Goal: Task Accomplishment & Management: Manage account settings

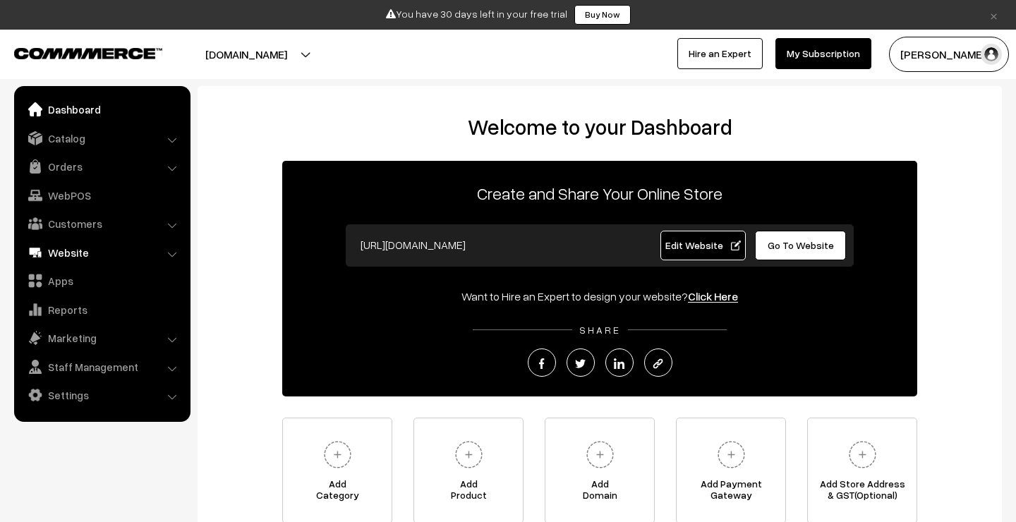
click at [95, 251] on link "Website" at bounding box center [102, 252] width 168 height 25
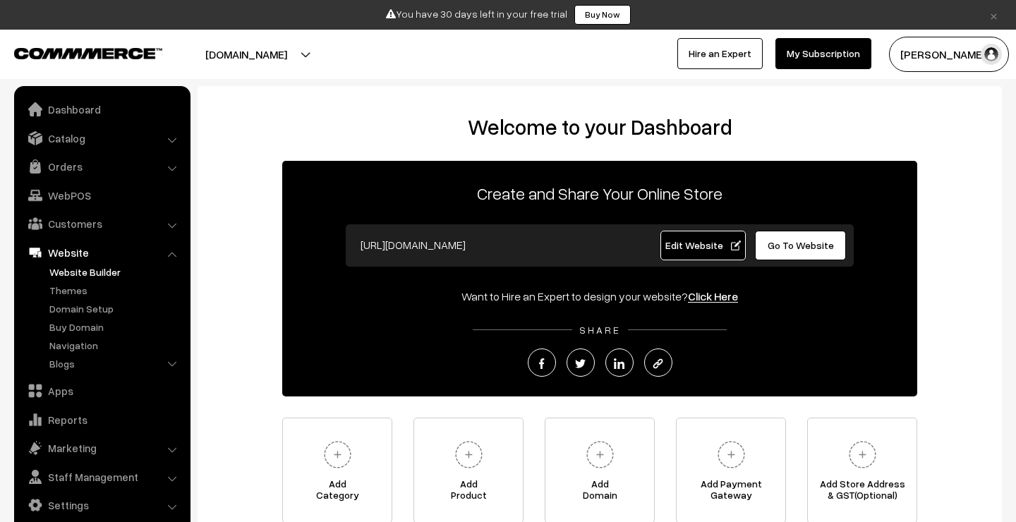
click at [89, 271] on link "Website Builder" at bounding box center [116, 271] width 140 height 15
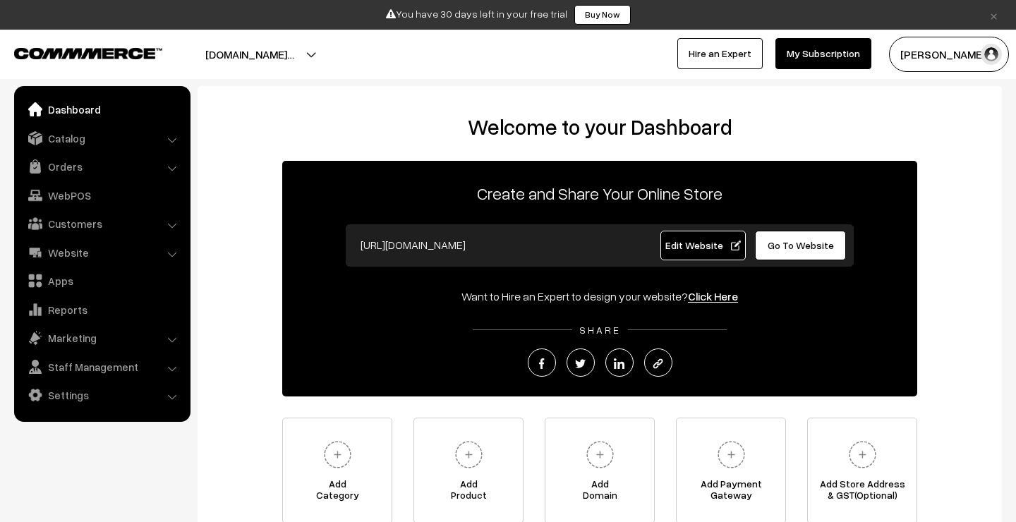
click at [782, 245] on span "Go To Website" at bounding box center [800, 245] width 66 height 12
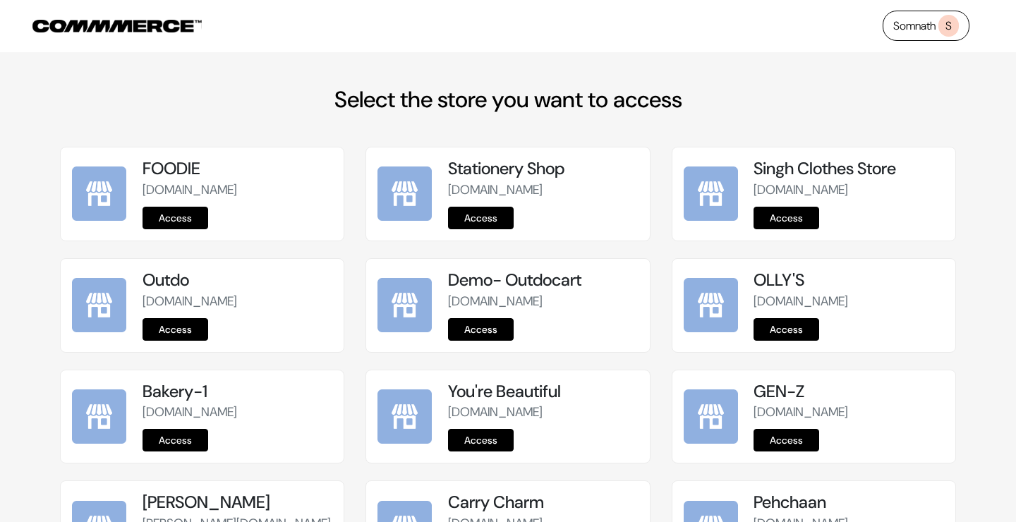
click at [946, 27] on span "S" at bounding box center [948, 26] width 20 height 22
click at [954, 184] on div "Singh Clothes Store singh-clothes-store.commmerce.com Access" at bounding box center [813, 193] width 283 height 93
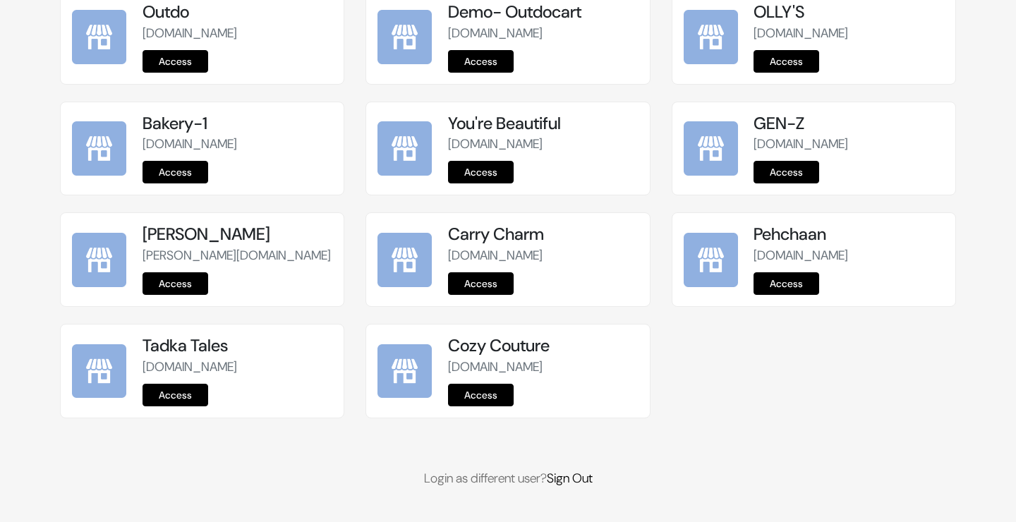
scroll to position [322, 0]
click at [582, 476] on link "Sign Out" at bounding box center [570, 478] width 46 height 17
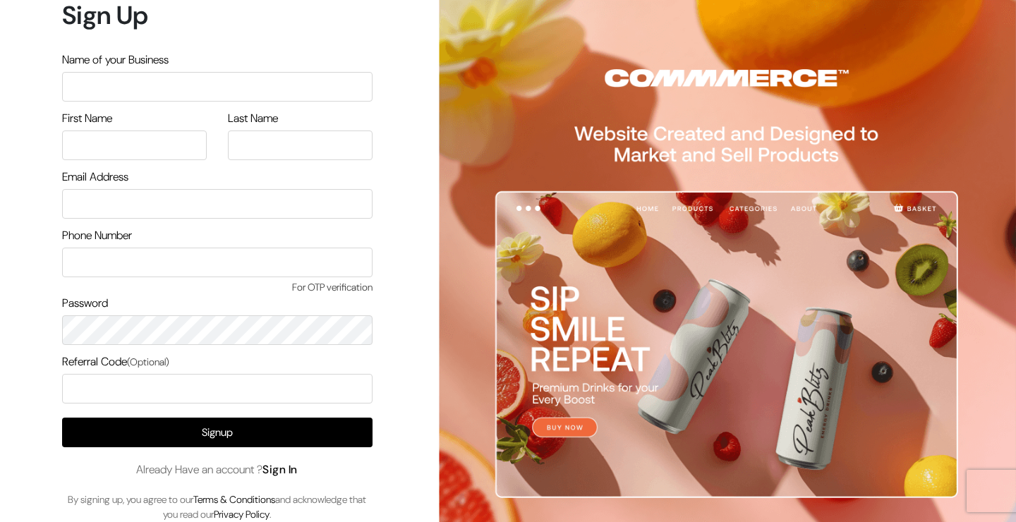
click at [292, 472] on link "Sign In" at bounding box center [279, 469] width 35 height 15
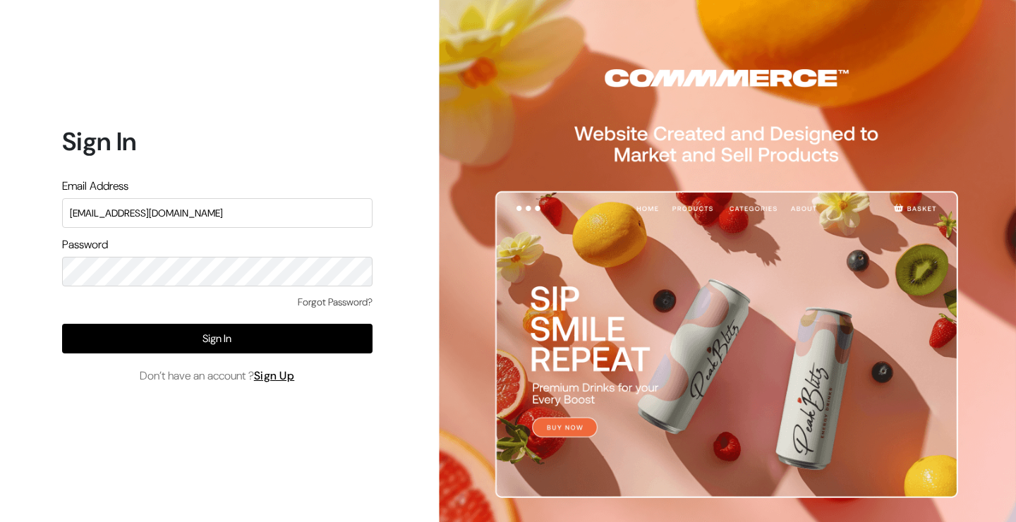
type input "nd5@commmerce.com"
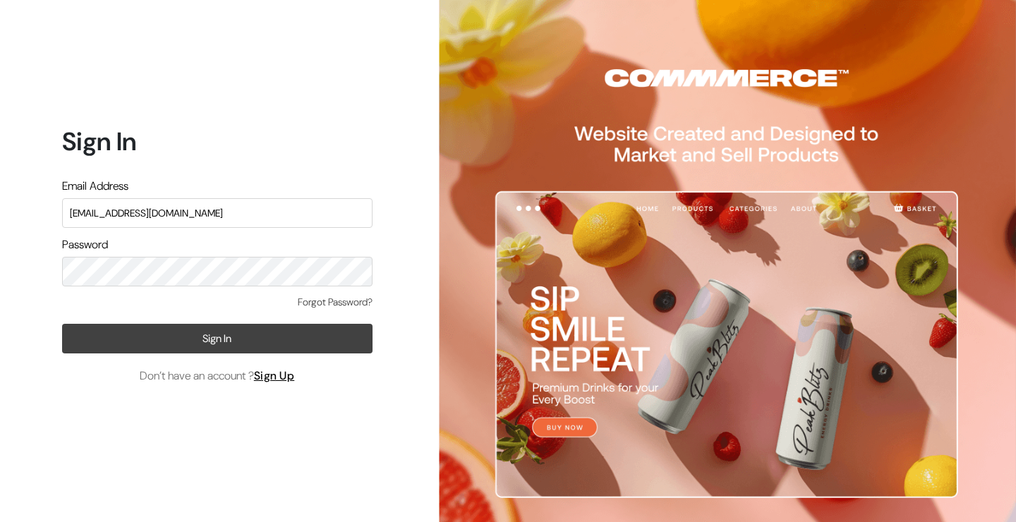
click at [248, 338] on button "Sign In" at bounding box center [217, 339] width 310 height 30
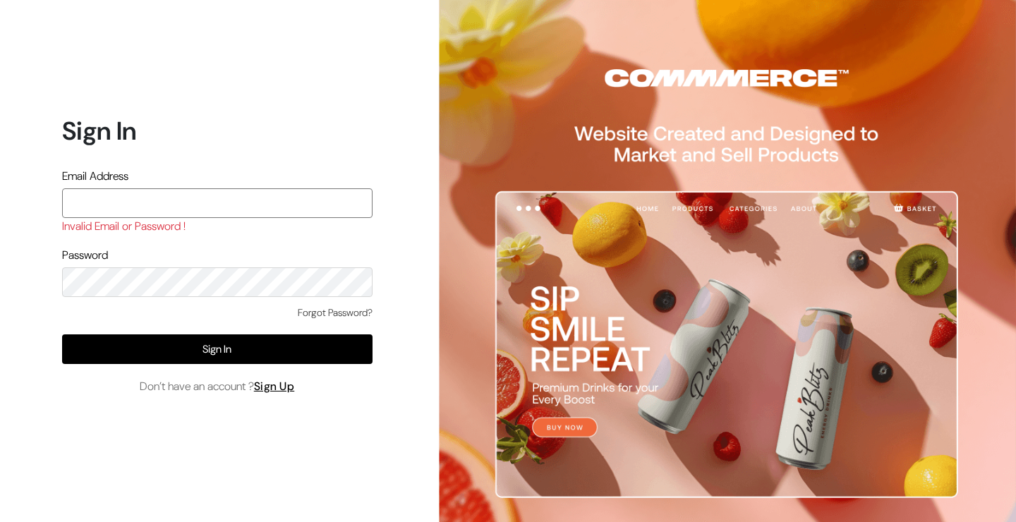
click at [203, 200] on input "text" at bounding box center [217, 203] width 310 height 30
click at [82, 203] on input "nd5@commmerce.com" at bounding box center [217, 203] width 310 height 30
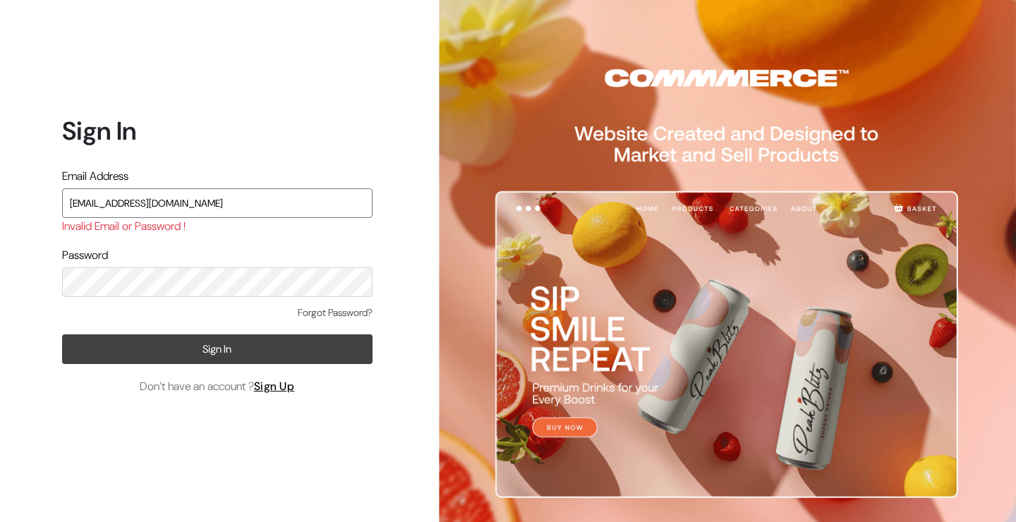
type input "nd9@commmerce.com"
click at [154, 355] on button "Sign In" at bounding box center [217, 349] width 310 height 30
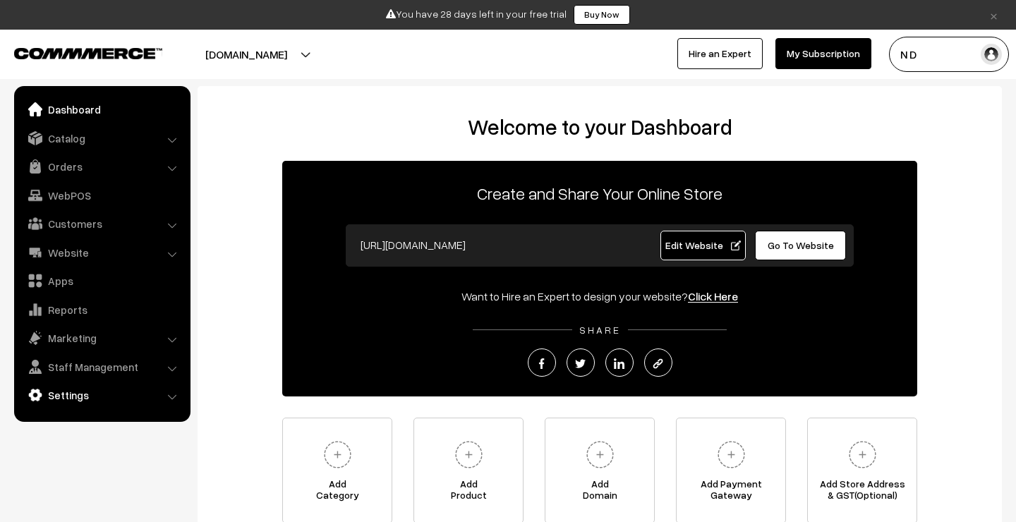
click at [138, 397] on link "Settings" at bounding box center [102, 394] width 168 height 25
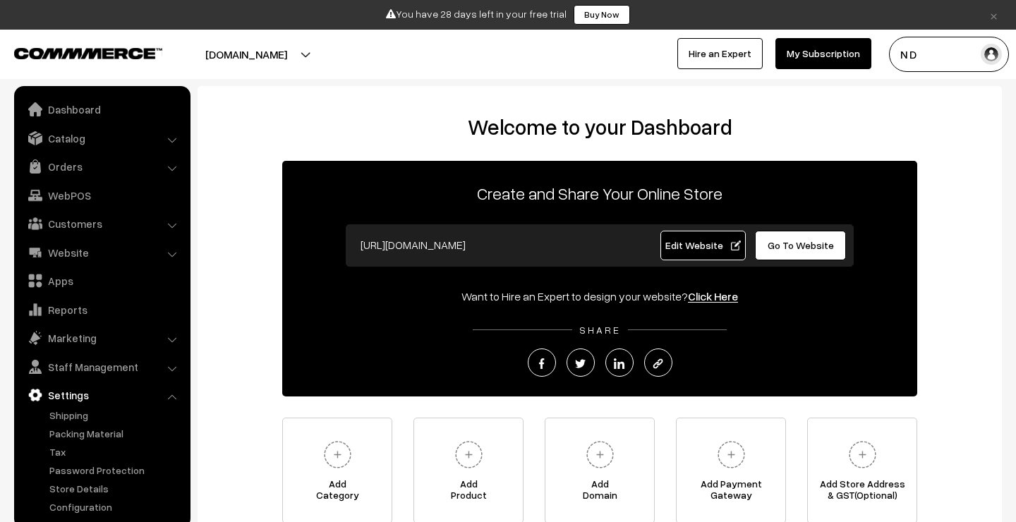
click at [164, 391] on link "Settings" at bounding box center [102, 394] width 168 height 25
click at [993, 15] on link "×" at bounding box center [993, 14] width 19 height 17
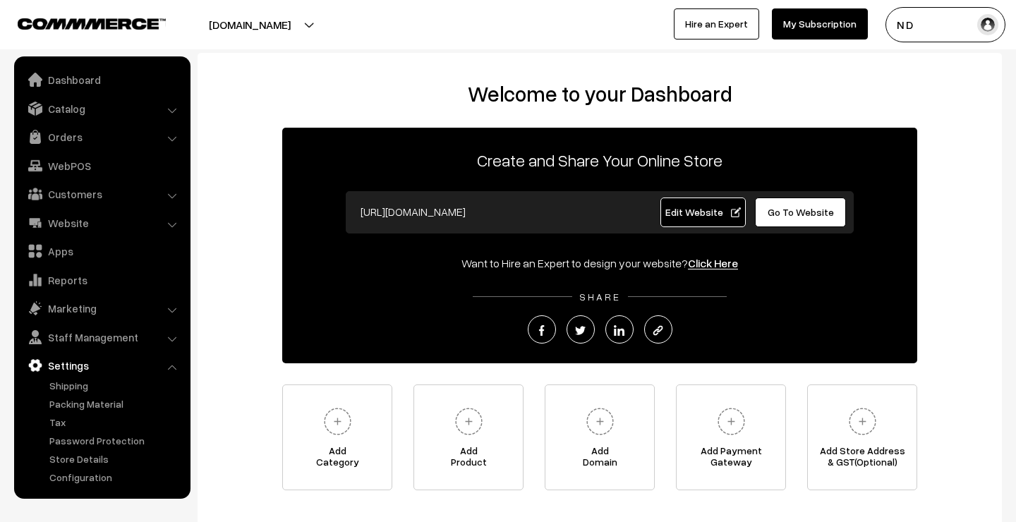
click at [224, 71] on div "Welcome to your Dashboard Create and Share Your Online Store [URL][DOMAIN_NAME]…" at bounding box center [599, 289] width 804 height 473
click at [171, 367] on li "Settings Shipping" at bounding box center [102, 419] width 169 height 132
click at [169, 365] on li "Settings Shipping" at bounding box center [102, 419] width 169 height 132
click at [103, 363] on link "Settings" at bounding box center [102, 365] width 168 height 25
click at [49, 250] on link "Apps" at bounding box center [102, 250] width 168 height 25
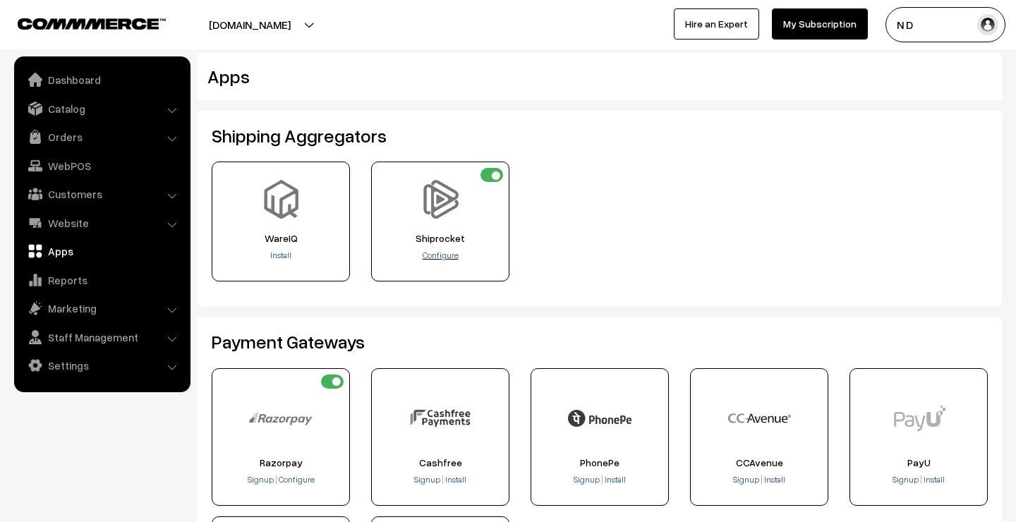
click at [437, 253] on span "Configure" at bounding box center [440, 255] width 36 height 11
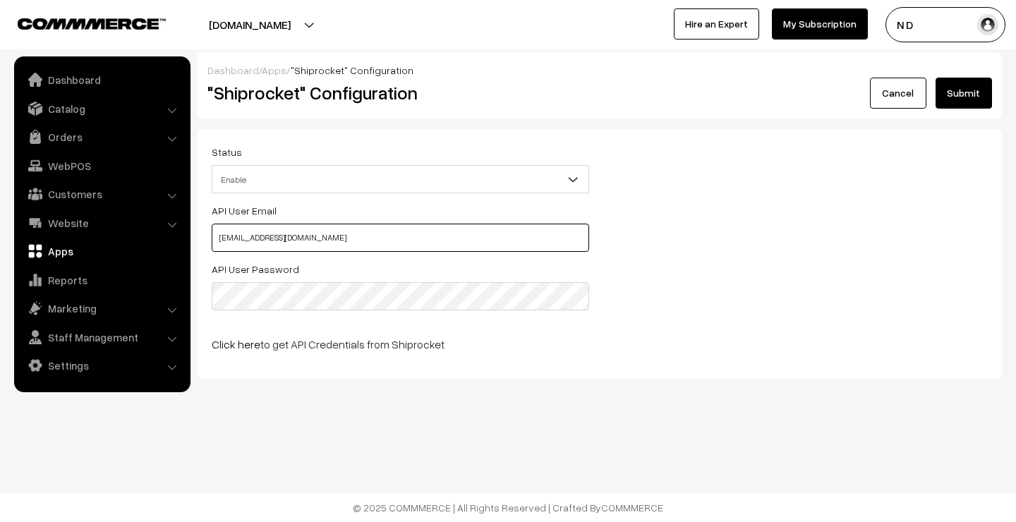
click at [334, 238] on input "test@commmerce.com" at bounding box center [400, 238] width 377 height 28
type input "t"
click at [334, 177] on span "Enable" at bounding box center [400, 179] width 376 height 25
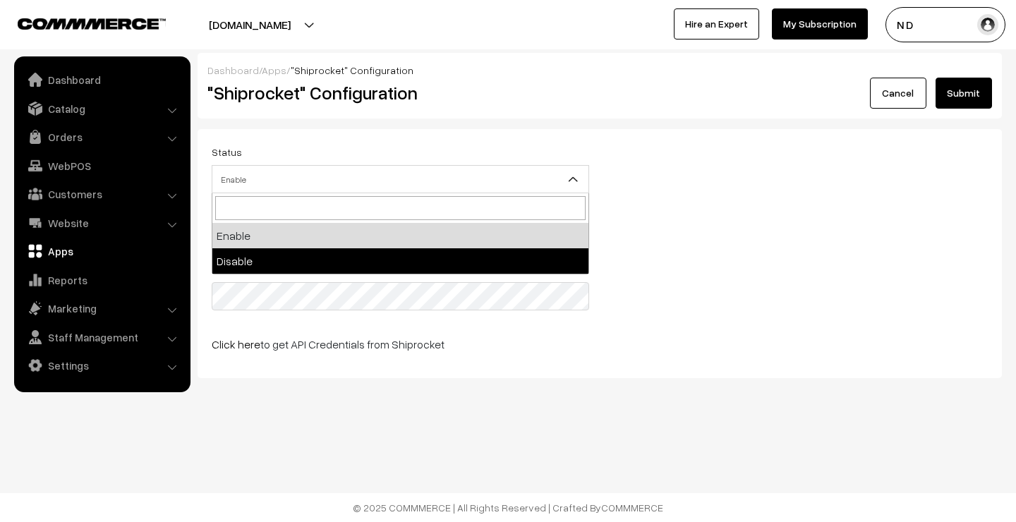
select select "0"
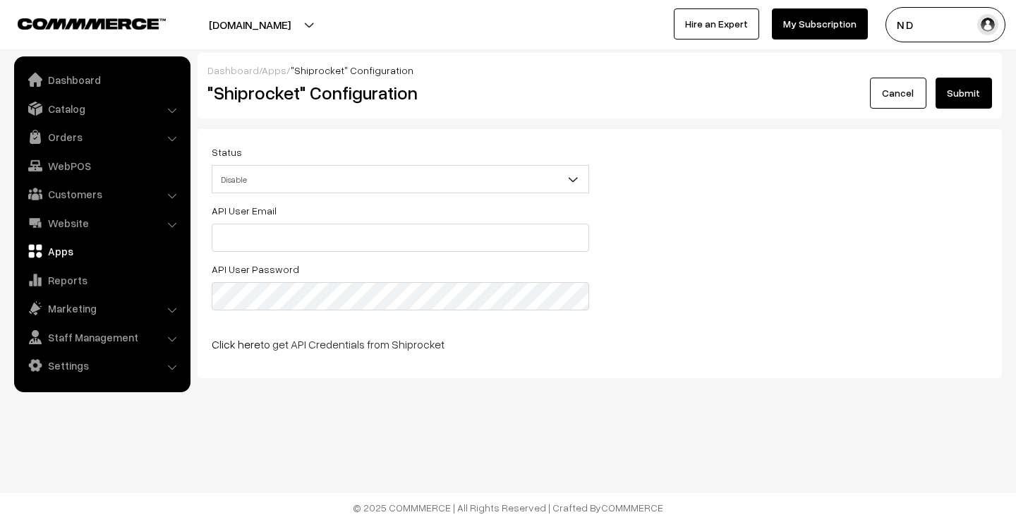
click at [959, 94] on button "Submit" at bounding box center [963, 93] width 56 height 31
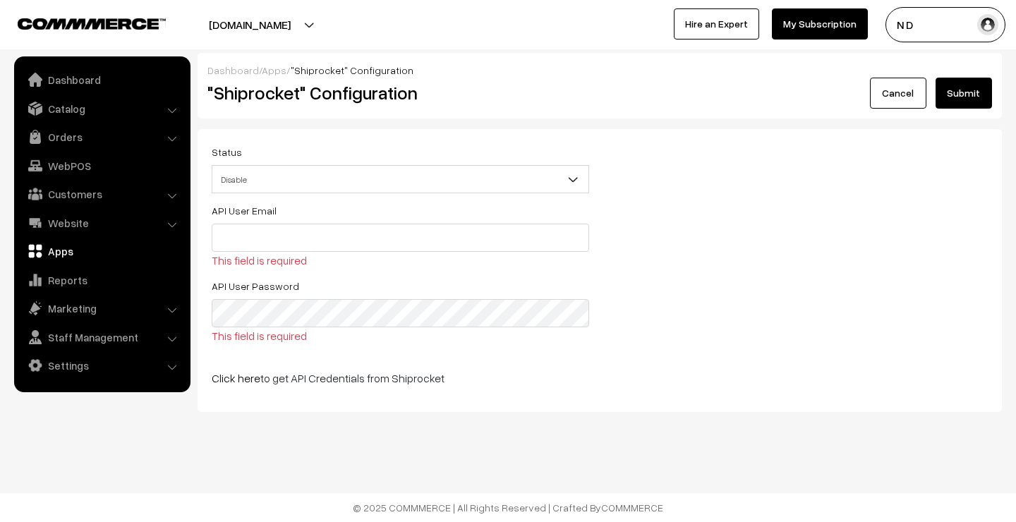
click at [268, 68] on link "Apps" at bounding box center [274, 70] width 25 height 12
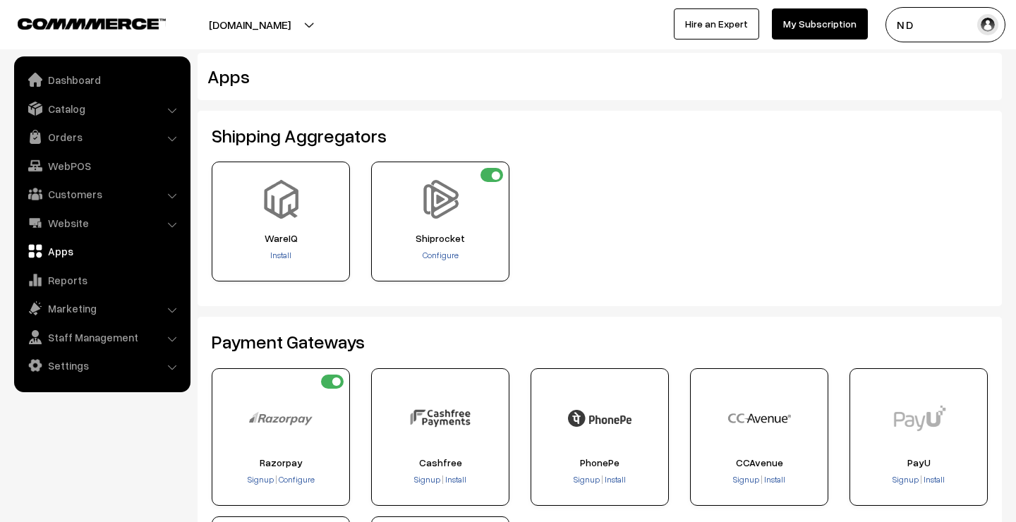
click at [499, 176] on input "checkbox" at bounding box center [491, 175] width 23 height 14
checkbox input "false"
click at [445, 252] on span "Configure" at bounding box center [440, 255] width 36 height 11
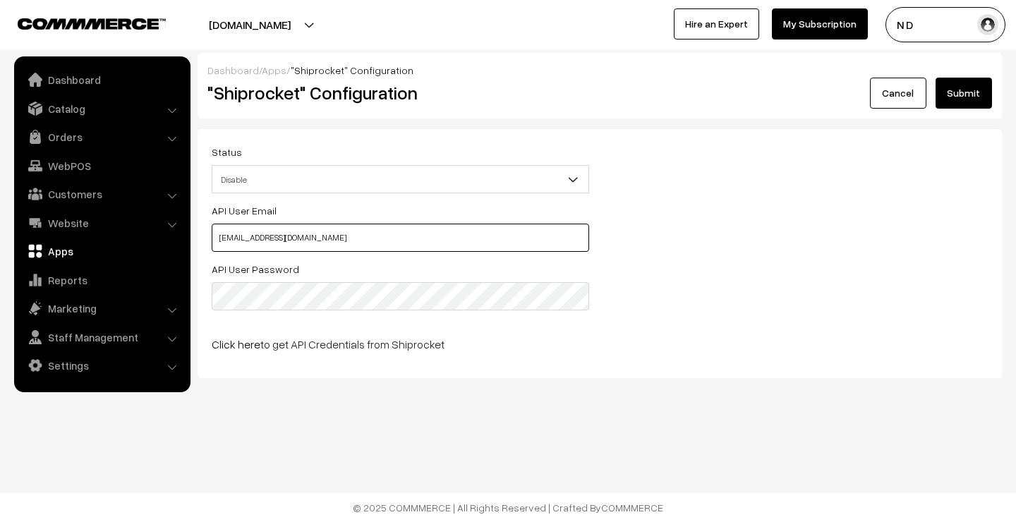
click at [328, 239] on input "test@commmerce.com" at bounding box center [400, 238] width 377 height 28
click at [482, 170] on span "Disable" at bounding box center [400, 179] width 376 height 25
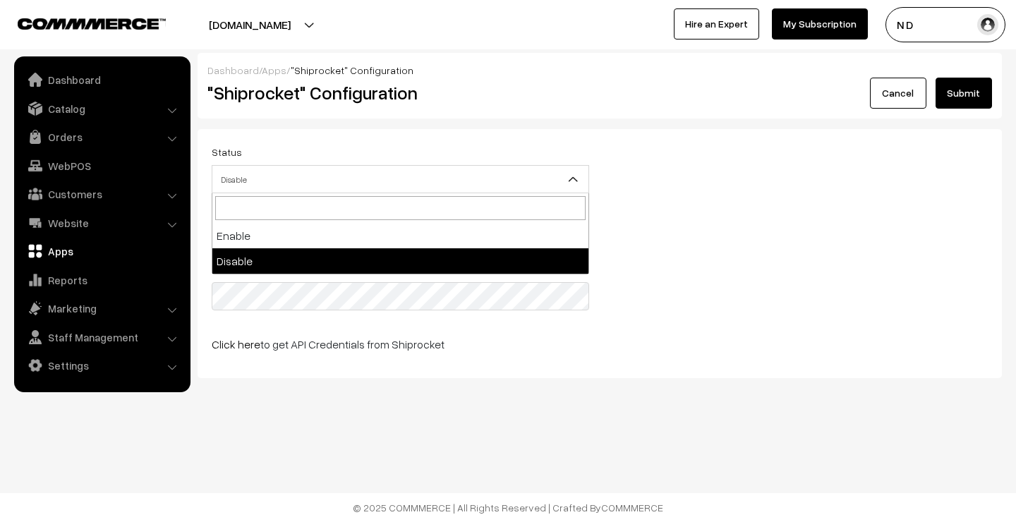
click at [805, 163] on div "Status Enable Disable Disable" at bounding box center [599, 172] width 797 height 59
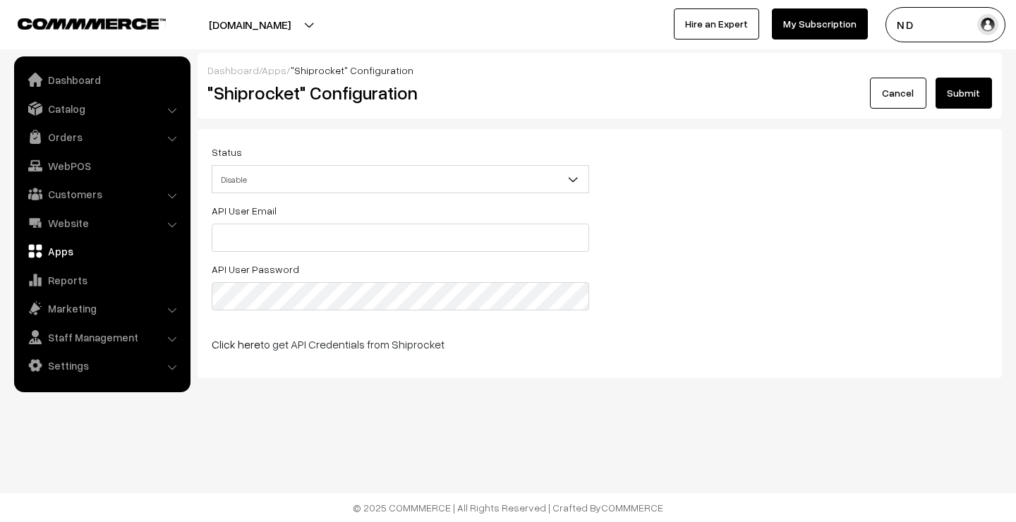
click at [950, 90] on button "Submit" at bounding box center [963, 93] width 56 height 31
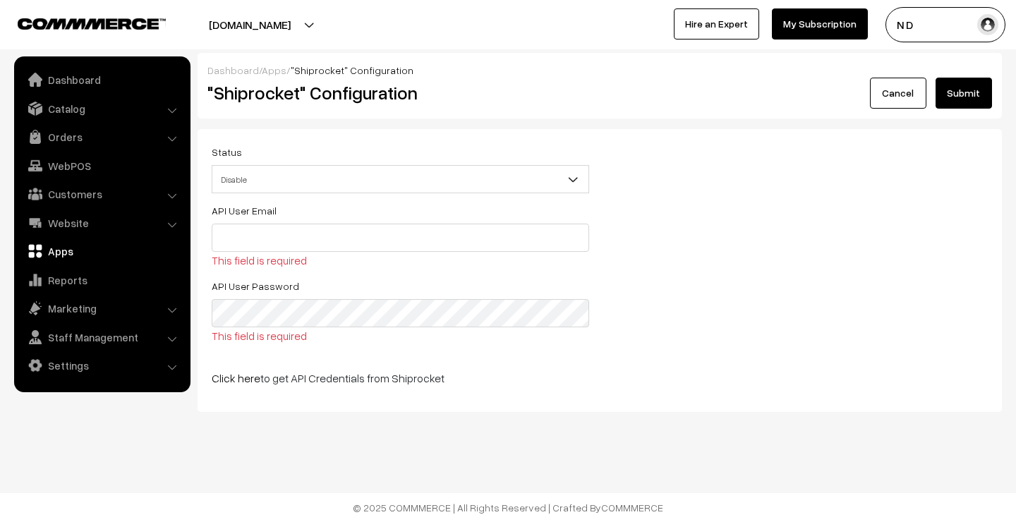
scroll to position [1, 0]
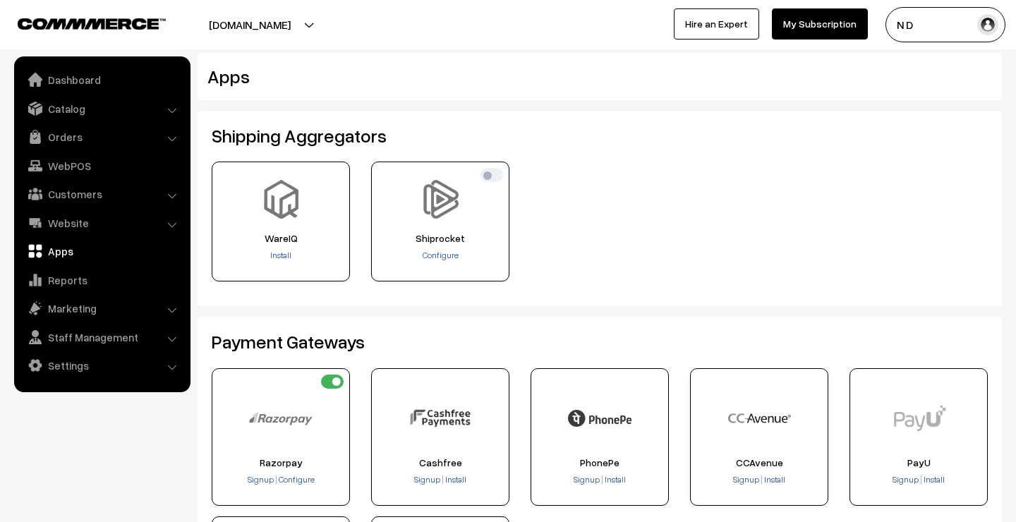
click at [446, 260] on div "Configure" at bounding box center [440, 256] width 128 height 14
click at [447, 257] on span "Configure" at bounding box center [440, 255] width 36 height 11
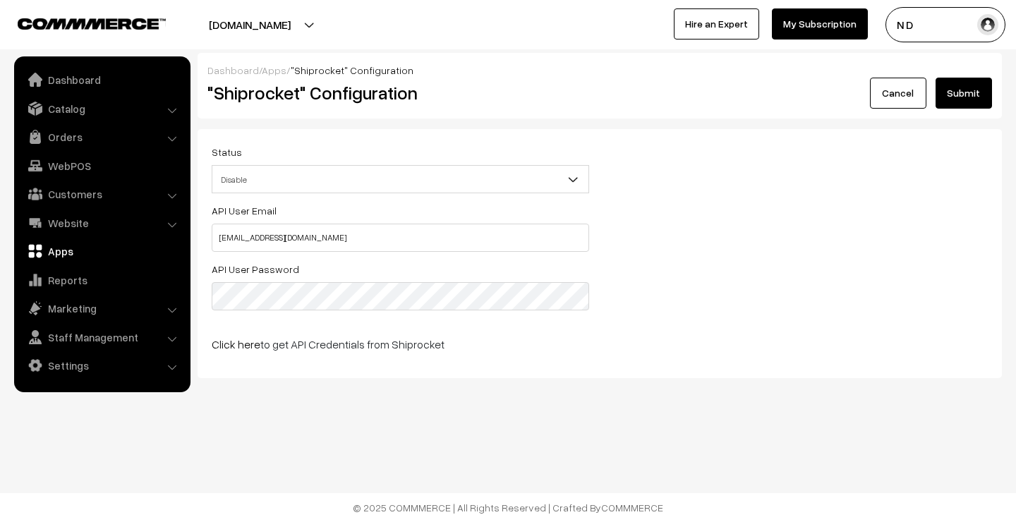
click at [686, 330] on div "API User Email [EMAIL_ADDRESS][DOMAIN_NAME] API User Password Click here to get…" at bounding box center [599, 283] width 797 height 162
click at [269, 68] on link "Apps" at bounding box center [274, 70] width 25 height 12
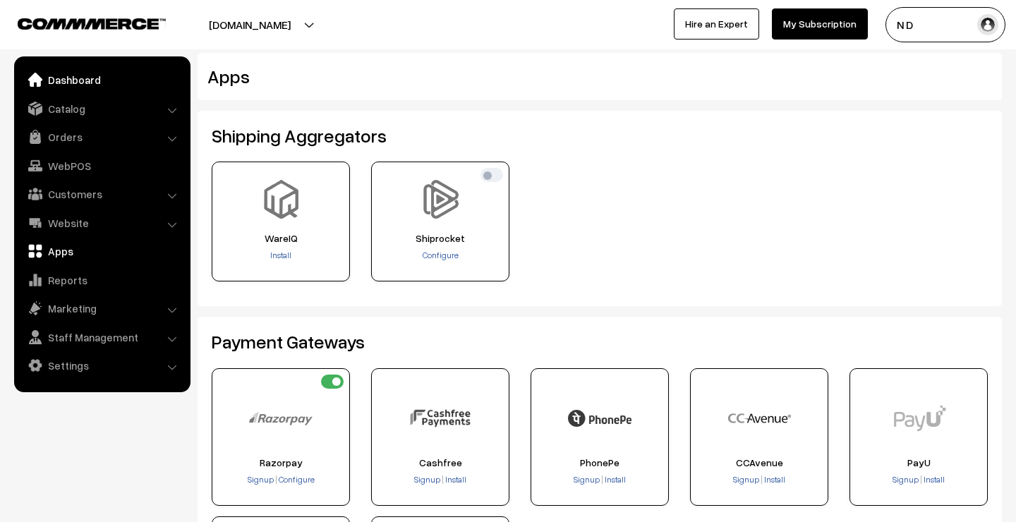
click at [123, 78] on link "Dashboard" at bounding box center [102, 79] width 168 height 25
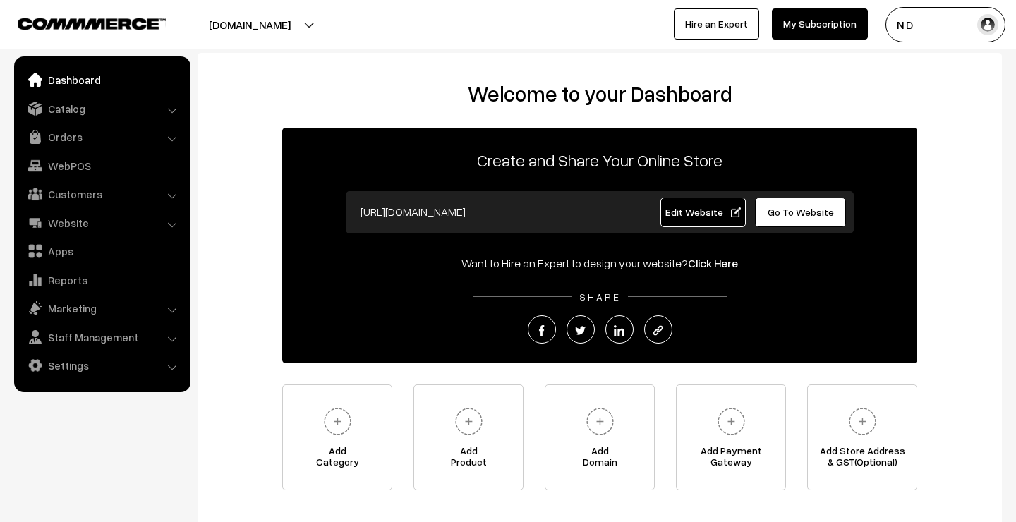
click at [819, 210] on span "Go To Website" at bounding box center [800, 212] width 66 height 12
click at [113, 217] on link "Website" at bounding box center [102, 222] width 168 height 25
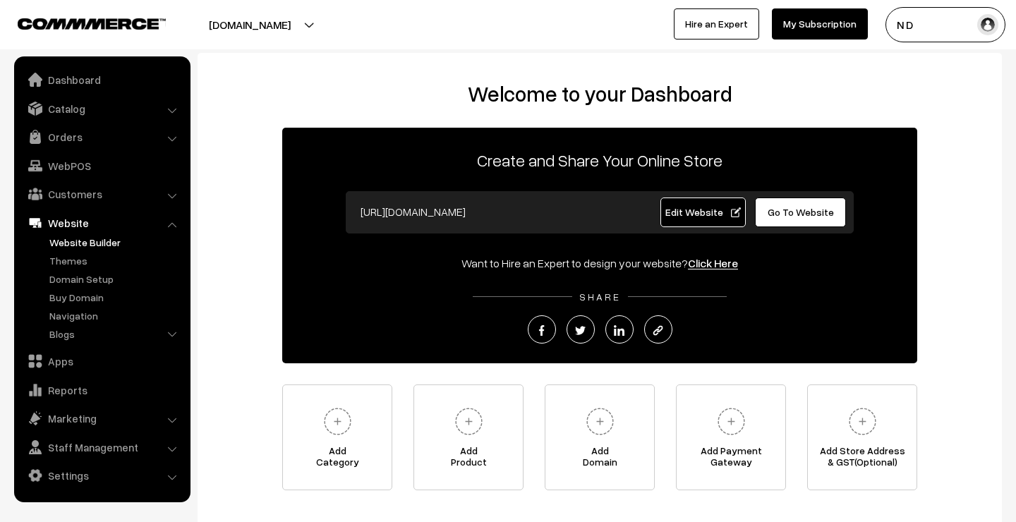
click at [101, 244] on link "Website Builder" at bounding box center [116, 242] width 140 height 15
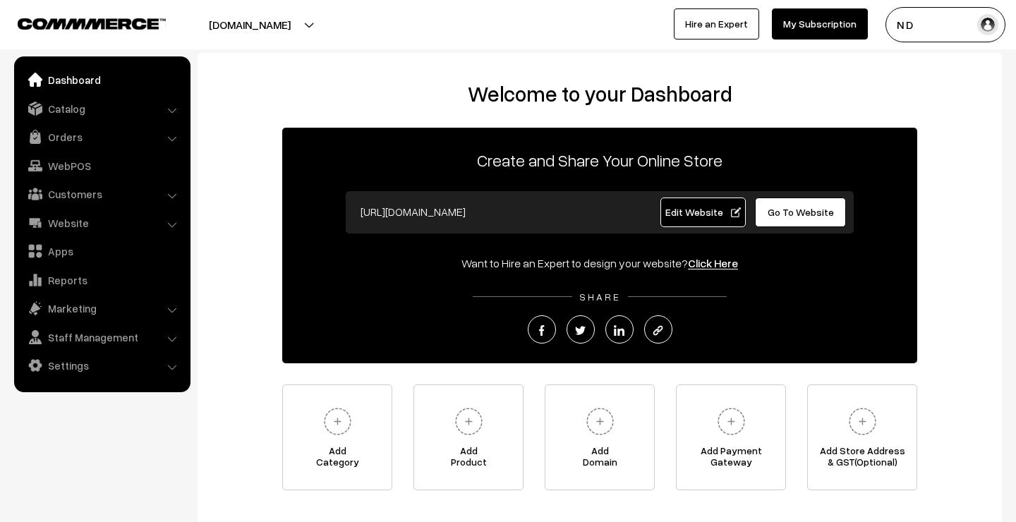
click at [915, 22] on button "N D" at bounding box center [945, 24] width 120 height 35
click at [107, 355] on link "Settings" at bounding box center [102, 365] width 168 height 25
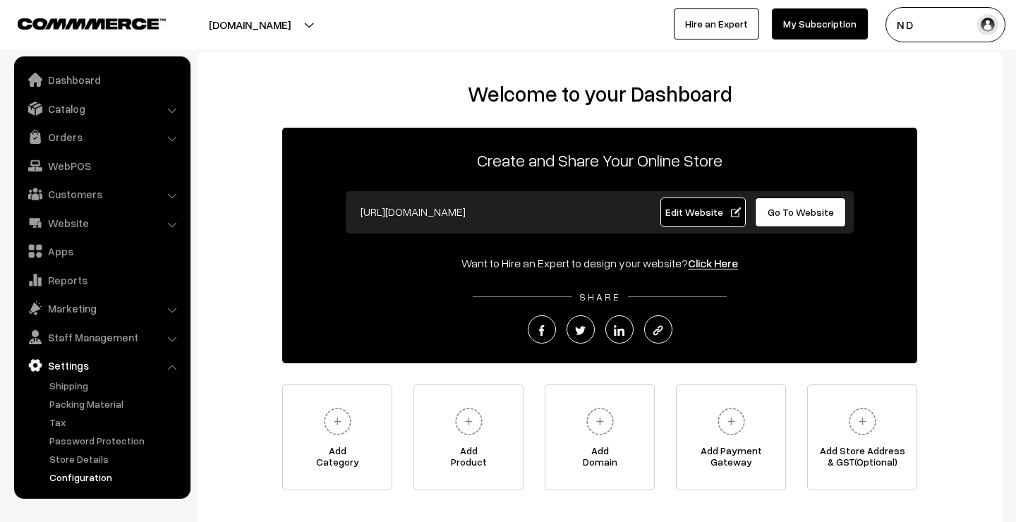
click at [82, 477] on link "Configuration" at bounding box center [116, 477] width 140 height 15
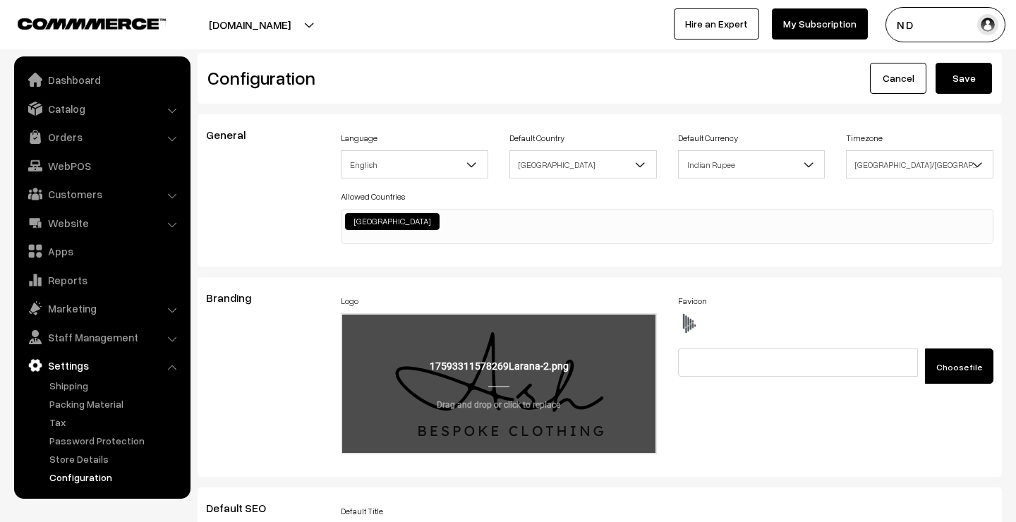
click at [476, 384] on input "file" at bounding box center [498, 384] width 313 height 138
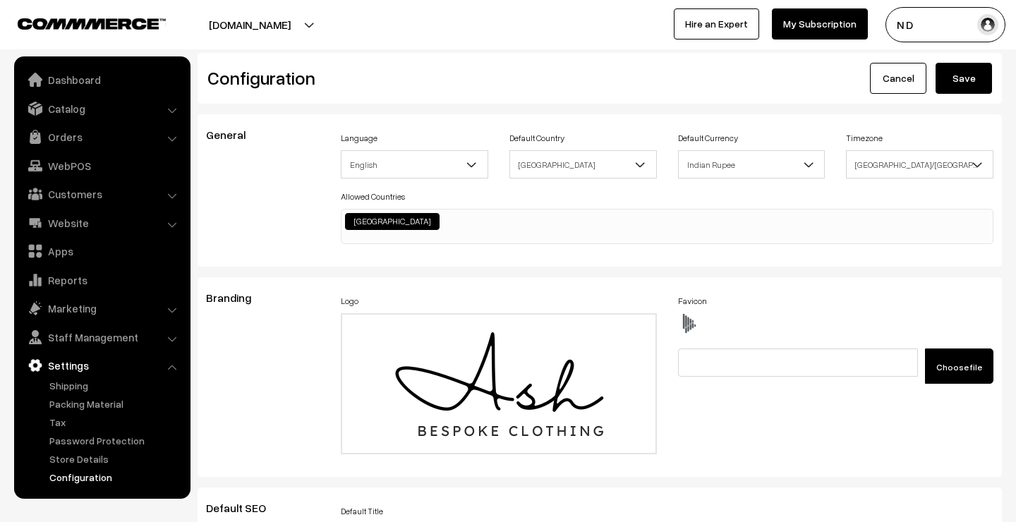
click at [970, 370] on span "Choose file" at bounding box center [959, 367] width 46 height 11
click at [894, 370] on input "Choose file" at bounding box center [786, 358] width 216 height 21
type input "C:\fakepath\Larana-2 copy.png"
type input "Larana-2 copy.png"
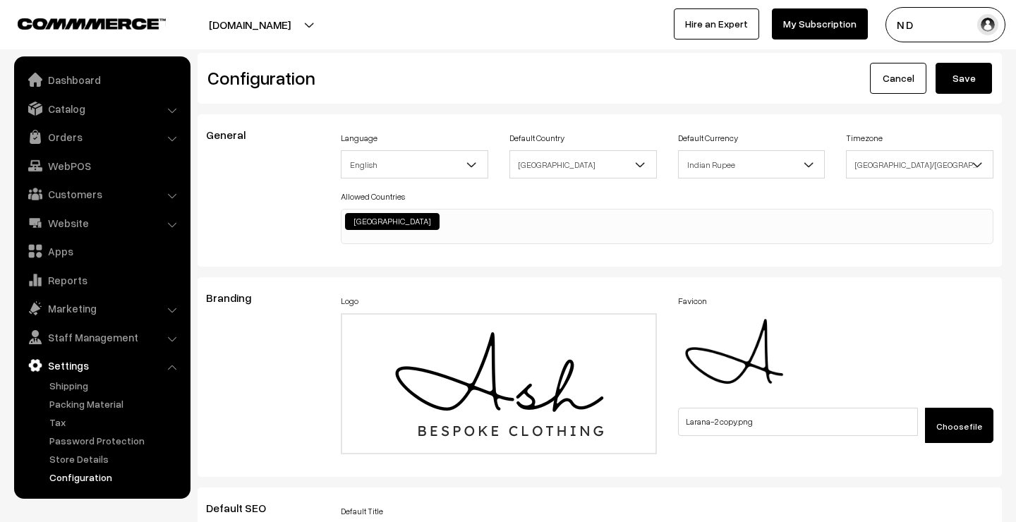
click at [958, 78] on button "Save" at bounding box center [963, 78] width 56 height 31
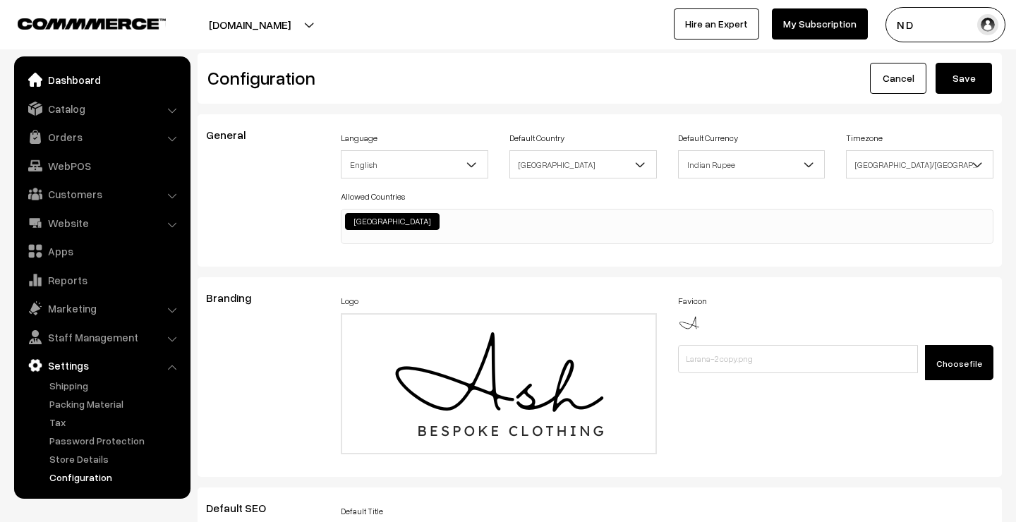
click at [113, 75] on link "Dashboard" at bounding box center [102, 79] width 168 height 25
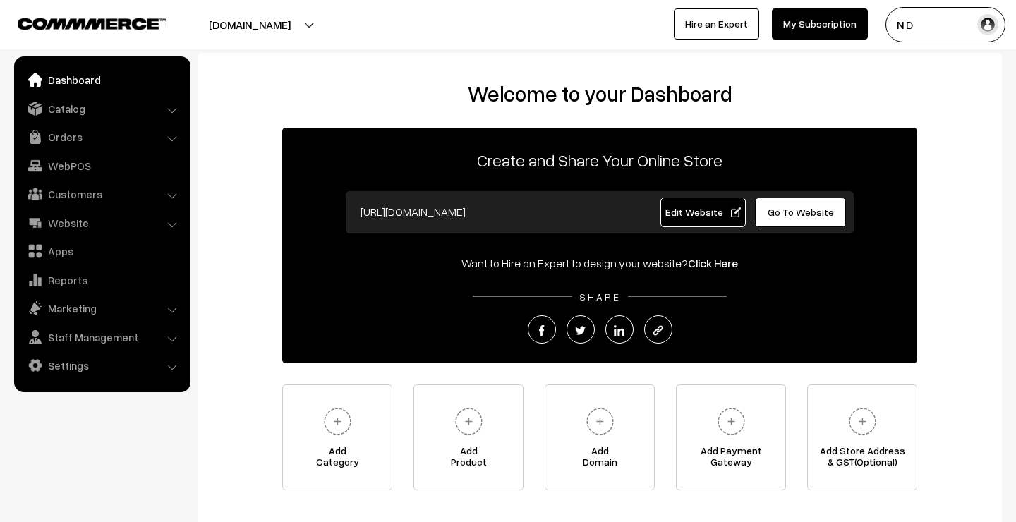
click at [229, 457] on div "Welcome to your Dashboard Create and Share Your Online Store https://ashstore.i…" at bounding box center [600, 285] width 776 height 409
click at [214, 481] on div "Welcome to your Dashboard Create and Share Your Online Store https://ashstore.i…" at bounding box center [600, 285] width 776 height 409
click at [970, 27] on button "N D" at bounding box center [945, 24] width 120 height 35
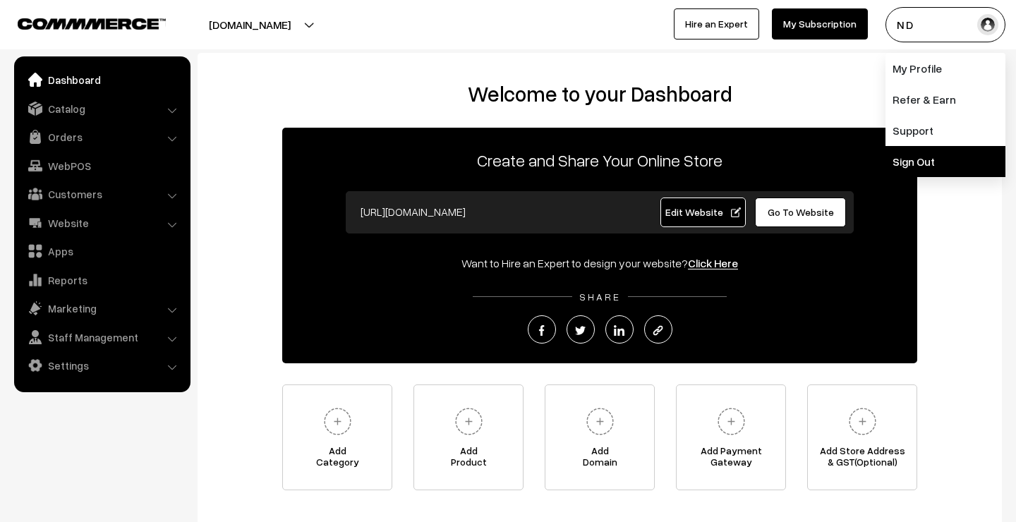
click at [918, 154] on link "Sign Out" at bounding box center [945, 161] width 120 height 31
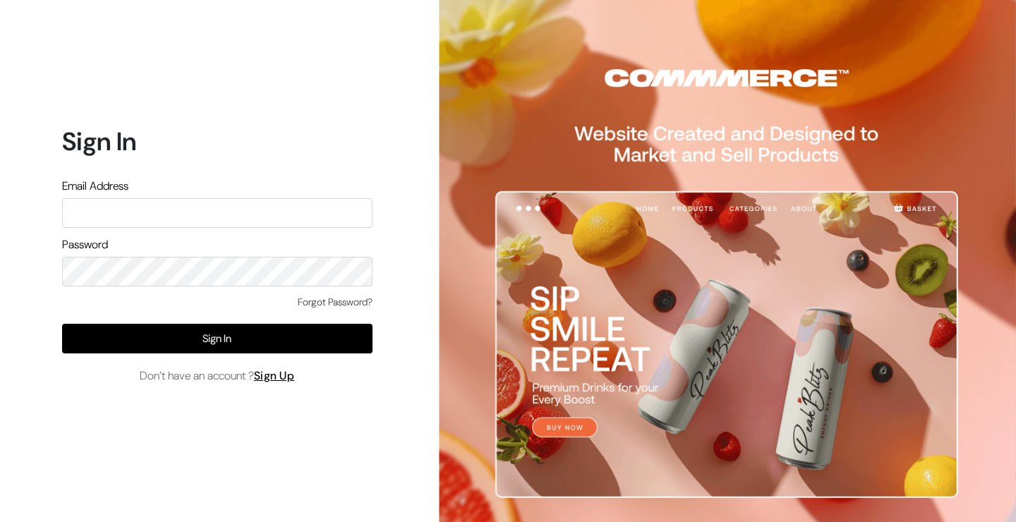
type input "s"
type input "nd9@commmerce.com"
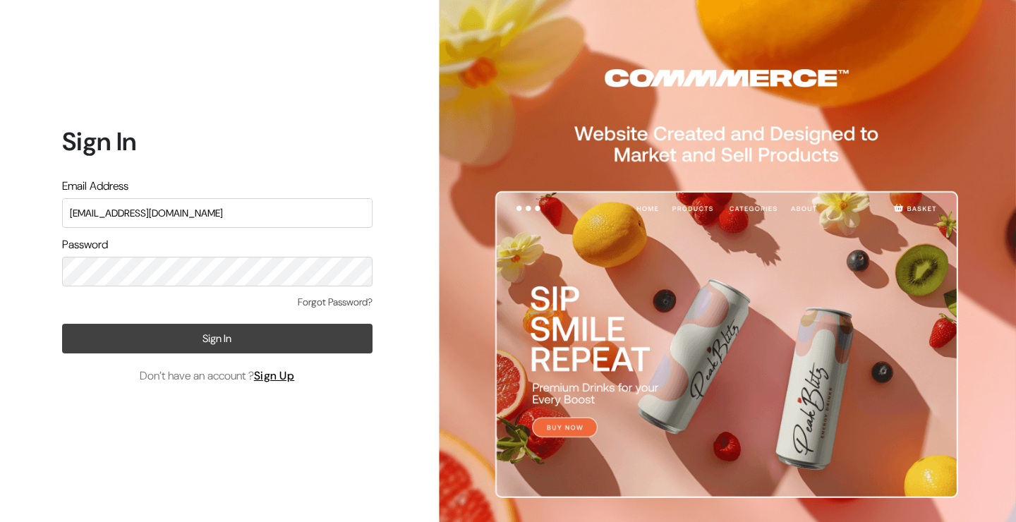
click at [206, 335] on button "Sign In" at bounding box center [217, 339] width 310 height 30
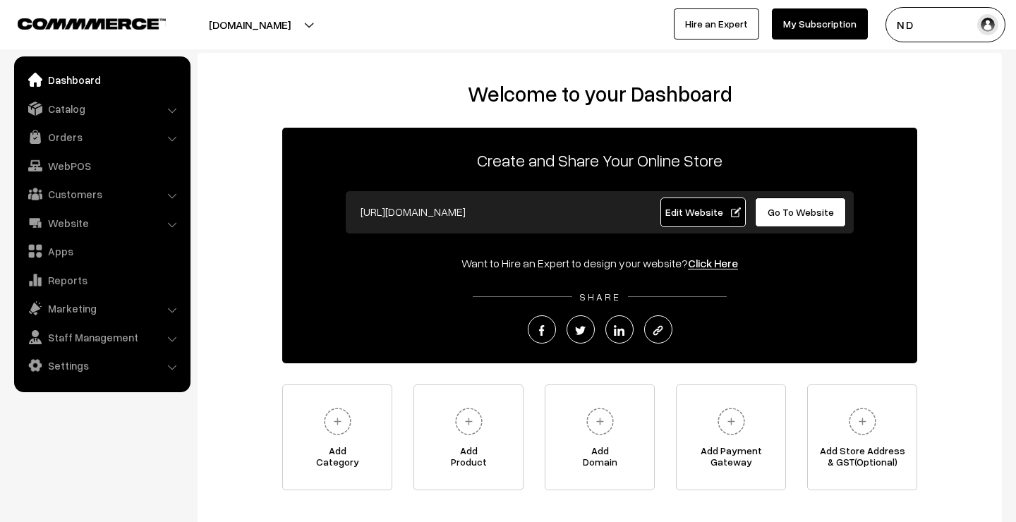
click at [816, 217] on span "Go To Website" at bounding box center [800, 212] width 66 height 12
click at [633, 446] on span "Add Domain" at bounding box center [599, 459] width 109 height 28
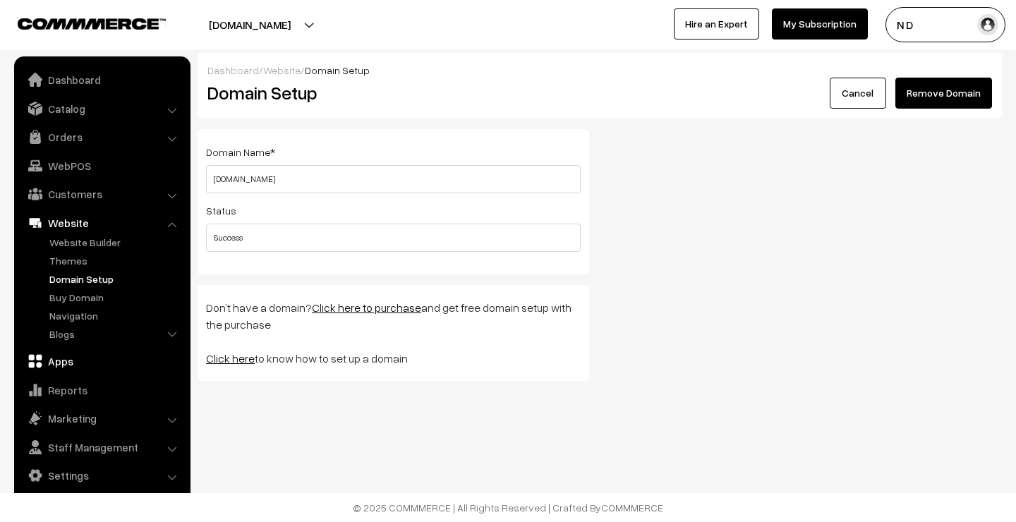
click at [64, 360] on link "Apps" at bounding box center [102, 360] width 168 height 25
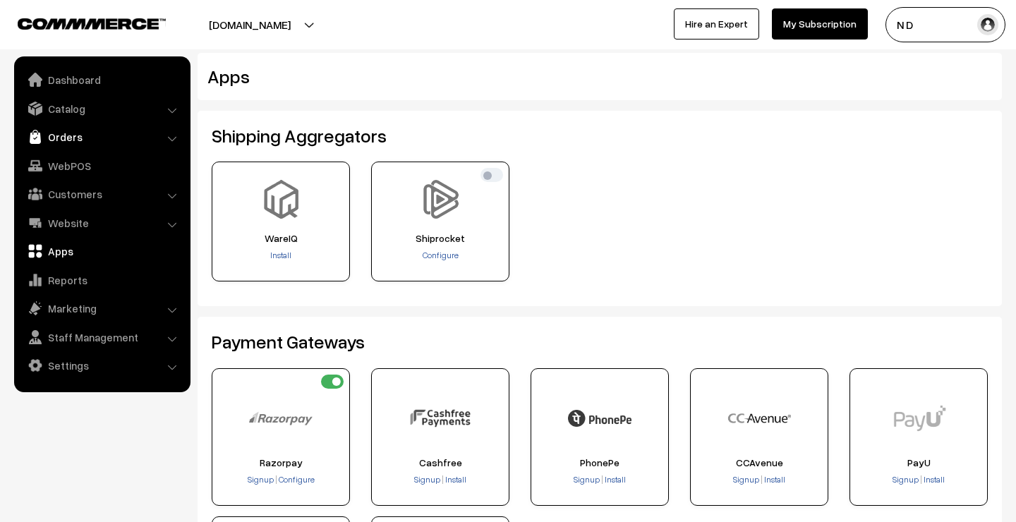
click at [97, 136] on link "Orders" at bounding box center [102, 136] width 168 height 25
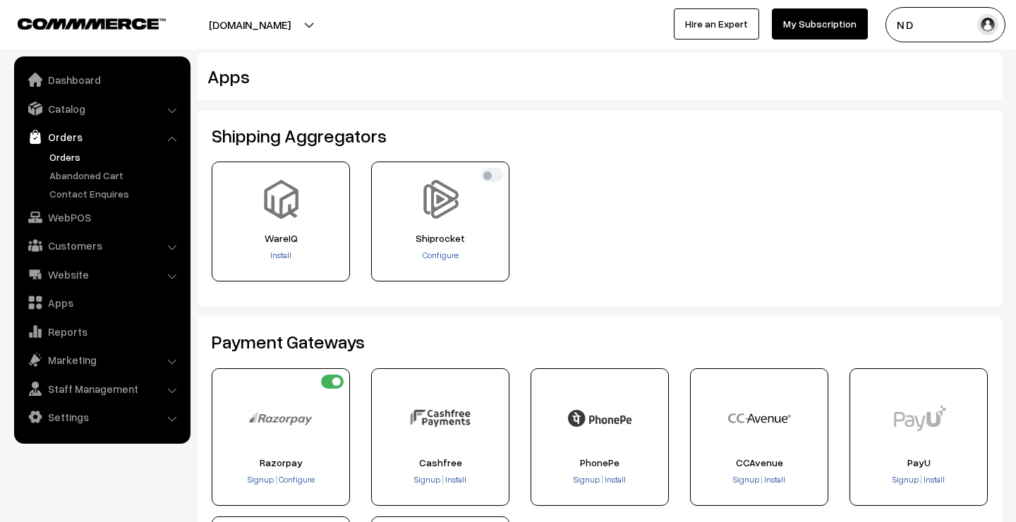
click at [85, 156] on link "Orders" at bounding box center [116, 157] width 140 height 15
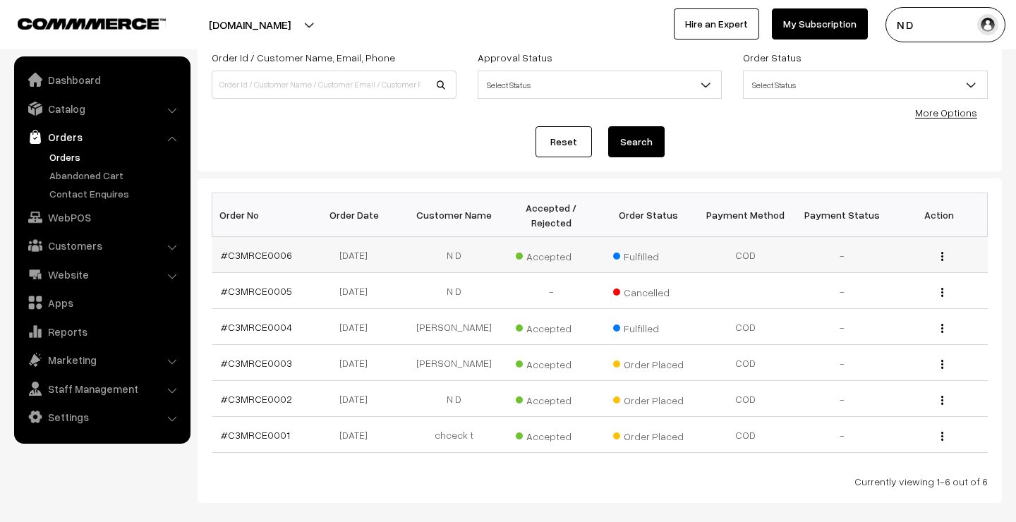
scroll to position [104, 0]
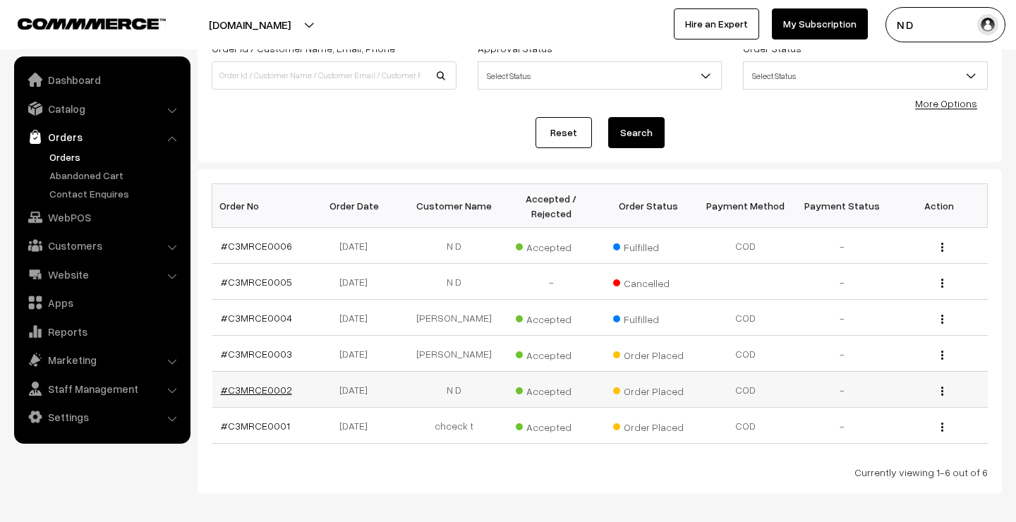
click at [270, 387] on link "#C3MRCE0002" at bounding box center [256, 390] width 71 height 12
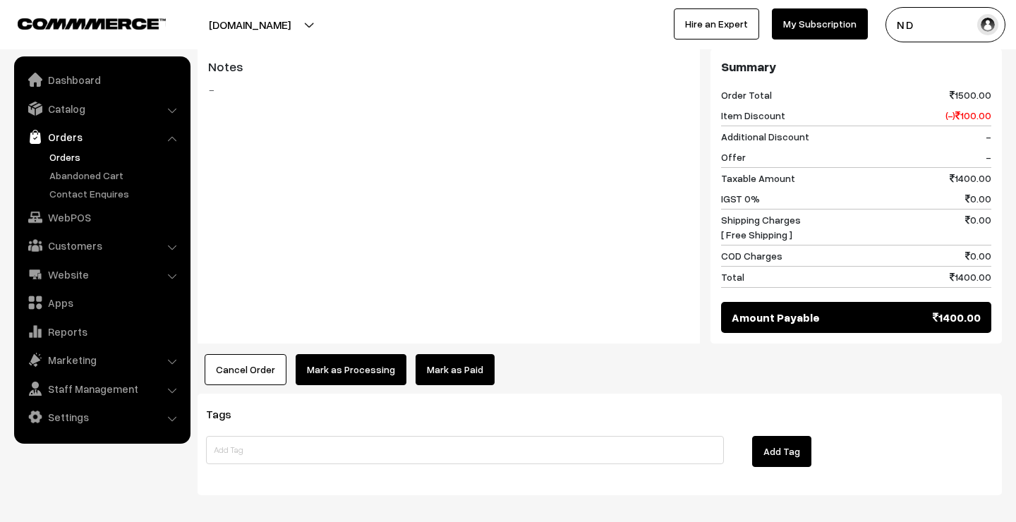
scroll to position [593, 0]
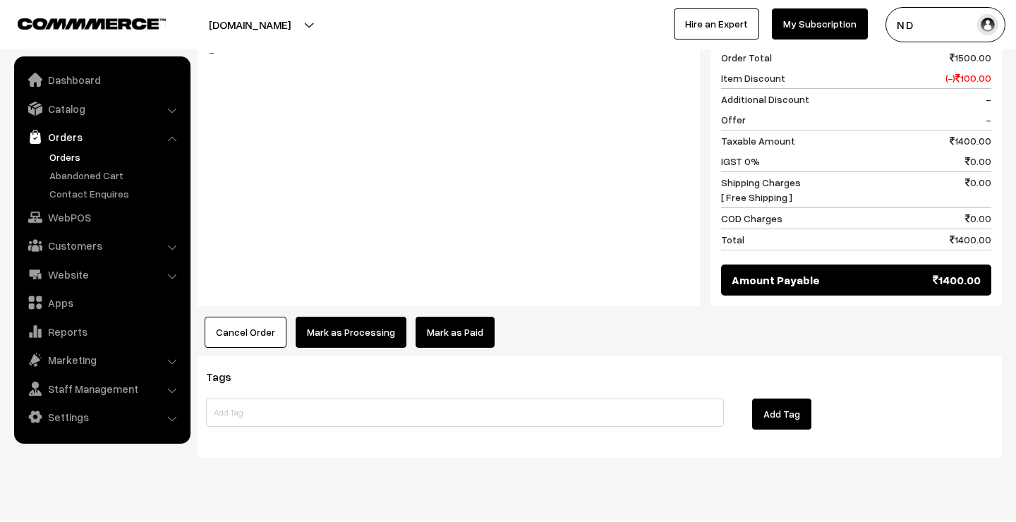
click at [351, 317] on button "Mark as Processing" at bounding box center [351, 332] width 111 height 31
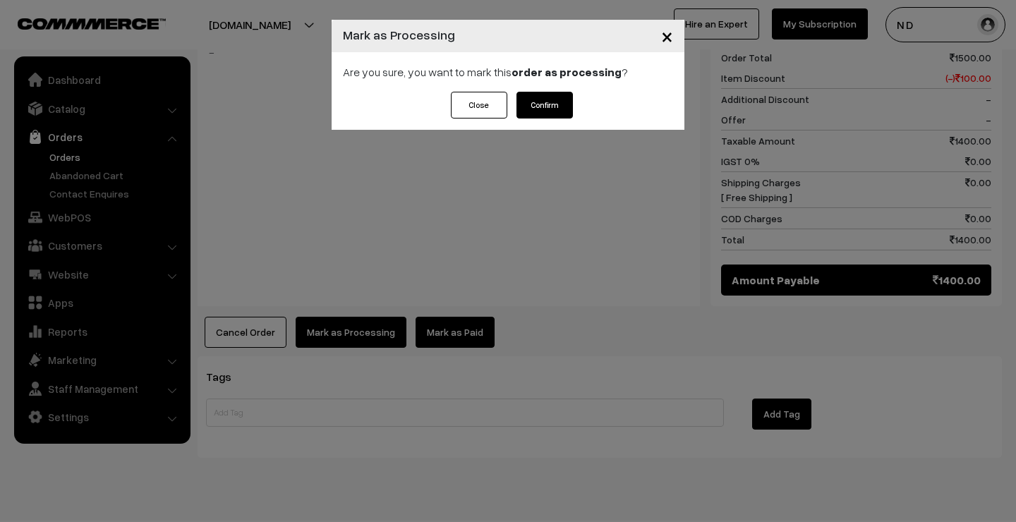
click at [556, 102] on button "Confirm" at bounding box center [544, 105] width 56 height 27
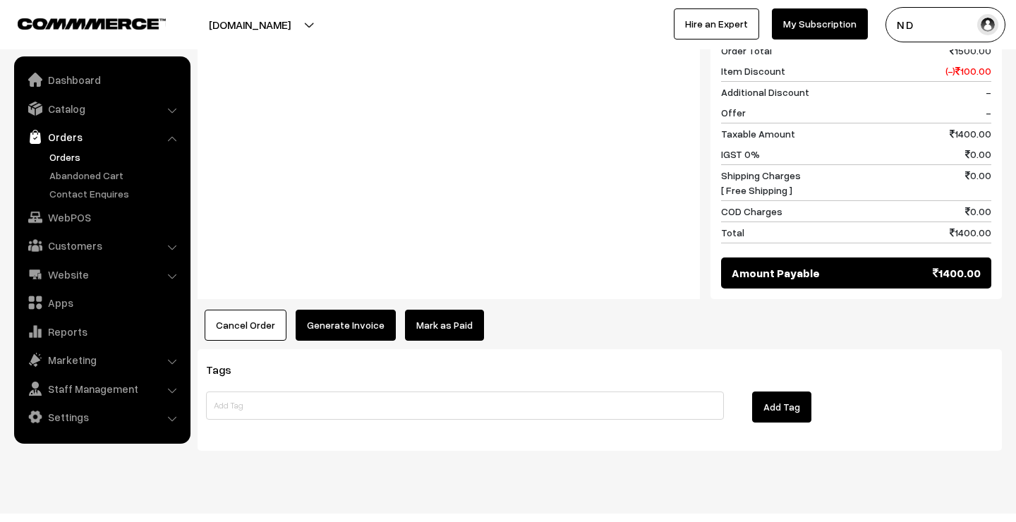
scroll to position [599, 0]
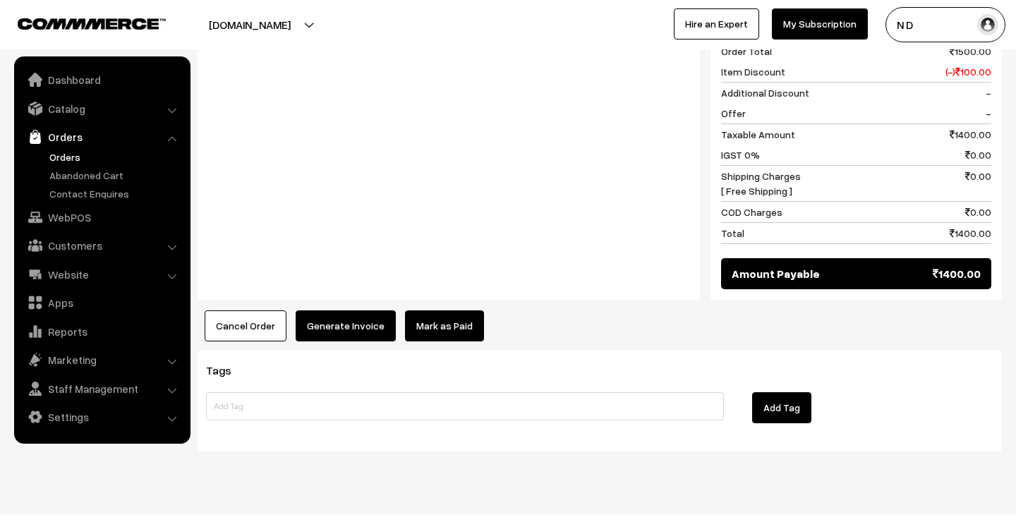
click at [365, 310] on button "Generate Invoice" at bounding box center [346, 325] width 100 height 31
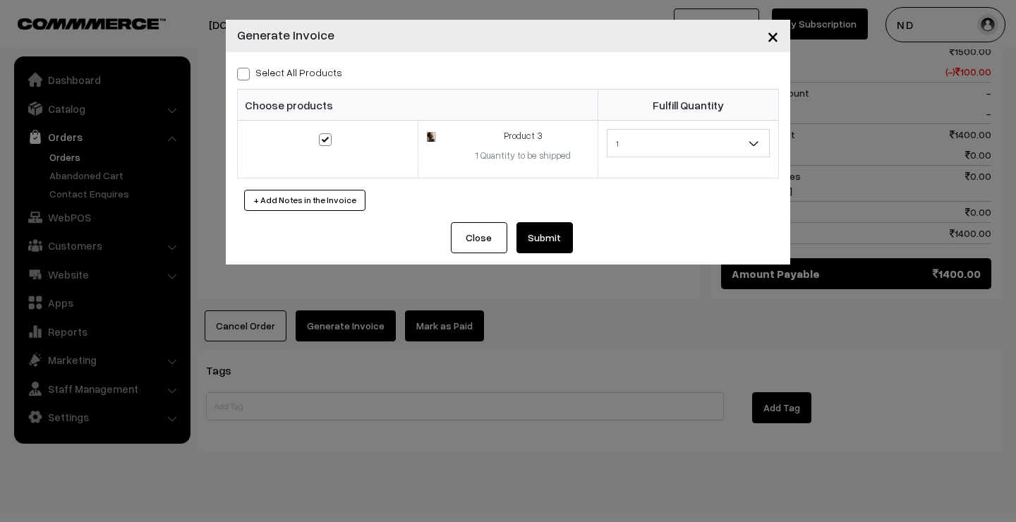
click at [320, 202] on button "+ Add Notes in the Invoice" at bounding box center [304, 200] width 121 height 21
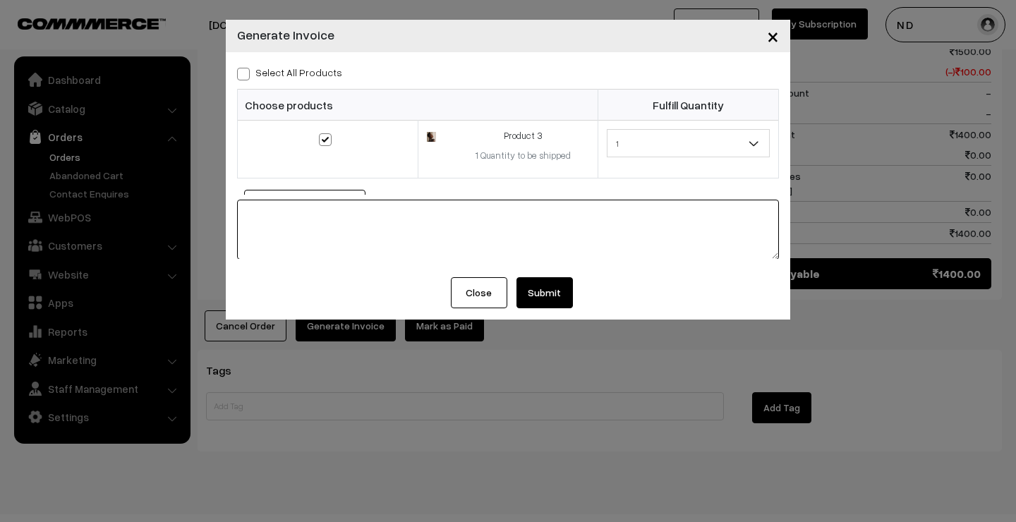
scroll to position [0, 0]
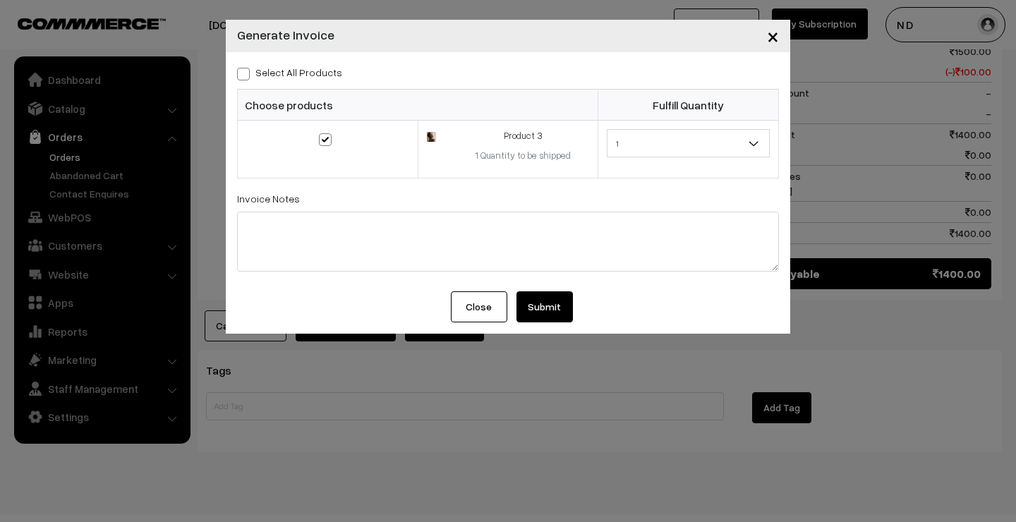
click at [554, 307] on button "Submit" at bounding box center [544, 306] width 56 height 31
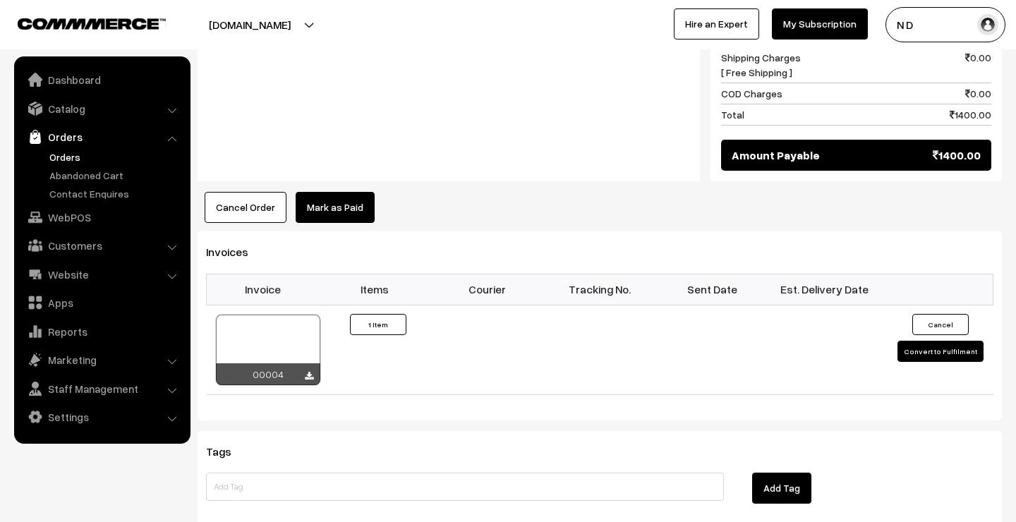
scroll to position [731, 0]
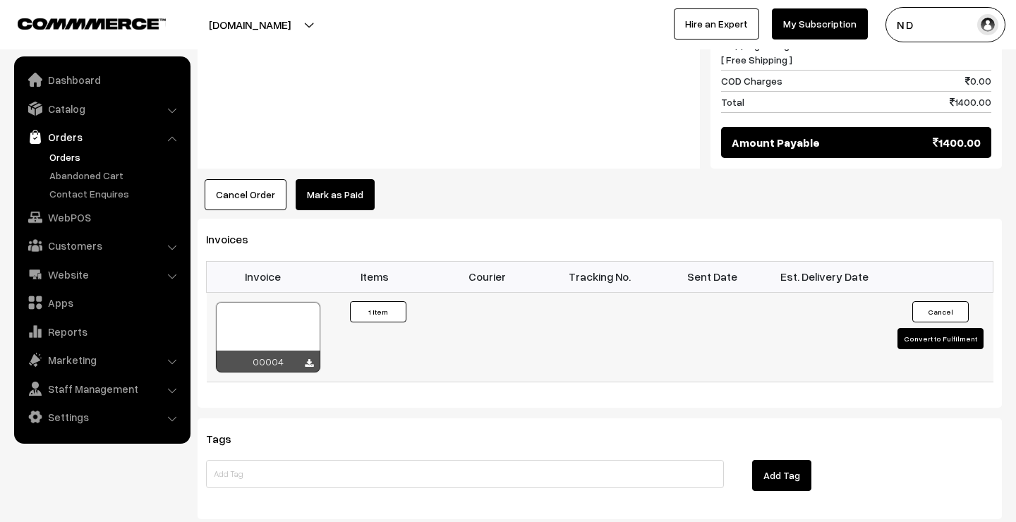
click at [269, 302] on div at bounding box center [268, 337] width 104 height 71
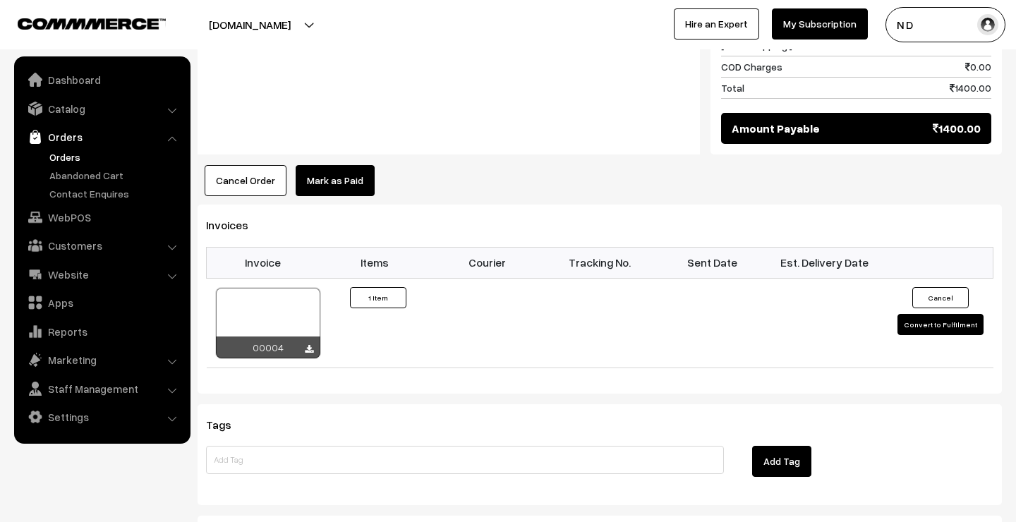
scroll to position [757, 0]
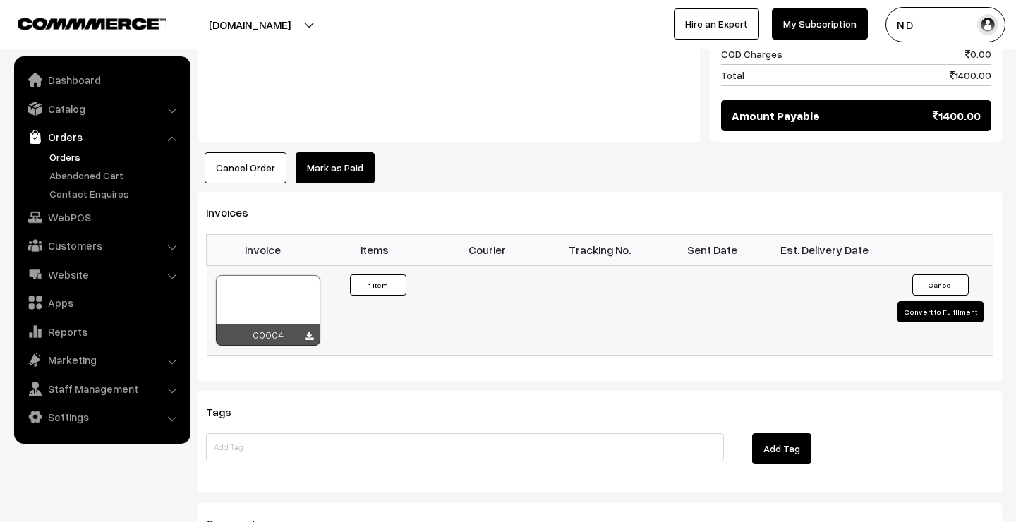
click at [949, 301] on button "Convert to Fulfilment" at bounding box center [940, 311] width 86 height 21
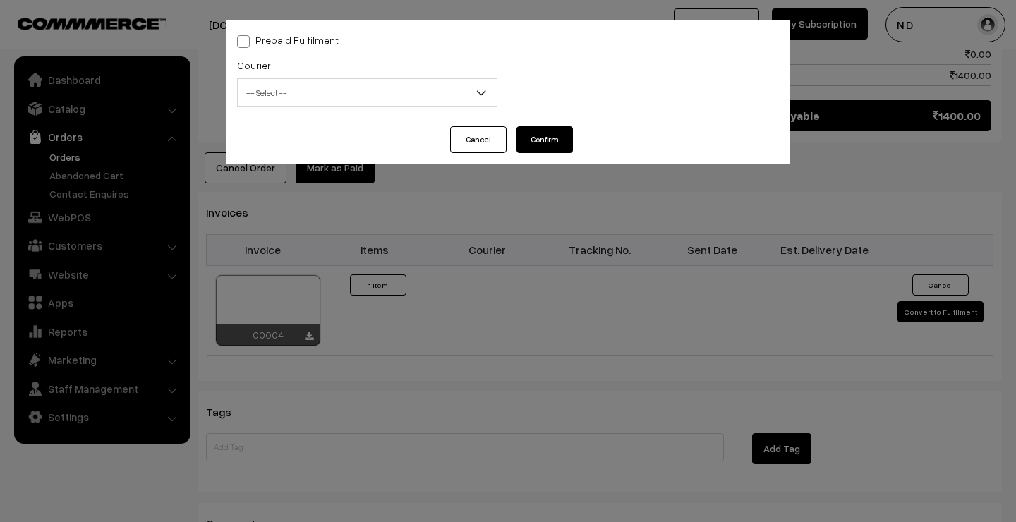
select select "1"
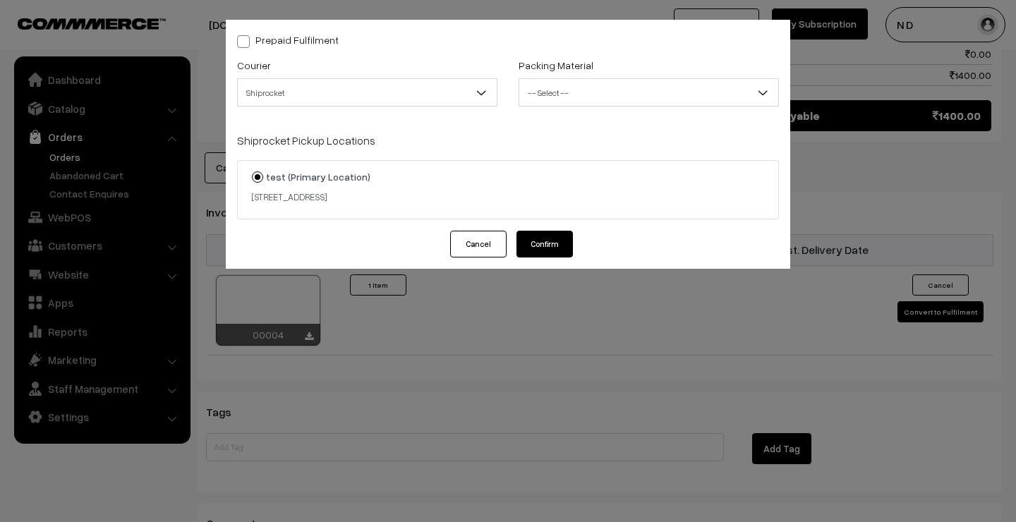
click at [449, 92] on span "Shiprocket" at bounding box center [367, 92] width 259 height 25
click at [441, 33] on div "Prepaid Fulfilment" at bounding box center [508, 39] width 542 height 17
click at [481, 240] on button "Cancel" at bounding box center [478, 244] width 56 height 27
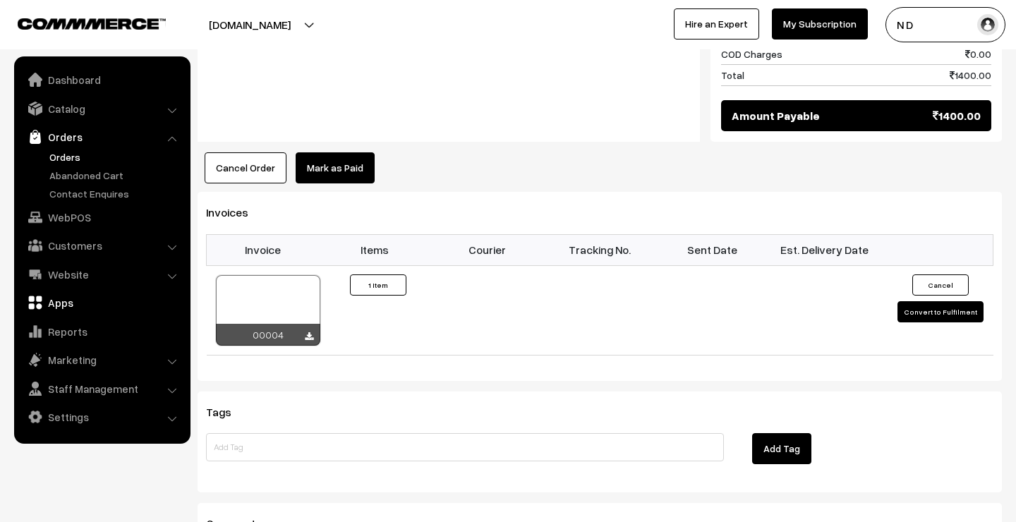
click at [56, 301] on link "Apps" at bounding box center [102, 302] width 168 height 25
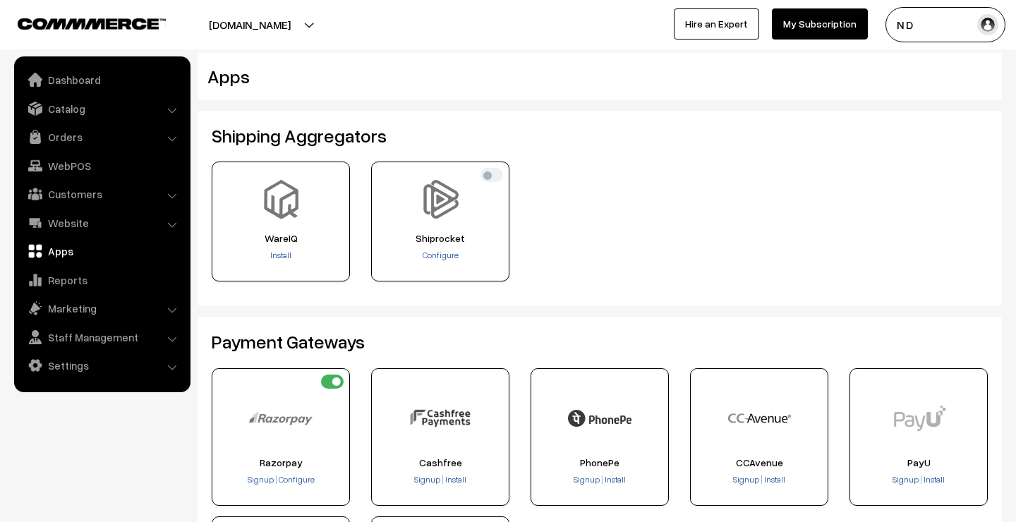
click at [493, 176] on input "checkbox" at bounding box center [491, 175] width 23 height 14
checkbox input "true"
click at [448, 257] on span "Configure" at bounding box center [440, 255] width 36 height 11
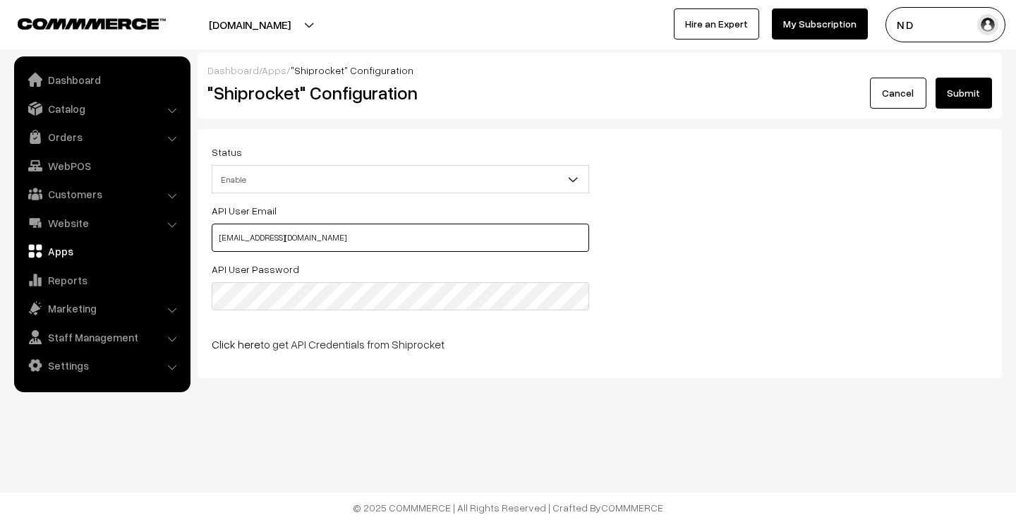
drag, startPoint x: 230, startPoint y: 239, endPoint x: 188, endPoint y: 240, distance: 42.3
type input "nirmal@commmerce.com"
click at [951, 101] on button "Submit" at bounding box center [963, 93] width 56 height 31
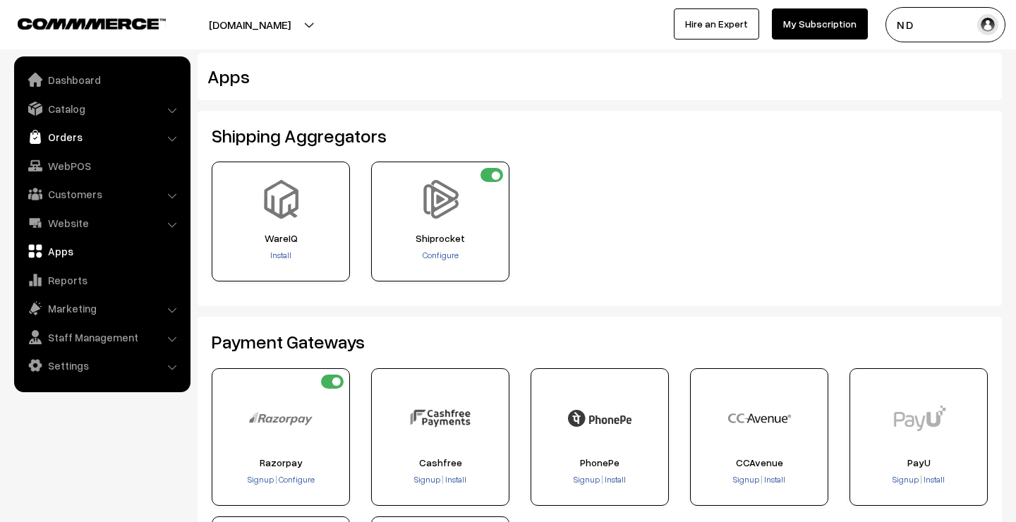
click at [115, 134] on link "Orders" at bounding box center [102, 136] width 168 height 25
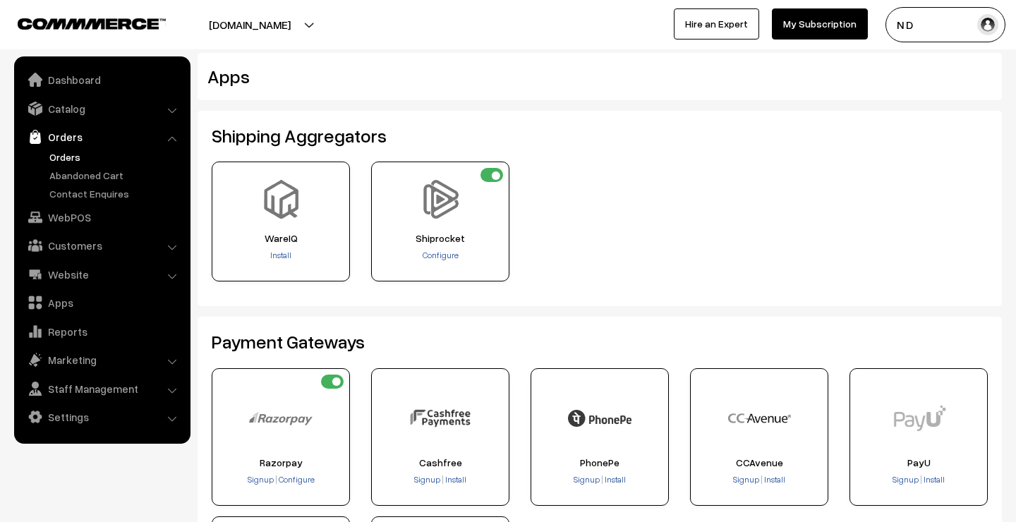
click at [97, 156] on link "Orders" at bounding box center [116, 157] width 140 height 15
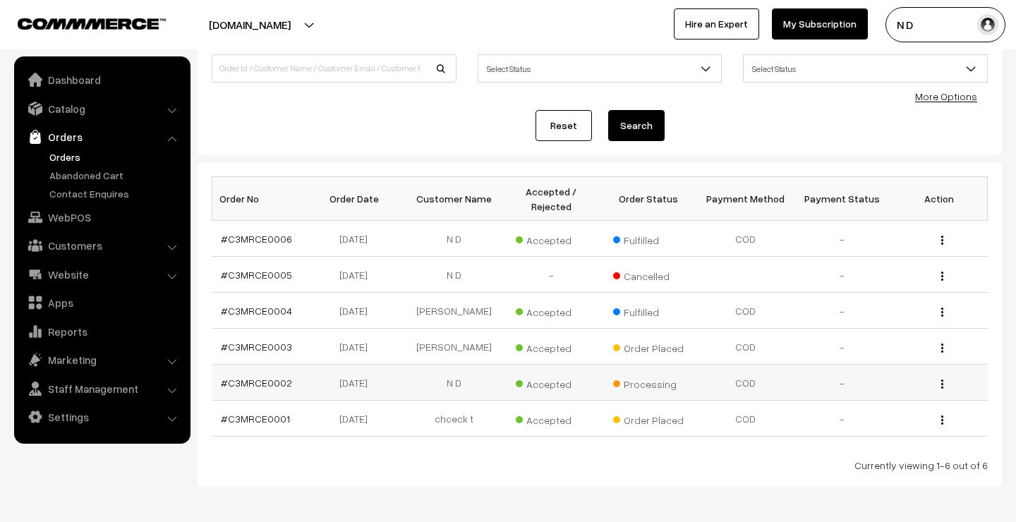
scroll to position [116, 0]
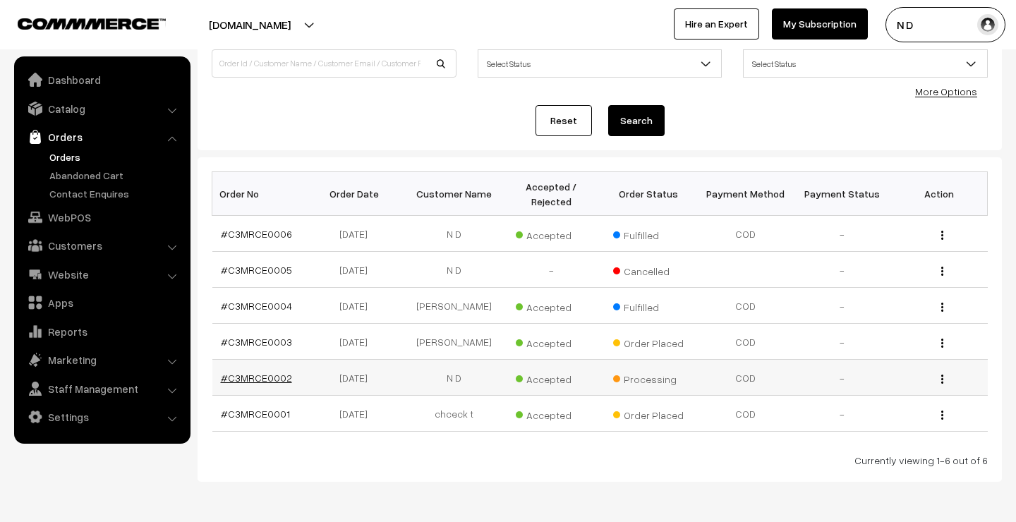
click at [276, 378] on link "#C3MRCE0002" at bounding box center [256, 378] width 71 height 12
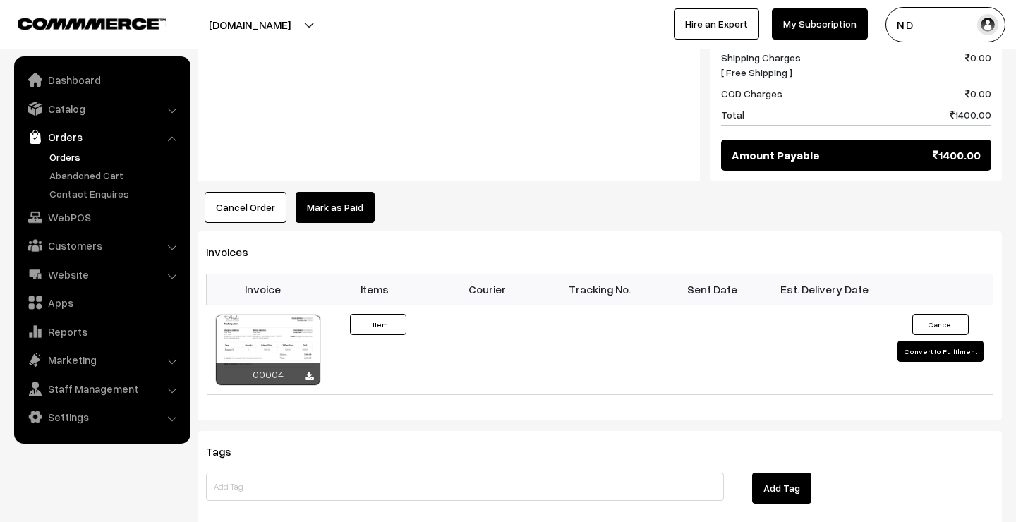
scroll to position [760, 0]
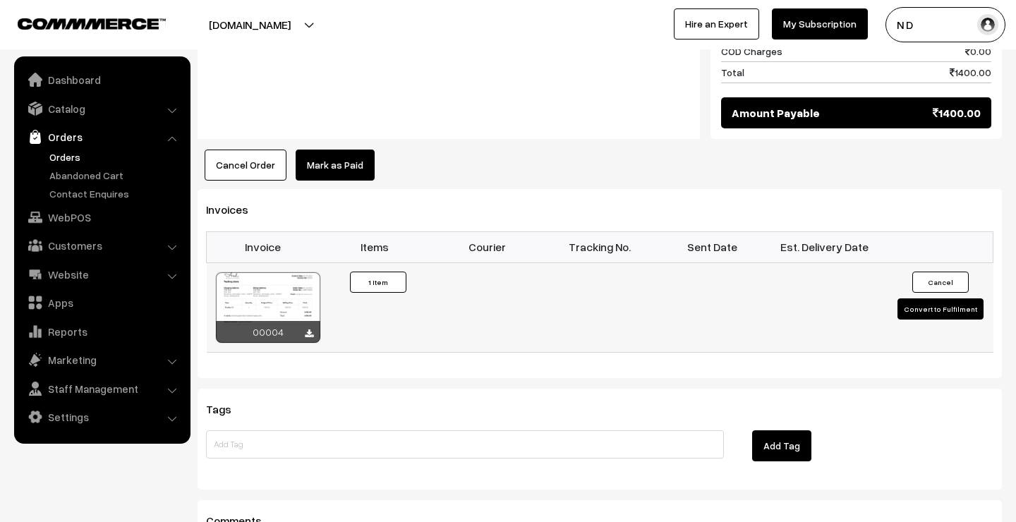
click at [944, 272] on button "Cancel" at bounding box center [940, 282] width 56 height 21
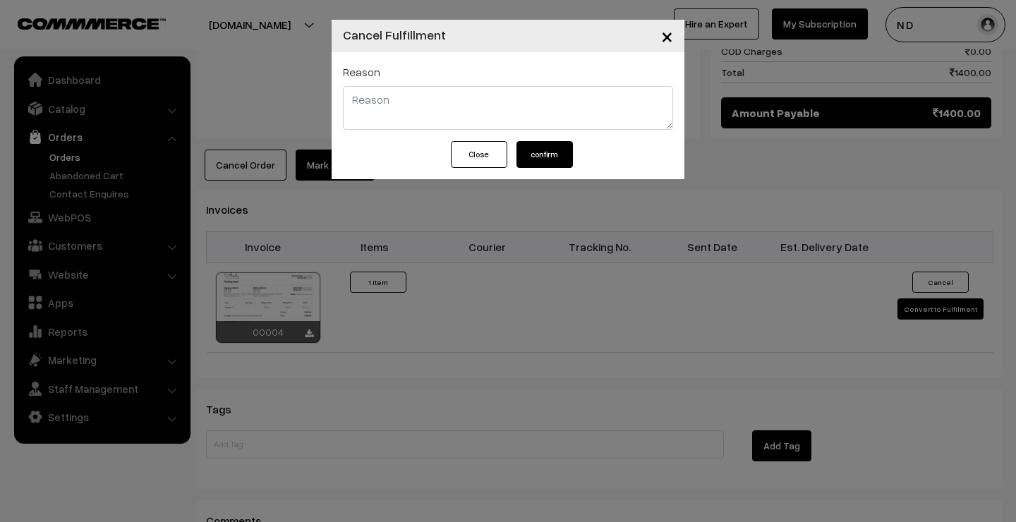
click at [553, 153] on button "confirm" at bounding box center [544, 154] width 56 height 27
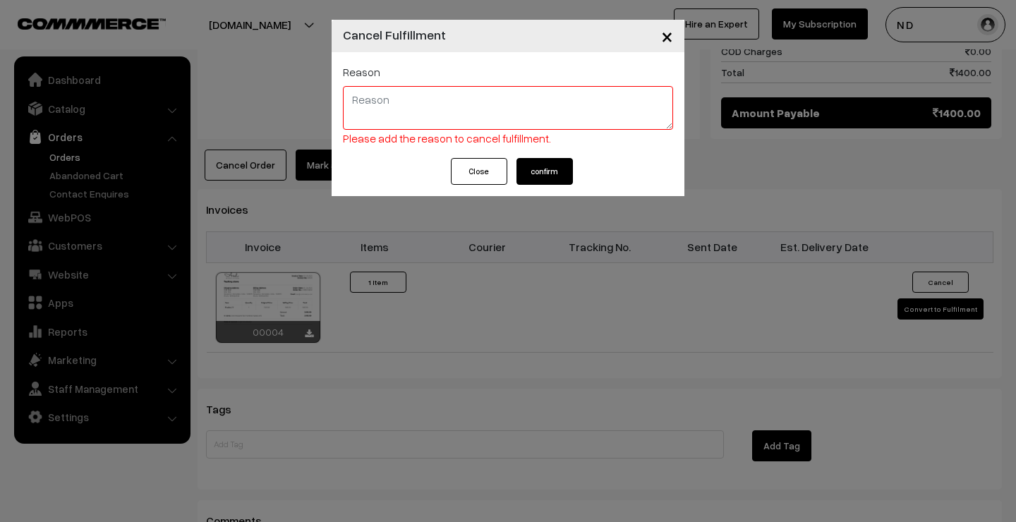
click at [491, 118] on textarea at bounding box center [508, 108] width 330 height 44
type textarea "test"
click at [543, 178] on button "confirm" at bounding box center [544, 171] width 56 height 27
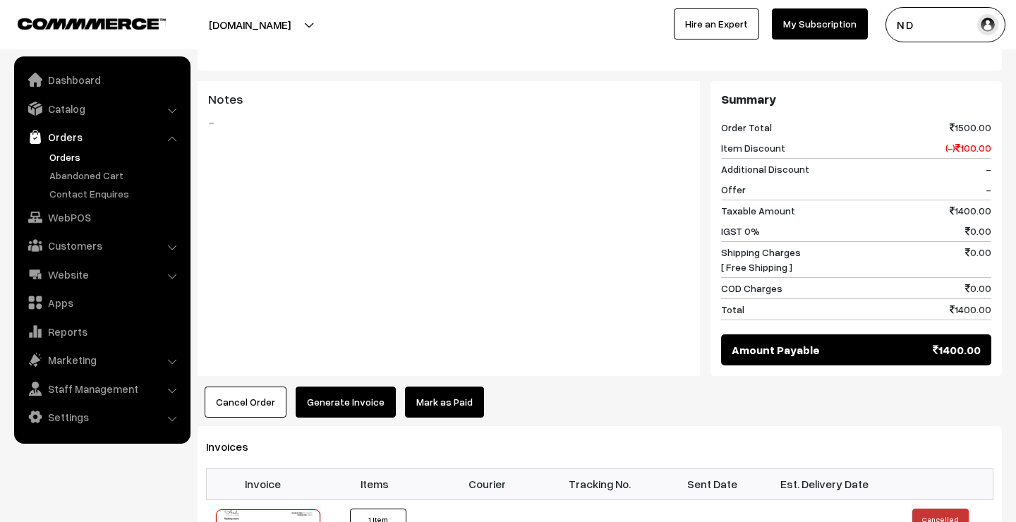
scroll to position [581, 0]
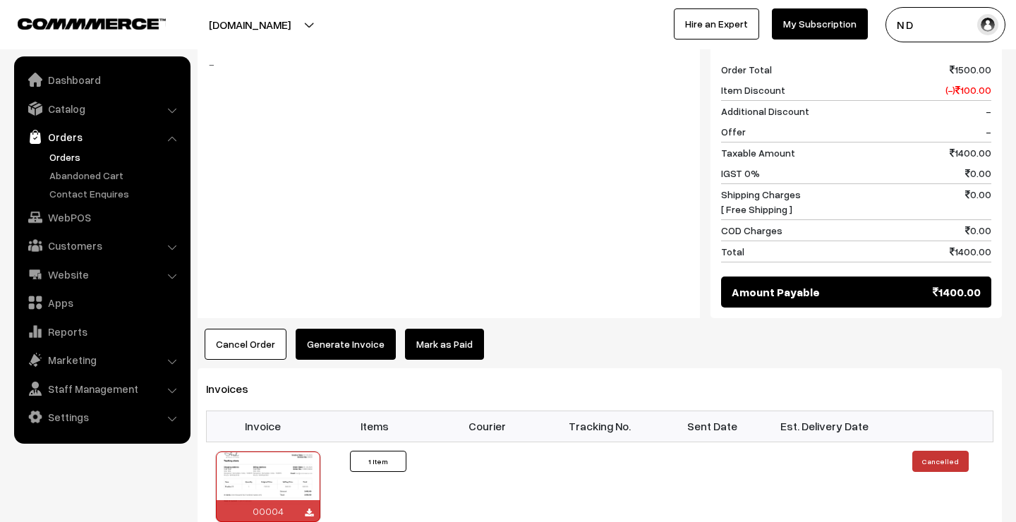
click at [357, 329] on button "Generate Invoice" at bounding box center [346, 344] width 100 height 31
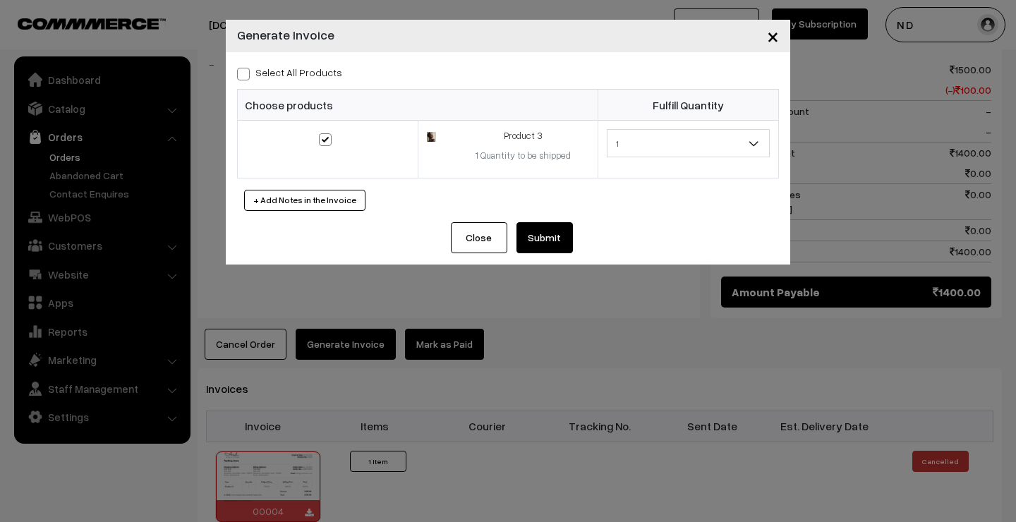
click at [556, 238] on button "Submit" at bounding box center [544, 237] width 56 height 31
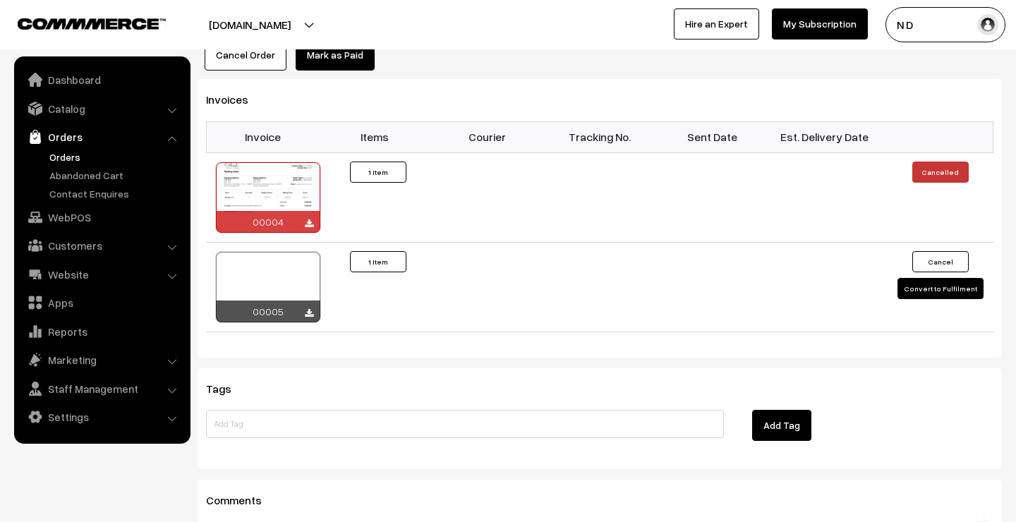
scroll to position [873, 0]
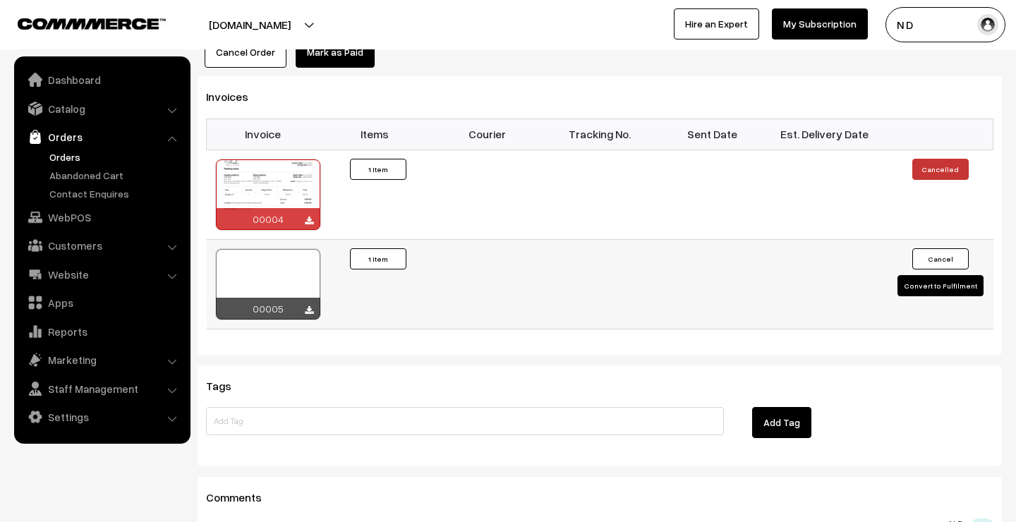
click at [285, 249] on div at bounding box center [268, 284] width 104 height 71
click at [918, 275] on button "Convert to Fulfilment" at bounding box center [940, 285] width 86 height 21
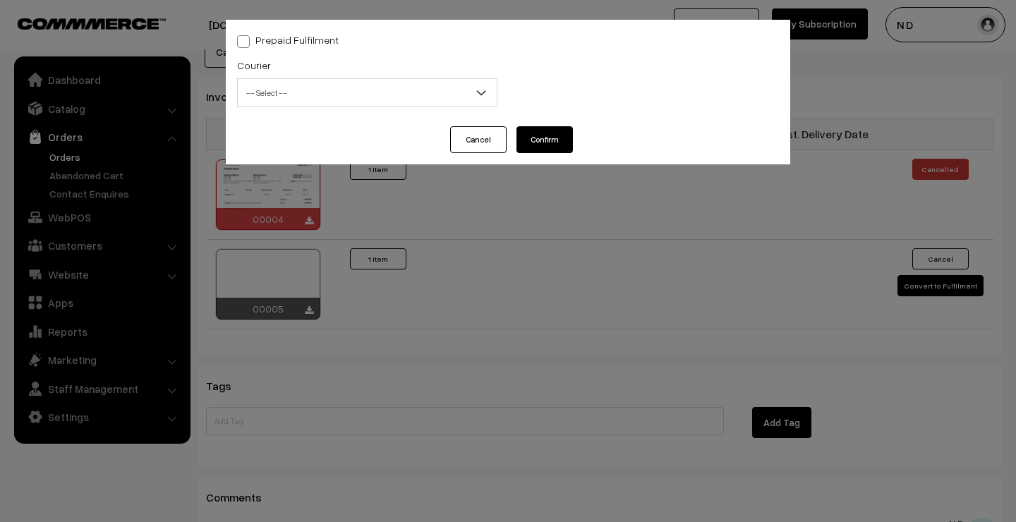
select select "1"
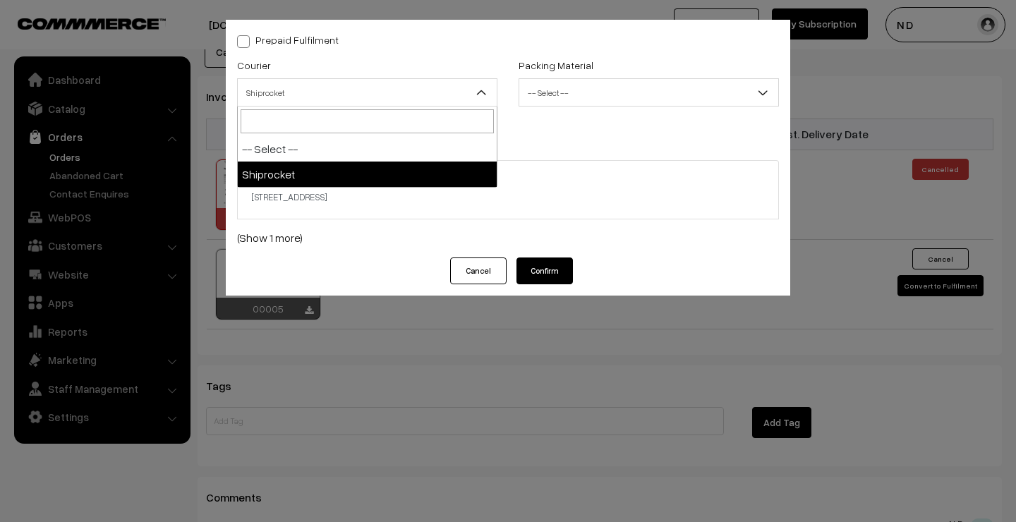
click at [312, 98] on span "Shiprocket" at bounding box center [367, 92] width 259 height 25
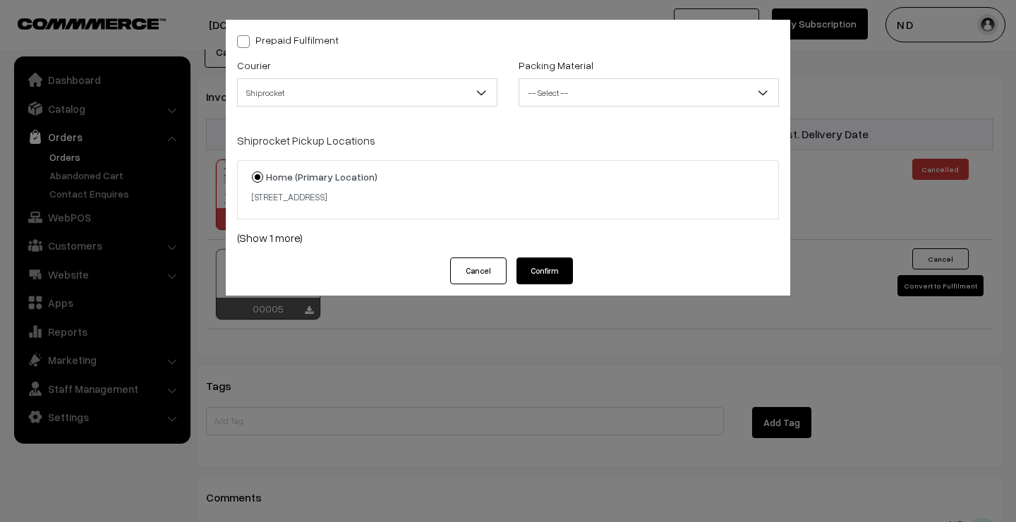
click at [591, 92] on span "-- Select --" at bounding box center [648, 92] width 259 height 25
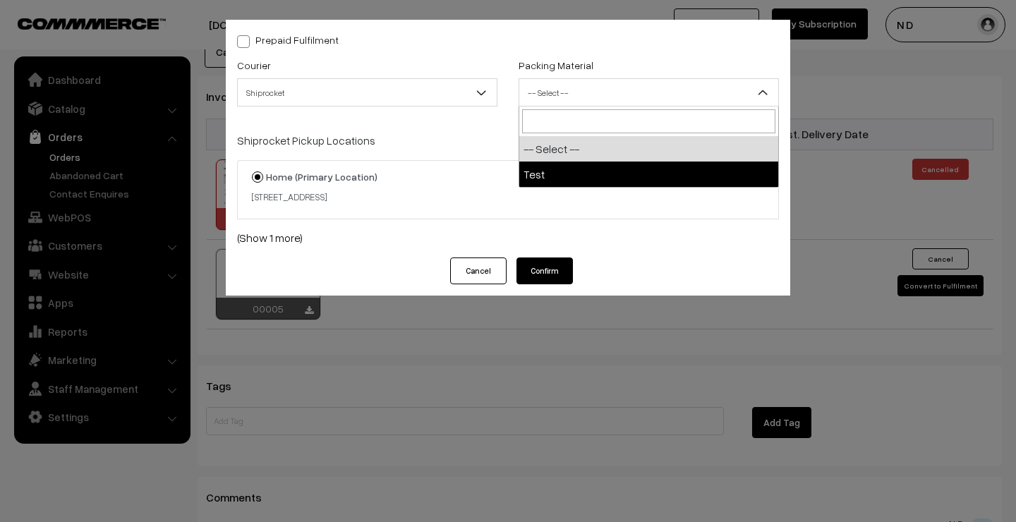
select select "1"
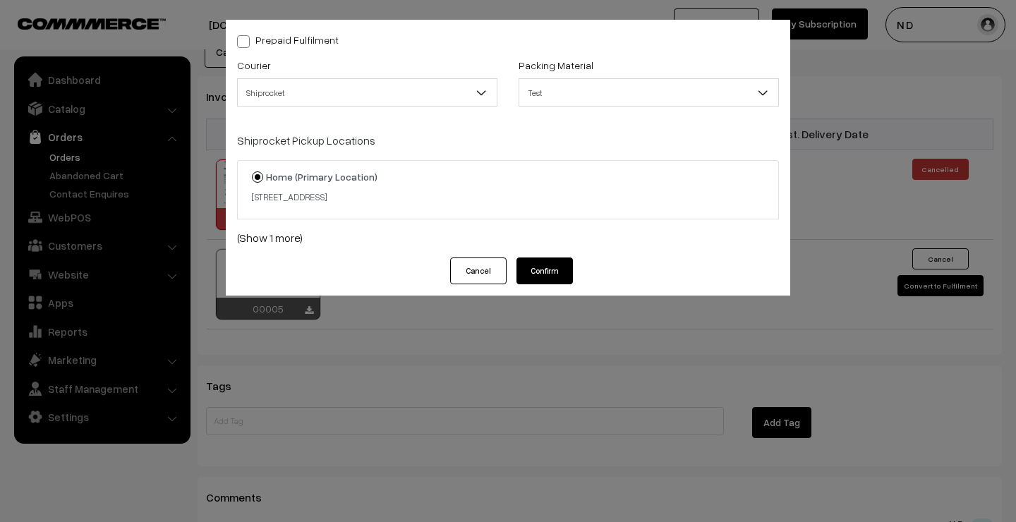
click at [550, 267] on button "Confirm" at bounding box center [544, 270] width 56 height 27
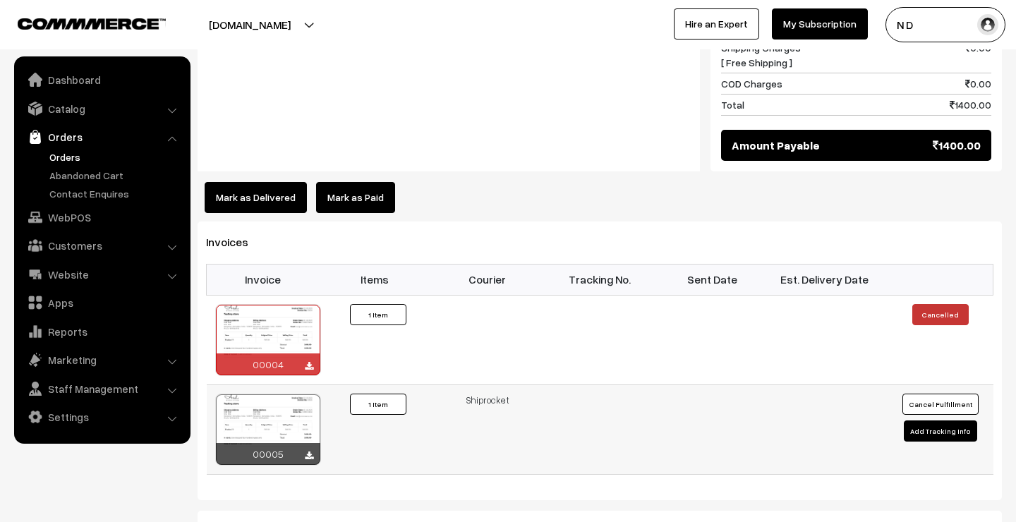
scroll to position [724, 0]
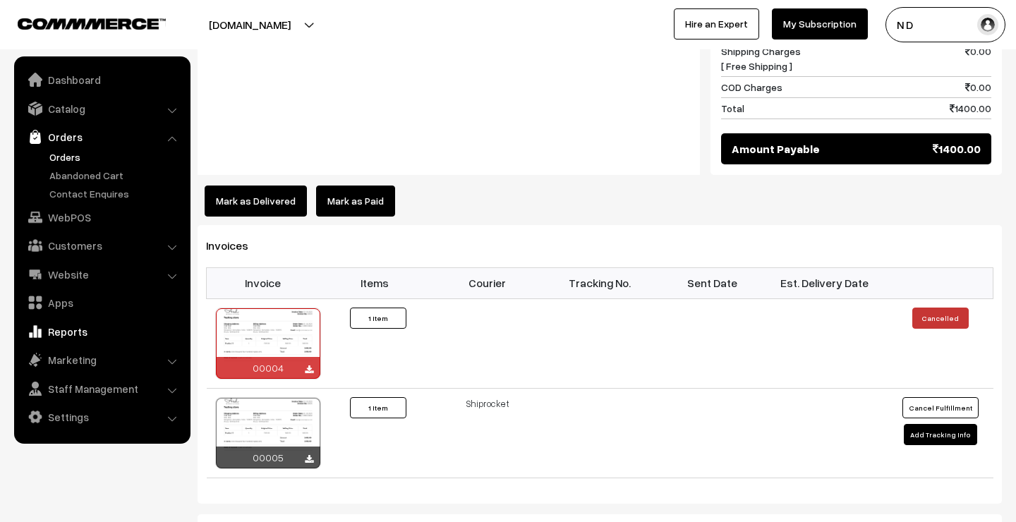
click at [105, 328] on link "Reports" at bounding box center [102, 331] width 168 height 25
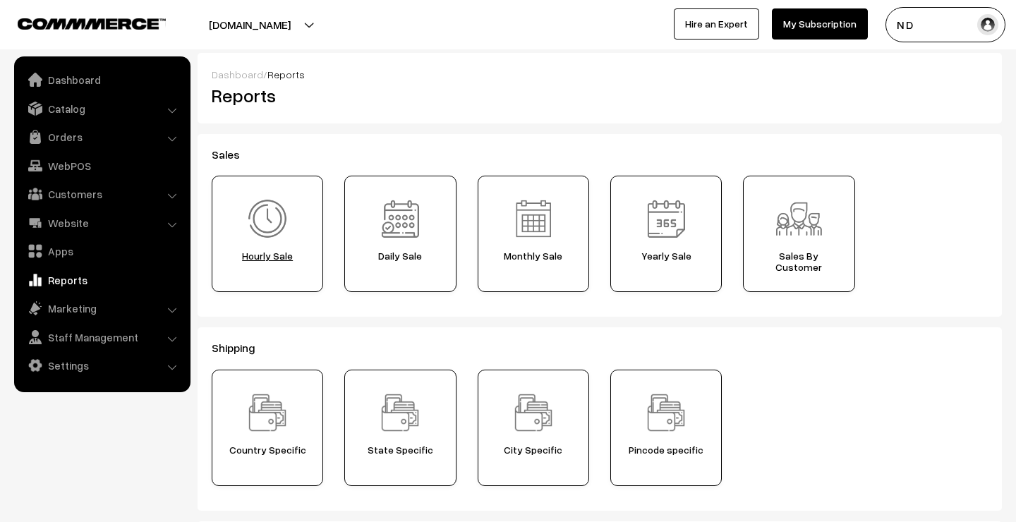
click at [300, 250] on span "Hourly Sale" at bounding box center [268, 255] width 102 height 11
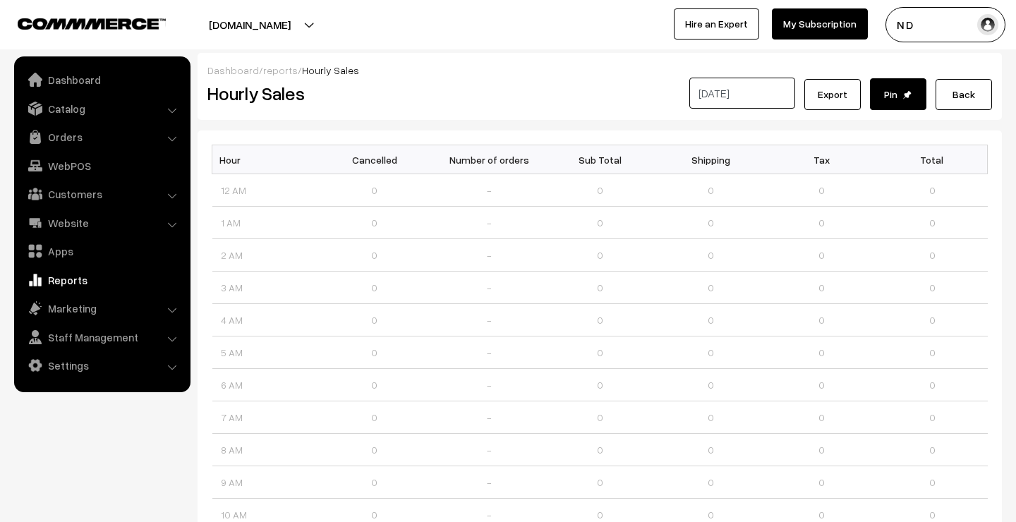
click at [279, 71] on link "reports" at bounding box center [280, 70] width 35 height 12
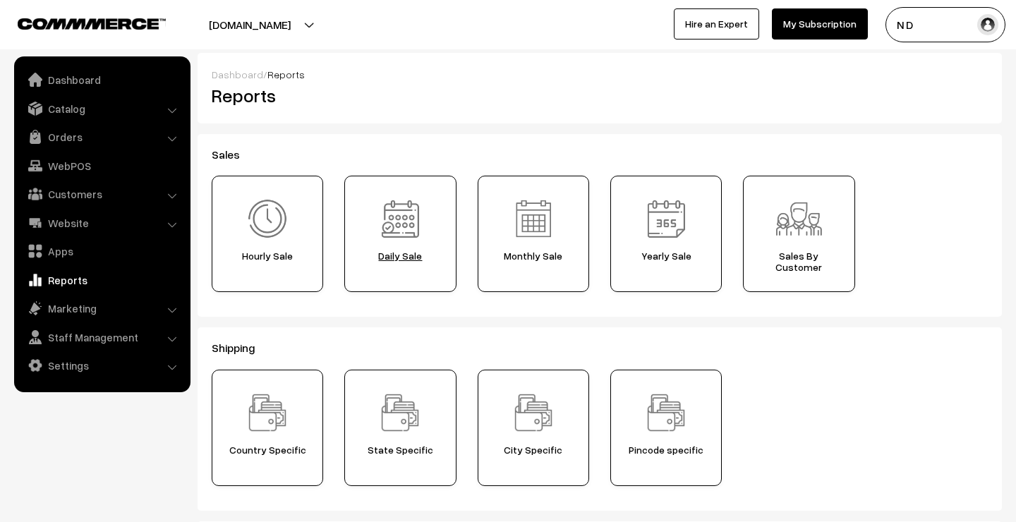
click at [409, 252] on span "Daily Sale" at bounding box center [400, 255] width 102 height 11
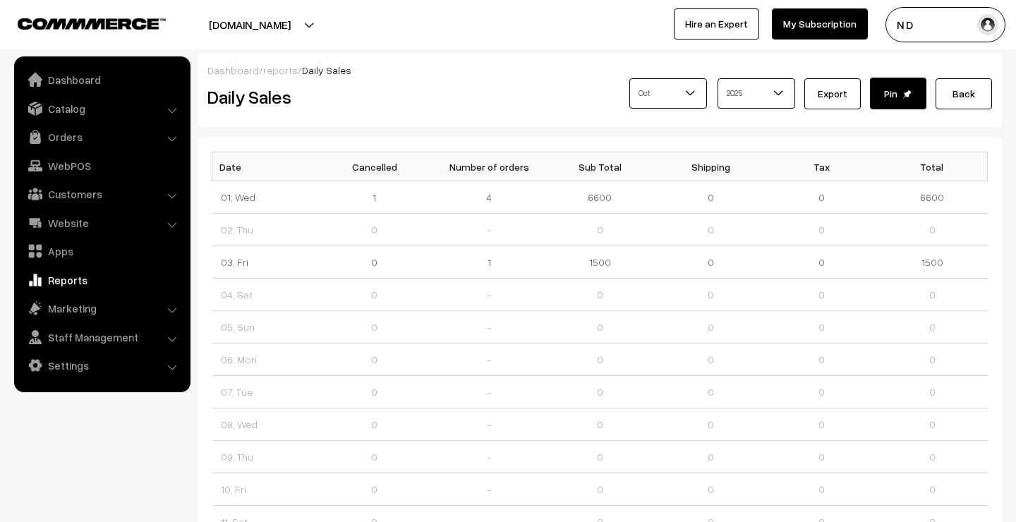
click at [277, 68] on link "reports" at bounding box center [280, 70] width 35 height 12
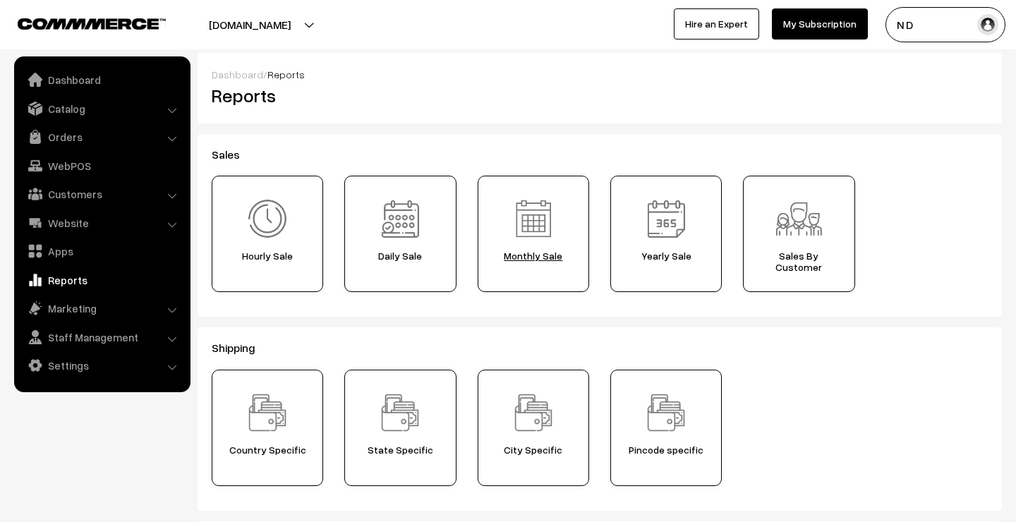
click at [525, 224] on img at bounding box center [532, 218] width 49 height 49
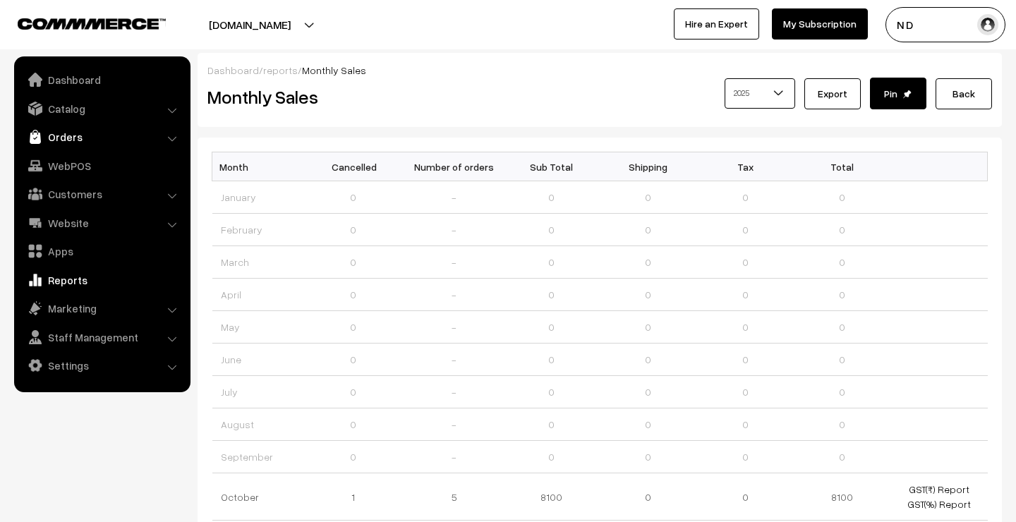
click at [85, 140] on link "Orders" at bounding box center [102, 136] width 168 height 25
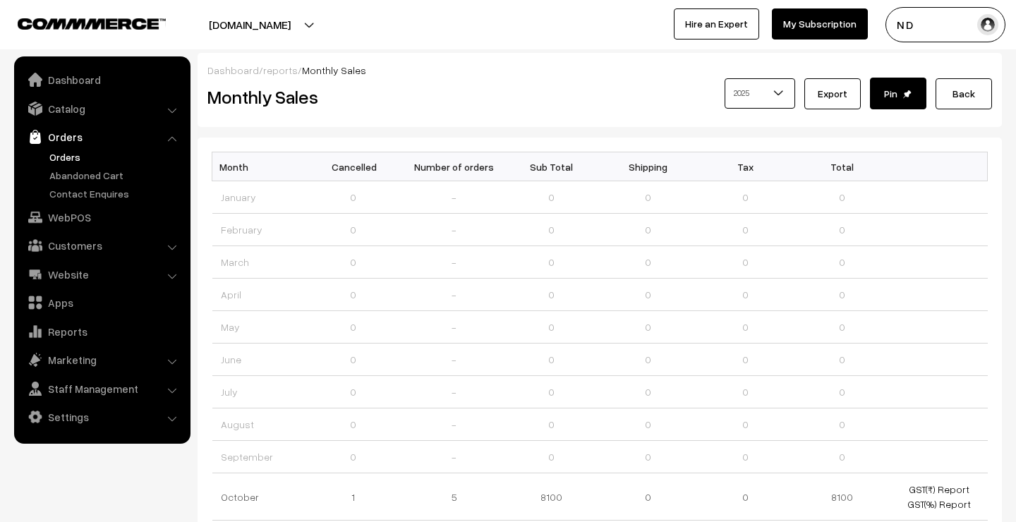
click at [79, 150] on link "Orders" at bounding box center [116, 157] width 140 height 15
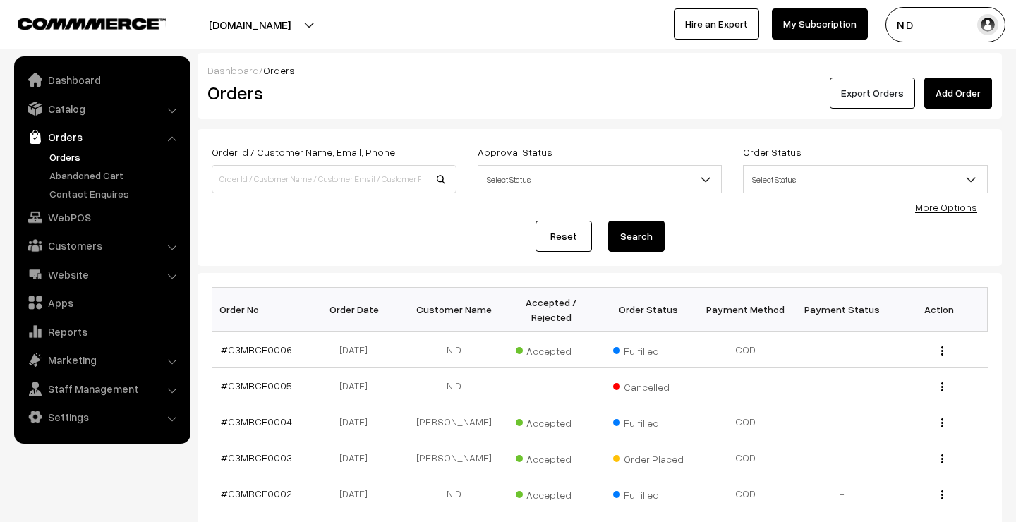
click at [885, 90] on button "Export Orders" at bounding box center [871, 93] width 85 height 31
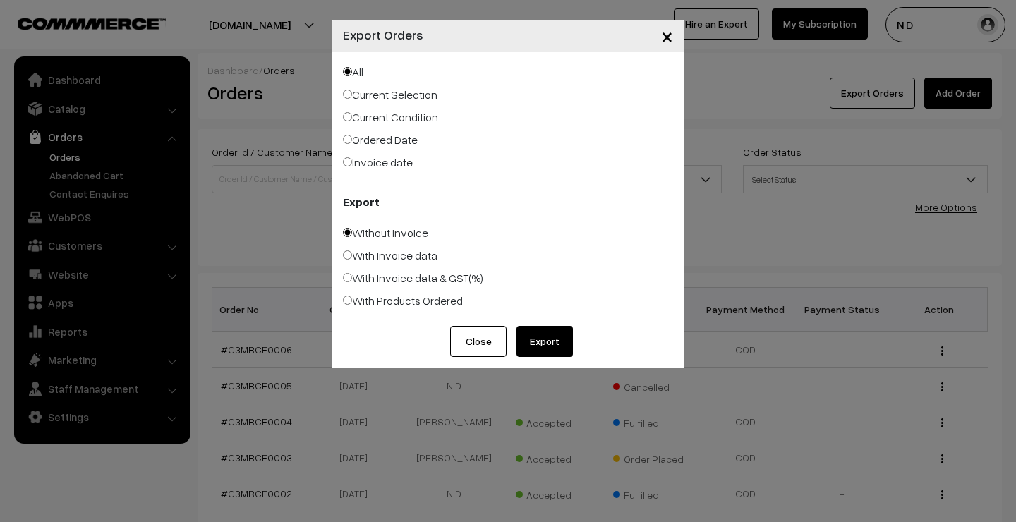
click at [424, 304] on label "With Products Ordered" at bounding box center [403, 300] width 120 height 17
click at [352, 304] on input "With Products Ordered" at bounding box center [347, 300] width 9 height 9
radio input "true"
click at [385, 164] on label "Invoice date" at bounding box center [378, 162] width 70 height 17
click at [352, 164] on input "Invoice date" at bounding box center [347, 161] width 9 height 9
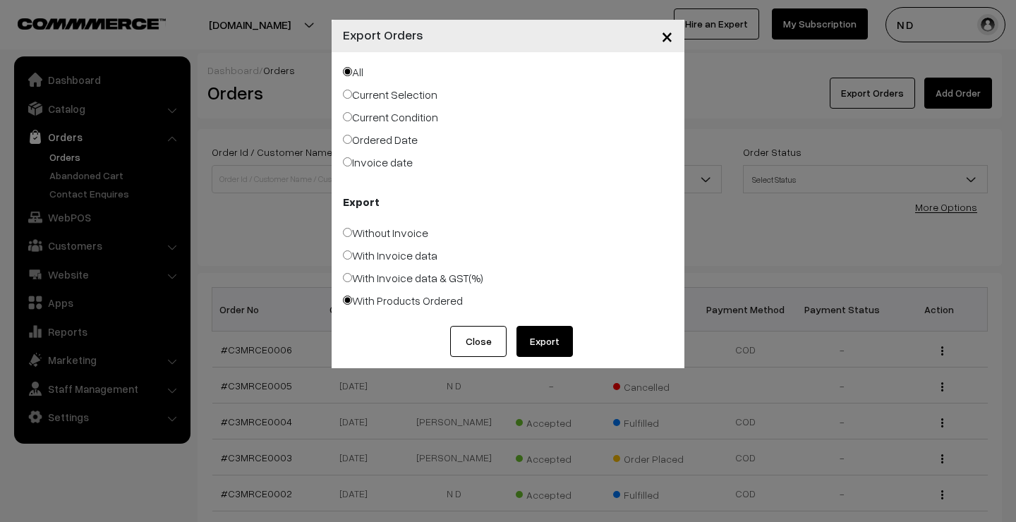
radio input "true"
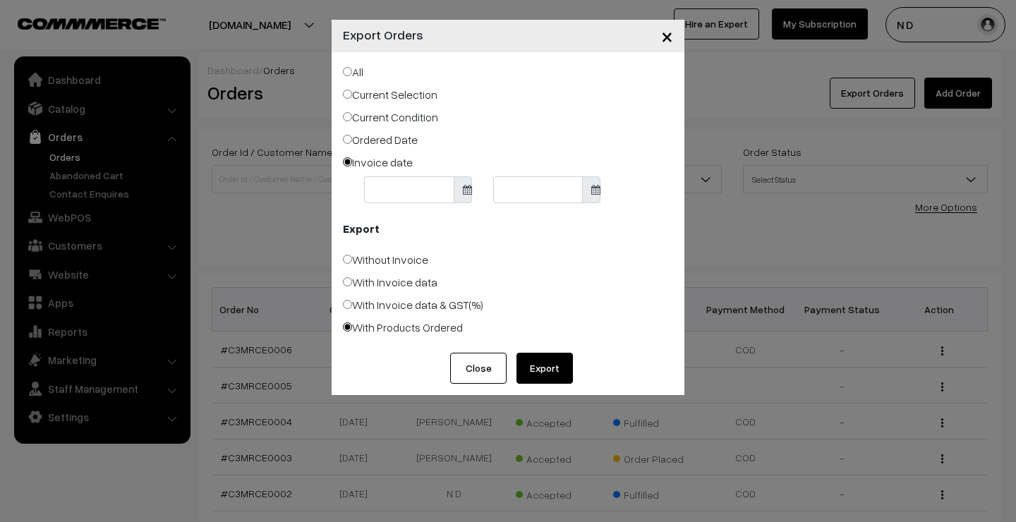
click at [382, 140] on label "Ordered Date" at bounding box center [380, 139] width 75 height 17
click at [352, 140] on input "Ordered Date" at bounding box center [347, 139] width 9 height 9
radio input "true"
click at [393, 116] on label "Current Condition" at bounding box center [390, 117] width 95 height 17
click at [352, 116] on input "Current Condition" at bounding box center [347, 116] width 9 height 9
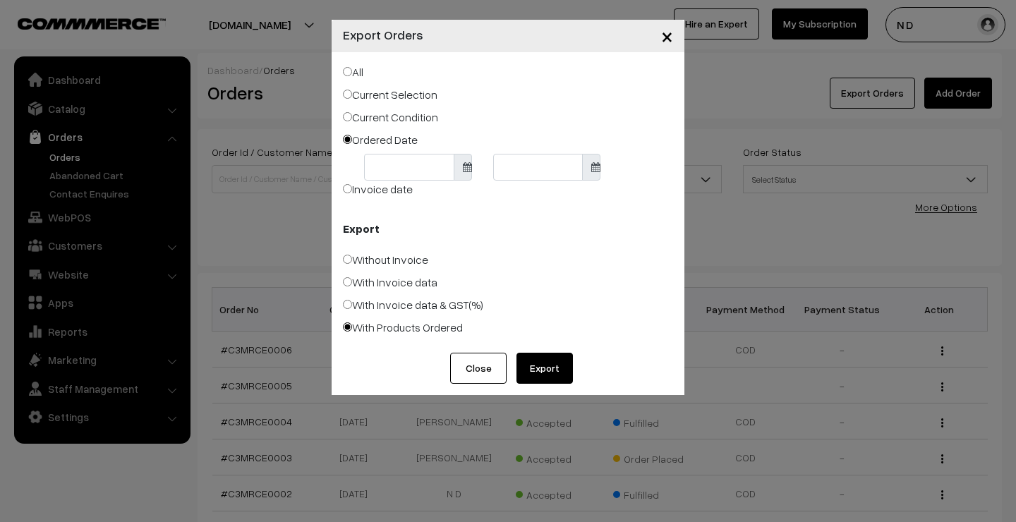
radio input "true"
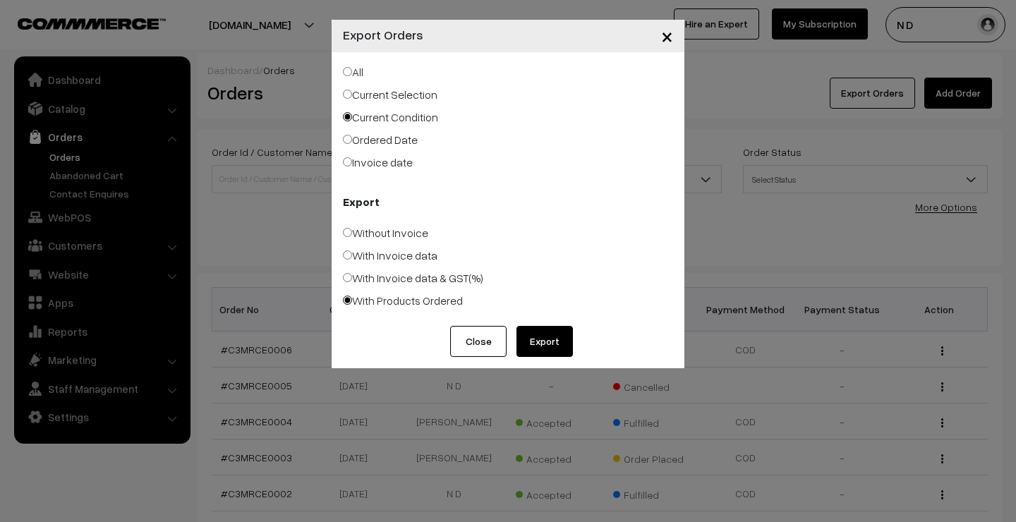
click at [477, 341] on button "Close" at bounding box center [478, 341] width 56 height 31
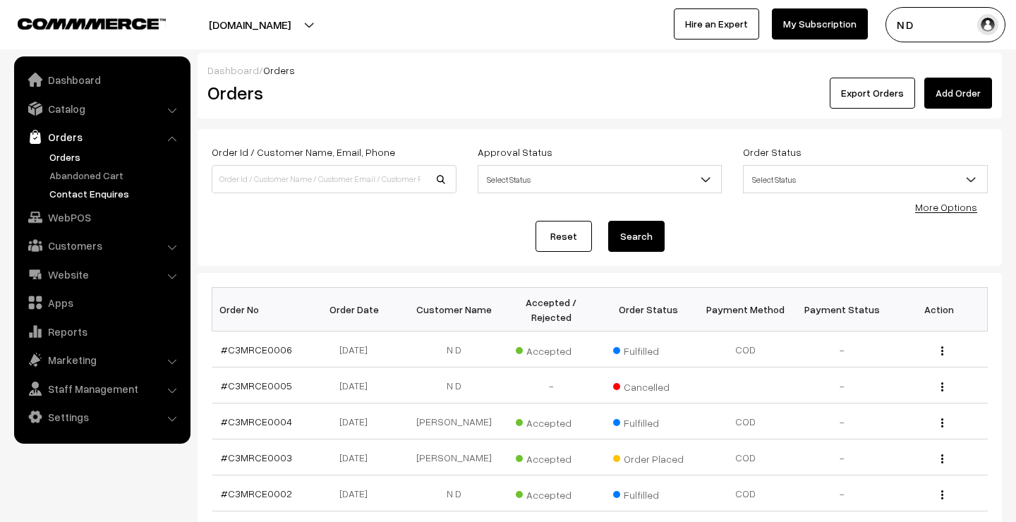
click at [100, 190] on link "Contact Enquires" at bounding box center [116, 193] width 140 height 15
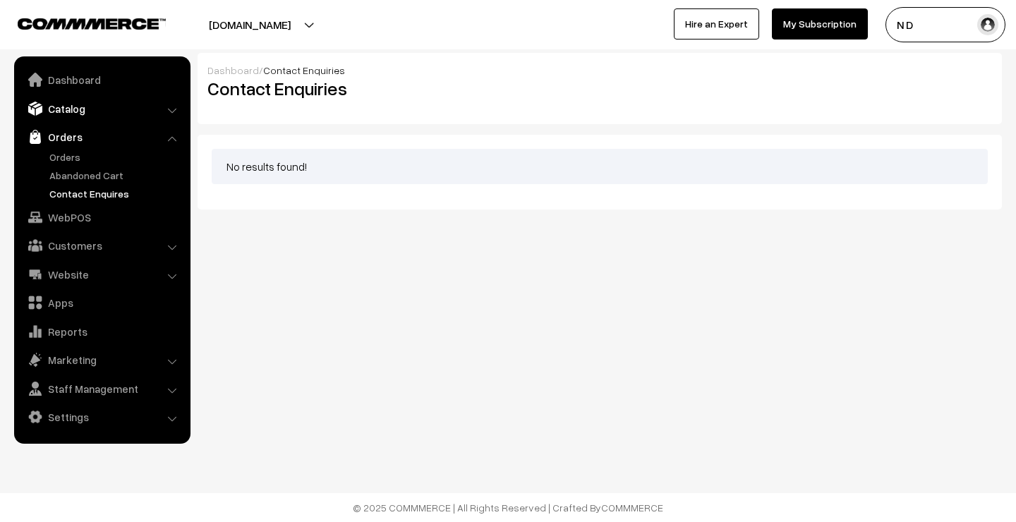
click at [92, 108] on link "Catalog" at bounding box center [102, 108] width 168 height 25
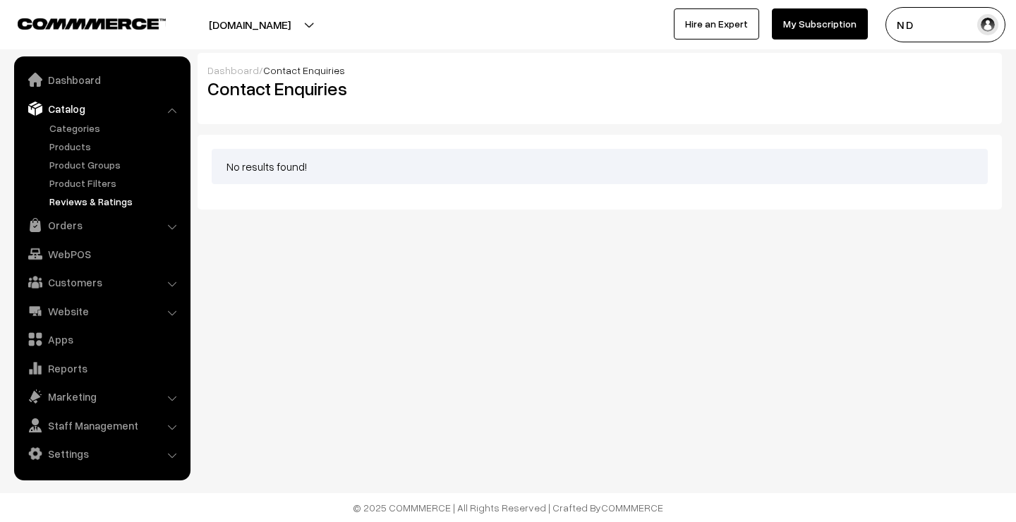
click at [92, 200] on link "Reviews & Ratings" at bounding box center [116, 201] width 140 height 15
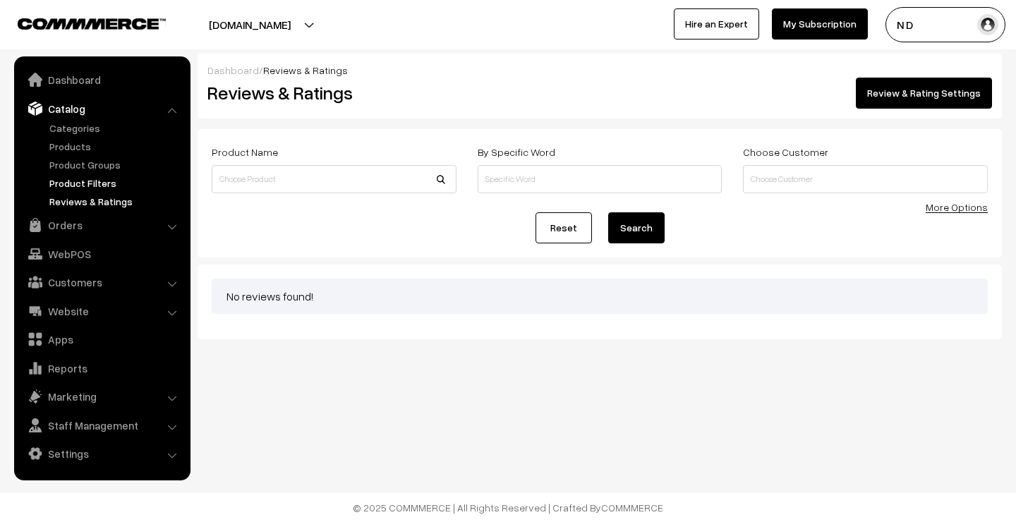
click at [104, 184] on link "Product Filters" at bounding box center [116, 183] width 140 height 15
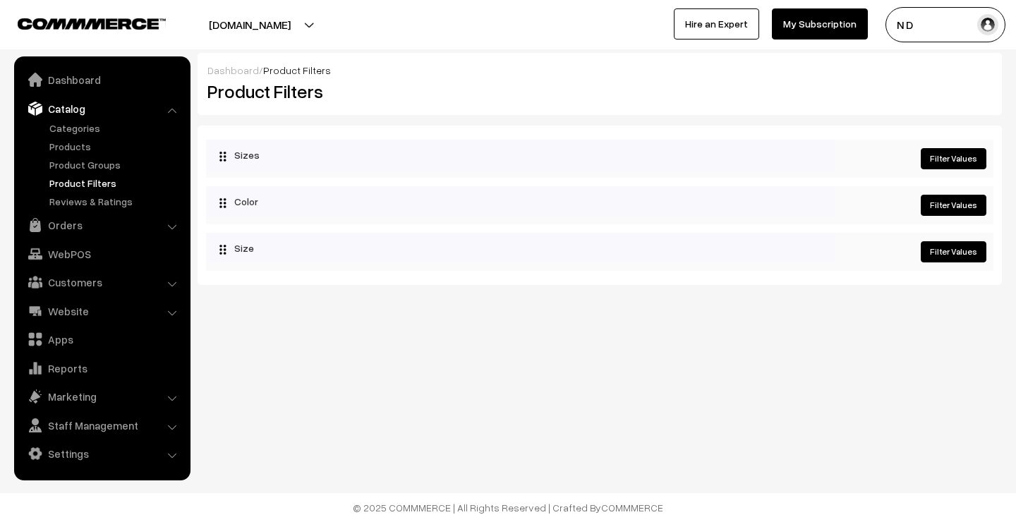
click at [950, 162] on link "Filter Values" at bounding box center [953, 158] width 66 height 21
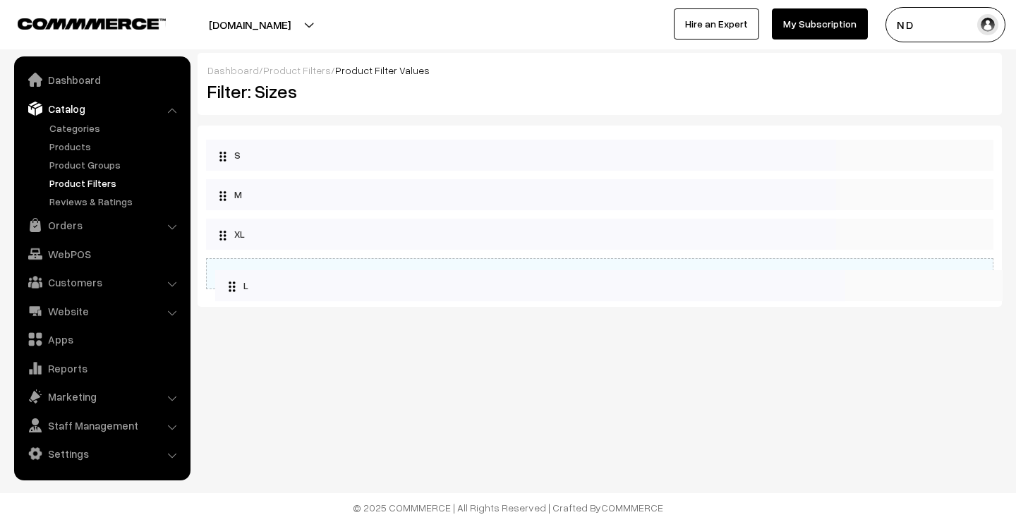
drag, startPoint x: 221, startPoint y: 233, endPoint x: 218, endPoint y: 259, distance: 26.3
drag, startPoint x: 220, startPoint y: 272, endPoint x: 218, endPoint y: 220, distance: 51.5
drag, startPoint x: 221, startPoint y: 235, endPoint x: 216, endPoint y: 276, distance: 41.9
click at [349, 0] on div "ashstore.in Go to Website Create New Store N D My Profile Refer & Earn Support …" at bounding box center [508, 24] width 1016 height 49
drag, startPoint x: 224, startPoint y: 275, endPoint x: 224, endPoint y: 217, distance: 57.8
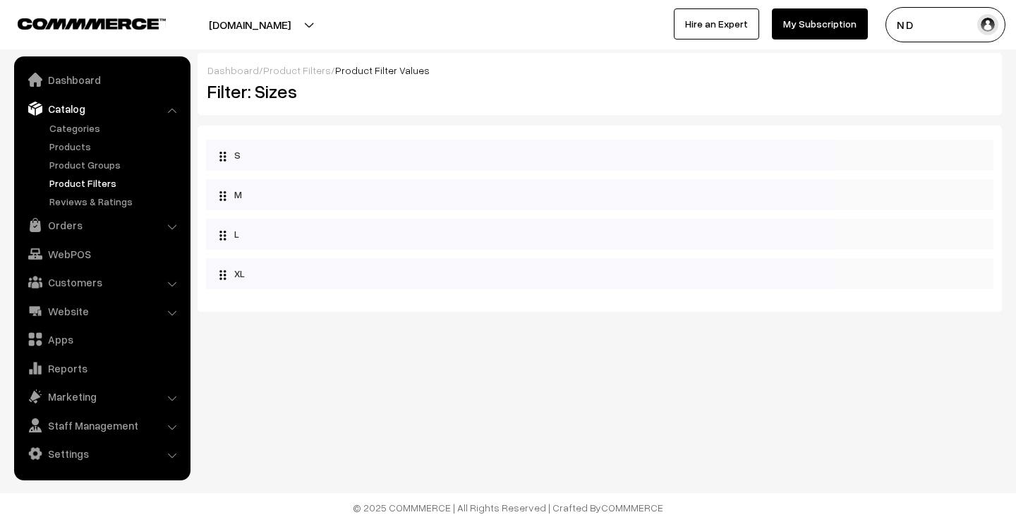
click at [308, 71] on link "Product Filters" at bounding box center [297, 70] width 68 height 12
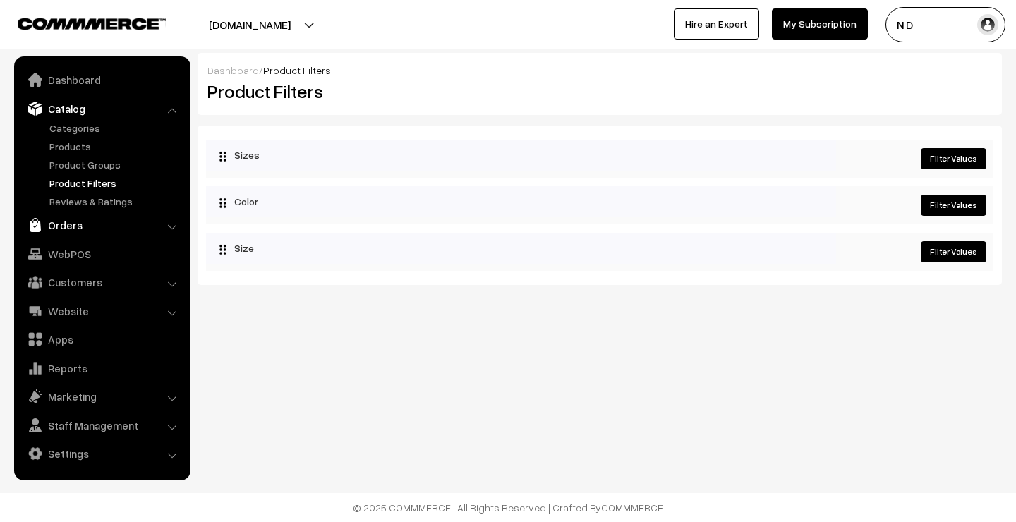
click at [126, 222] on link "Orders" at bounding box center [102, 224] width 168 height 25
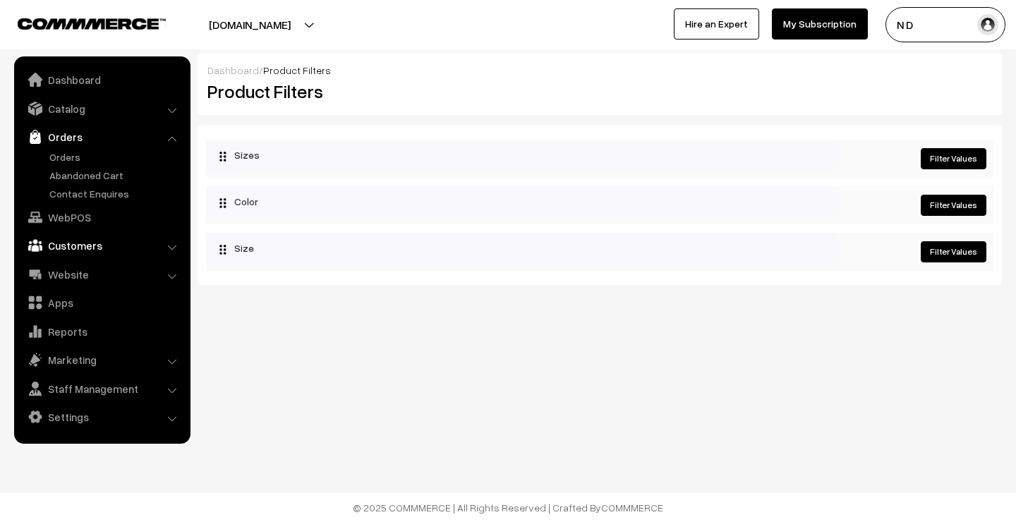
click at [130, 243] on link "Customers" at bounding box center [102, 245] width 168 height 25
click at [87, 245] on link "Subscribers" at bounding box center [116, 250] width 140 height 15
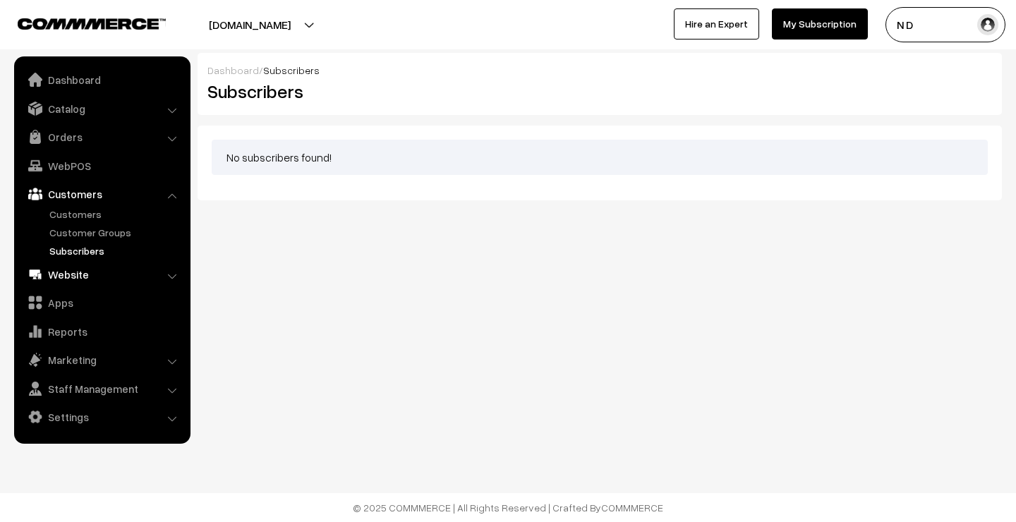
click at [102, 273] on link "Website" at bounding box center [102, 274] width 168 height 25
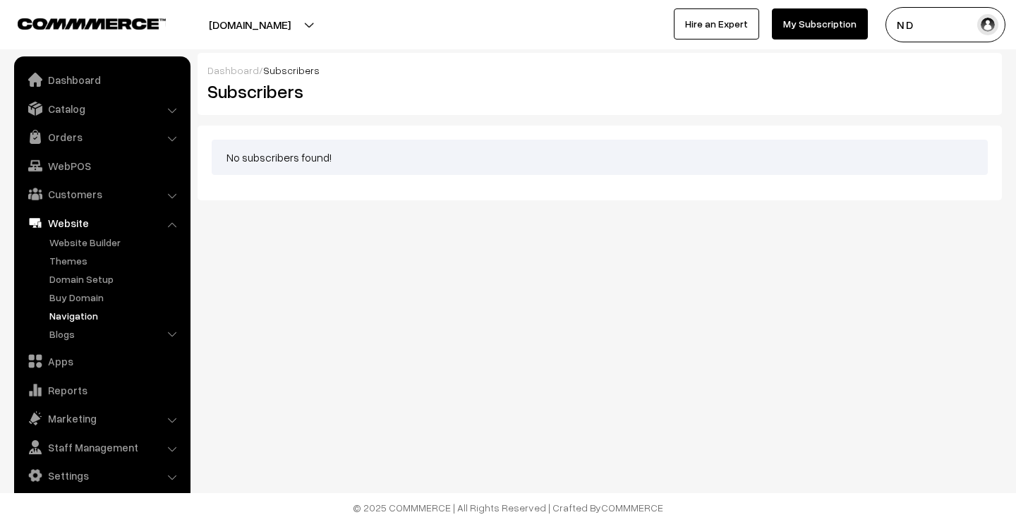
click at [101, 309] on link "Navigation" at bounding box center [116, 315] width 140 height 15
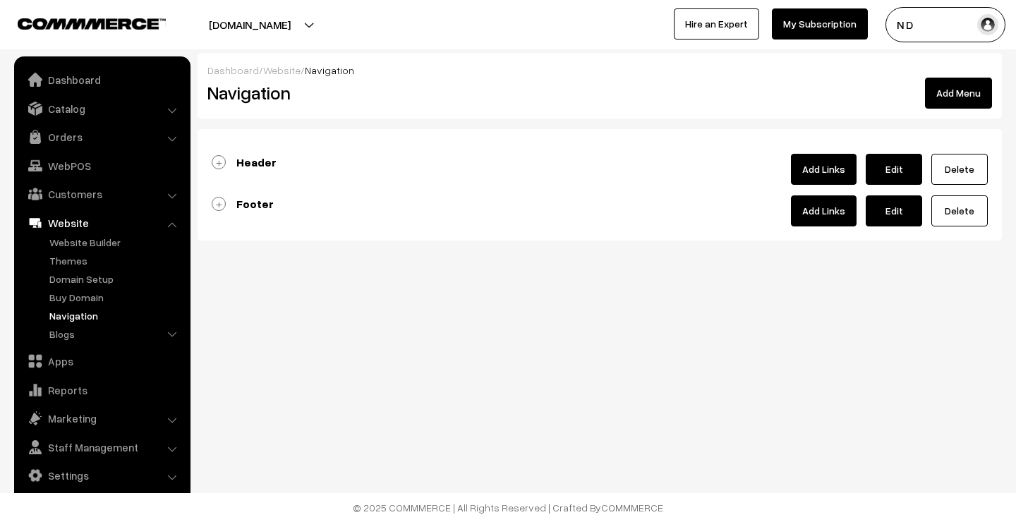
click at [217, 158] on link "Header" at bounding box center [244, 162] width 65 height 14
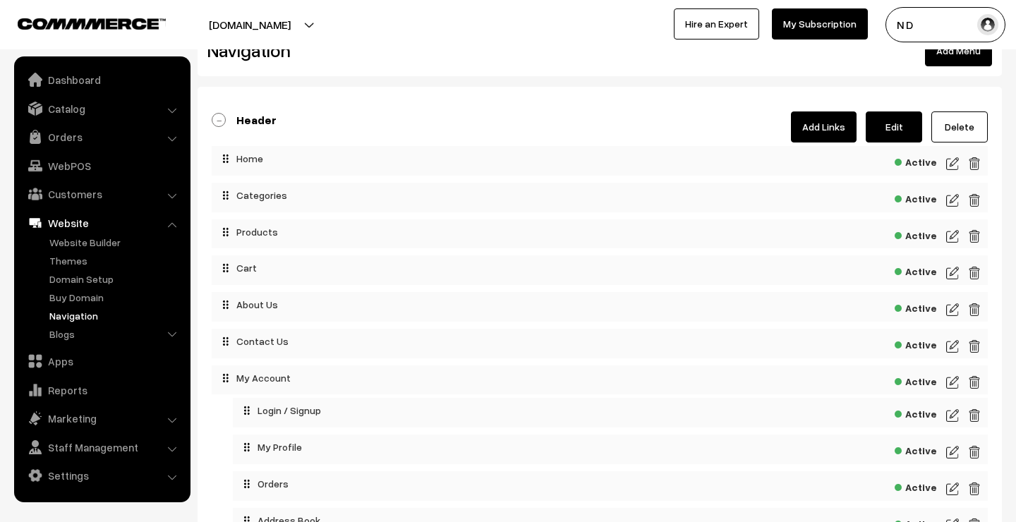
scroll to position [47, 0]
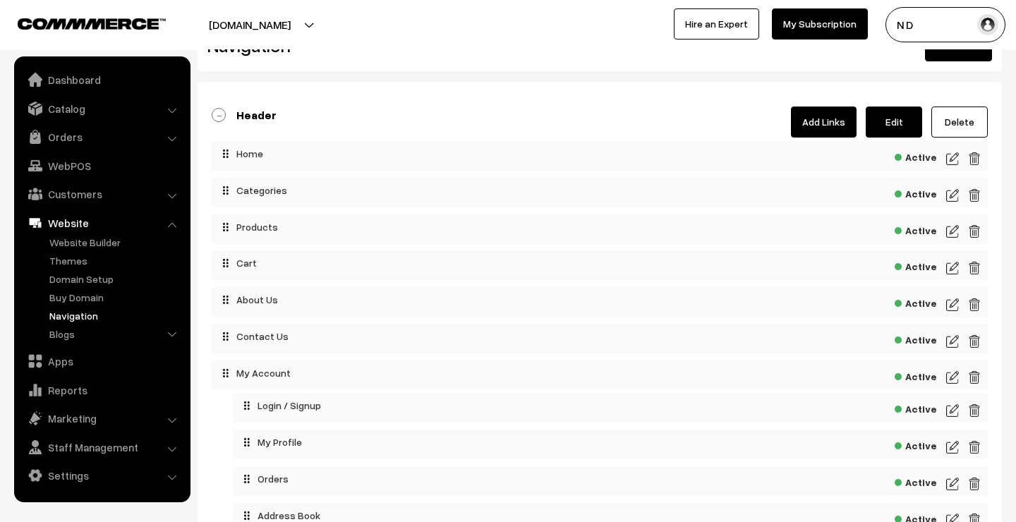
click at [951, 343] on img at bounding box center [952, 341] width 13 height 17
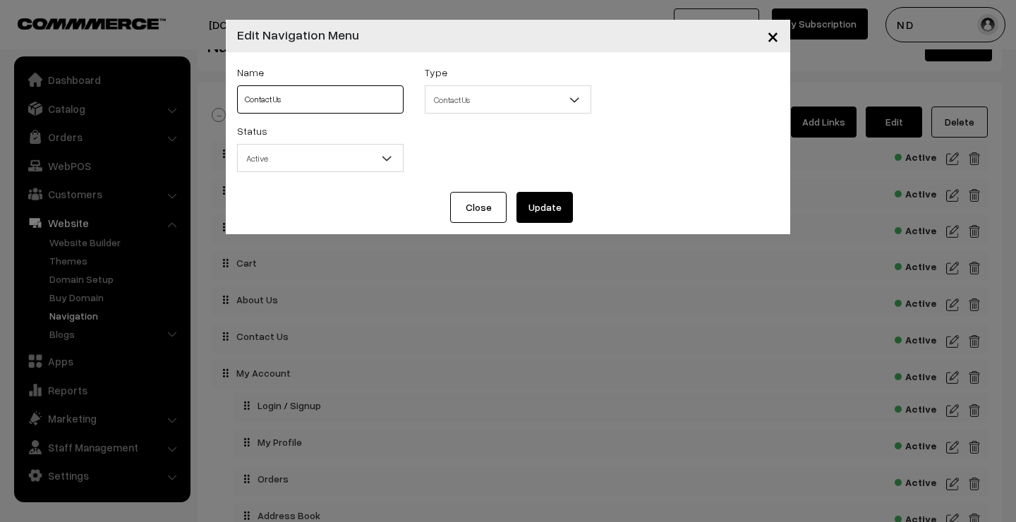
drag, startPoint x: 300, startPoint y: 97, endPoint x: 214, endPoint y: 92, distance: 86.2
click at [214, 92] on div "× Edit Navigation Menu Name Contact Us Type Select Type Label Home Page Categor…" at bounding box center [508, 261] width 1016 height 522
type input "Consultation"
click at [540, 208] on button "Update" at bounding box center [544, 207] width 56 height 31
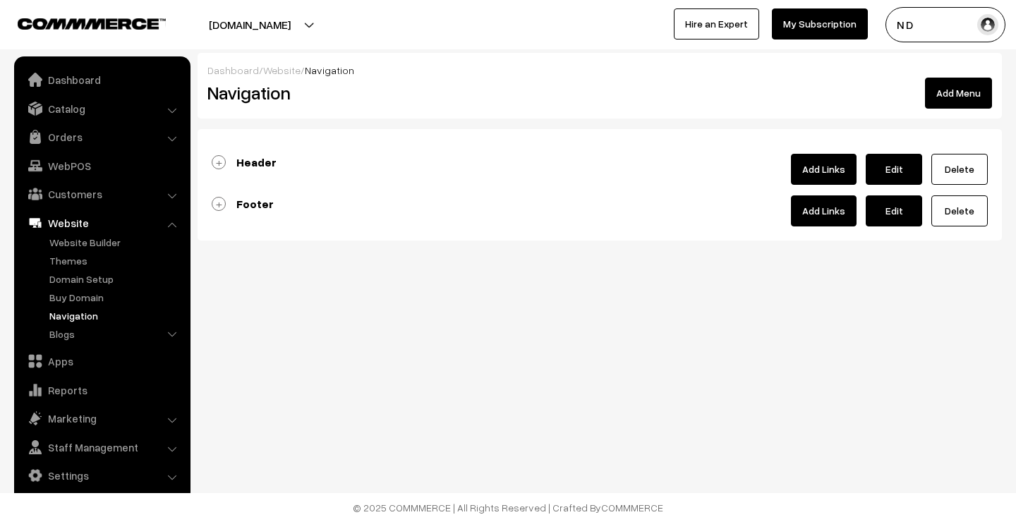
click at [224, 207] on link "Footer" at bounding box center [243, 204] width 62 height 14
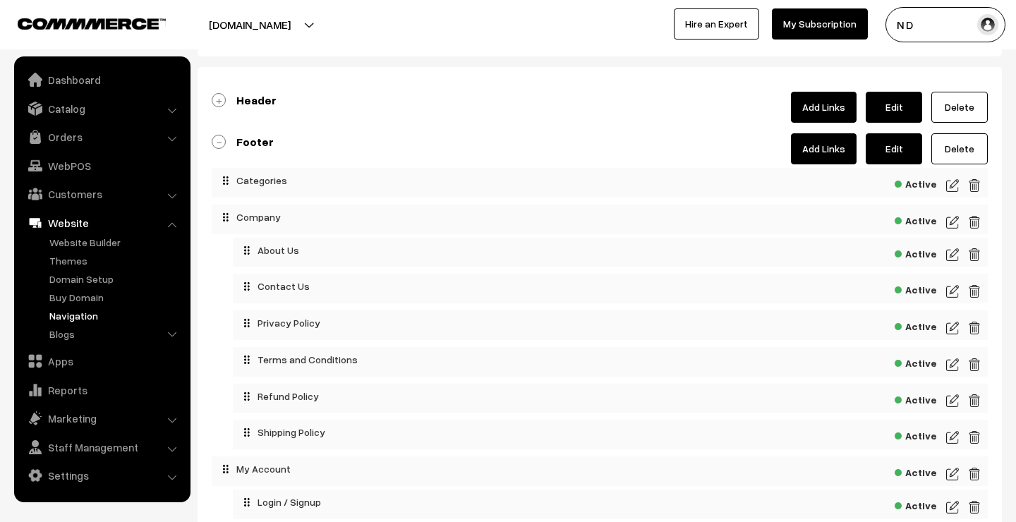
scroll to position [47, 0]
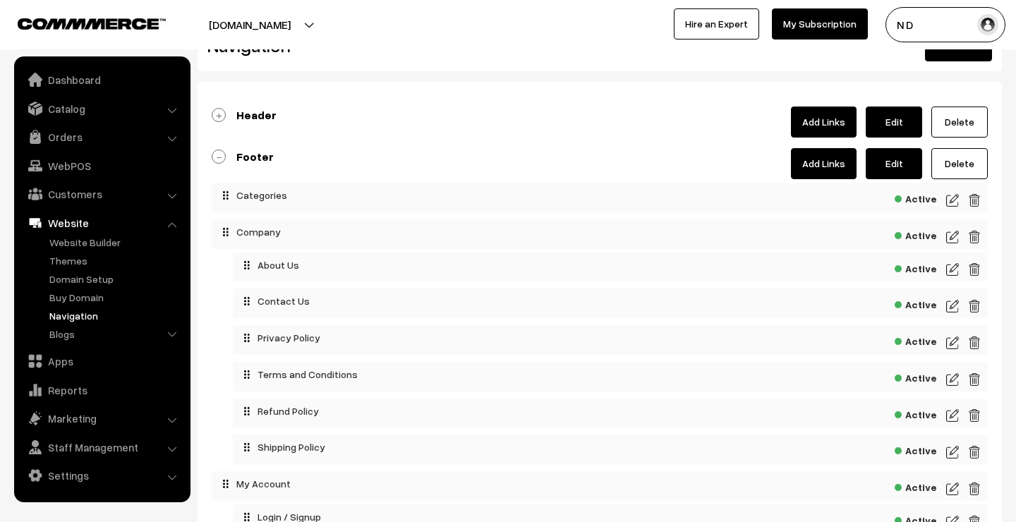
click at [218, 157] on link "Footer" at bounding box center [243, 157] width 62 height 14
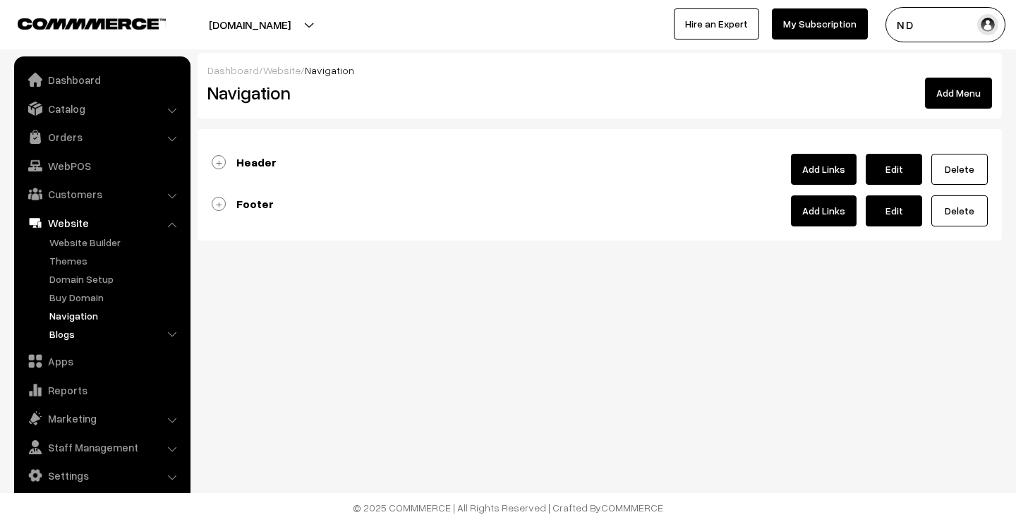
scroll to position [0, 0]
click at [83, 331] on link "Blogs" at bounding box center [116, 334] width 140 height 15
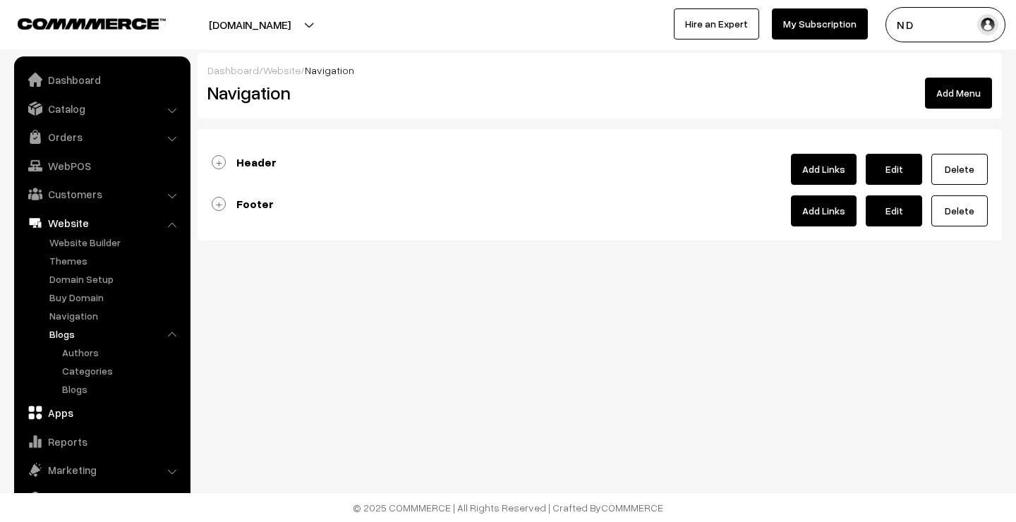
click at [71, 413] on link "Apps" at bounding box center [102, 412] width 168 height 25
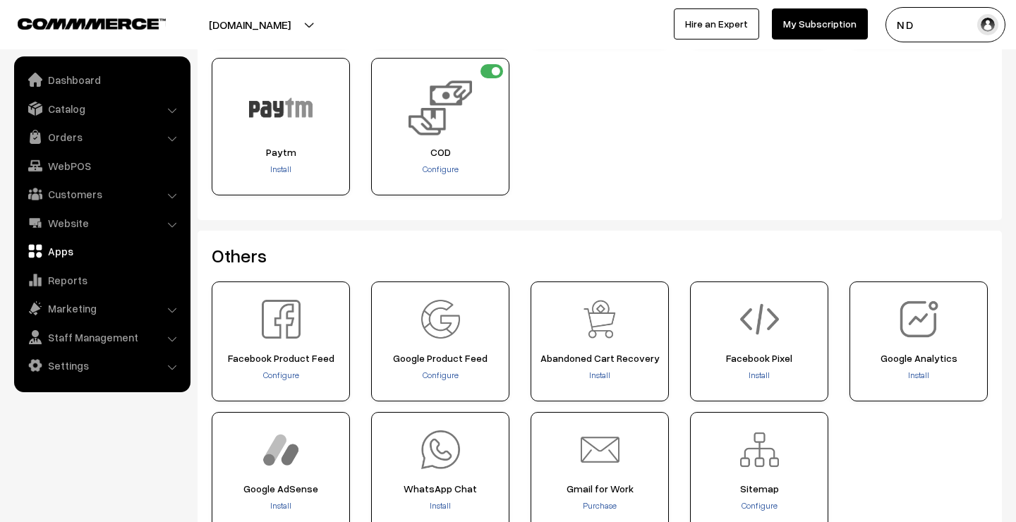
scroll to position [377, 0]
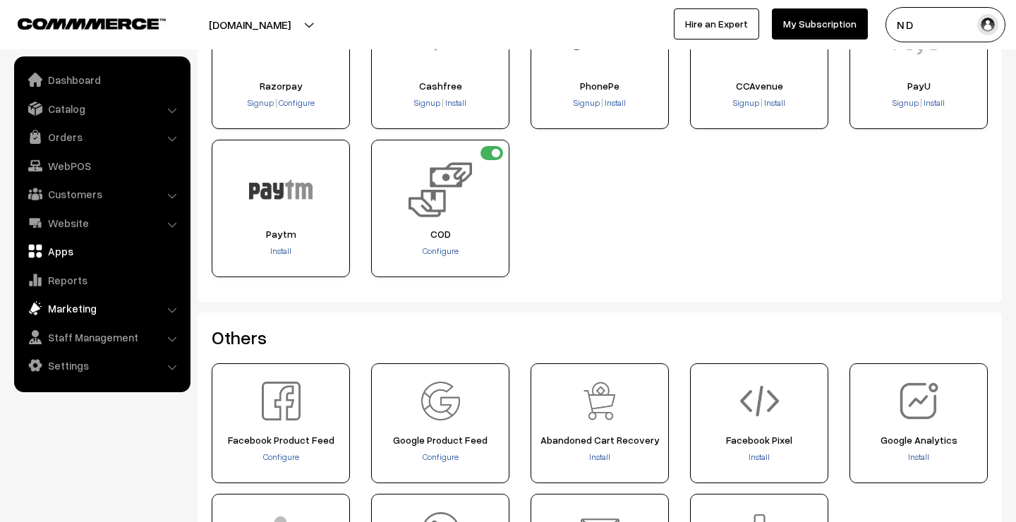
click at [106, 303] on link "Marketing" at bounding box center [102, 308] width 168 height 25
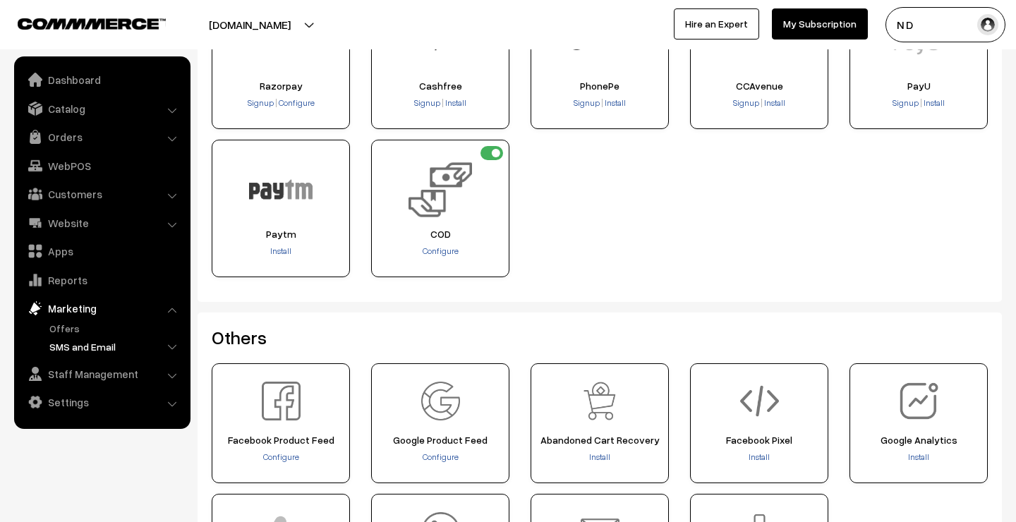
click at [104, 341] on link "SMS and Email" at bounding box center [116, 346] width 140 height 15
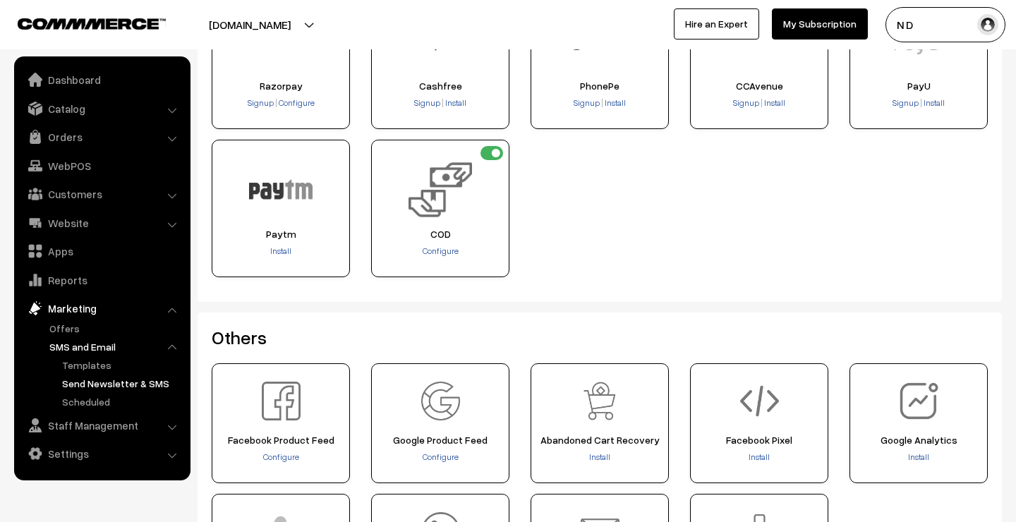
click at [111, 381] on link "Send Newsletter & SMS" at bounding box center [122, 383] width 127 height 15
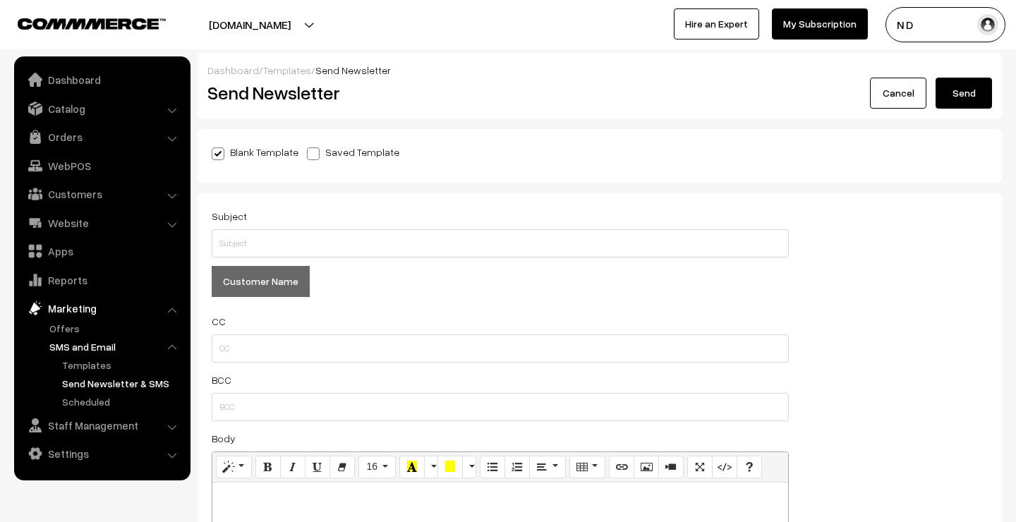
click at [101, 345] on link "SMS and Email" at bounding box center [116, 346] width 140 height 15
click at [281, 72] on link "Templates" at bounding box center [287, 70] width 48 height 12
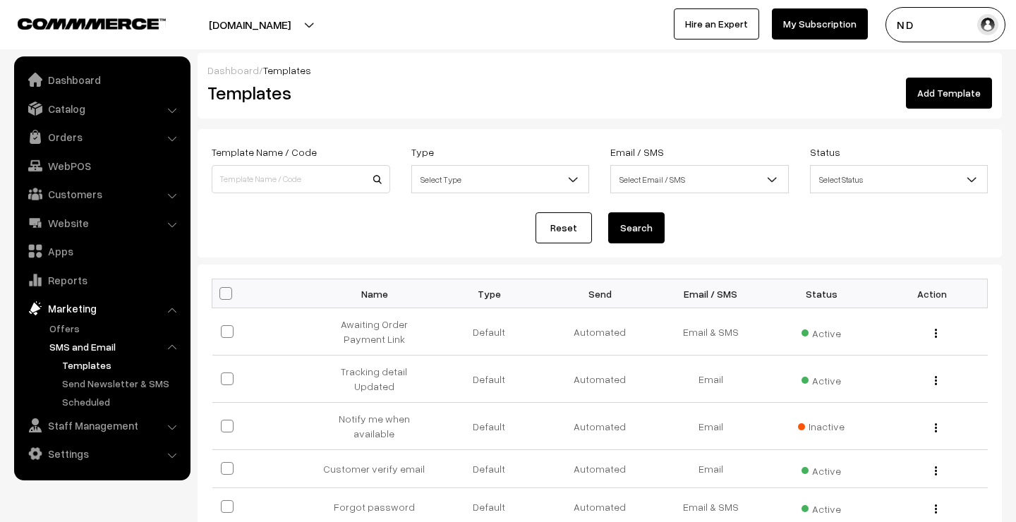
click at [965, 96] on link "Add Template" at bounding box center [949, 93] width 86 height 31
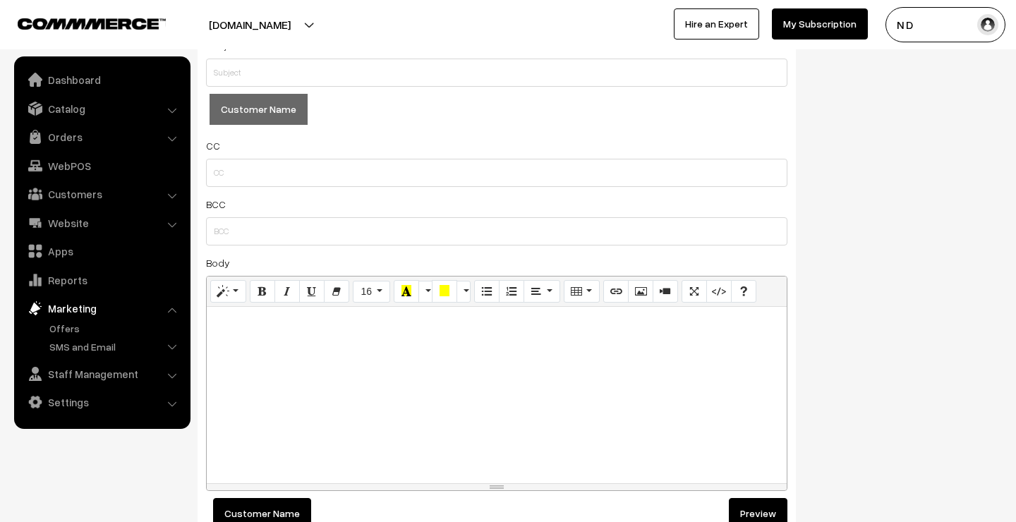
scroll to position [357, 0]
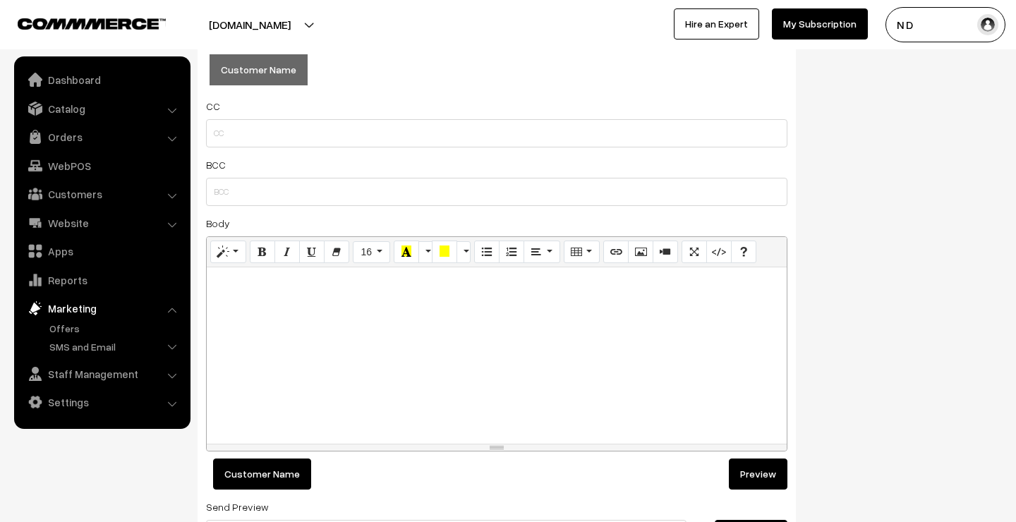
click at [763, 476] on button "Preview" at bounding box center [758, 473] width 59 height 31
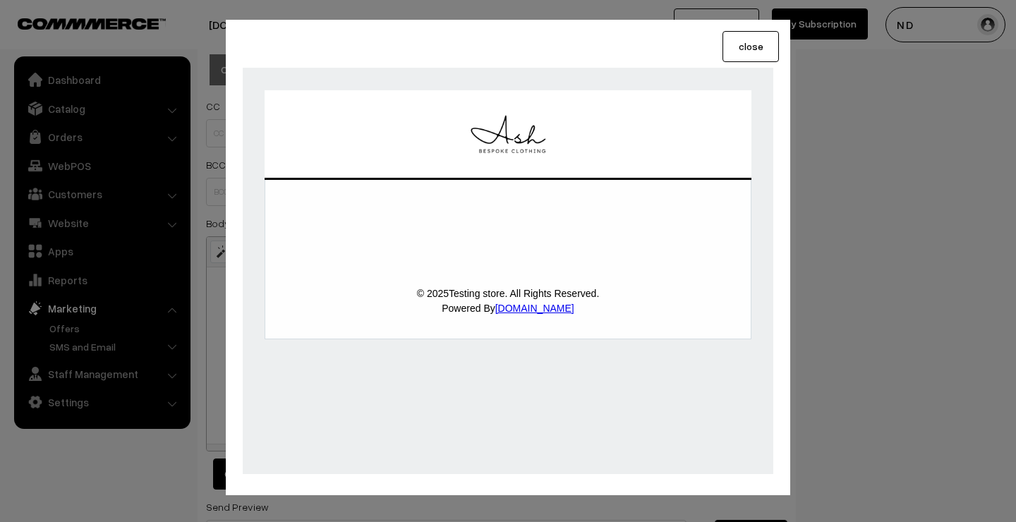
scroll to position [0, 0]
click at [735, 51] on button "close" at bounding box center [750, 46] width 56 height 31
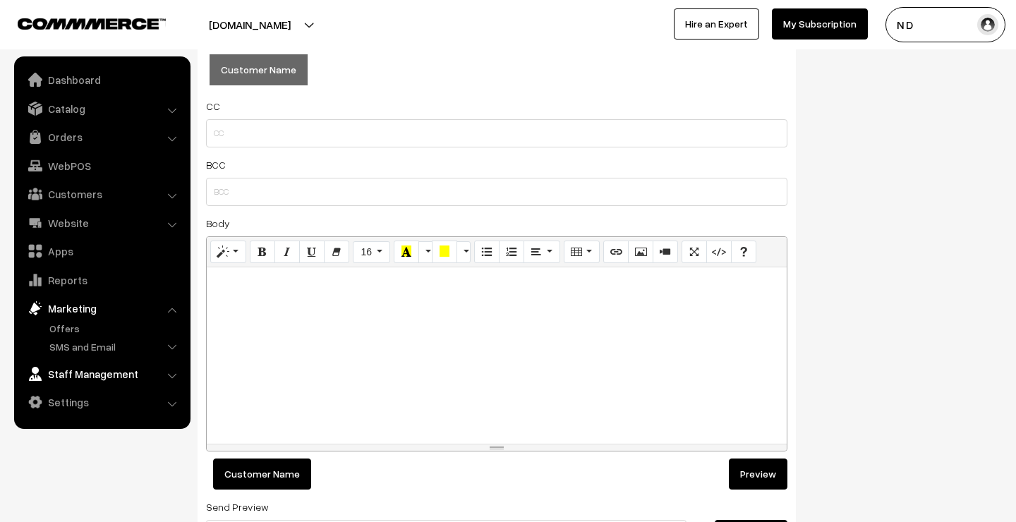
click at [118, 373] on link "Staff Management" at bounding box center [102, 373] width 168 height 25
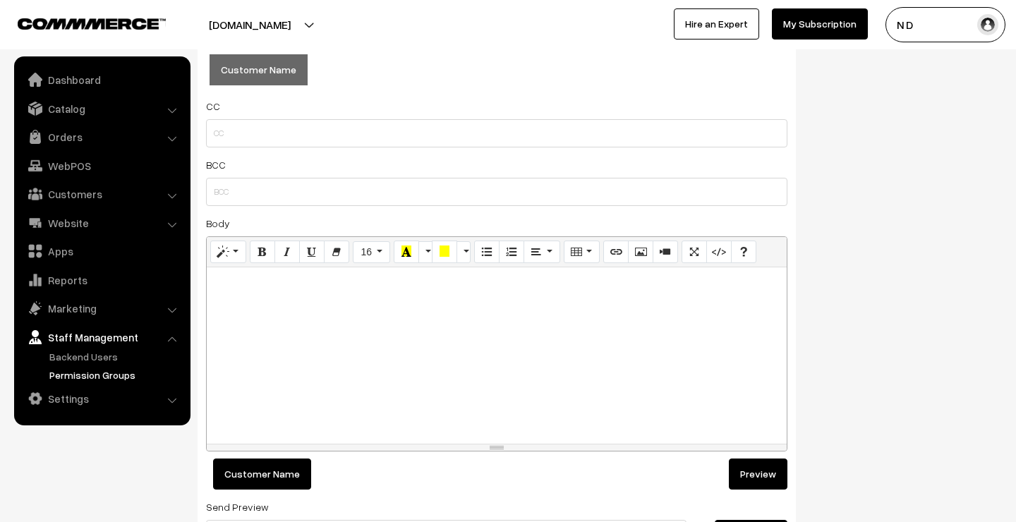
click at [103, 372] on link "Permission Groups" at bounding box center [116, 374] width 140 height 15
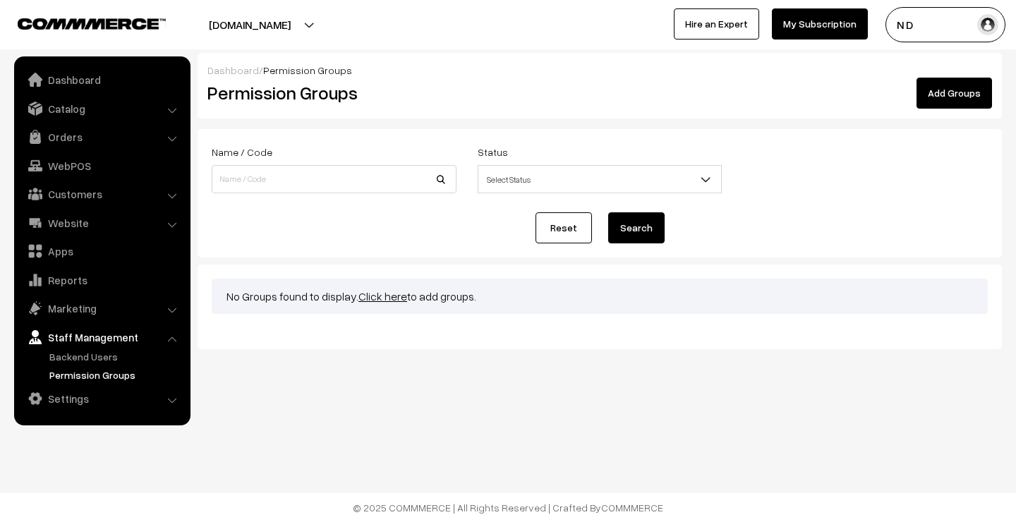
click at [950, 99] on link "Add Groups" at bounding box center [953, 93] width 75 height 31
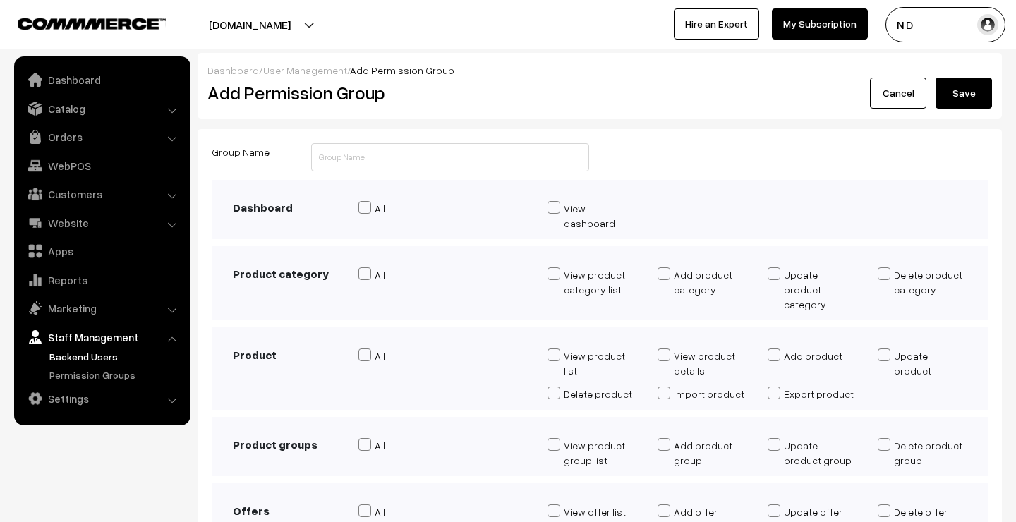
click at [97, 352] on link "Backend Users" at bounding box center [116, 356] width 140 height 15
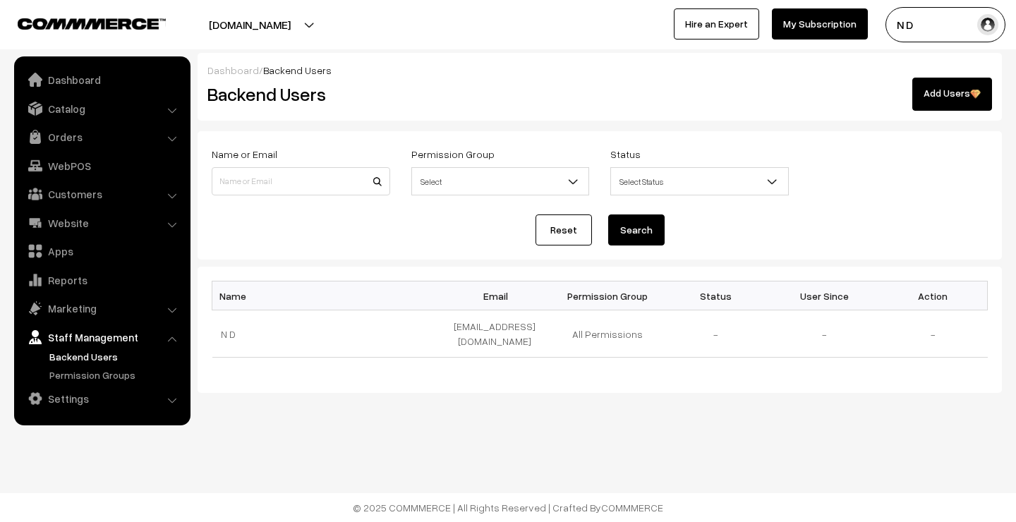
click at [958, 98] on link "Add Users" at bounding box center [952, 94] width 80 height 33
click at [103, 372] on link "Permission Groups" at bounding box center [116, 374] width 140 height 15
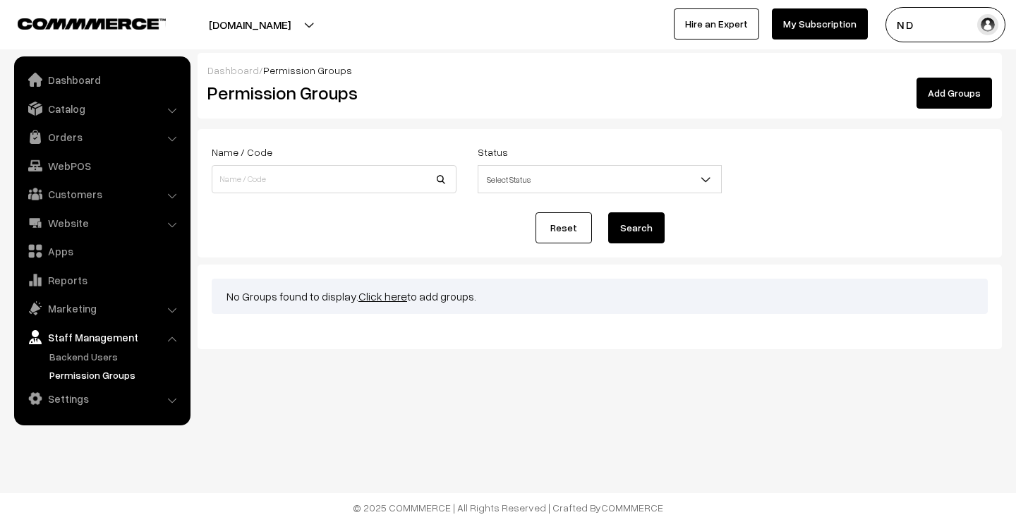
click at [961, 95] on link "Add Groups" at bounding box center [953, 93] width 75 height 31
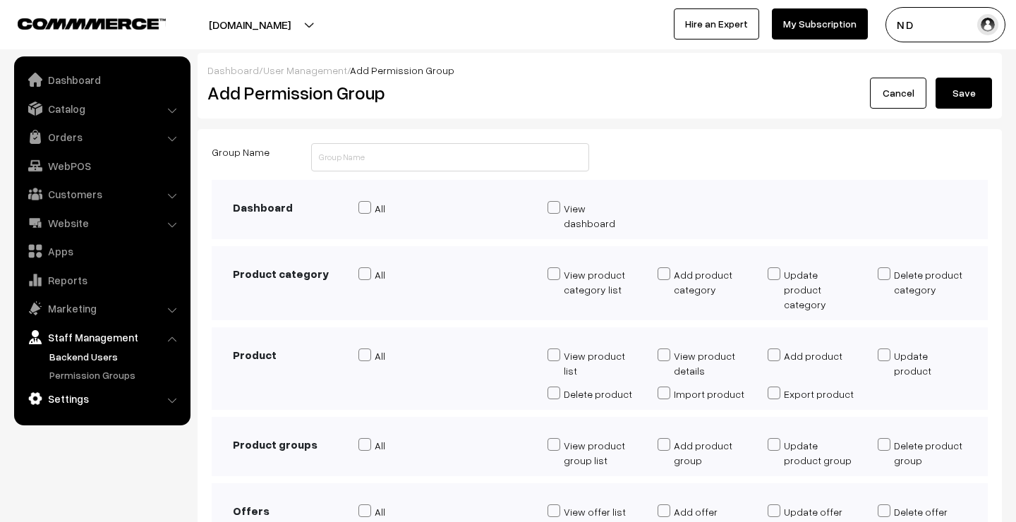
click at [115, 396] on link "Settings" at bounding box center [102, 398] width 168 height 25
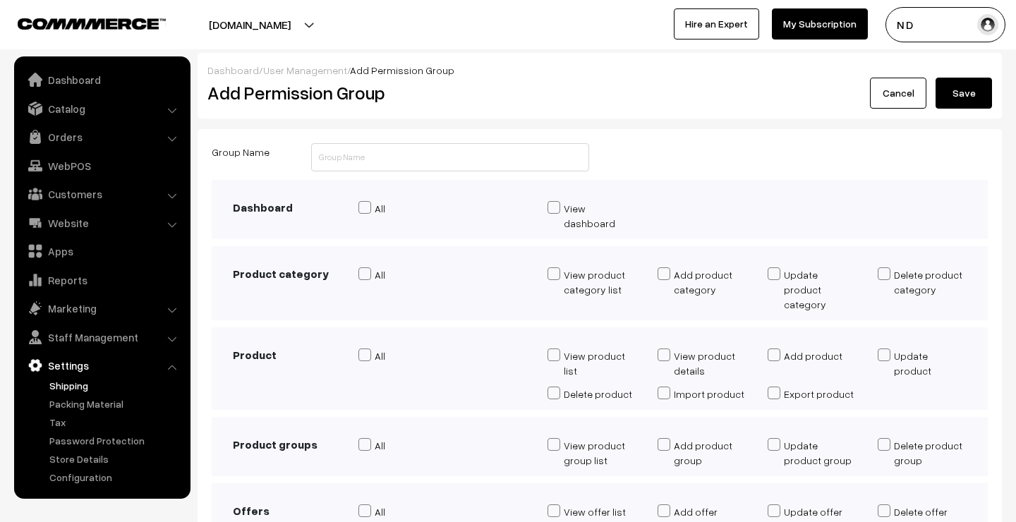
click at [81, 381] on link "Shipping" at bounding box center [116, 385] width 140 height 15
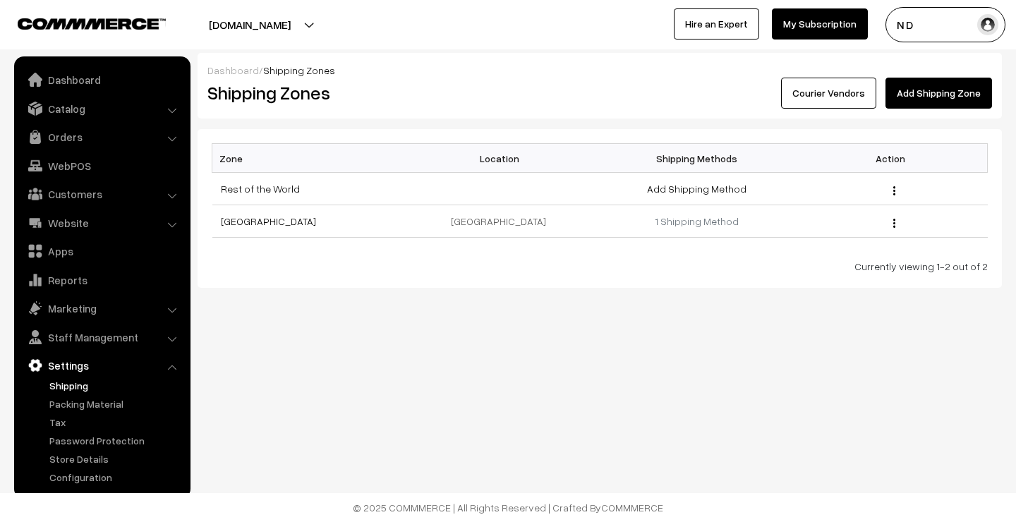
click at [818, 102] on link "Courier Vendors" at bounding box center [828, 93] width 95 height 31
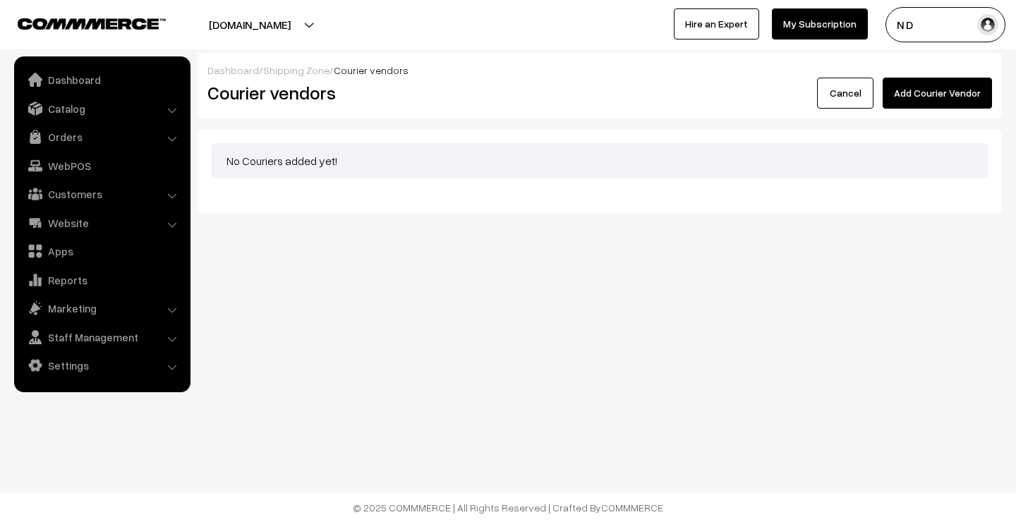
click at [937, 95] on button "Add Courier Vendor" at bounding box center [936, 93] width 109 height 31
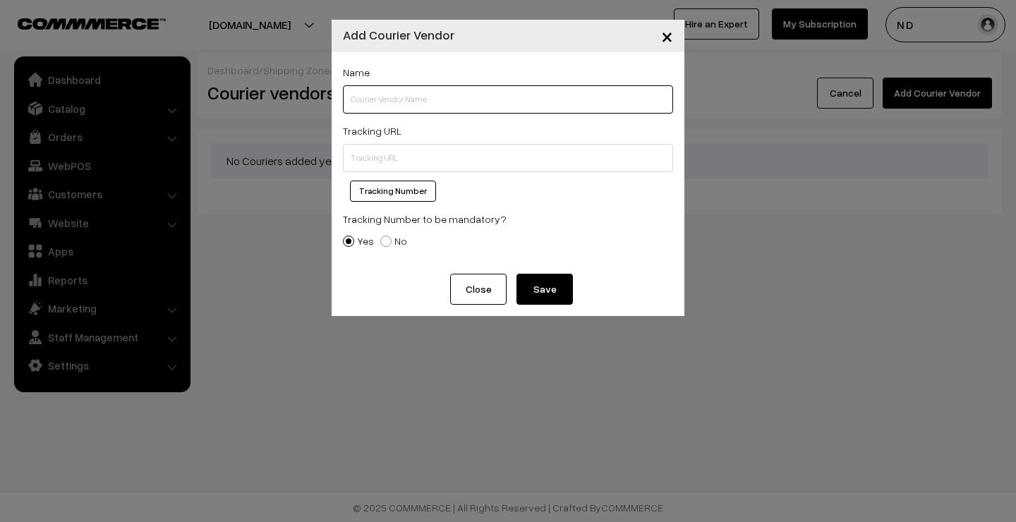
click at [477, 106] on input "text" at bounding box center [508, 99] width 330 height 28
type input "Tirupati Couriers"
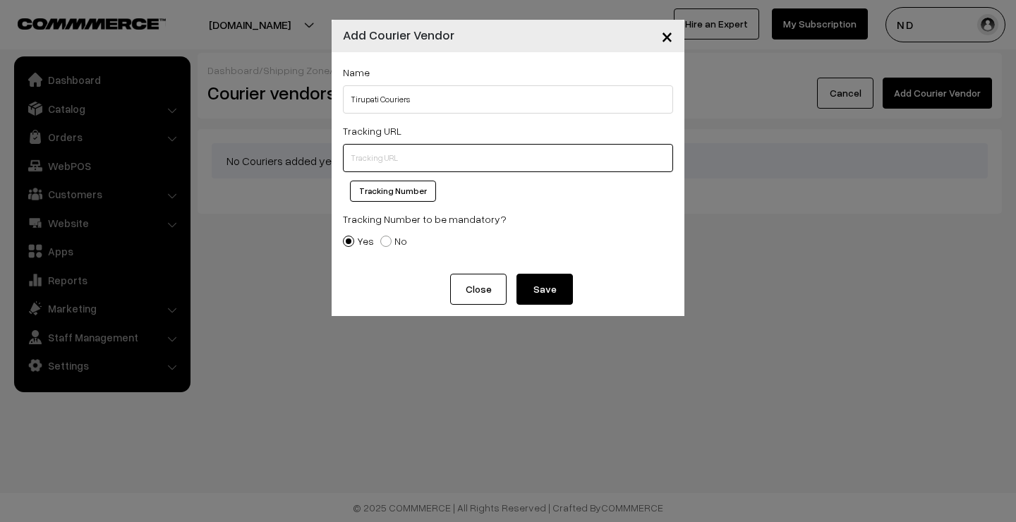
click at [448, 156] on input "text" at bounding box center [508, 158] width 330 height 28
click at [479, 190] on div "Tracking Number" at bounding box center [508, 191] width 330 height 21
click at [547, 292] on button "Save" at bounding box center [544, 289] width 56 height 31
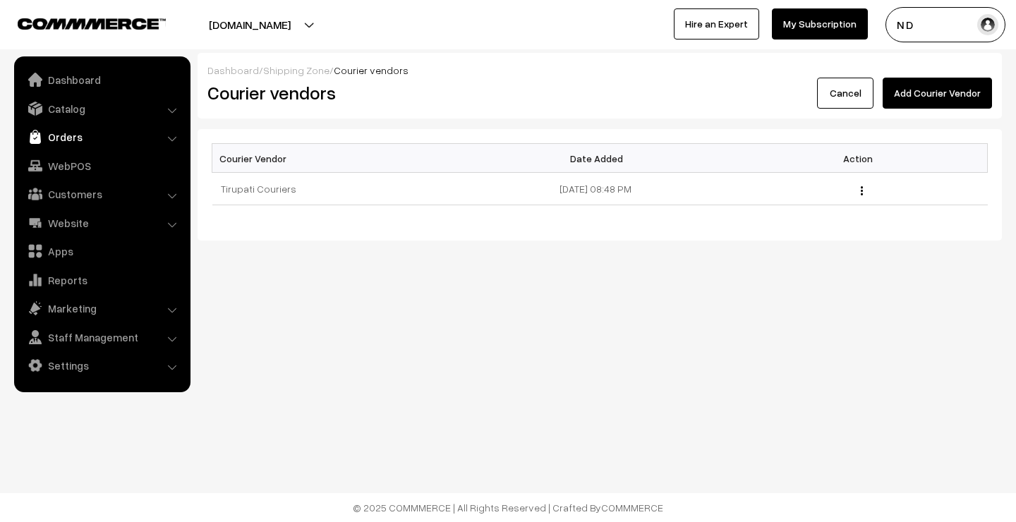
click at [61, 137] on link "Orders" at bounding box center [102, 136] width 168 height 25
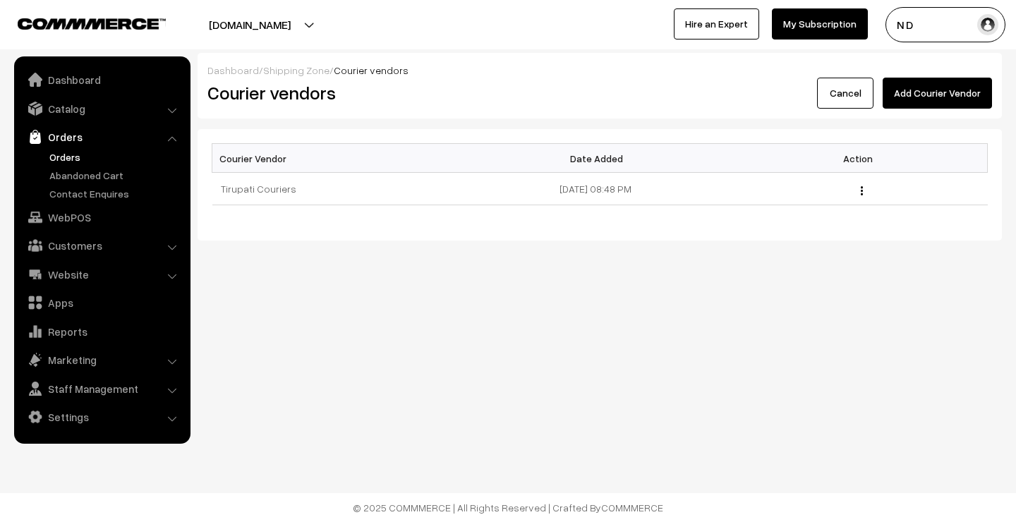
click at [71, 156] on link "Orders" at bounding box center [116, 157] width 140 height 15
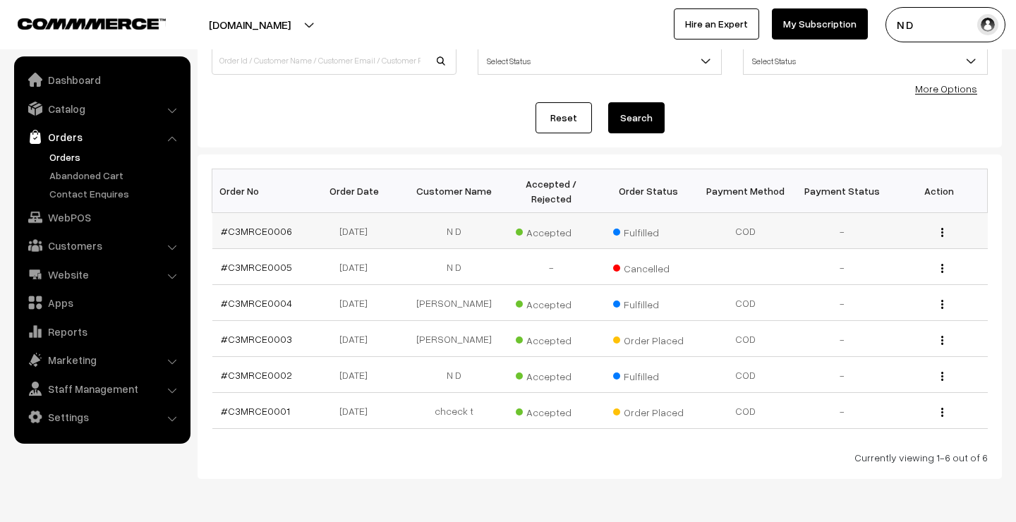
scroll to position [119, 0]
click at [269, 336] on link "#C3MRCE0003" at bounding box center [256, 338] width 71 height 12
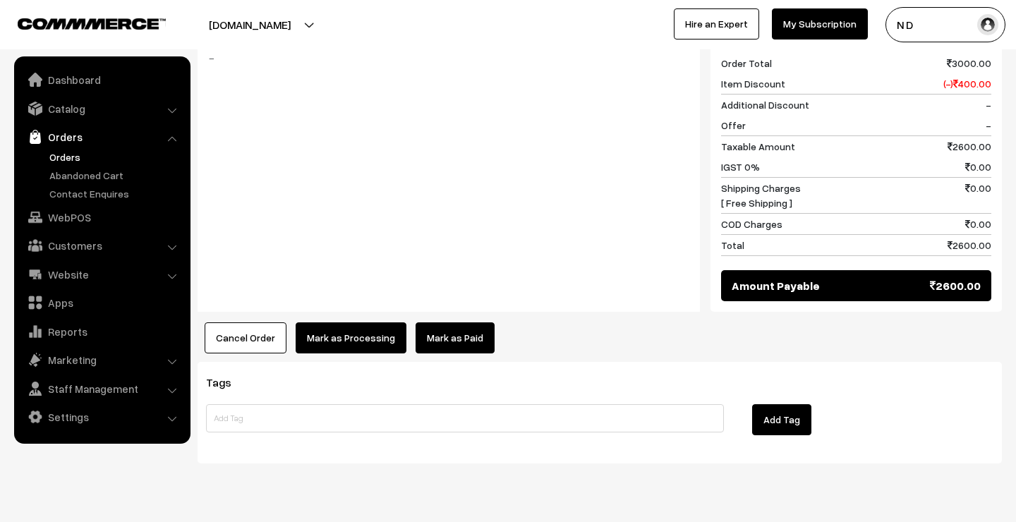
scroll to position [679, 0]
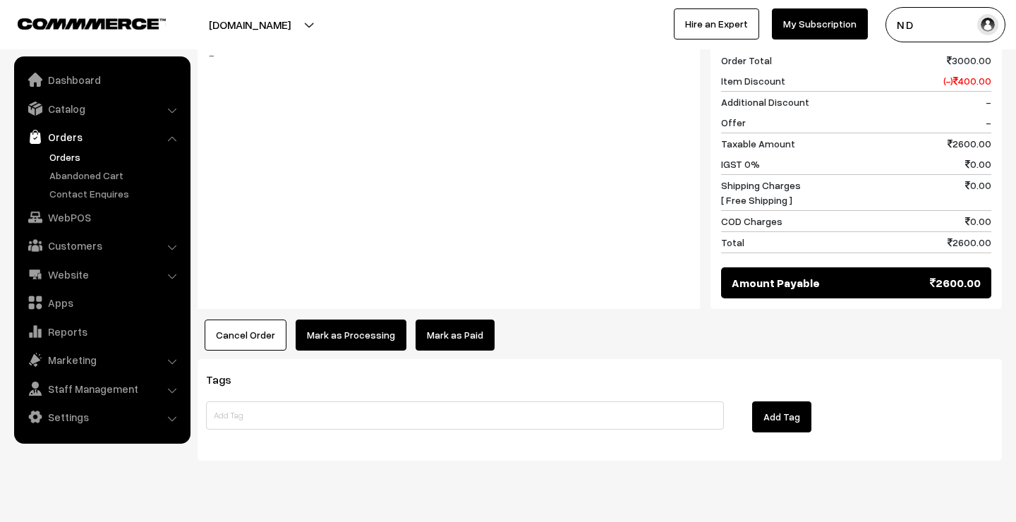
click at [351, 332] on button "Mark as Processing" at bounding box center [351, 334] width 111 height 31
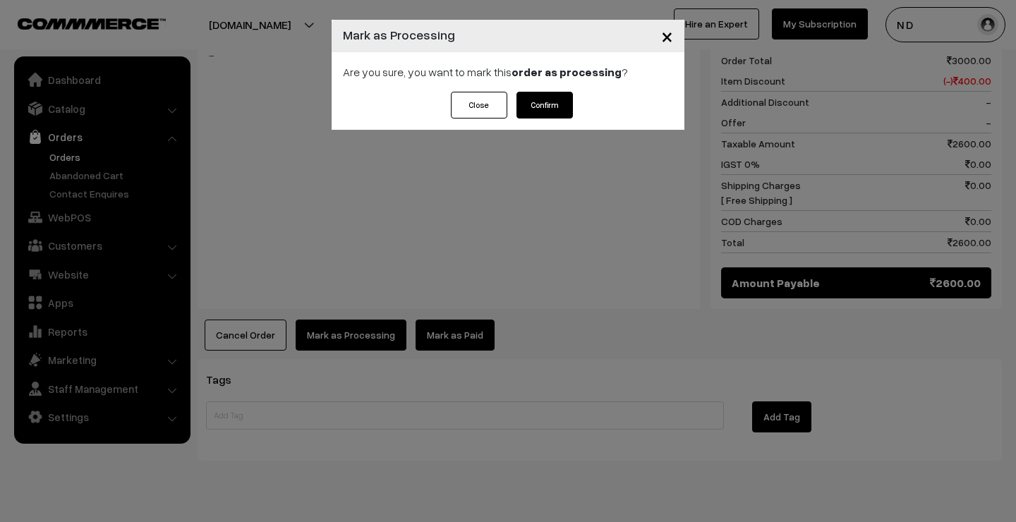
click at [557, 109] on button "Confirm" at bounding box center [544, 105] width 56 height 27
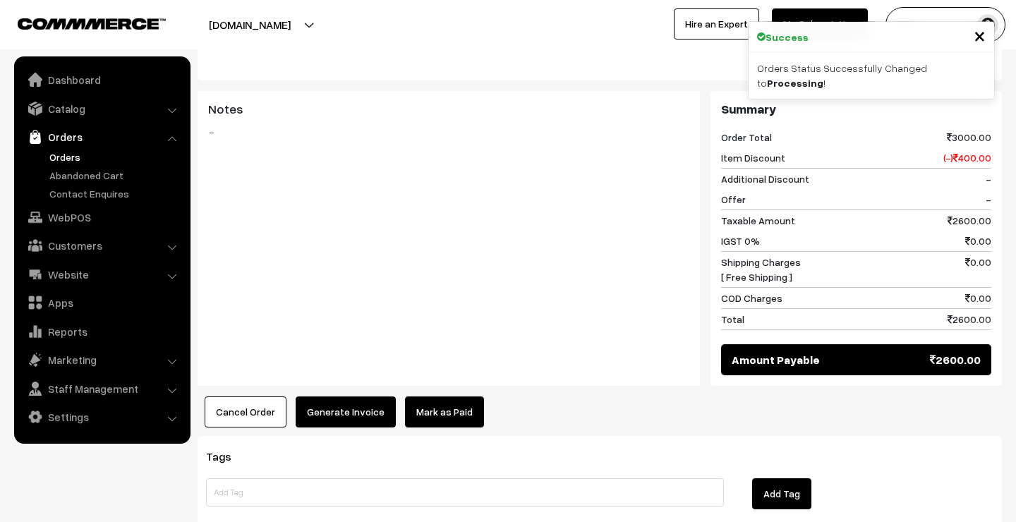
scroll to position [622, 0]
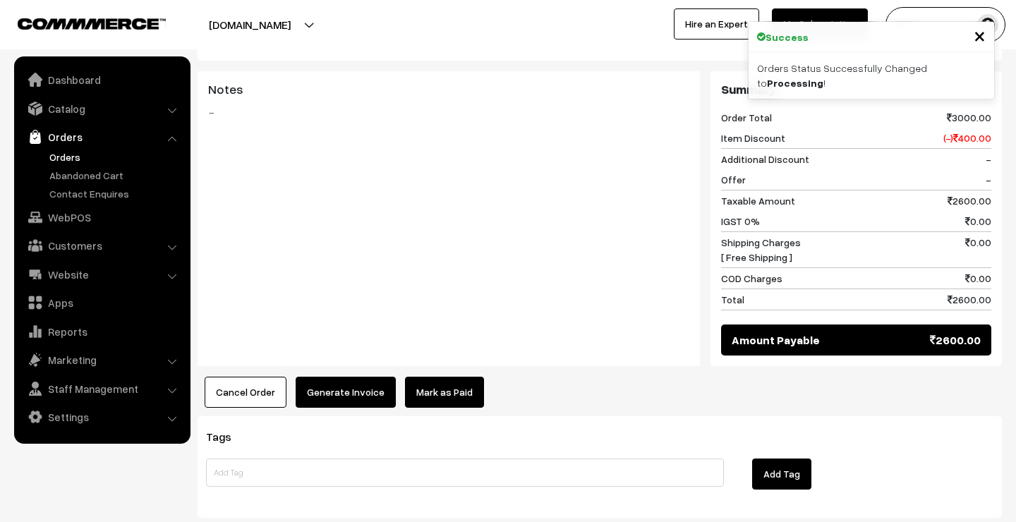
click at [342, 387] on button "Generate Invoice" at bounding box center [346, 392] width 100 height 31
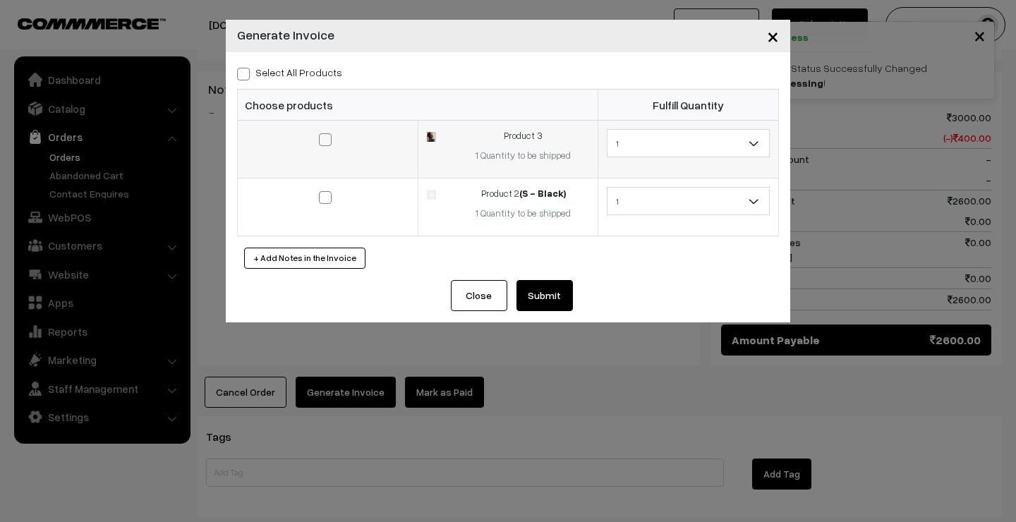
click at [321, 140] on span at bounding box center [325, 139] width 13 height 13
click at [321, 135] on input "checkbox" at bounding box center [316, 130] width 9 height 9
checkbox input "true"
click at [541, 294] on button "Submit" at bounding box center [544, 295] width 56 height 31
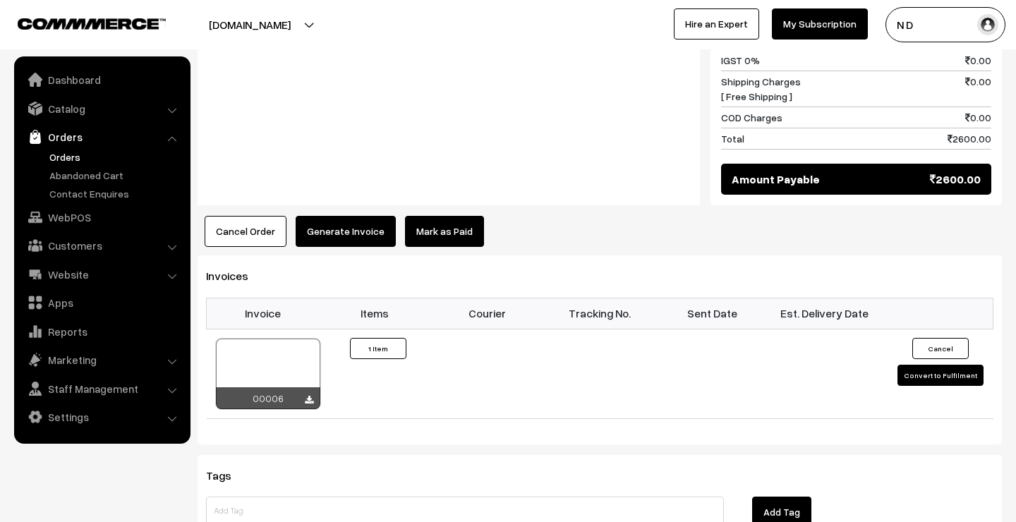
scroll to position [798, 0]
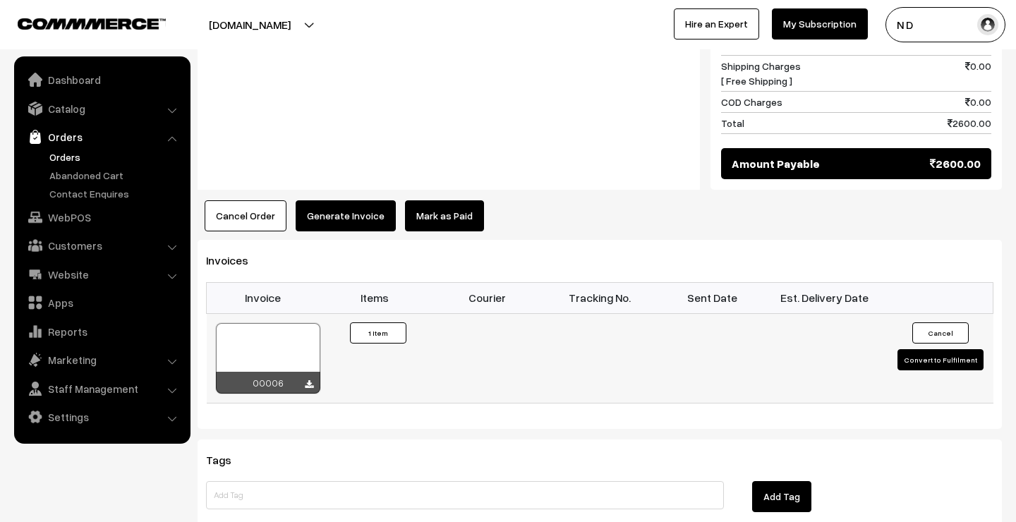
click at [932, 357] on button "Convert to Fulfilment" at bounding box center [940, 359] width 86 height 21
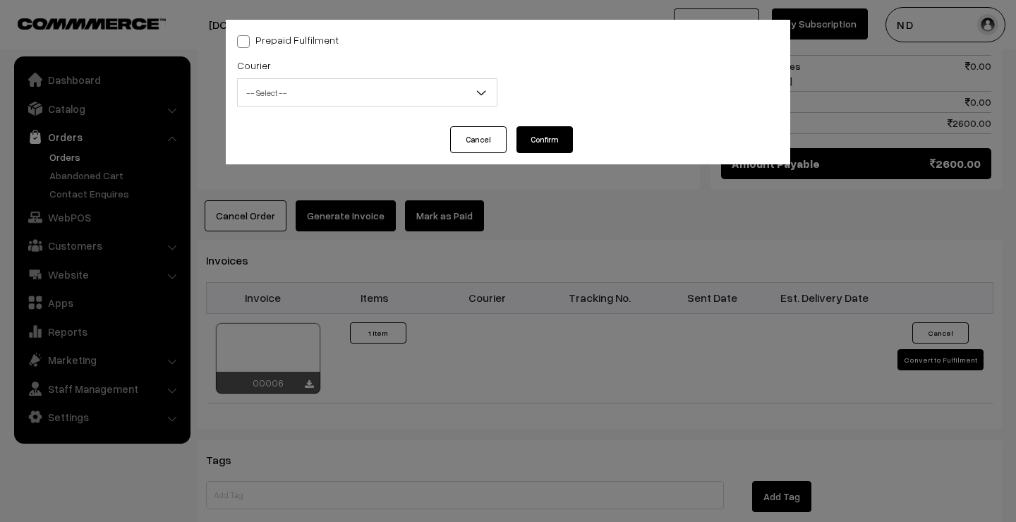
click at [468, 92] on span "-- Select --" at bounding box center [367, 92] width 259 height 25
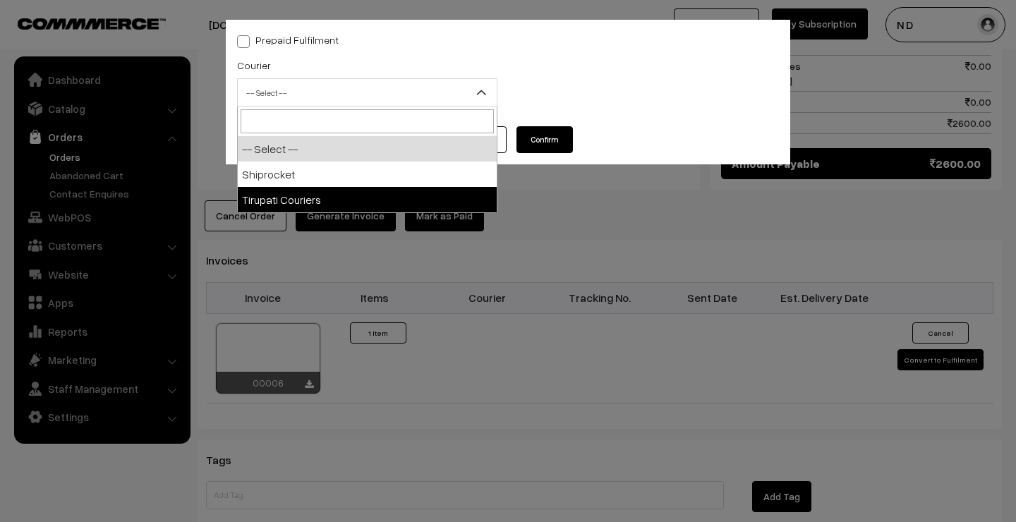
select select "2"
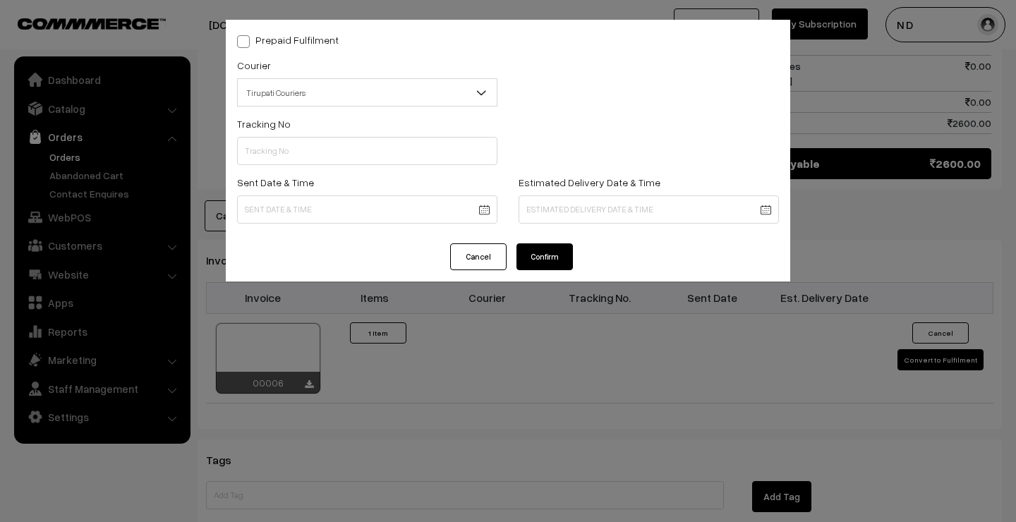
click at [463, 260] on button "Cancel" at bounding box center [478, 256] width 56 height 27
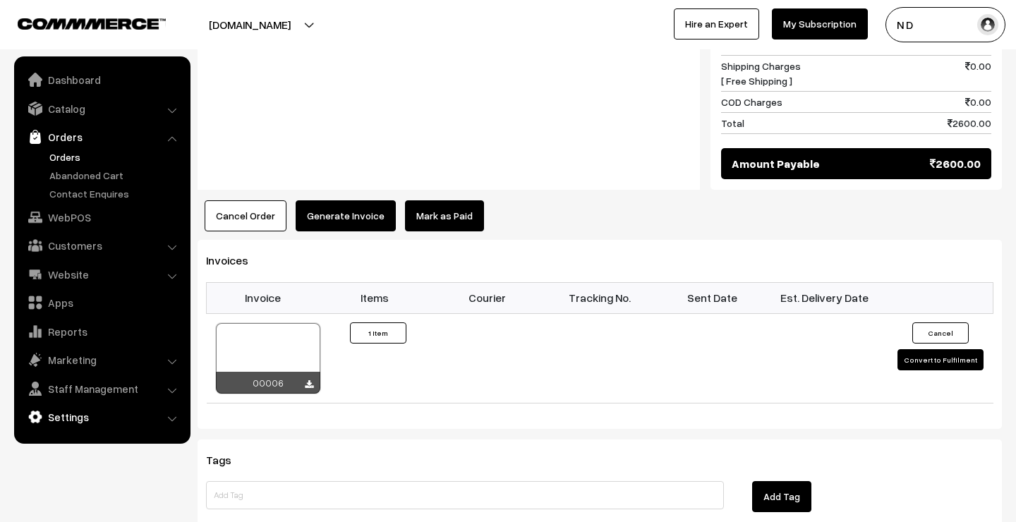
click at [109, 406] on link "Settings" at bounding box center [102, 416] width 168 height 25
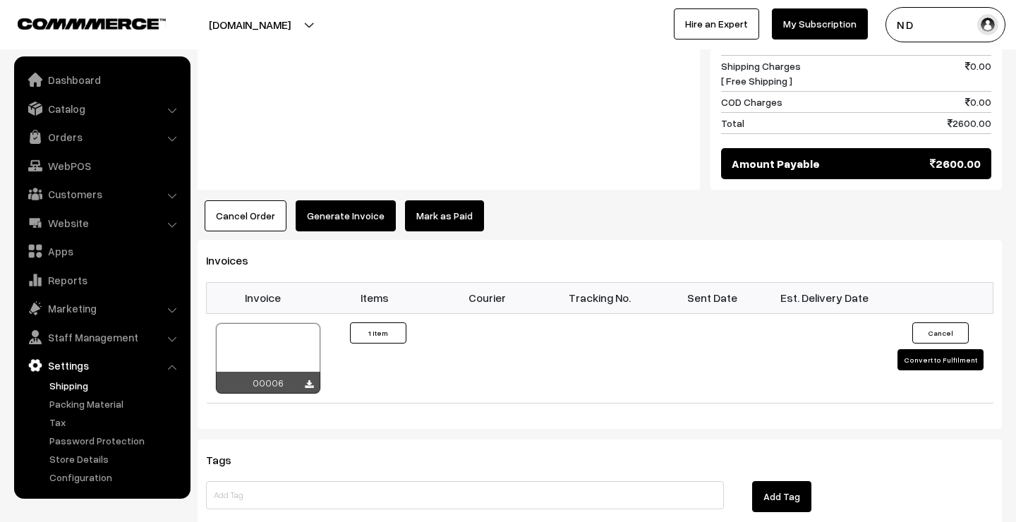
click at [75, 381] on link "Shipping" at bounding box center [116, 385] width 140 height 15
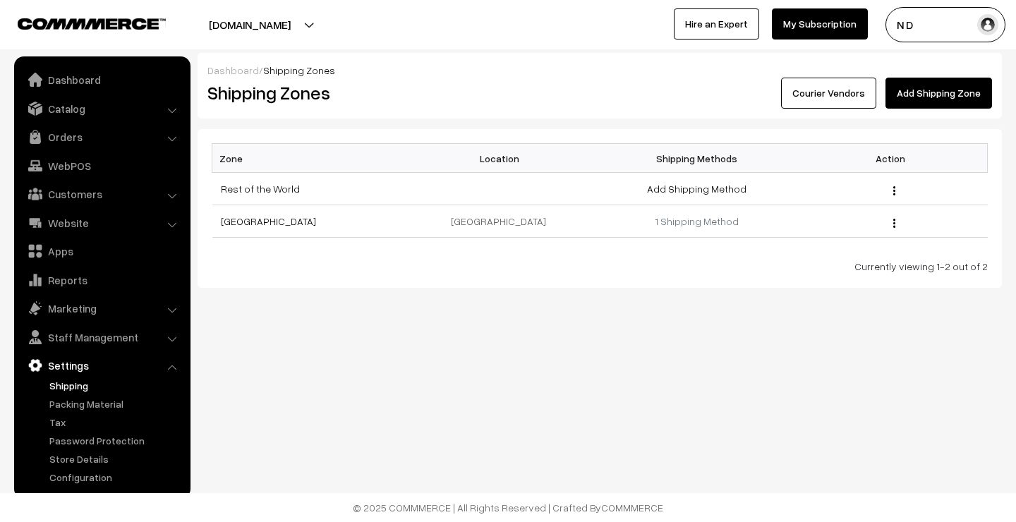
click at [920, 95] on link "Add Shipping Zone" at bounding box center [938, 93] width 106 height 31
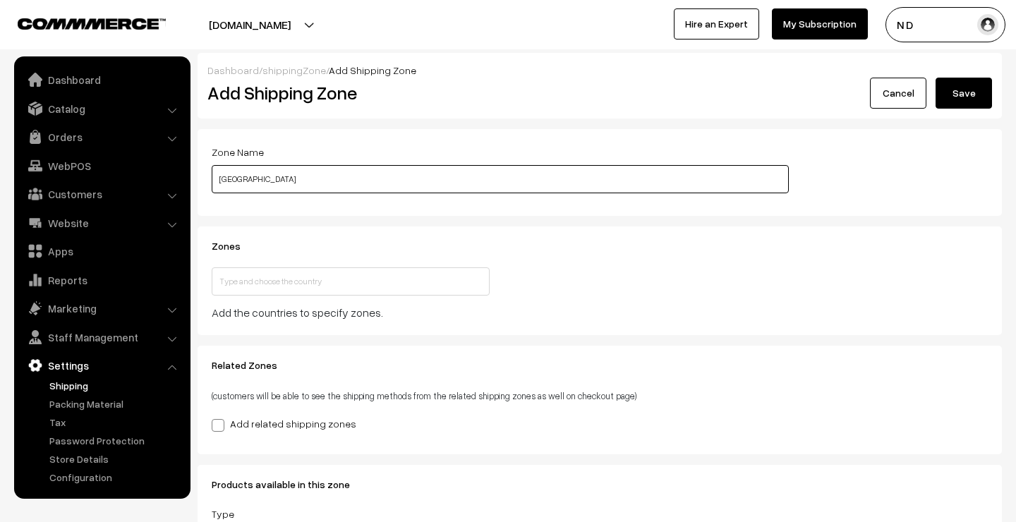
type input "Bangalore"
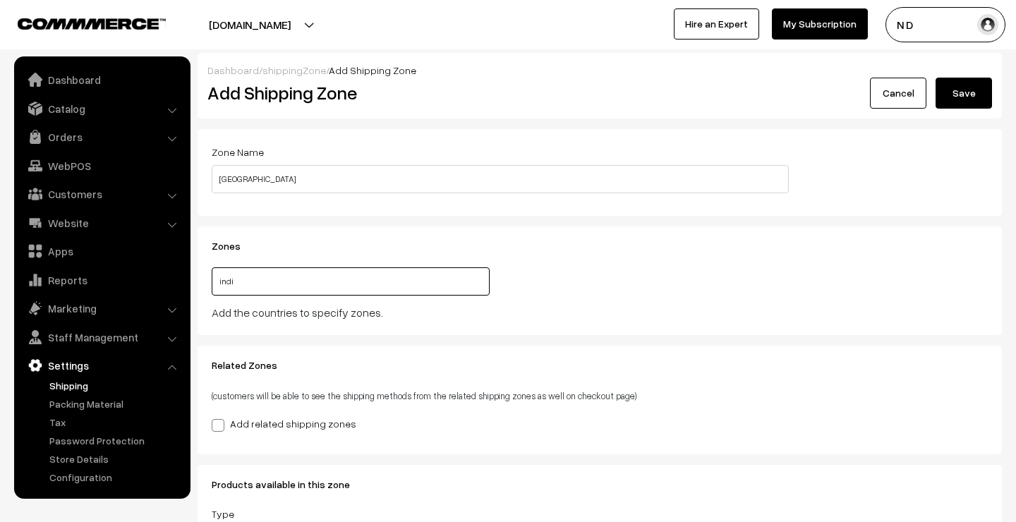
type input "india"
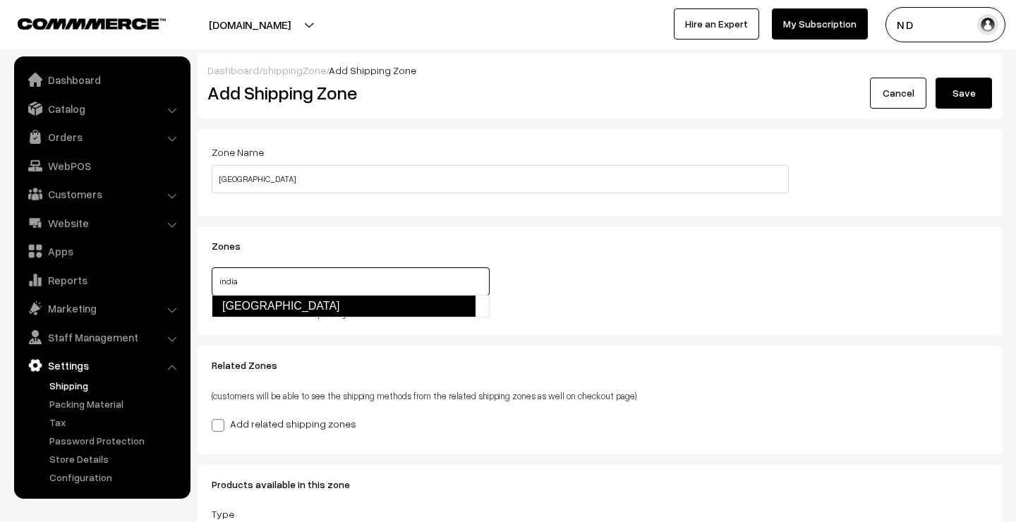
click at [268, 306] on link "India" at bounding box center [344, 306] width 264 height 23
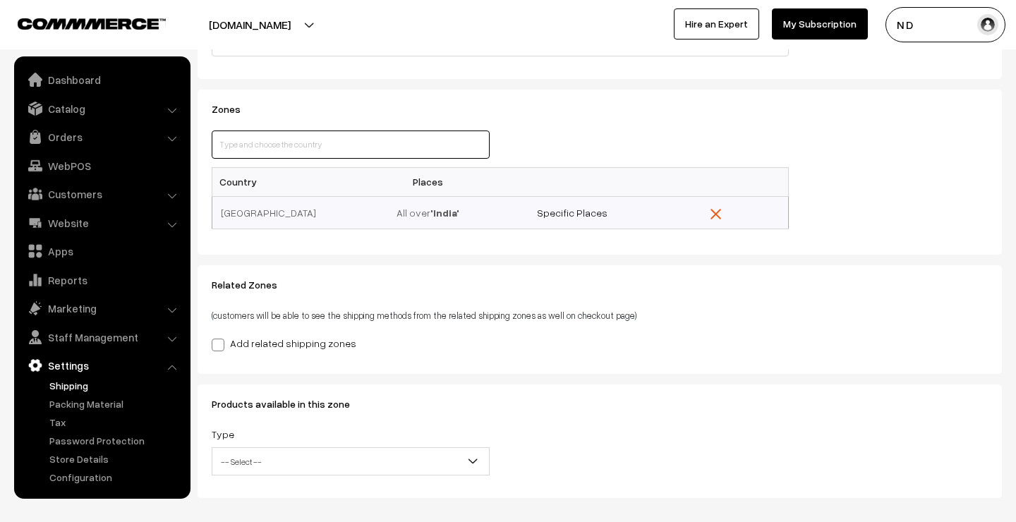
scroll to position [194, 0]
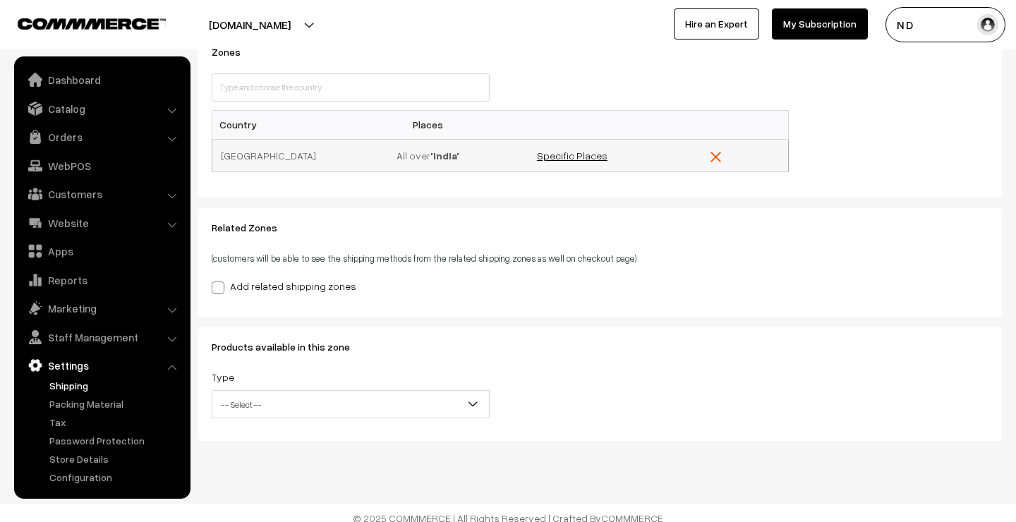
click at [562, 155] on link "Specific Places" at bounding box center [572, 156] width 71 height 12
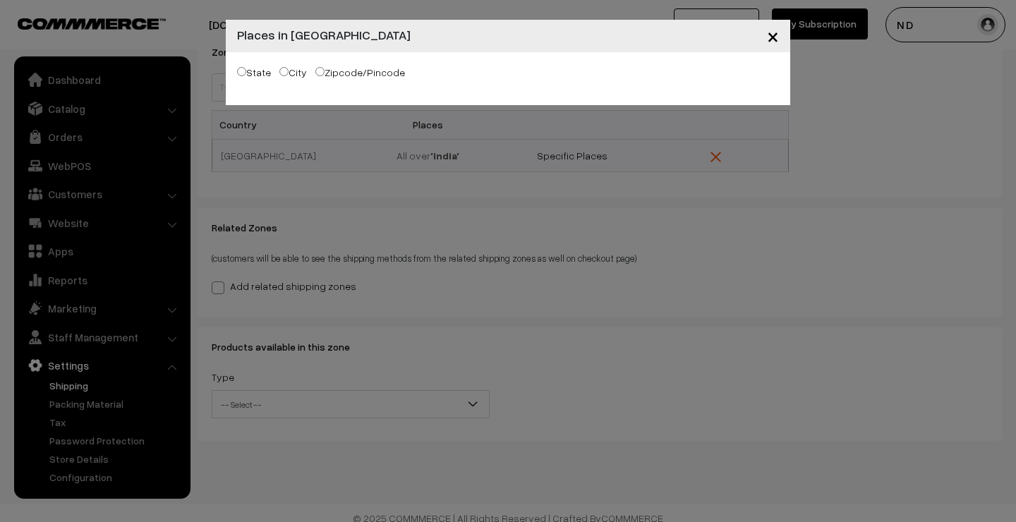
click at [284, 75] on input "City" at bounding box center [283, 71] width 9 height 9
radio input "true"
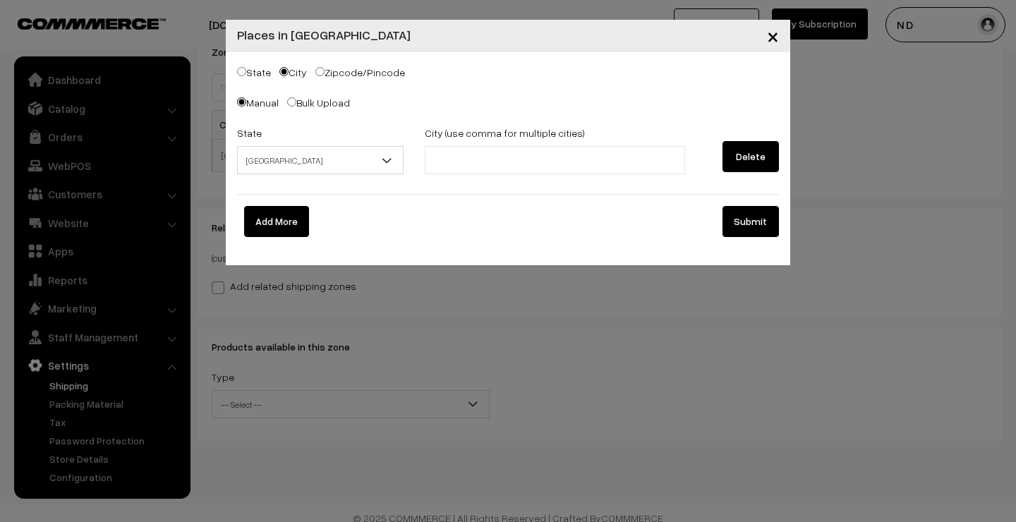
click at [360, 156] on span "Andaman & Nicobar Islands" at bounding box center [320, 160] width 165 height 25
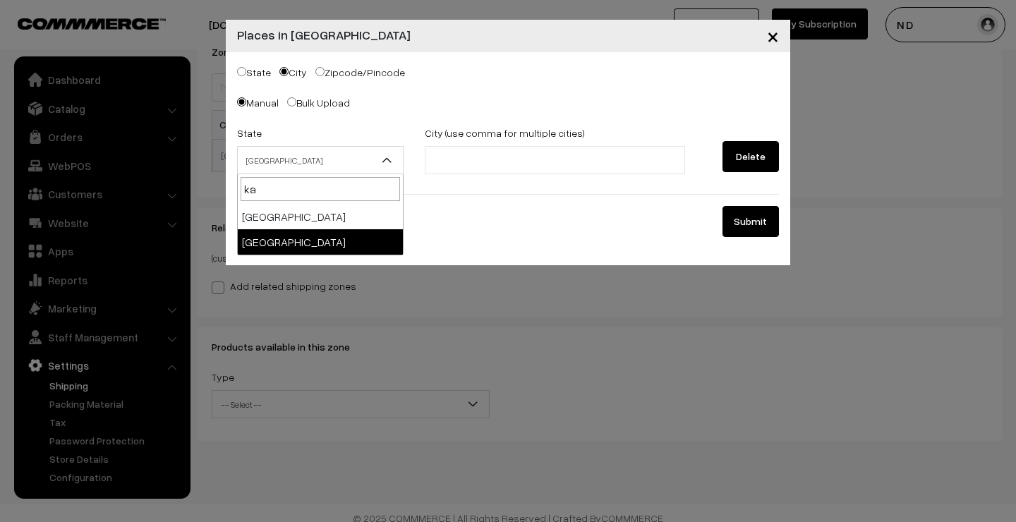
type input "ka"
select select "Karnataka"
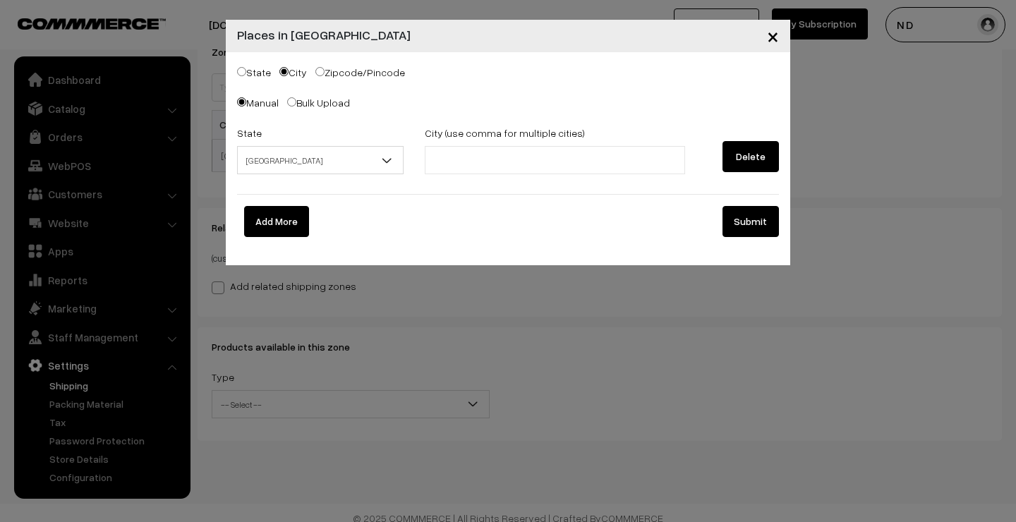
click at [448, 160] on input "text" at bounding box center [490, 160] width 123 height 15
type input "Bangalore"
click at [396, 212] on div "Add More" at bounding box center [320, 221] width 188 height 31
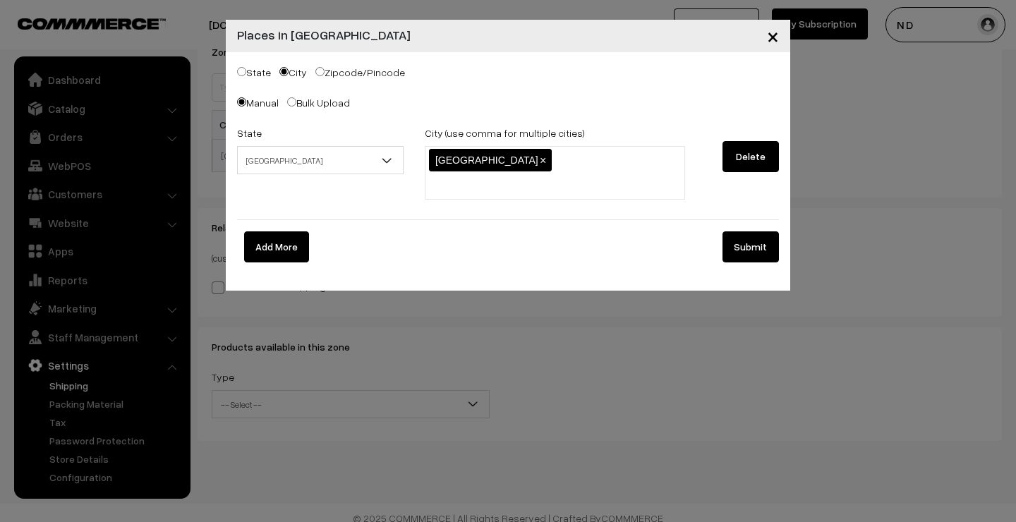
click at [275, 231] on button "Add More" at bounding box center [276, 246] width 65 height 31
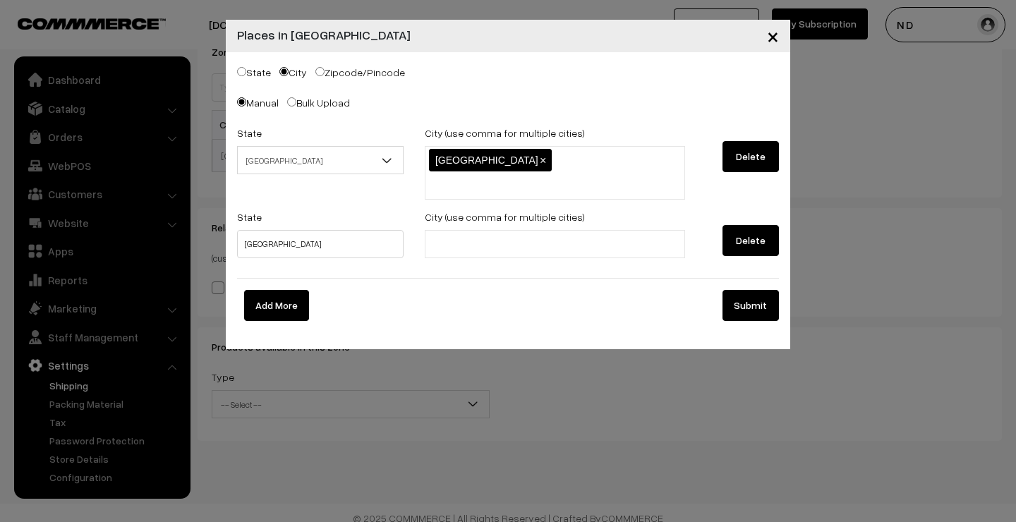
click at [747, 225] on button "Delete" at bounding box center [750, 240] width 56 height 31
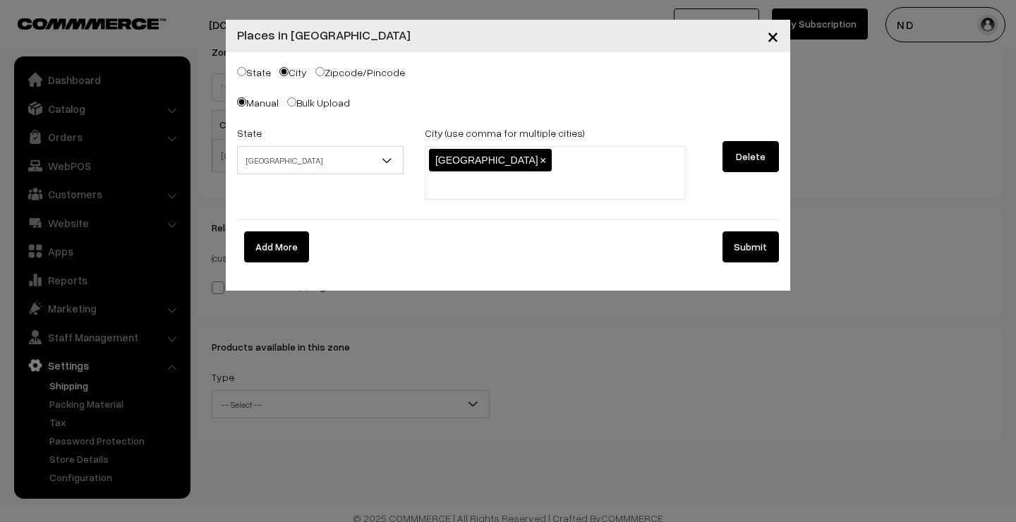
click at [555, 174] on li at bounding box center [492, 185] width 126 height 23
type input "Bengaluru"
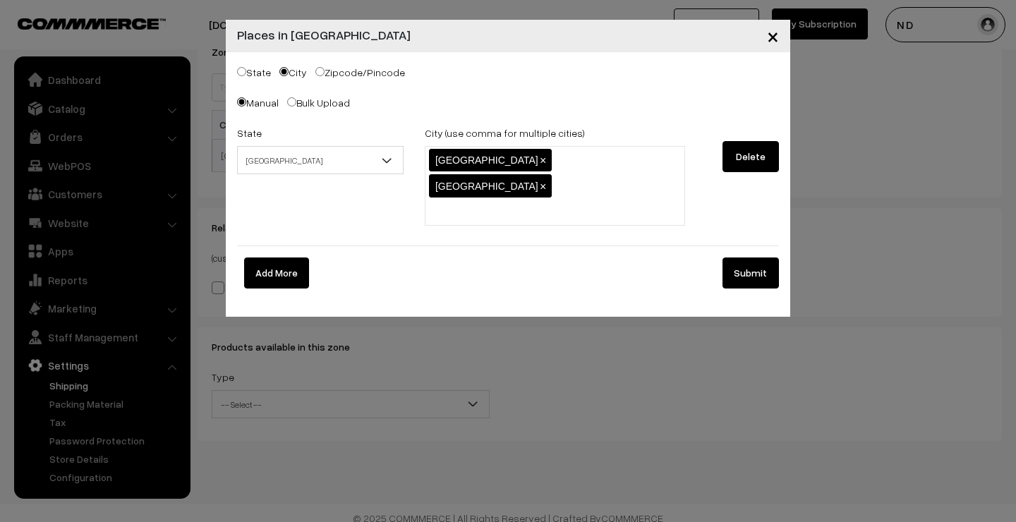
click at [760, 257] on button "Submit" at bounding box center [750, 272] width 56 height 31
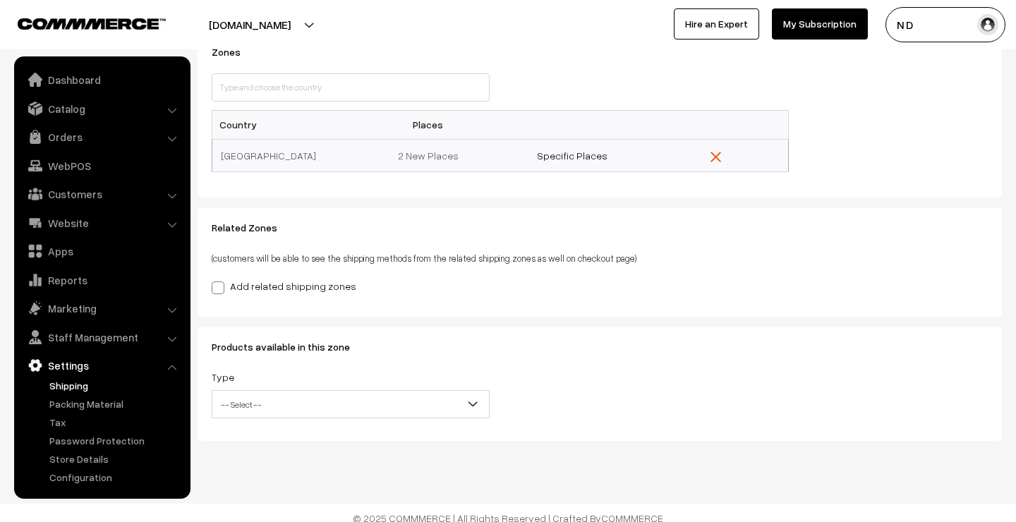
click at [220, 285] on span at bounding box center [218, 287] width 13 height 13
click at [220, 285] on input "Add related shipping zones" at bounding box center [216, 285] width 9 height 9
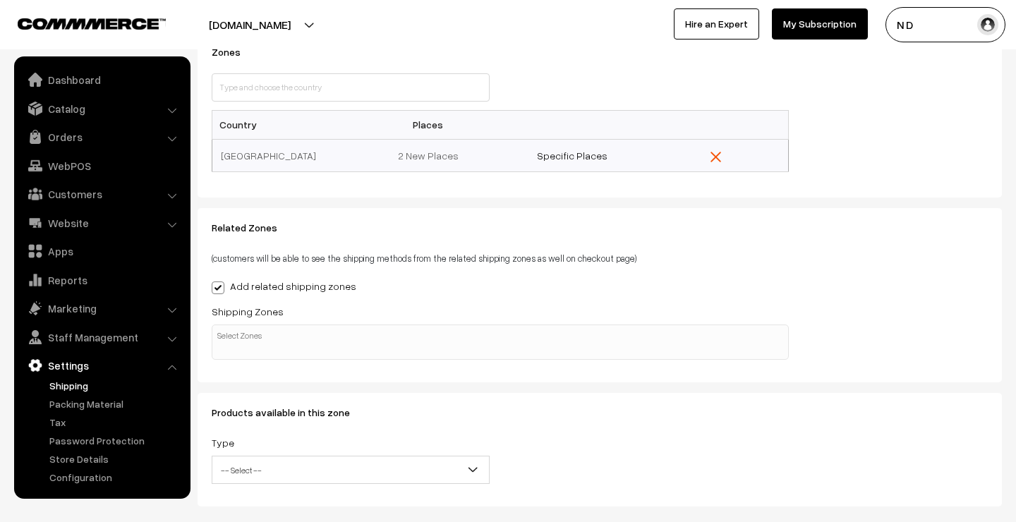
click at [220, 287] on span at bounding box center [218, 287] width 13 height 13
click at [220, 287] on input "Add related shipping zones" at bounding box center [216, 285] width 9 height 9
checkbox input "false"
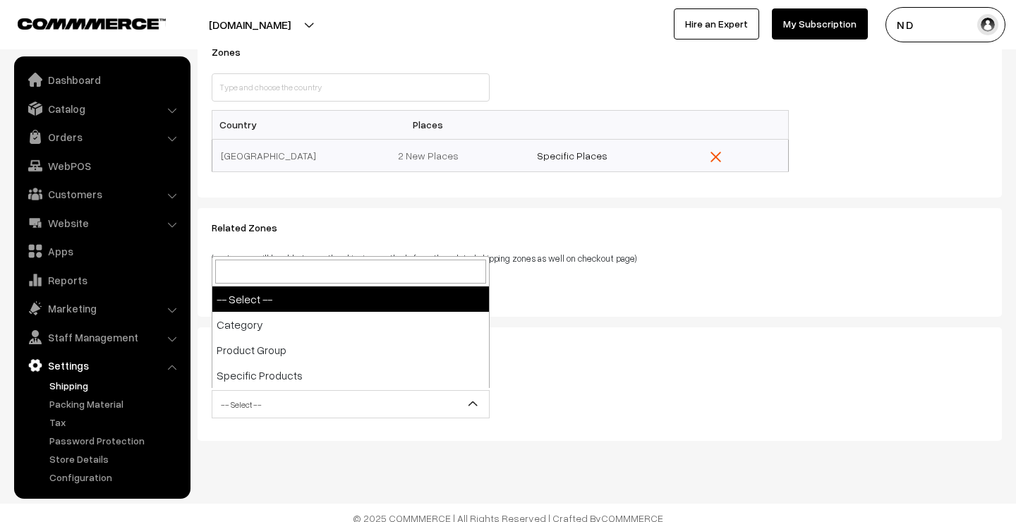
click at [293, 401] on span "-- Select --" at bounding box center [350, 404] width 276 height 25
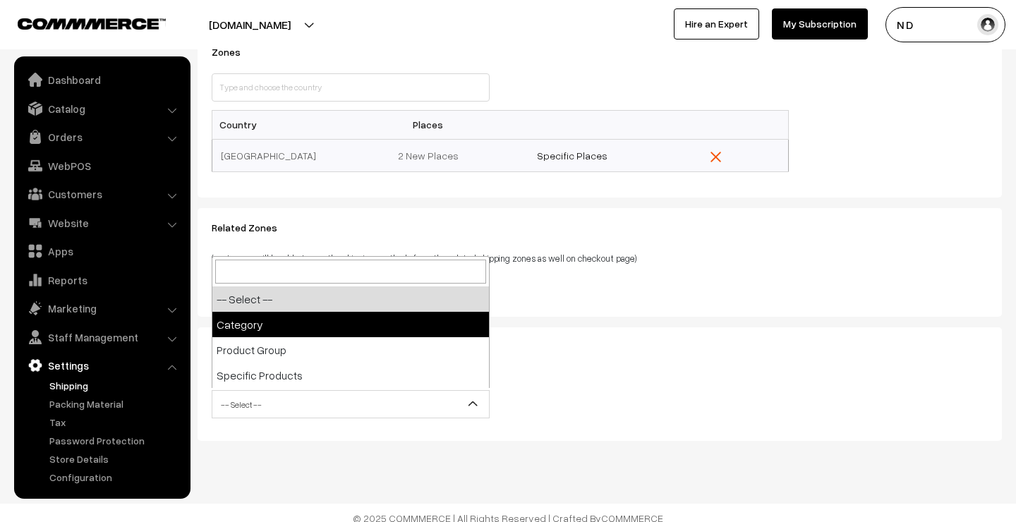
click at [572, 335] on div "Products available in this zone Type -- Select -- Category Product Group Specif…" at bounding box center [599, 384] width 804 height 114
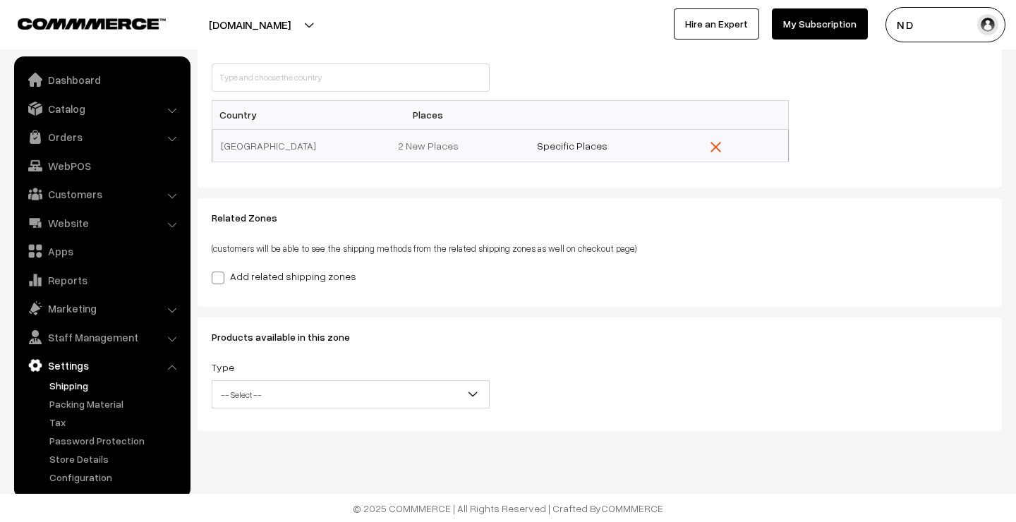
scroll to position [202, 0]
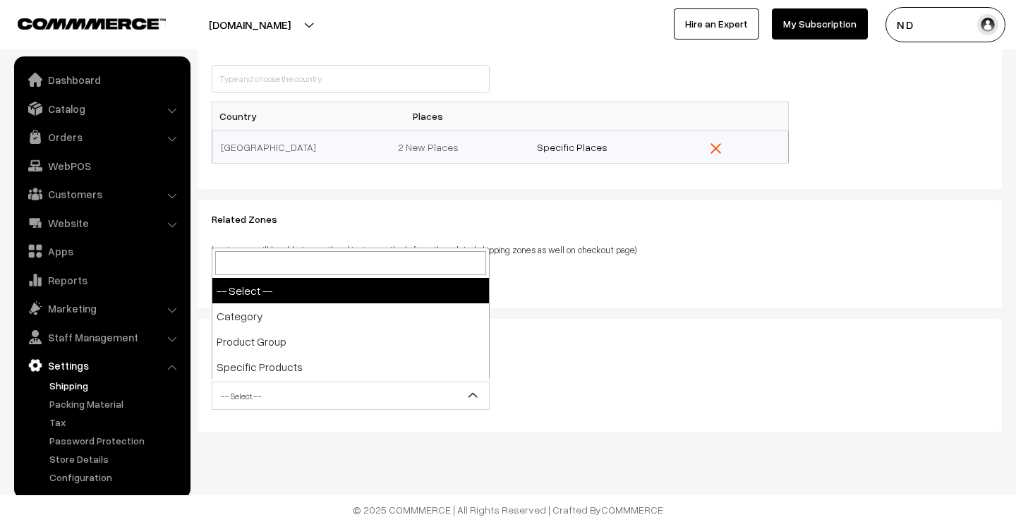
click at [391, 384] on span "-- Select --" at bounding box center [350, 396] width 276 height 25
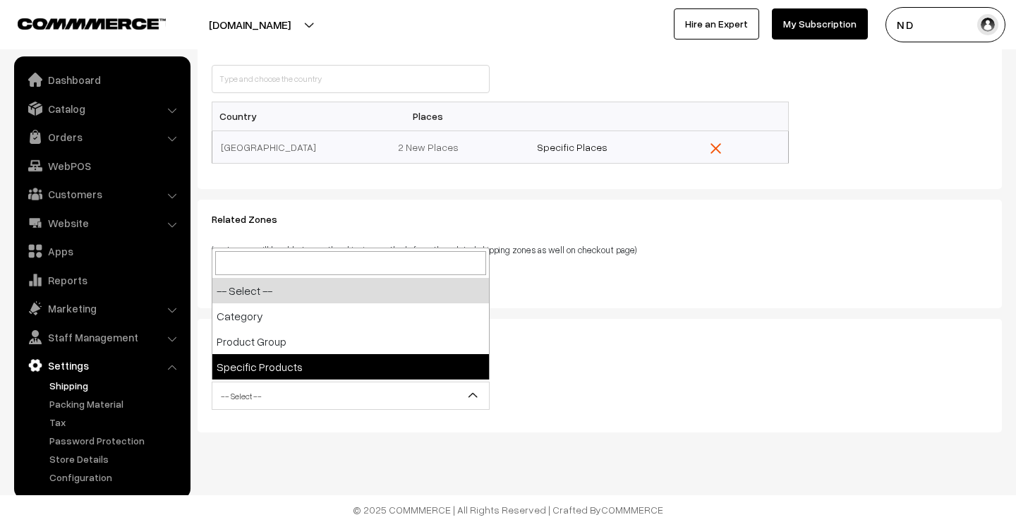
select select "specific-products"
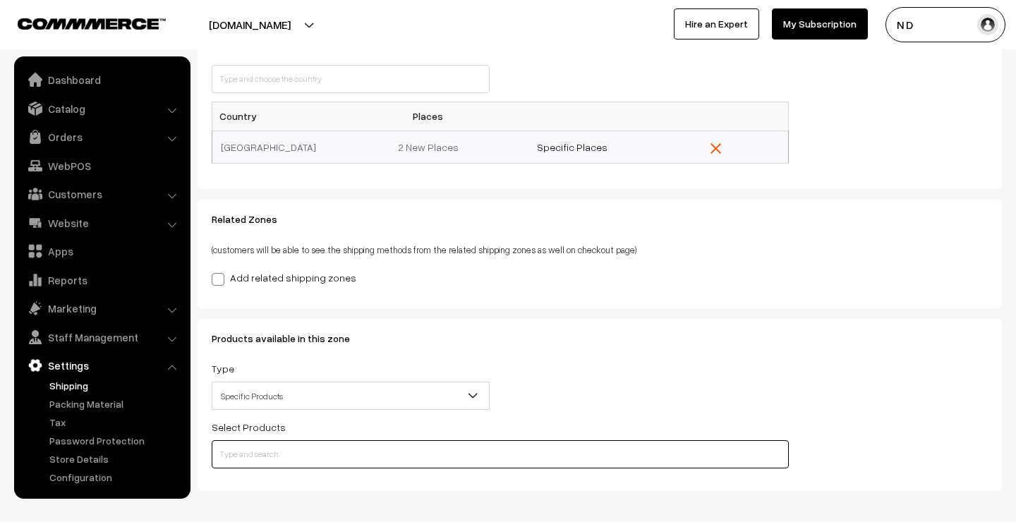
click at [310, 459] on input "text" at bounding box center [500, 454] width 577 height 28
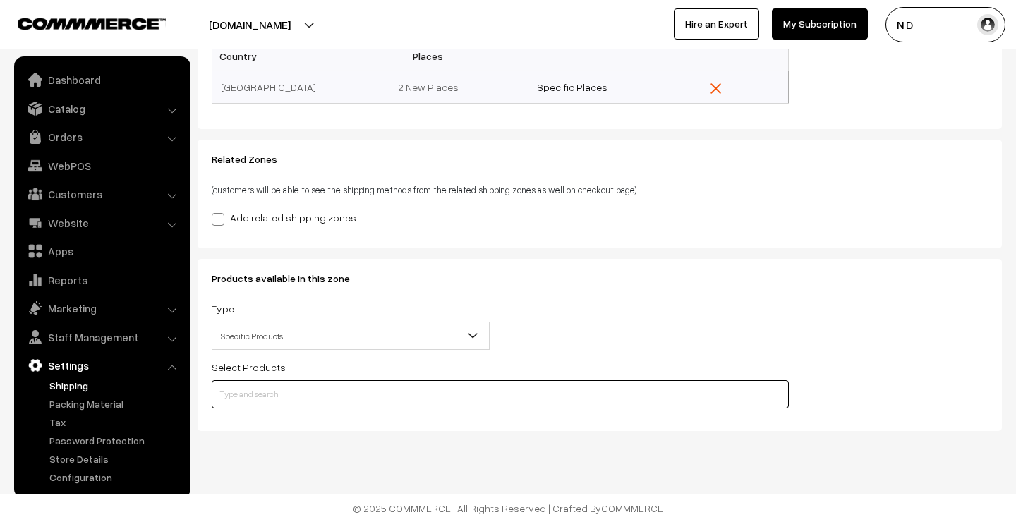
scroll to position [261, 0]
type input "s"
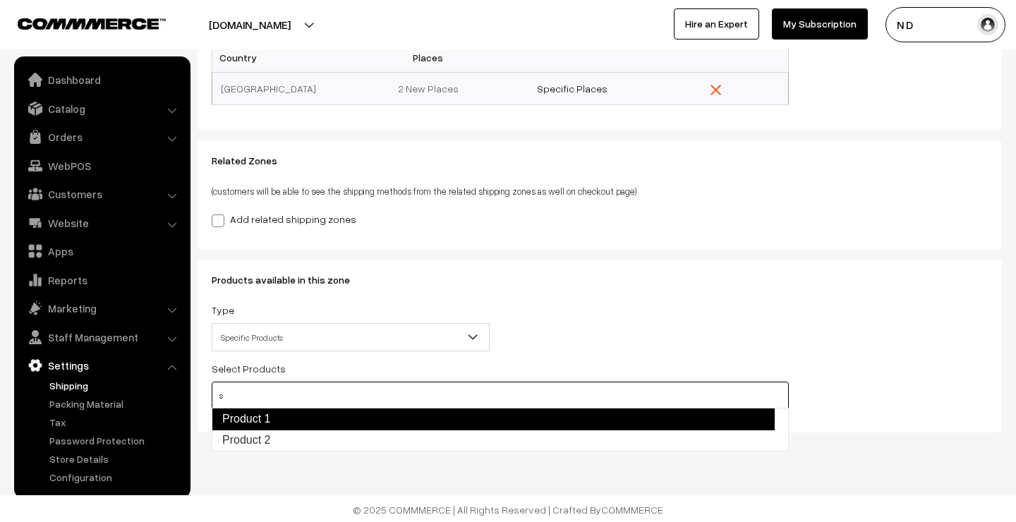
click at [283, 418] on link "Product 1" at bounding box center [493, 419] width 563 height 23
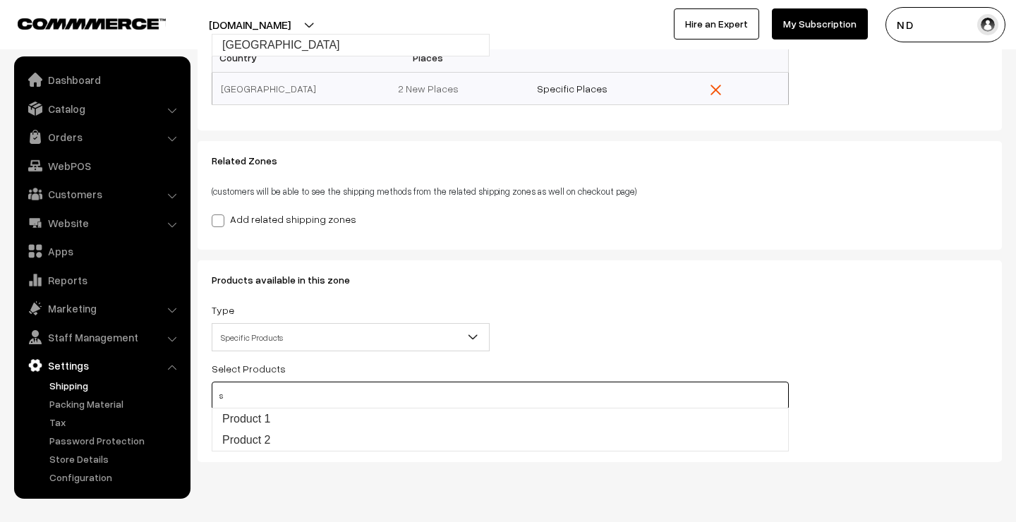
type input "s"
click at [620, 334] on div "Type -- Select -- Category Product Group Specific Products Specific Products" at bounding box center [500, 330] width 598 height 59
drag, startPoint x: 240, startPoint y: 394, endPoint x: 205, endPoint y: 394, distance: 35.3
click at [205, 394] on div "Select Products s Product 1" at bounding box center [500, 404] width 598 height 88
click at [604, 350] on div "Type -- Select -- Category Product Group Specific Products Specific Products" at bounding box center [500, 330] width 598 height 59
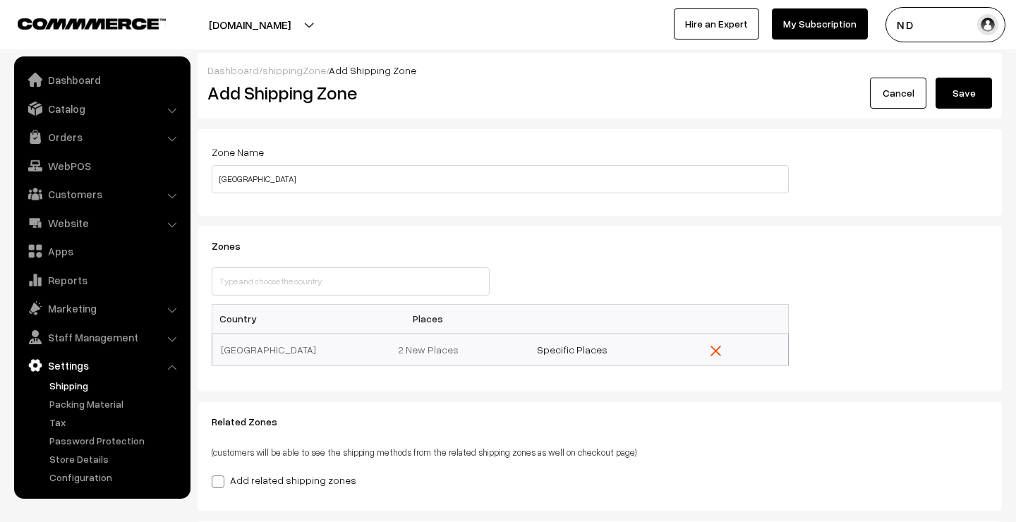
scroll to position [0, 0]
click at [955, 102] on button "Save" at bounding box center [963, 93] width 56 height 31
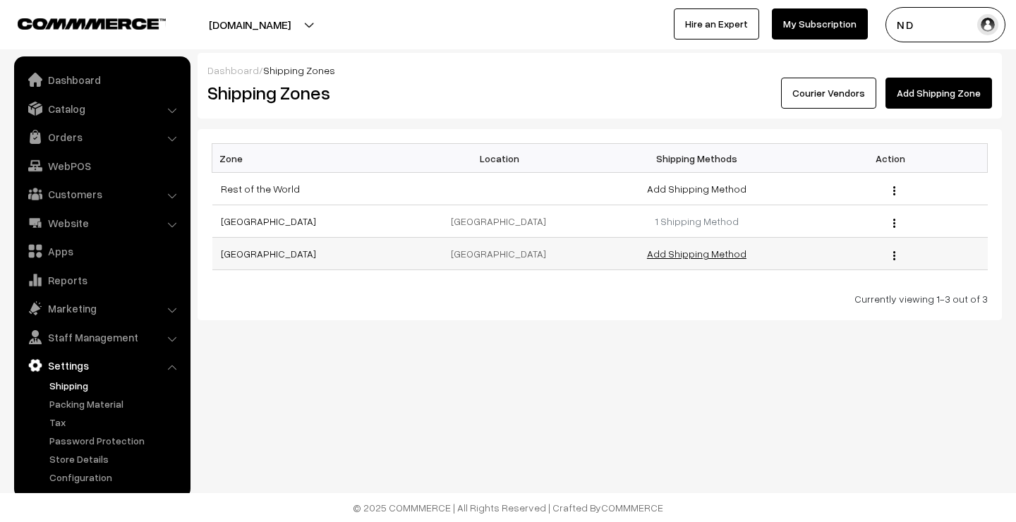
click at [678, 254] on link "Add Shipping Method" at bounding box center [696, 254] width 99 height 12
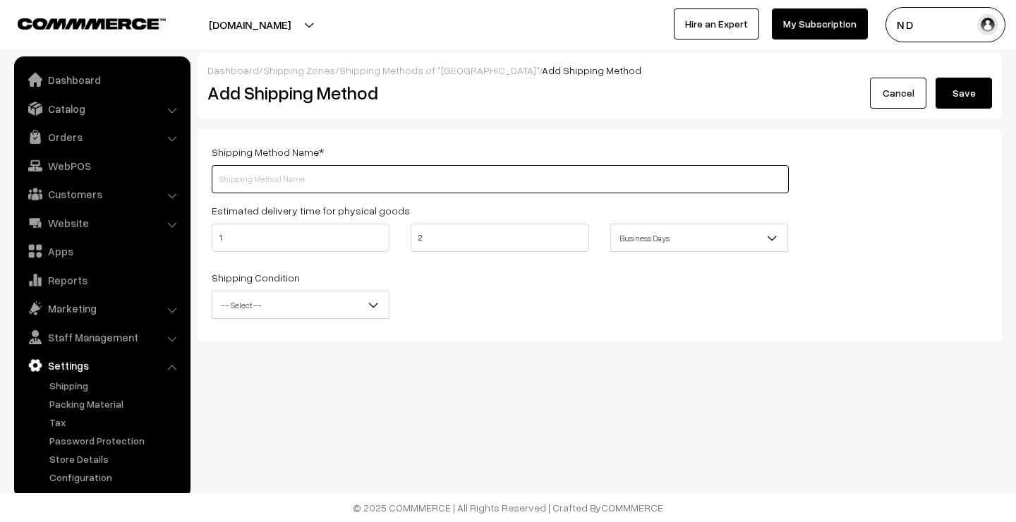
click at [320, 180] on input "text" at bounding box center [500, 179] width 577 height 28
type input "Standard Delivery"
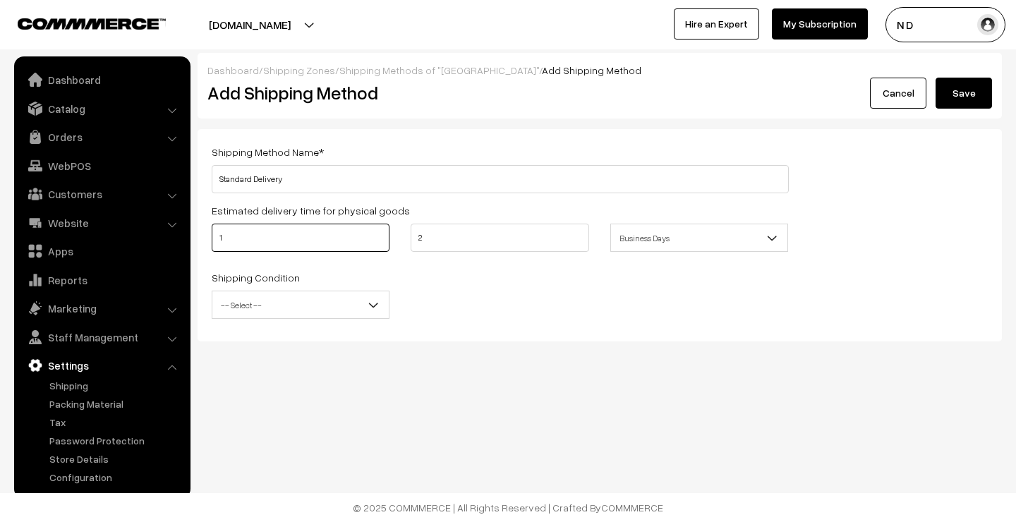
click at [291, 238] on input "1" at bounding box center [301, 238] width 178 height 28
type input "6"
drag, startPoint x: 424, startPoint y: 240, endPoint x: 398, endPoint y: 240, distance: 25.4
click at [398, 240] on div "6 2 Business Days Business Hours Business Days" at bounding box center [500, 242] width 598 height 37
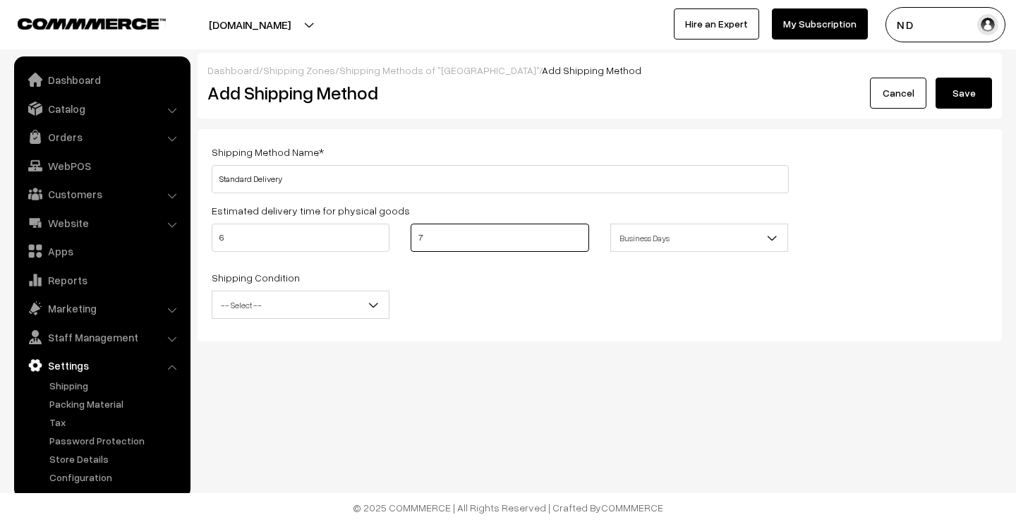
type input "7"
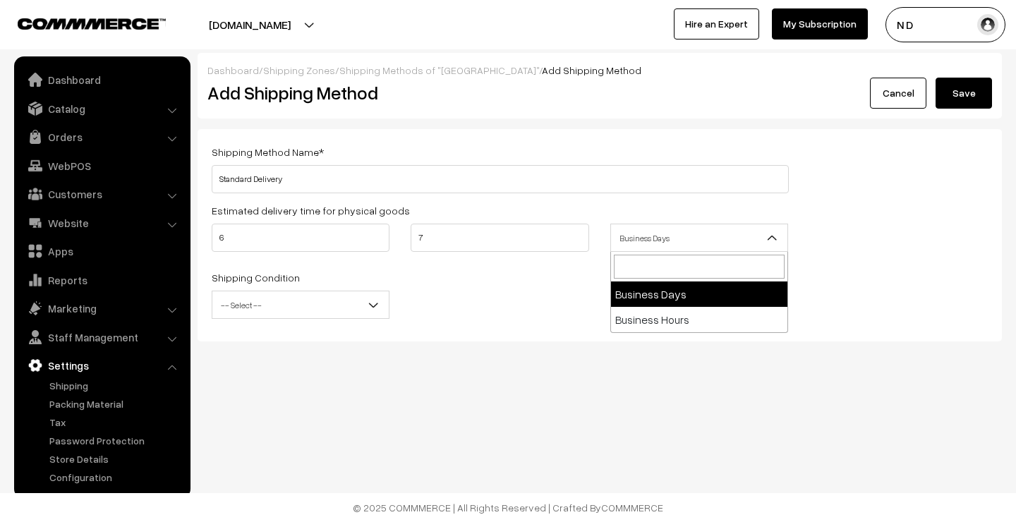
click at [666, 237] on span "Business Days" at bounding box center [699, 238] width 176 height 25
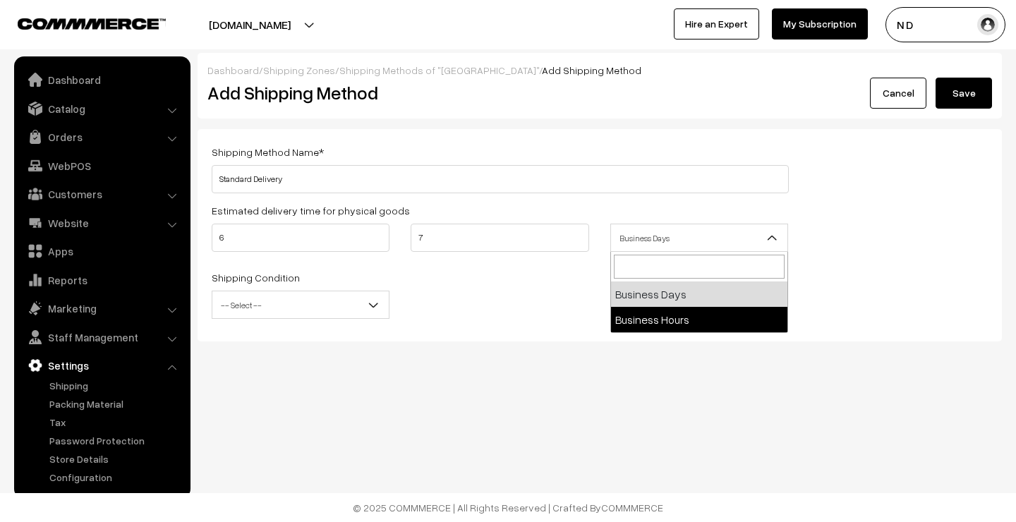
select select "2"
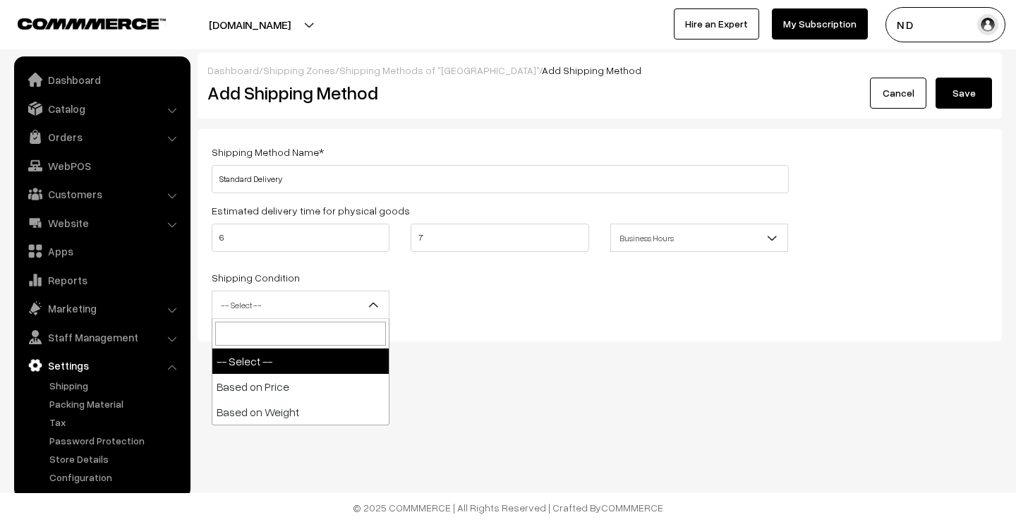
click at [331, 305] on span "-- Select --" at bounding box center [300, 305] width 176 height 25
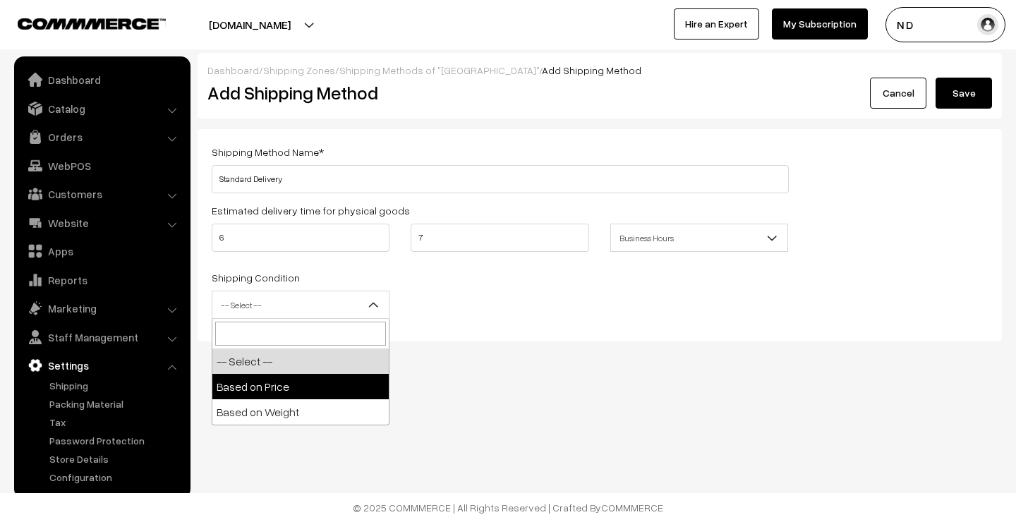
select select "price"
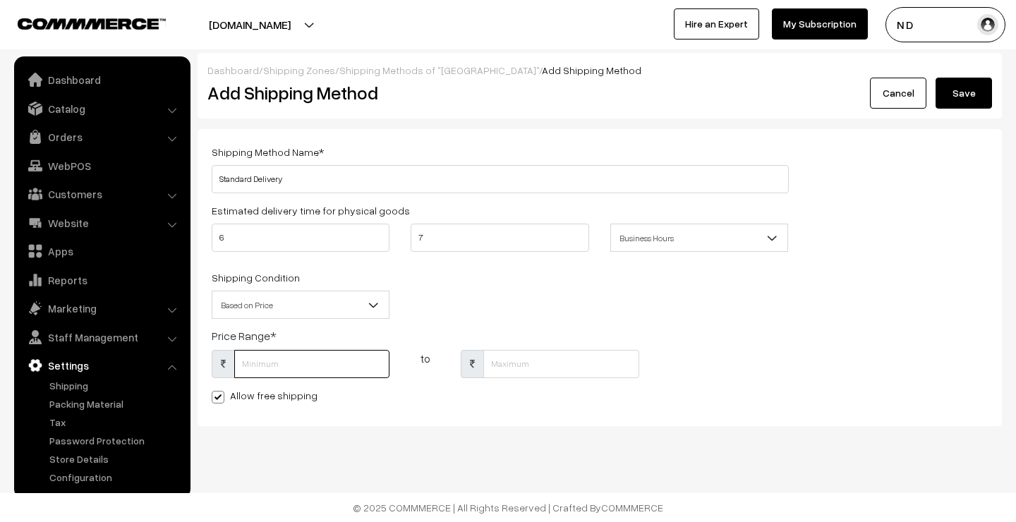
click at [297, 361] on input "text" at bounding box center [311, 364] width 155 height 28
type input "500"
click at [519, 359] on input "text" at bounding box center [560, 364] width 155 height 28
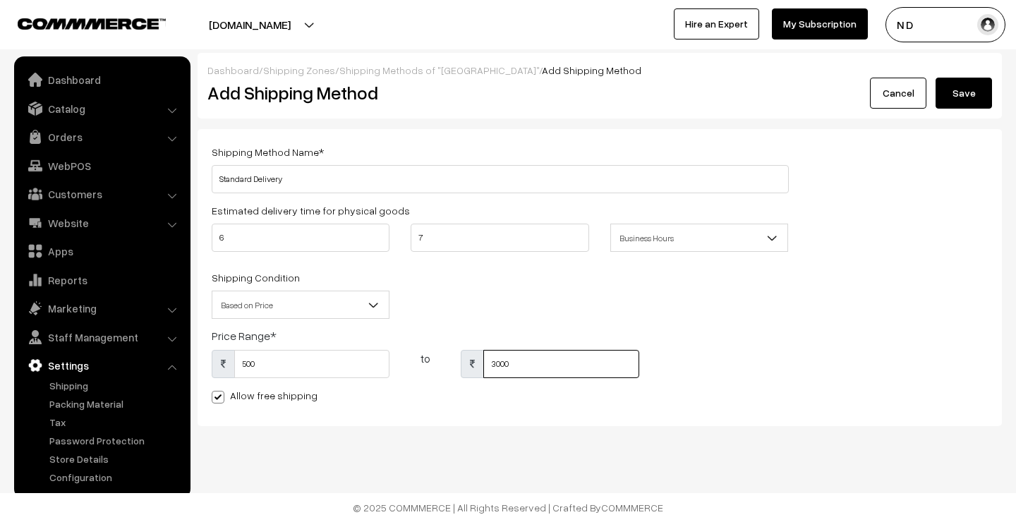
type input "3000"
click at [250, 400] on label "Allow free shipping" at bounding box center [265, 395] width 106 height 15
click at [221, 399] on input "Allow free shipping" at bounding box center [216, 394] width 9 height 9
checkbox input "false"
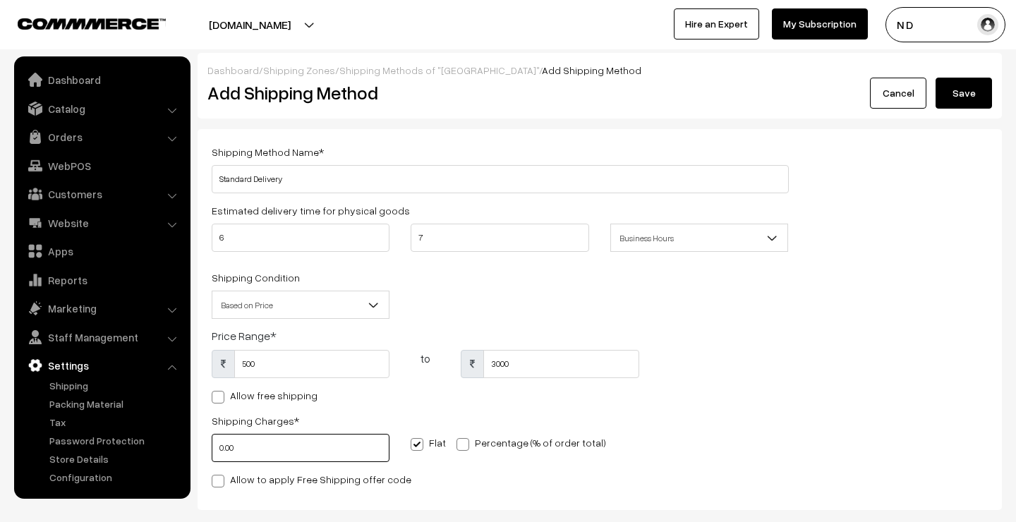
click at [269, 446] on input "0.00" at bounding box center [301, 448] width 178 height 28
type input "150"
click at [559, 465] on div "Flat Percentage (% of order total)" at bounding box center [549, 441] width 299 height 59
click at [216, 484] on span at bounding box center [218, 481] width 13 height 13
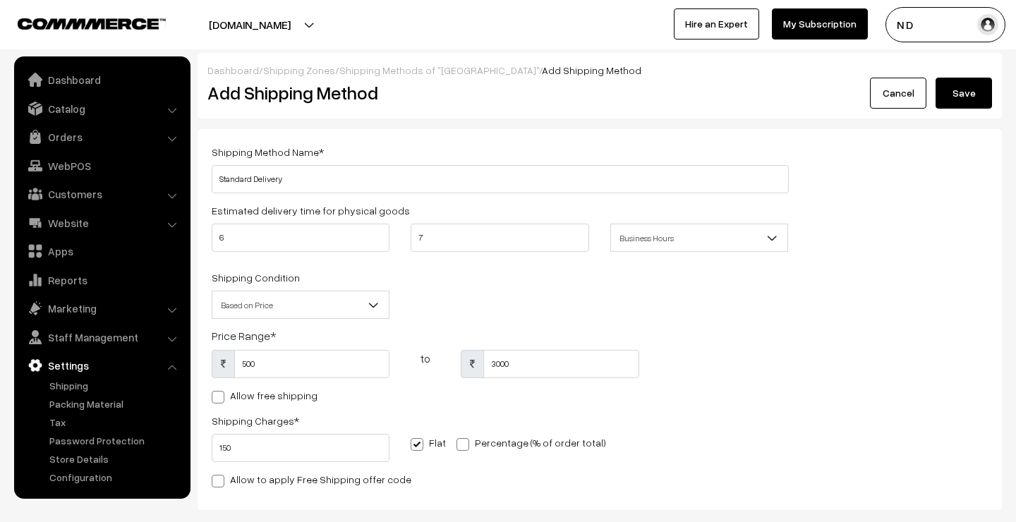
click at [216, 483] on input "Allow to apply Free Shipping offer code" at bounding box center [216, 478] width 9 height 9
click at [216, 483] on span at bounding box center [218, 481] width 13 height 13
click at [216, 483] on input "Allow to apply Free Shipping offer code" at bounding box center [216, 478] width 9 height 9
checkbox input "false"
click at [958, 99] on button "Save" at bounding box center [963, 93] width 56 height 31
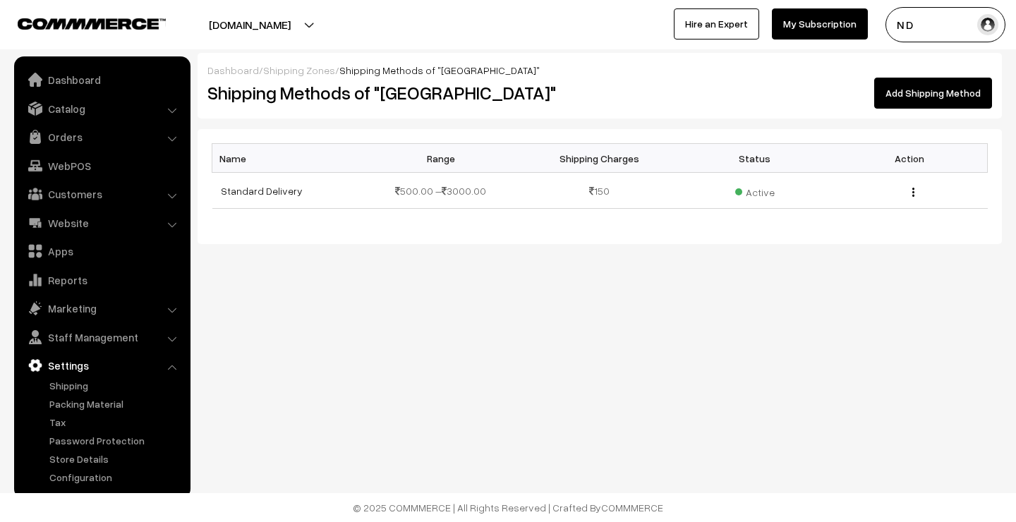
click at [920, 98] on link "Add Shipping Method" at bounding box center [933, 93] width 118 height 31
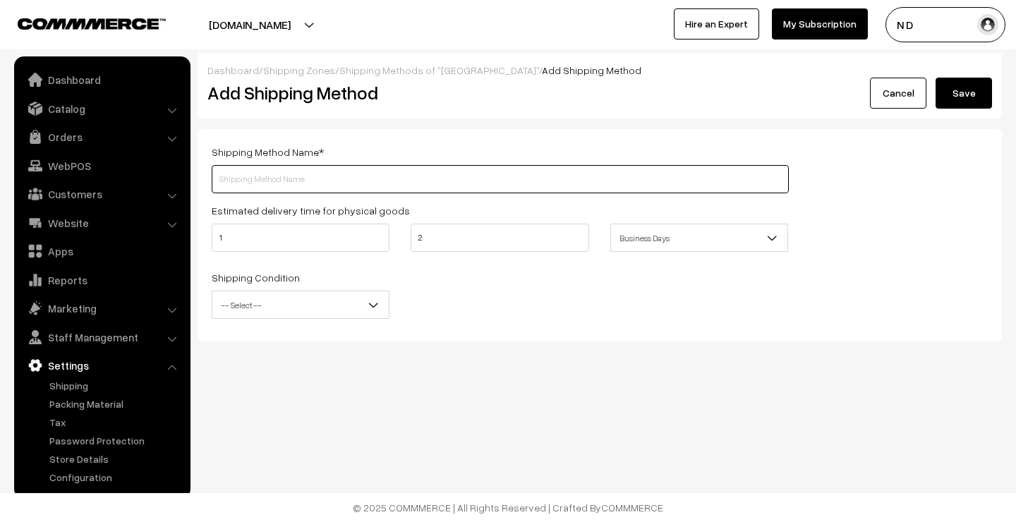
click at [360, 173] on input "text" at bounding box center [500, 179] width 577 height 28
type input "Express Delivery"
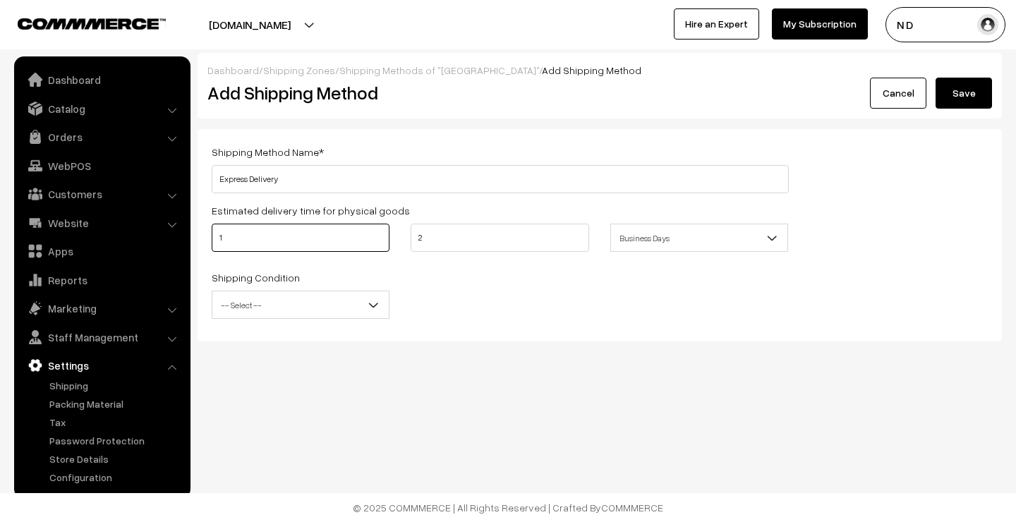
click at [332, 242] on input "1" at bounding box center [301, 238] width 178 height 28
click at [696, 243] on span "Business Days" at bounding box center [699, 238] width 176 height 25
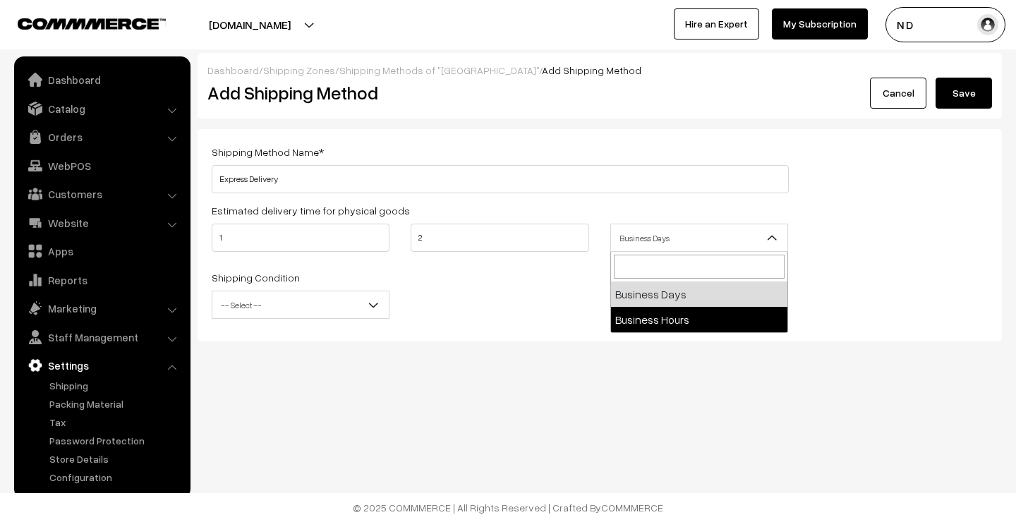
select select "2"
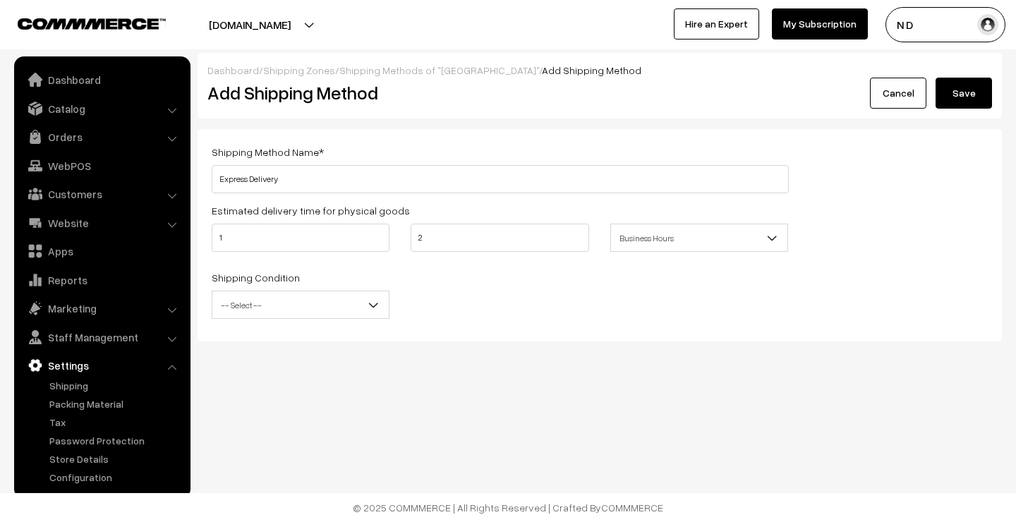
click at [279, 304] on span "-- Select --" at bounding box center [300, 305] width 176 height 25
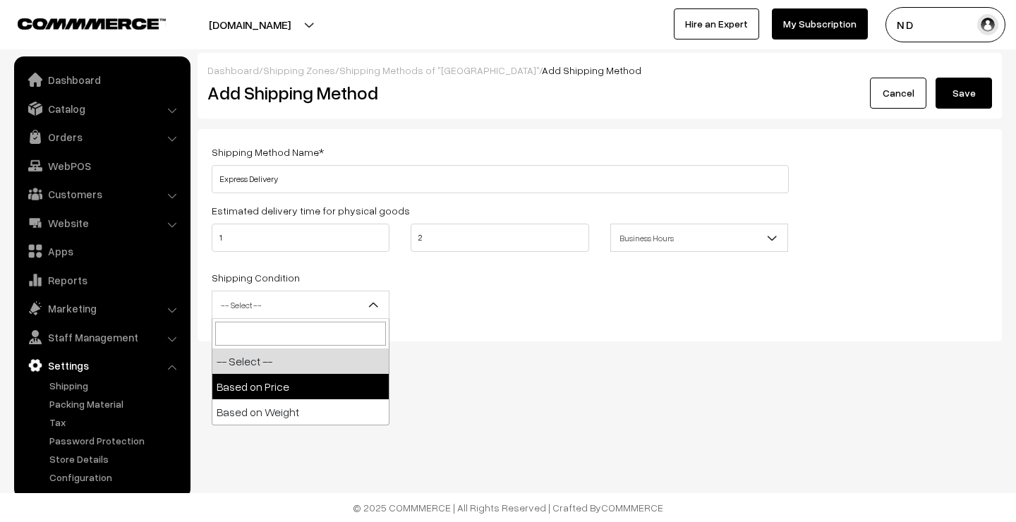
select select "price"
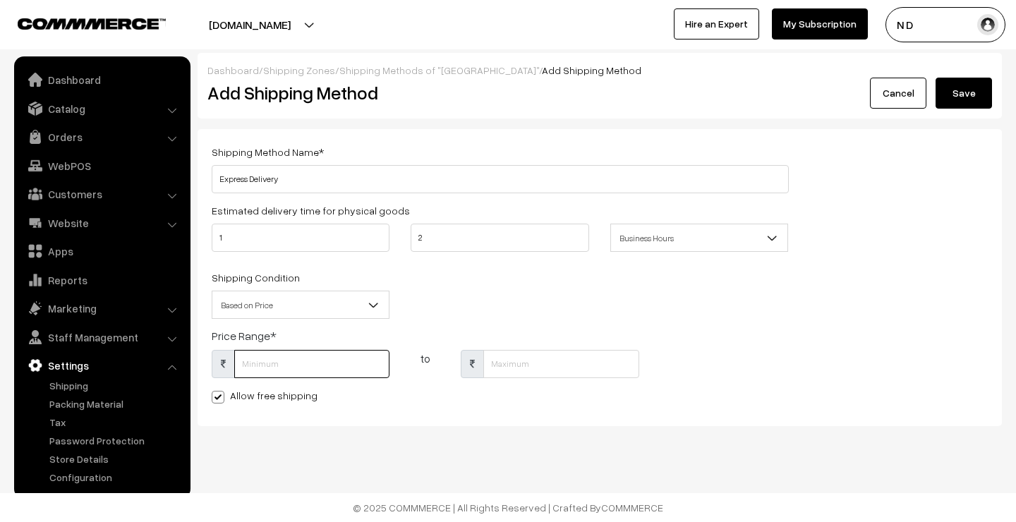
click at [268, 364] on input "text" at bounding box center [311, 364] width 155 height 28
type input "1"
type input "500"
click at [532, 365] on input "text" at bounding box center [560, 364] width 155 height 28
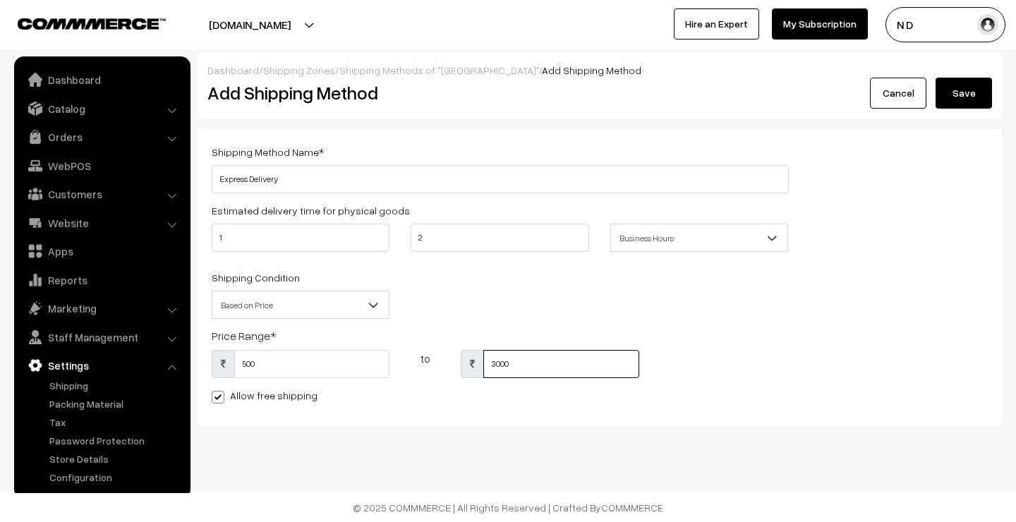
type input "3000"
click at [261, 396] on label "Allow free shipping" at bounding box center [265, 395] width 106 height 15
click at [221, 396] on input "Allow free shipping" at bounding box center [216, 394] width 9 height 9
checkbox input "false"
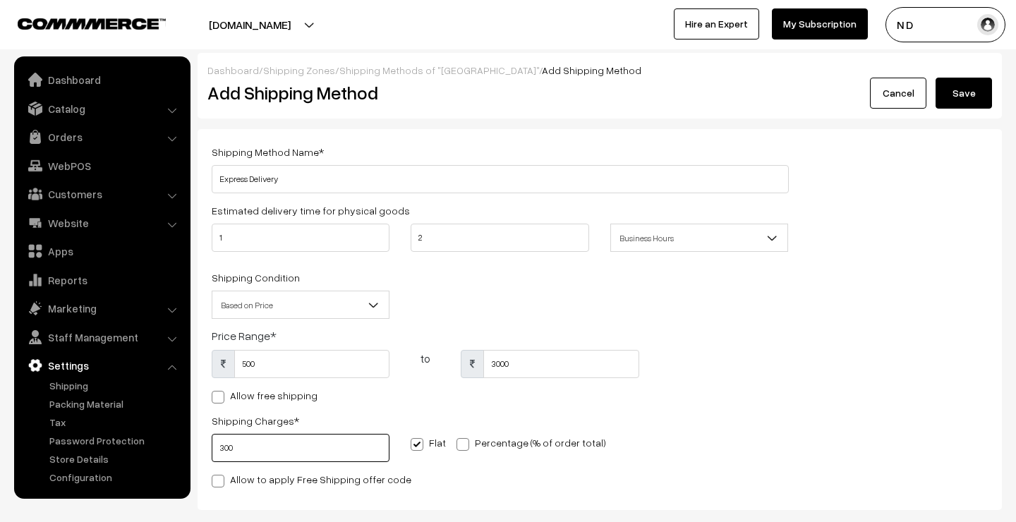
type input "300"
click at [450, 476] on div "Allow to apply Free Shipping offer code" at bounding box center [500, 478] width 577 height 17
click at [969, 83] on button "Save" at bounding box center [963, 93] width 56 height 31
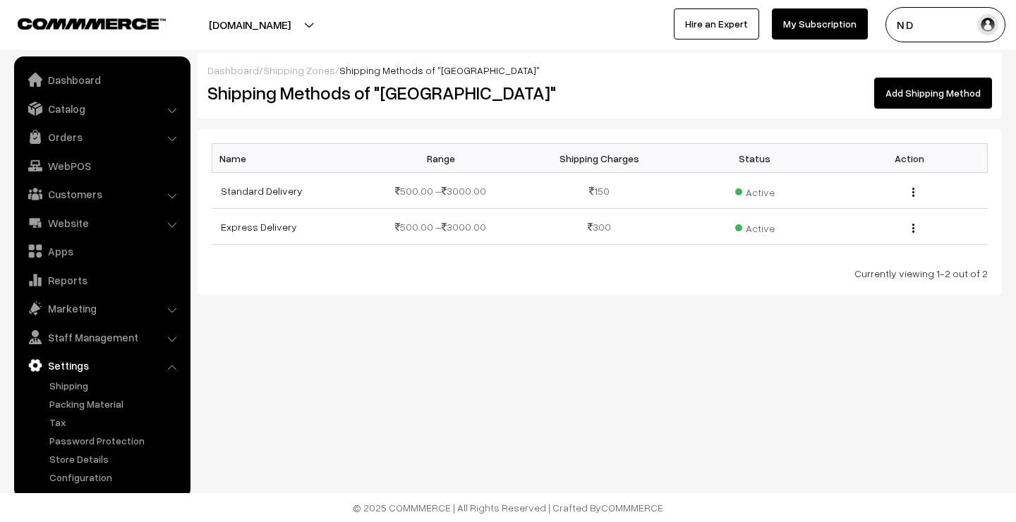
click at [927, 91] on link "Add Shipping Method" at bounding box center [933, 93] width 118 height 31
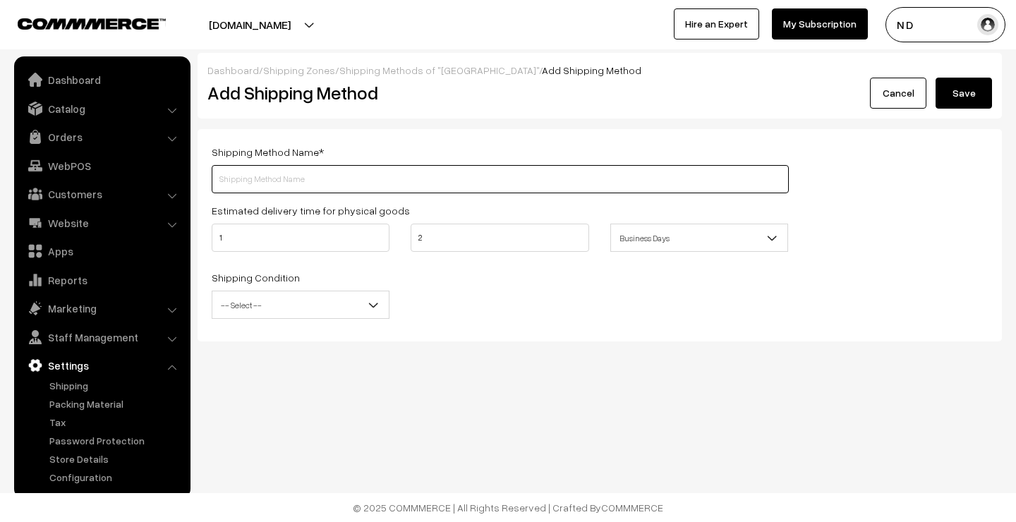
click at [386, 181] on input "text" at bounding box center [500, 179] width 577 height 28
type input "Free Delivery"
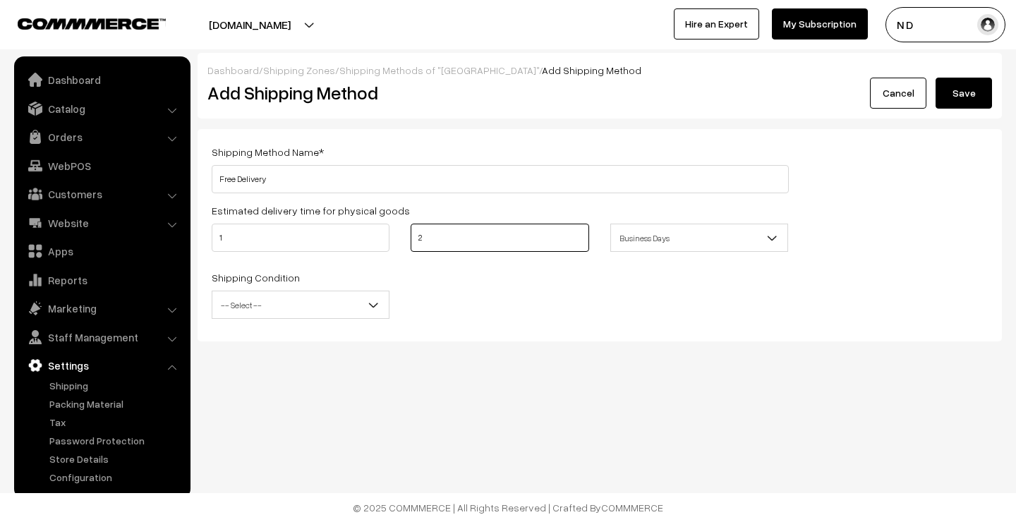
drag, startPoint x: 444, startPoint y: 236, endPoint x: 386, endPoint y: 236, distance: 58.5
click at [386, 236] on div "1 2 Business Days Business Hours Business Days" at bounding box center [500, 242] width 598 height 37
type input "1"
click at [554, 310] on div "Shipping Condition -- Select -- Based on Price Based on Weight -- Select --" at bounding box center [500, 298] width 598 height 59
click at [352, 303] on span "-- Select --" at bounding box center [300, 305] width 176 height 25
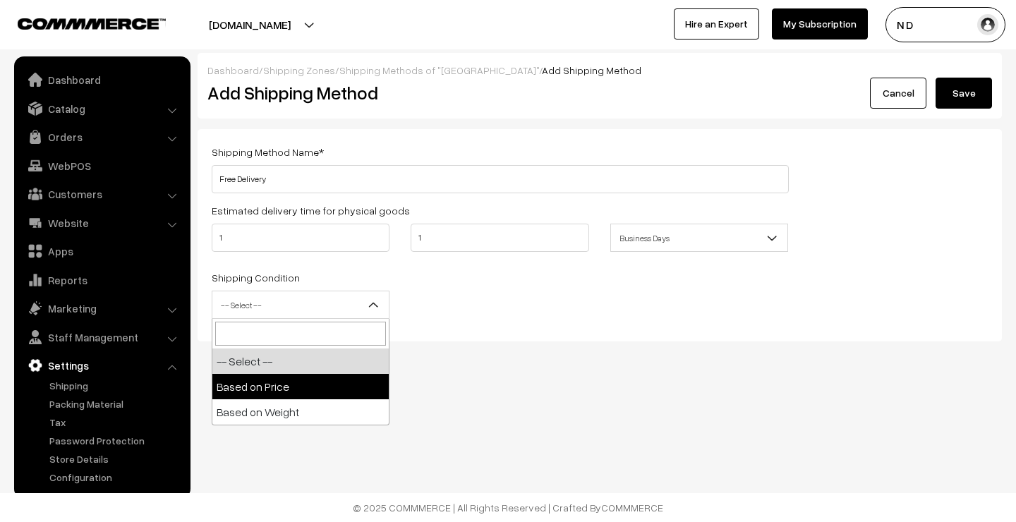
select select "price"
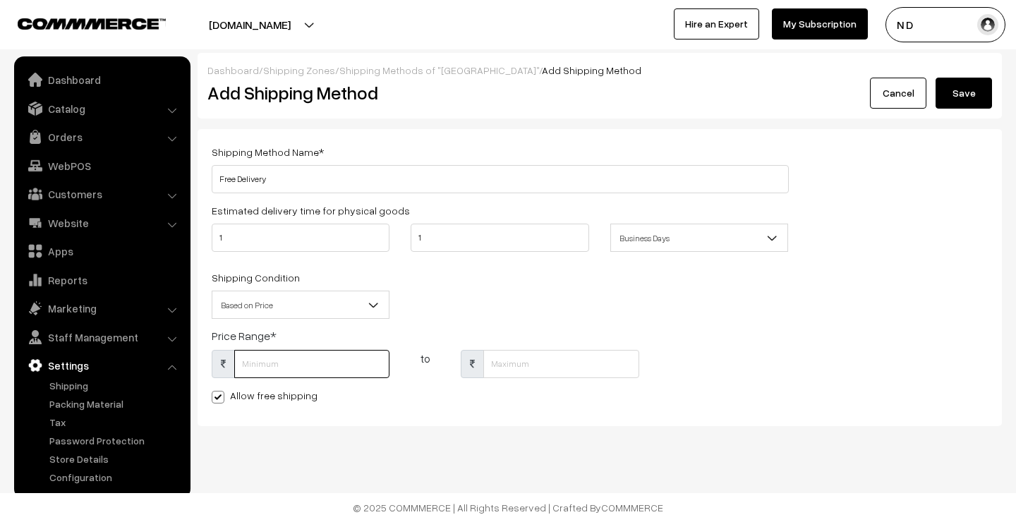
click at [295, 367] on input "text" at bounding box center [311, 364] width 155 height 28
type input "1"
click at [528, 364] on input "text" at bounding box center [560, 364] width 155 height 28
type input "1"
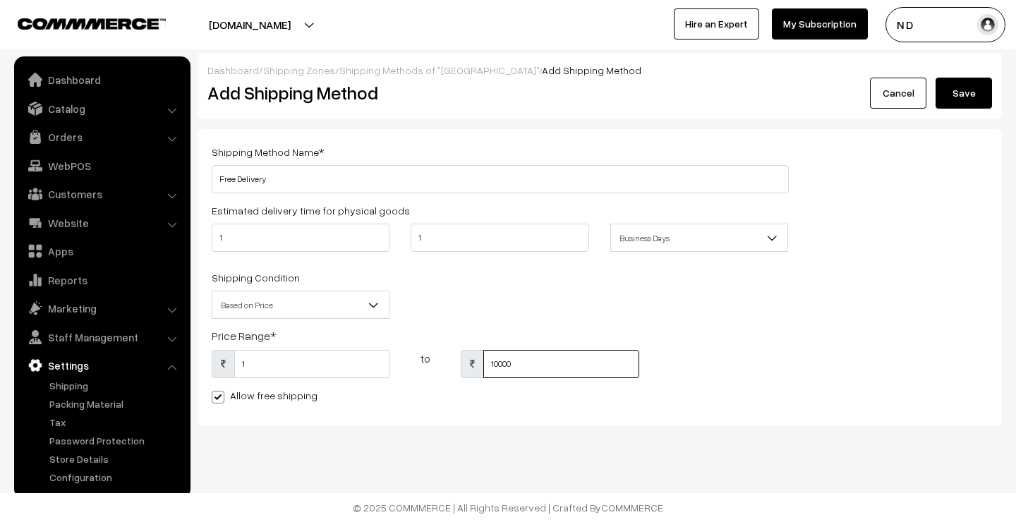
type input "10000"
click at [961, 92] on button "Save" at bounding box center [963, 93] width 56 height 31
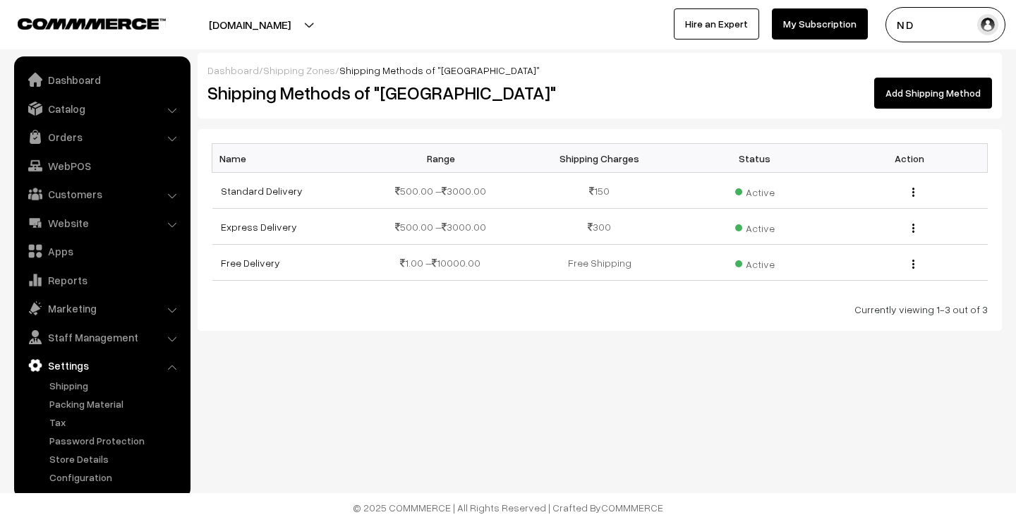
click at [310, 71] on link "Shipping Zones" at bounding box center [299, 70] width 72 height 12
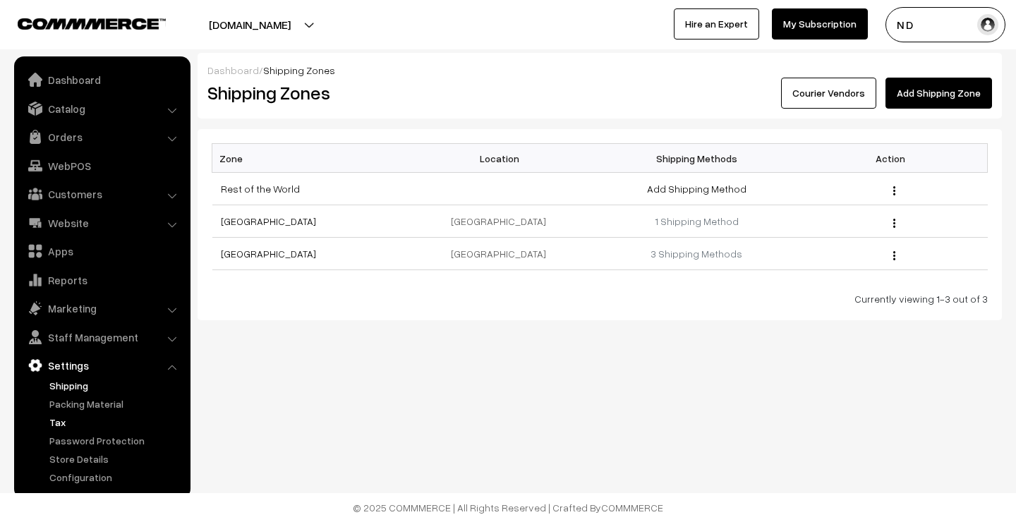
click at [56, 418] on link "Tax" at bounding box center [116, 422] width 140 height 15
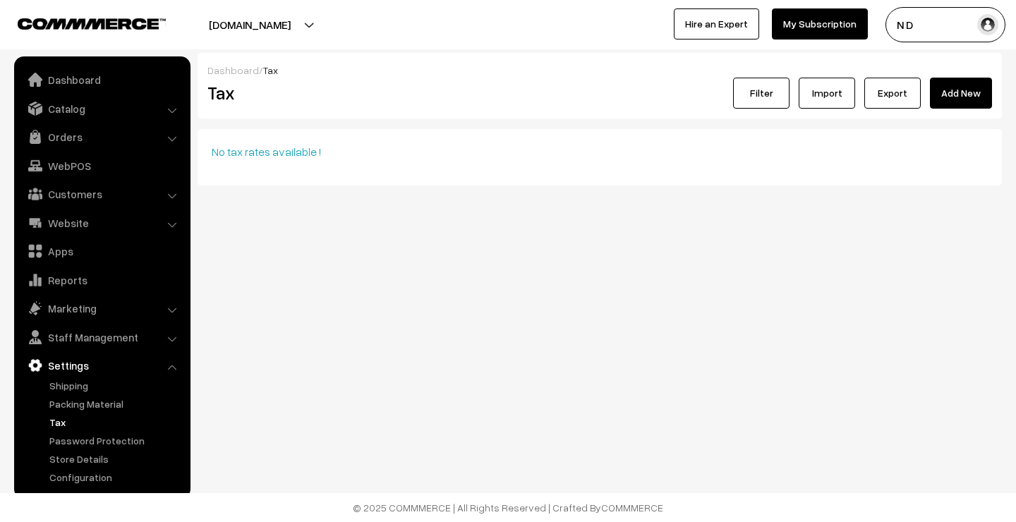
click at [961, 94] on link "Add New" at bounding box center [961, 93] width 62 height 31
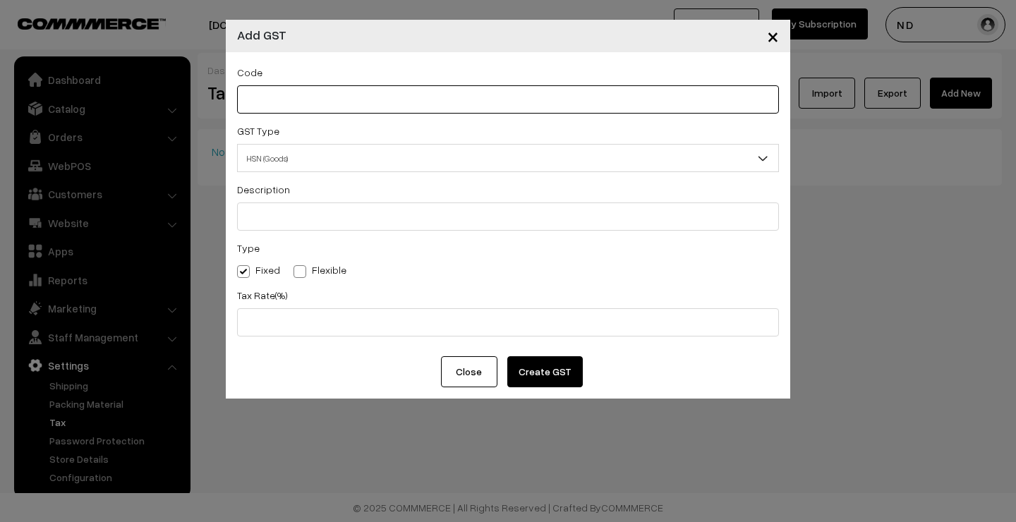
click at [339, 96] on input "text" at bounding box center [508, 99] width 542 height 28
type input "1001"
click at [365, 160] on span "HSN (Goods)" at bounding box center [508, 158] width 540 height 25
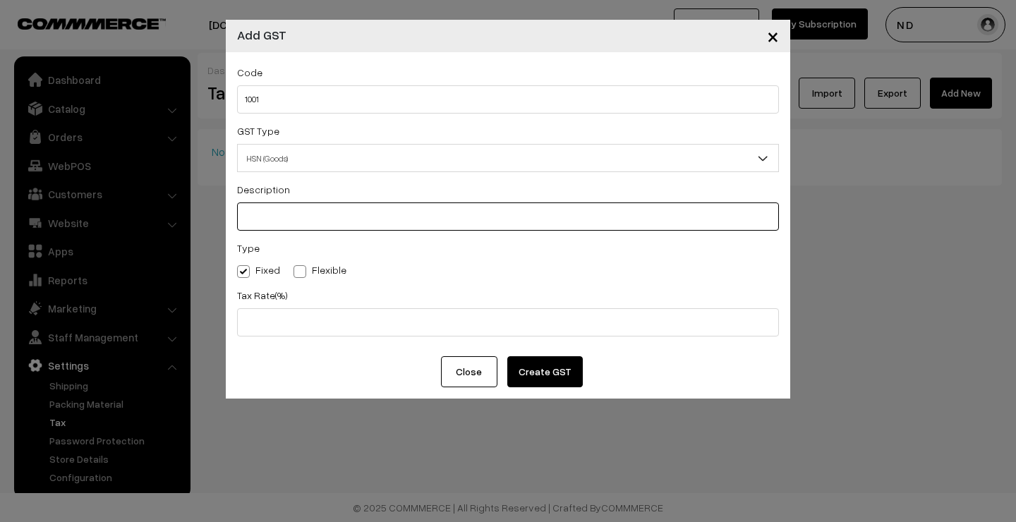
click at [280, 220] on input "text" at bounding box center [508, 216] width 542 height 28
type input "Biscuits"
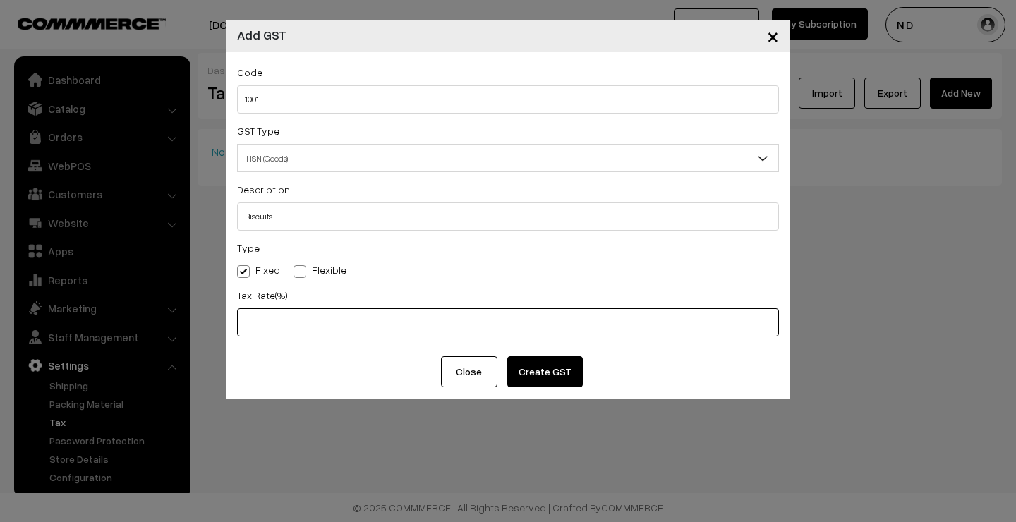
click at [267, 312] on input "text" at bounding box center [508, 322] width 542 height 28
type input "5"
click at [543, 370] on button "Create GST" at bounding box center [544, 371] width 75 height 31
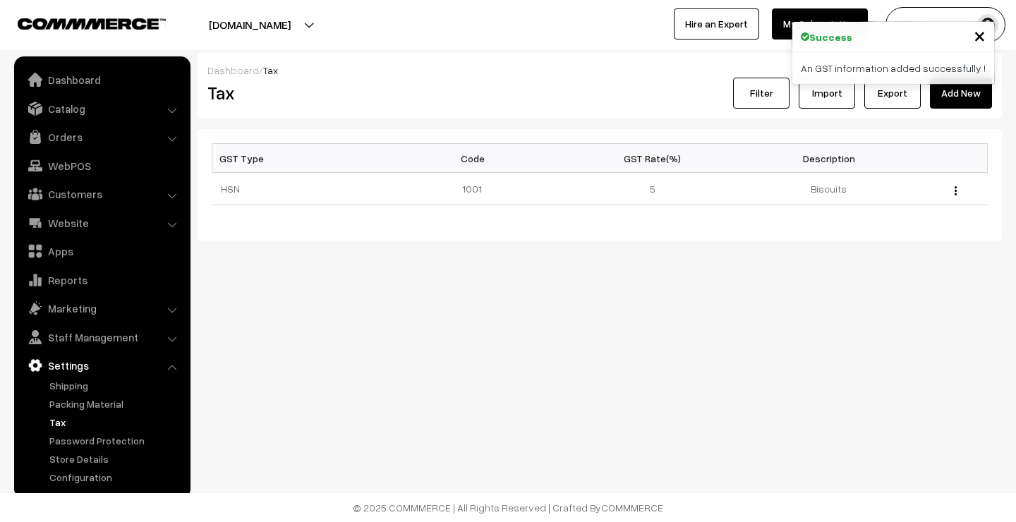
click at [953, 97] on link "Add New" at bounding box center [961, 93] width 62 height 31
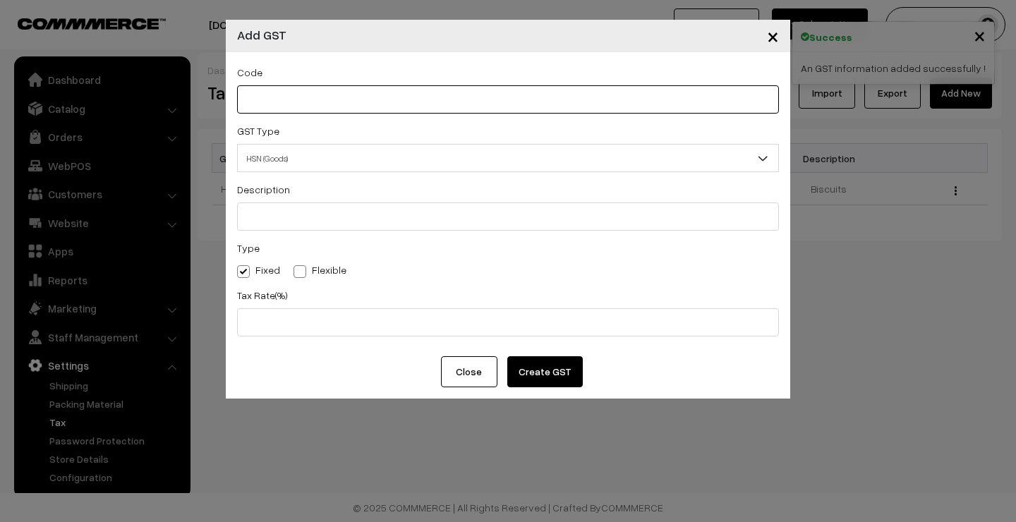
click at [284, 99] on input "text" at bounding box center [508, 99] width 542 height 28
type input "6506"
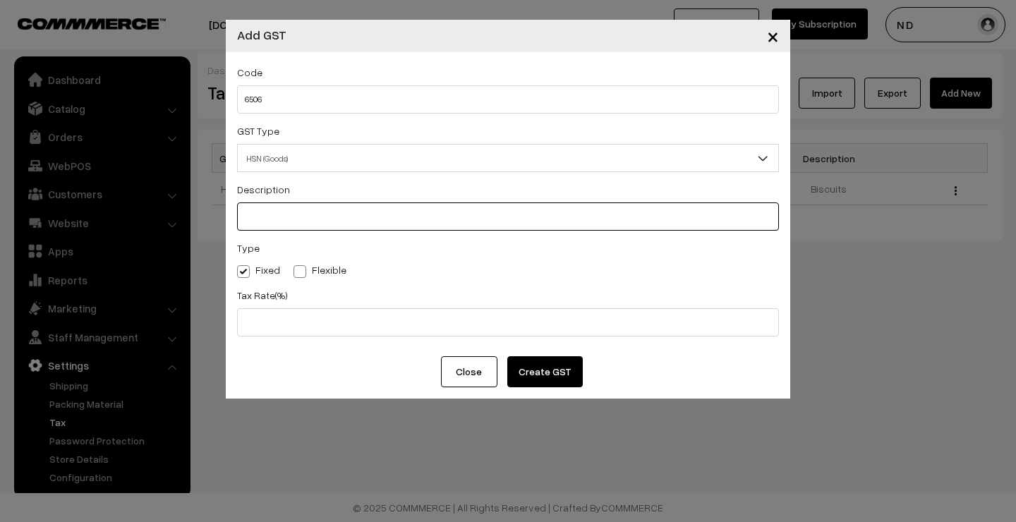
click at [291, 207] on input "text" at bounding box center [508, 216] width 542 height 28
type input "c"
type input "T-shirt"
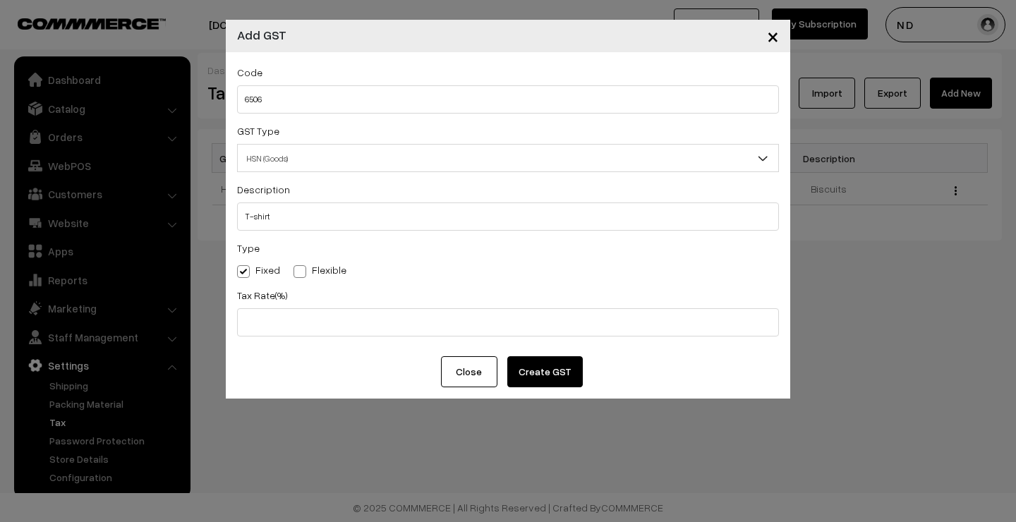
drag, startPoint x: 301, startPoint y: 250, endPoint x: 295, endPoint y: 274, distance: 24.8
click at [295, 274] on span at bounding box center [299, 271] width 13 height 13
click at [295, 274] on input "Flexible" at bounding box center [297, 268] width 9 height 9
radio input "true"
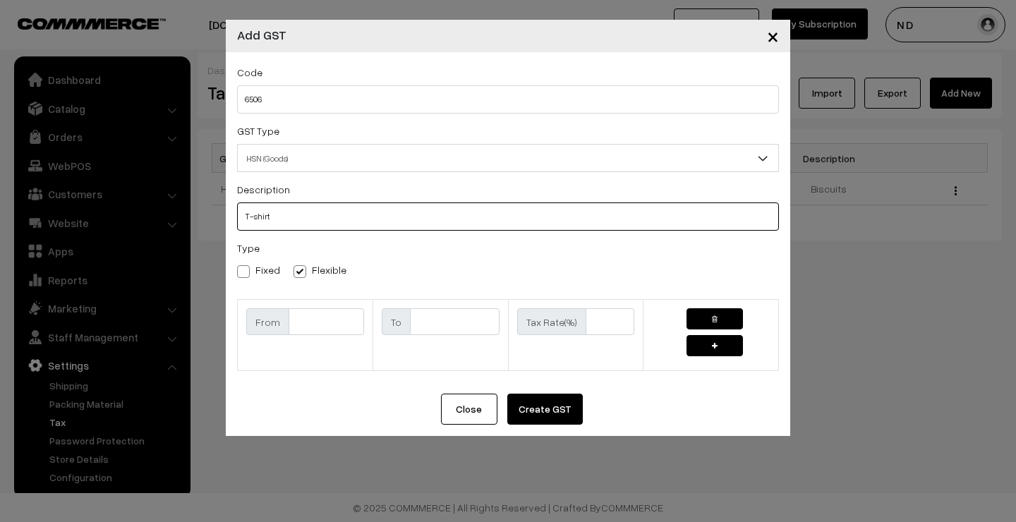
click at [252, 217] on input "T-shirt" at bounding box center [508, 216] width 542 height 28
type input "Tshirt"
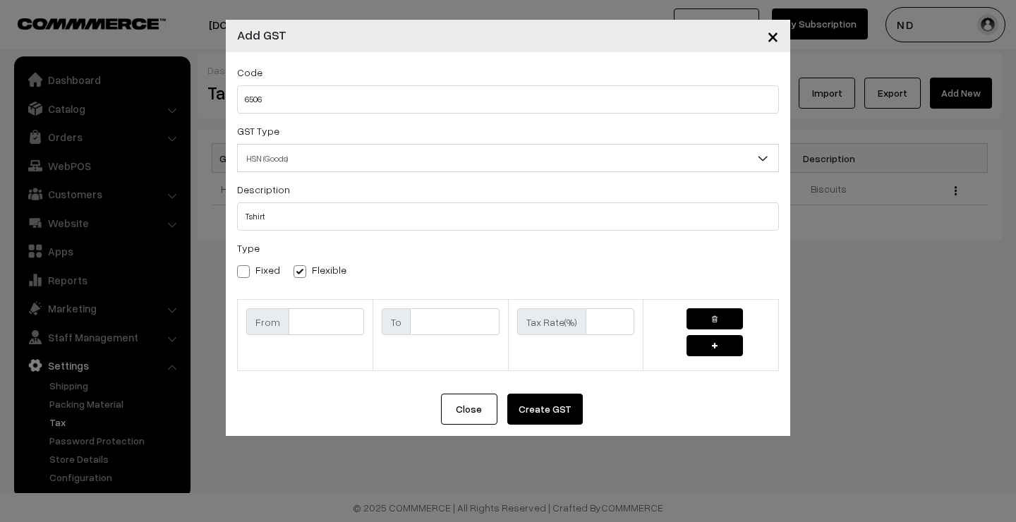
click at [406, 254] on div "Type Fixed Flexible" at bounding box center [508, 258] width 542 height 39
click at [340, 321] on input "text" at bounding box center [325, 321] width 75 height 27
type input "1"
click at [449, 322] on input "text" at bounding box center [455, 321] width 90 height 27
type input "2500"
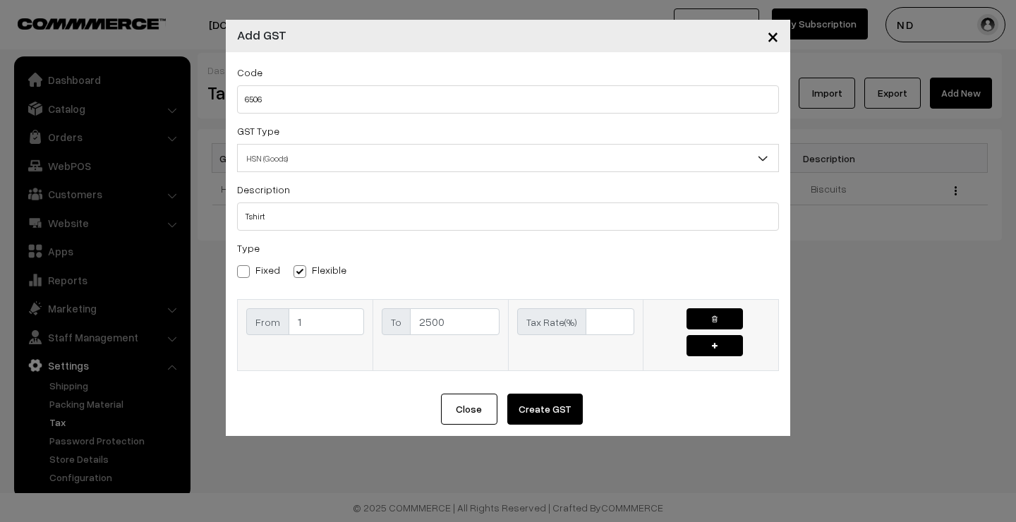
click at [617, 319] on input "text" at bounding box center [609, 321] width 49 height 27
type input "5"
click at [710, 347] on button "button" at bounding box center [714, 345] width 56 height 21
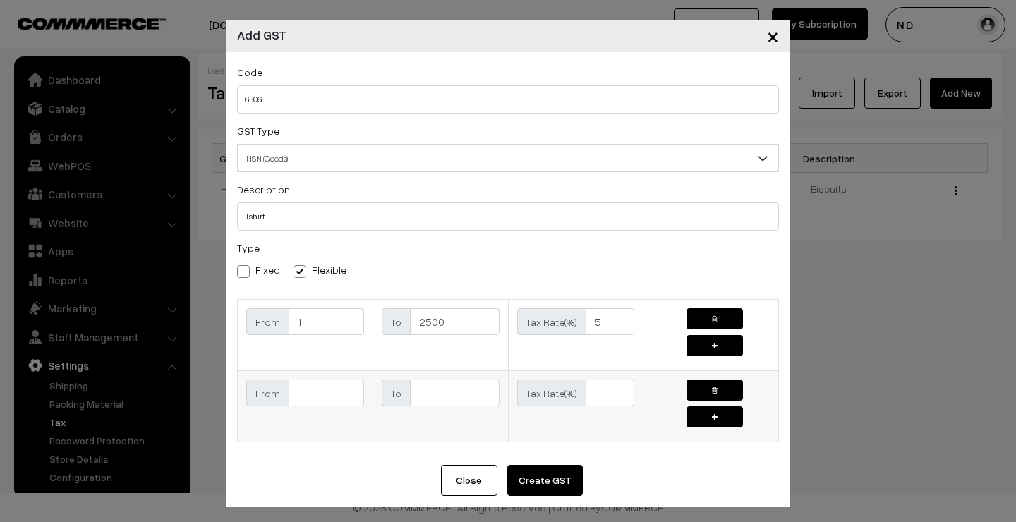
click at [331, 395] on input "text" at bounding box center [325, 392] width 75 height 27
type input "2501"
click at [436, 396] on input "text" at bounding box center [455, 392] width 90 height 27
type input "10000"
click at [619, 398] on input "text" at bounding box center [609, 392] width 49 height 27
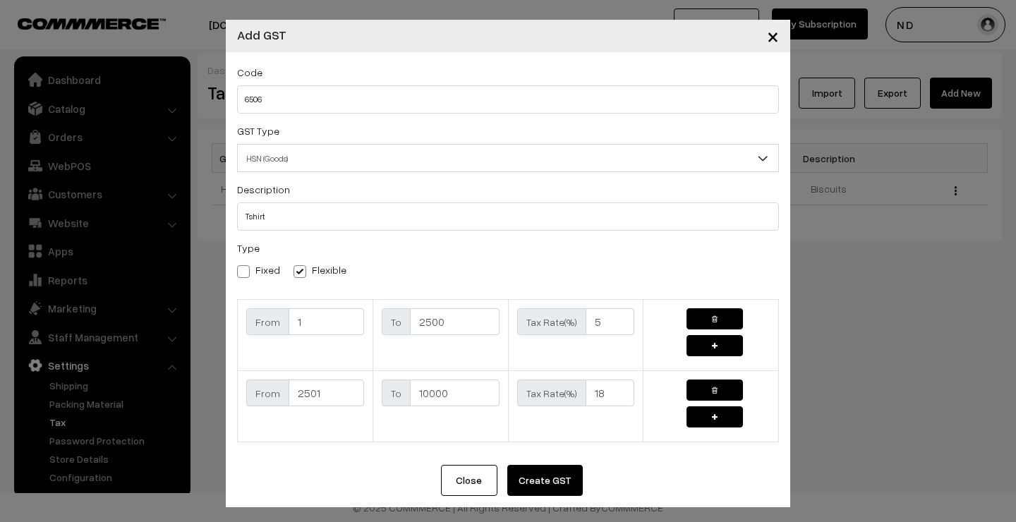
type input "18"
click at [551, 480] on button "Create GST" at bounding box center [544, 480] width 75 height 31
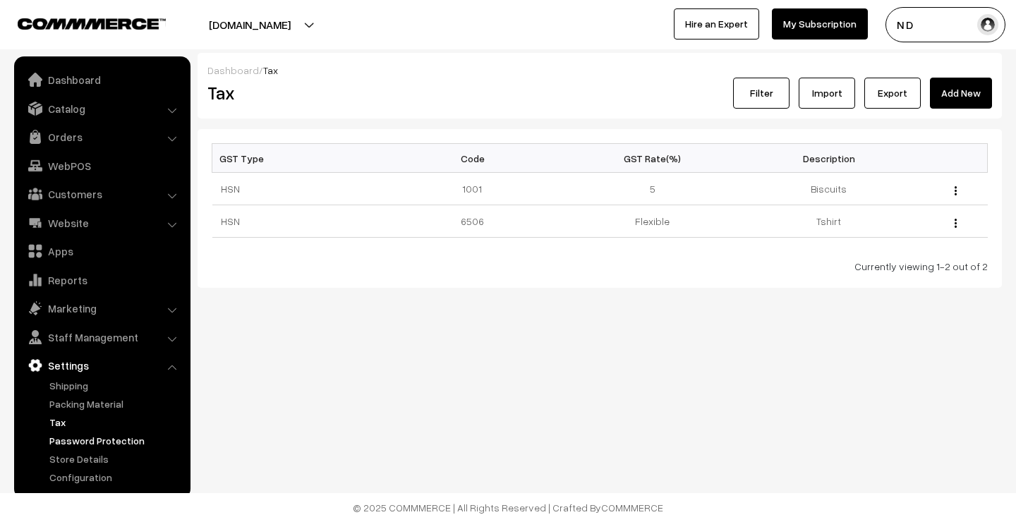
click at [103, 435] on link "Password Protection" at bounding box center [116, 440] width 140 height 15
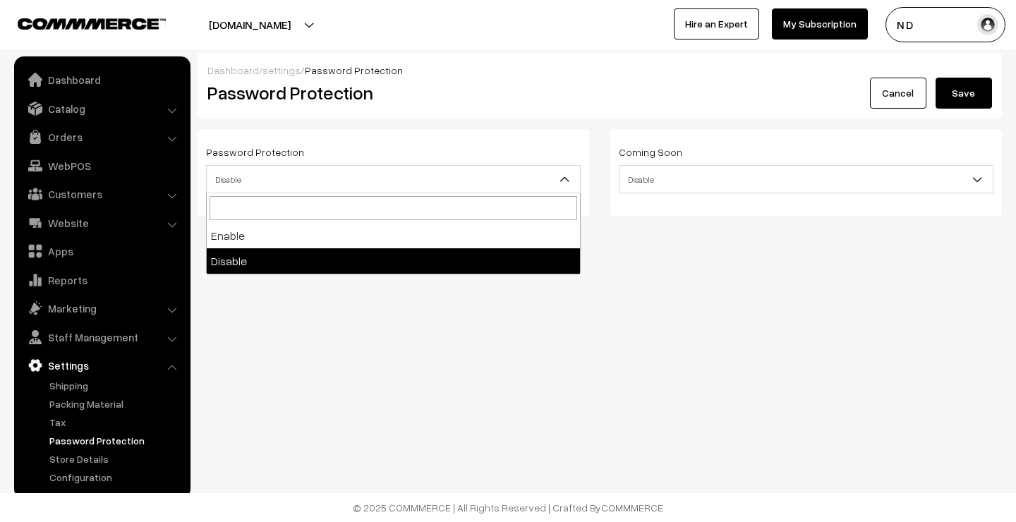
click at [403, 183] on span "Disable" at bounding box center [393, 179] width 373 height 25
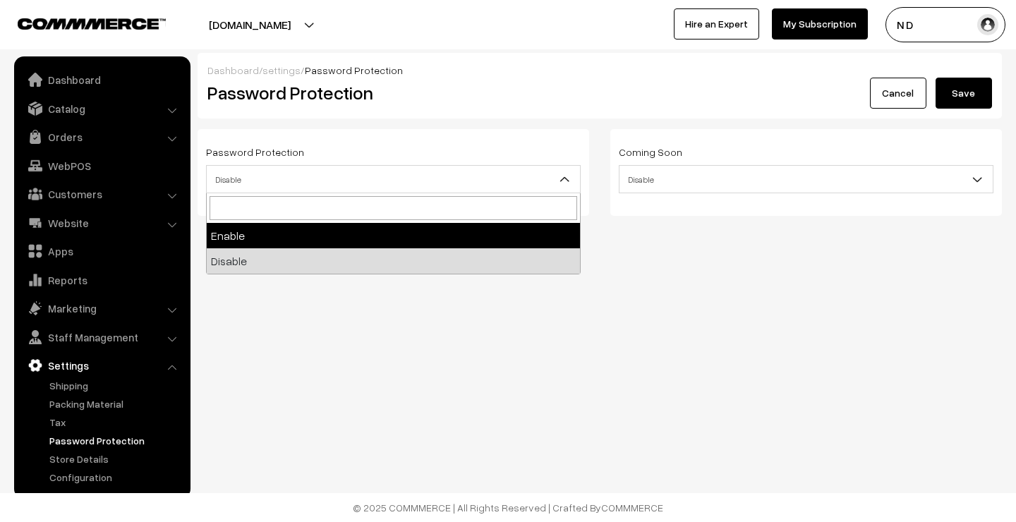
select select "1"
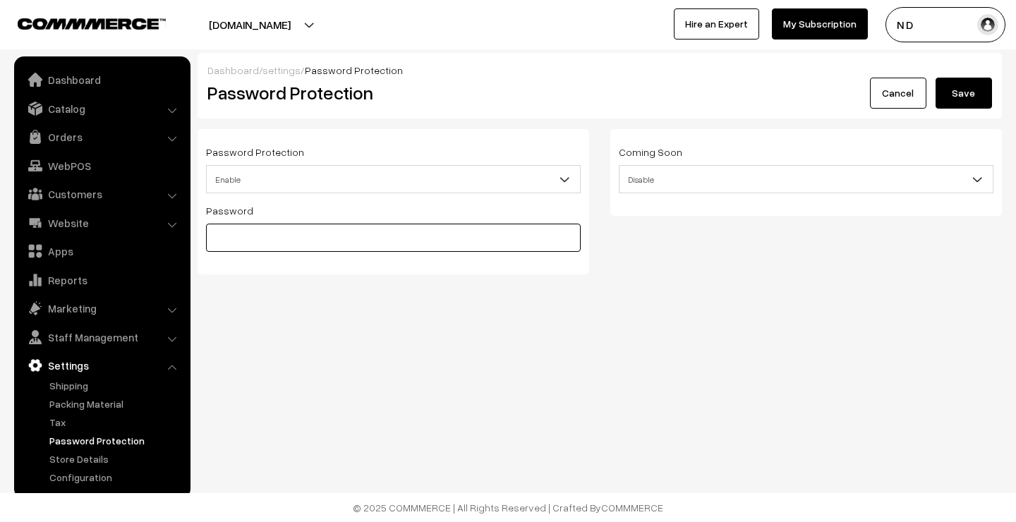
click at [334, 240] on input "text" at bounding box center [393, 238] width 374 height 28
type input "000"
click at [480, 339] on div "Dashboard / settings / Password Protection Password Protection Cancel Save Pass…" at bounding box center [508, 183] width 1016 height 366
click at [964, 98] on button "Save" at bounding box center [963, 93] width 56 height 31
click at [683, 185] on span "Disable" at bounding box center [805, 179] width 373 height 25
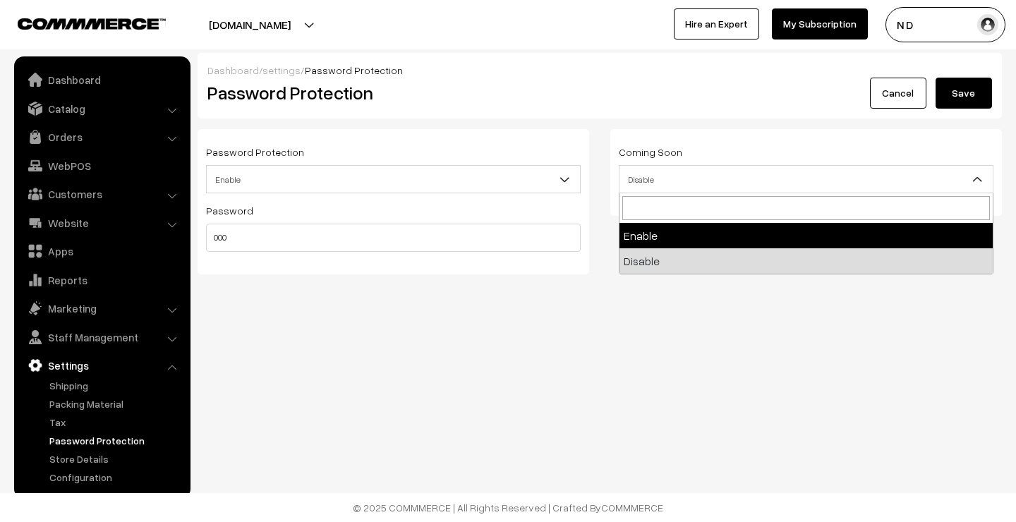
select select "1"
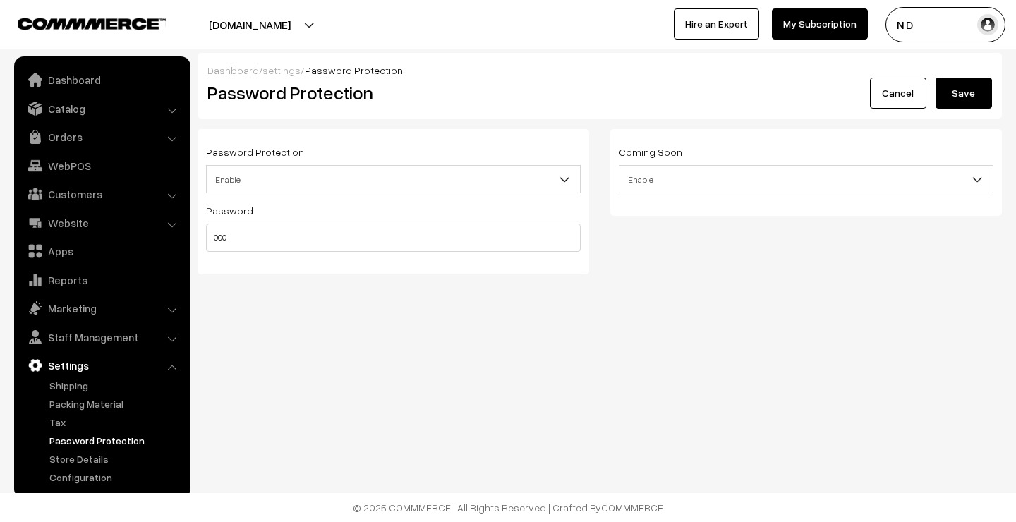
click at [422, 179] on span "Enable" at bounding box center [393, 179] width 373 height 25
click at [453, 91] on h2 "Password Protection" at bounding box center [465, 93] width 516 height 22
click at [418, 179] on span "Enable" at bounding box center [393, 179] width 373 height 25
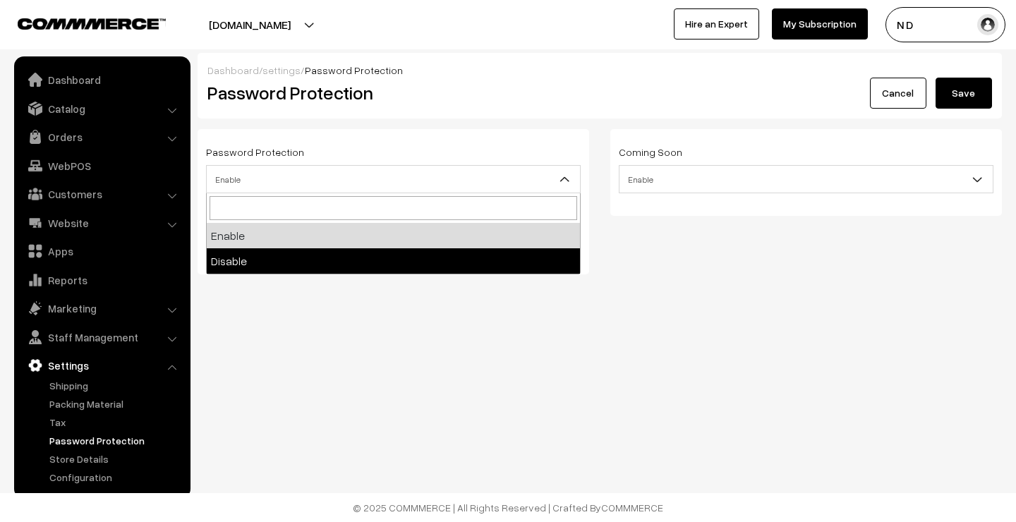
select select "2"
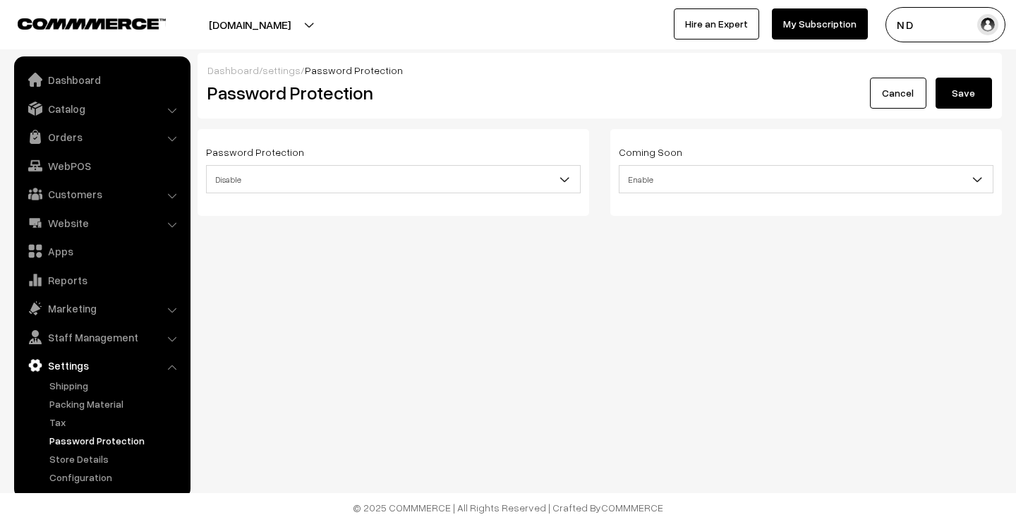
click at [957, 92] on button "Save" at bounding box center [963, 93] width 56 height 31
click at [678, 184] on span "Enable" at bounding box center [805, 179] width 373 height 25
click at [947, 90] on button "Save" at bounding box center [963, 93] width 56 height 31
click at [95, 222] on link "Website" at bounding box center [102, 222] width 168 height 25
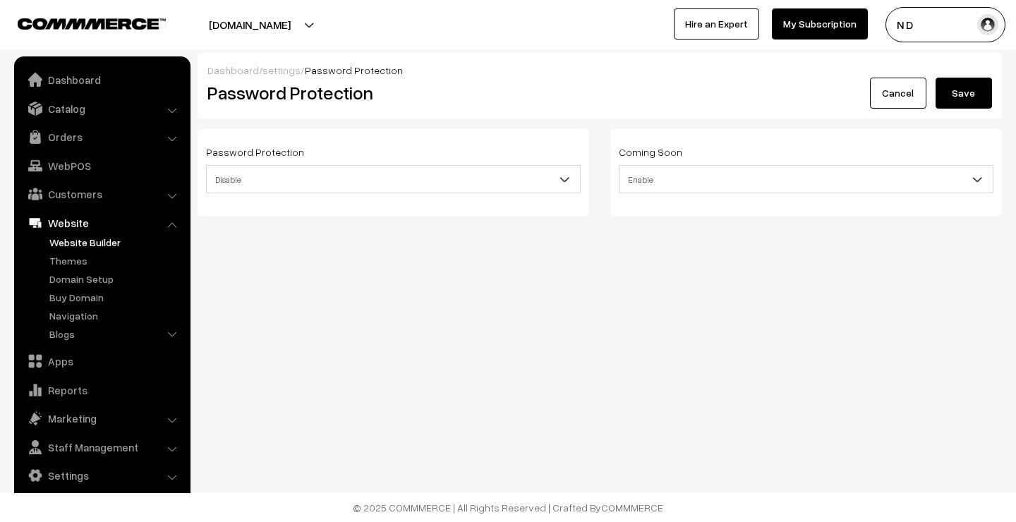
click at [83, 240] on link "Website Builder" at bounding box center [116, 242] width 140 height 15
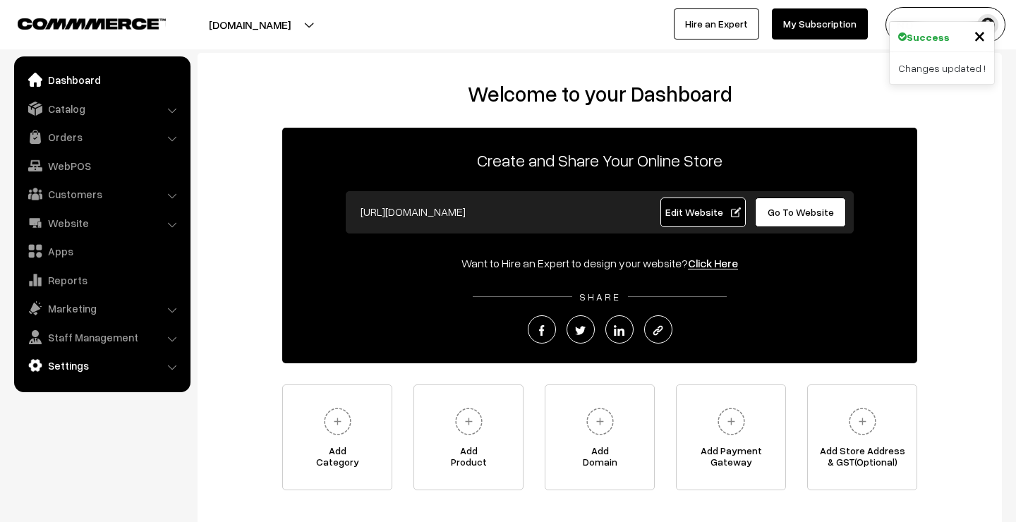
click at [80, 362] on link "Settings" at bounding box center [102, 365] width 168 height 25
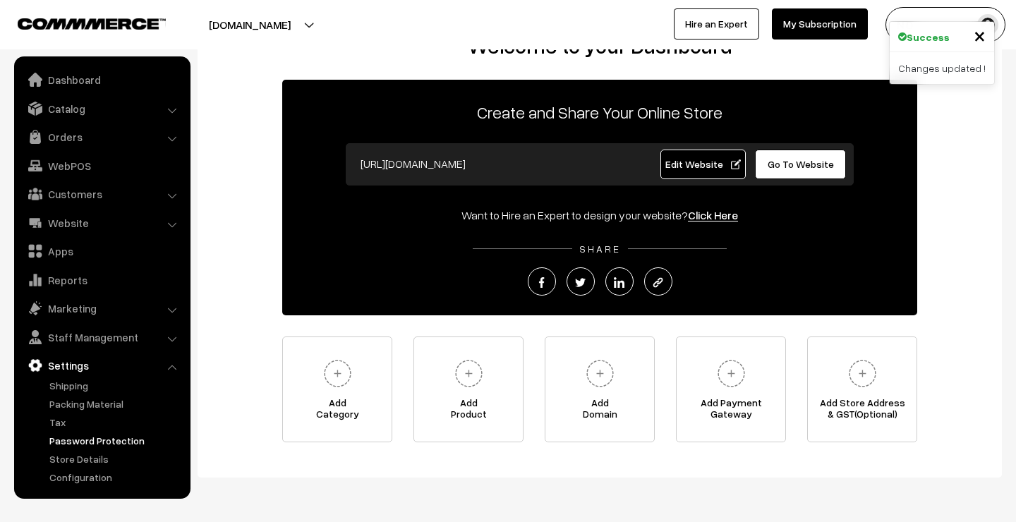
scroll to position [61, 0]
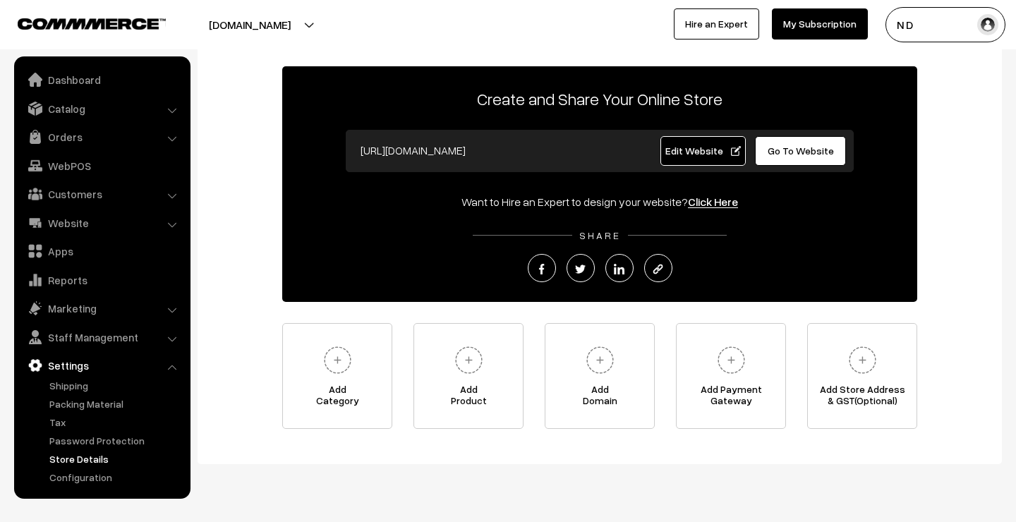
click at [85, 456] on link "Store Details" at bounding box center [116, 458] width 140 height 15
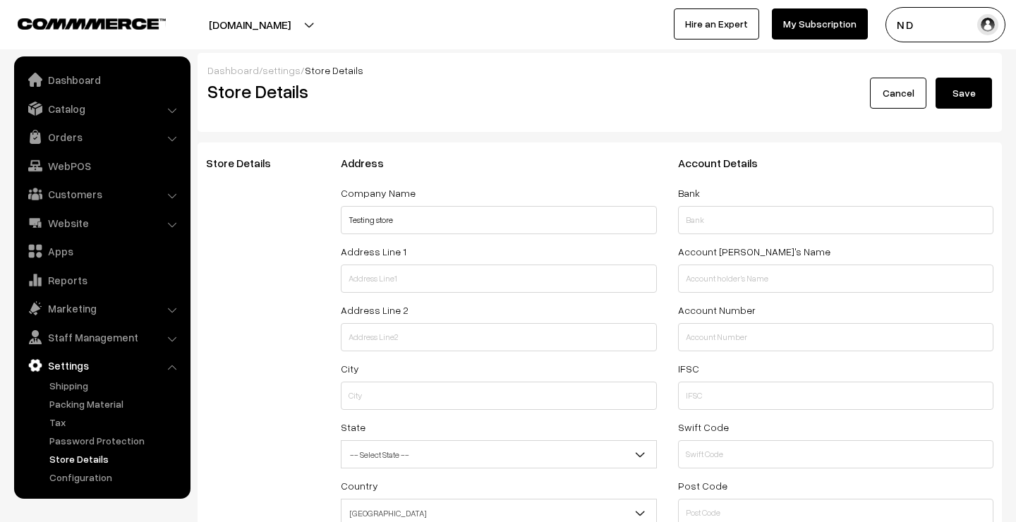
select select "99"
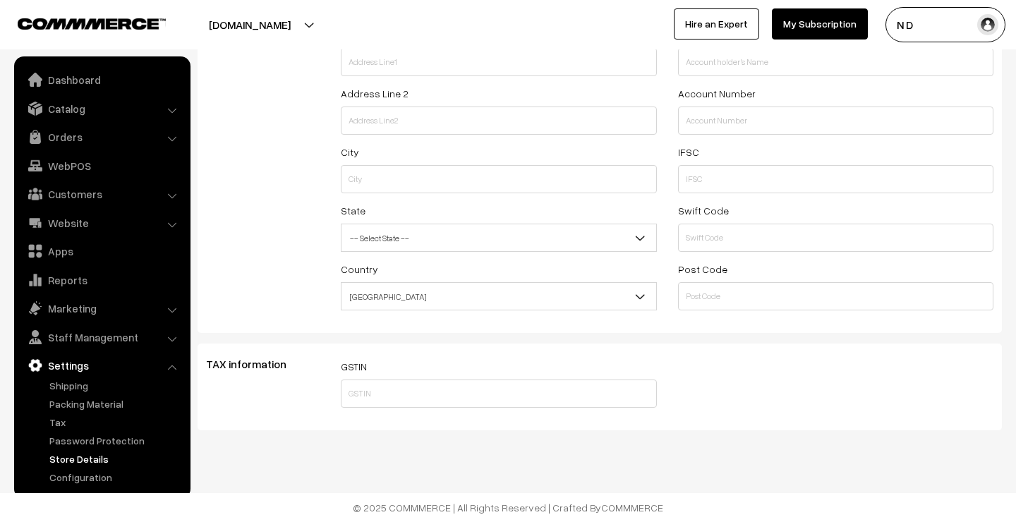
scroll to position [217, 0]
click at [367, 399] on input "text" at bounding box center [499, 393] width 316 height 28
click at [102, 474] on link "Configuration" at bounding box center [116, 477] width 140 height 15
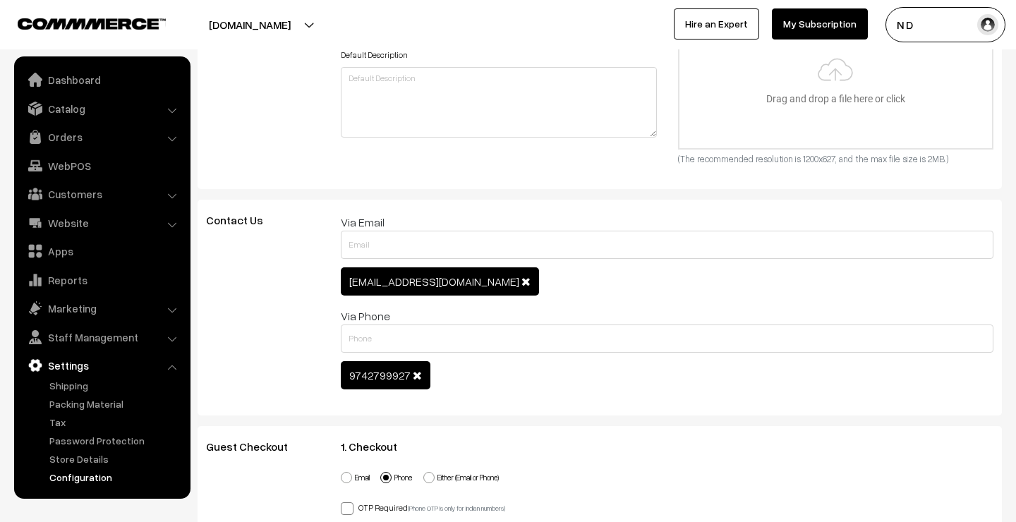
scroll to position [625, 0]
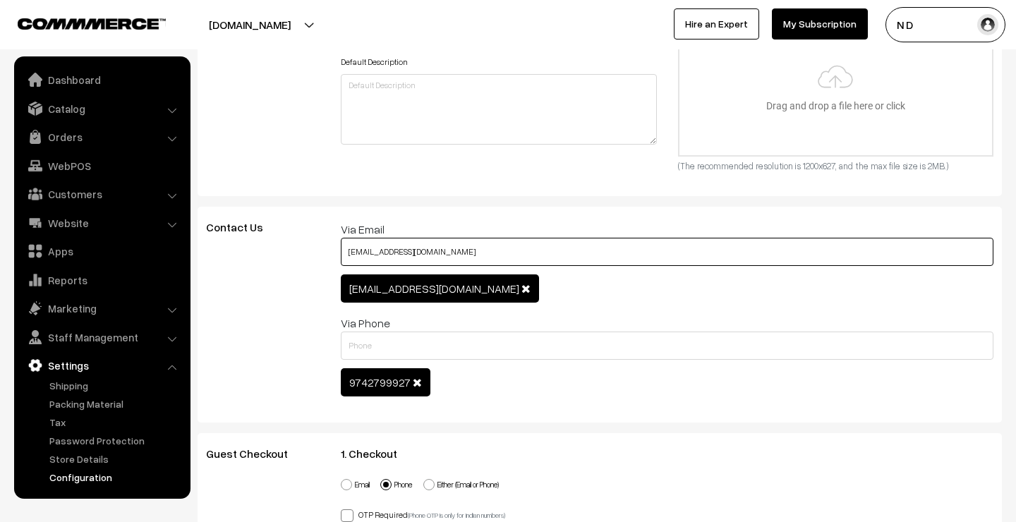
type input "nd8@commmerce.com"
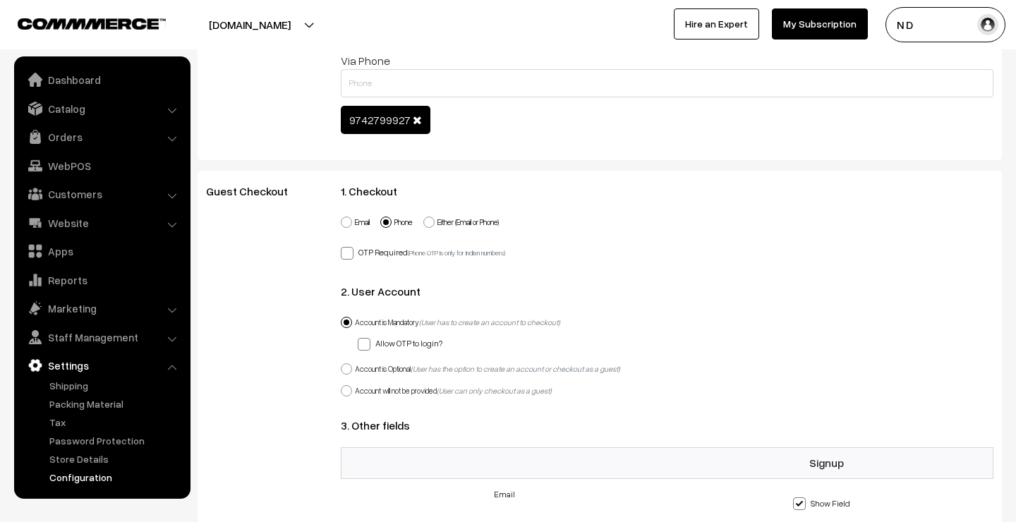
scroll to position [906, 0]
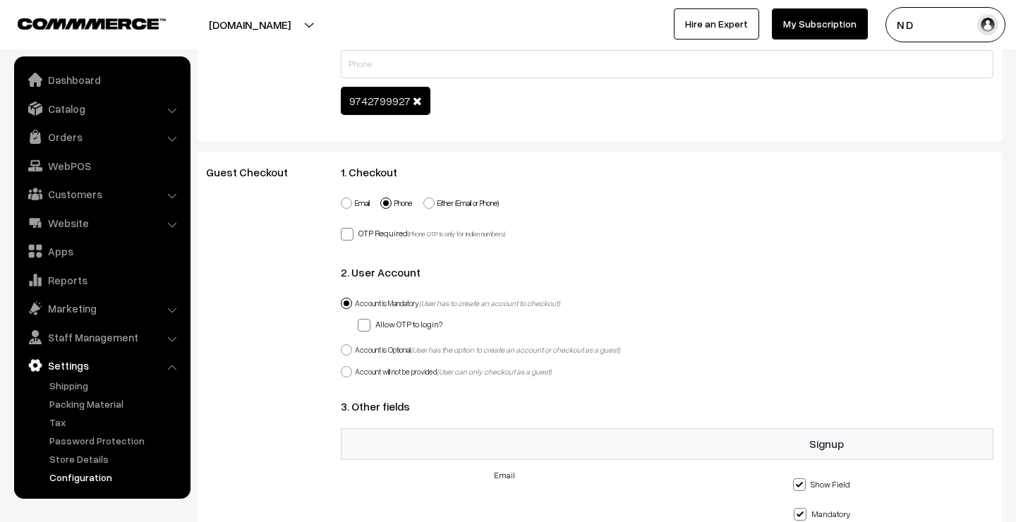
click at [350, 202] on span at bounding box center [346, 202] width 11 height 11
click at [343, 200] on input "Email" at bounding box center [338, 194] width 9 height 9
radio input "true"
click at [432, 204] on span at bounding box center [428, 202] width 11 height 11
click at [425, 200] on input "Either (Email or Phone)" at bounding box center [420, 194] width 9 height 9
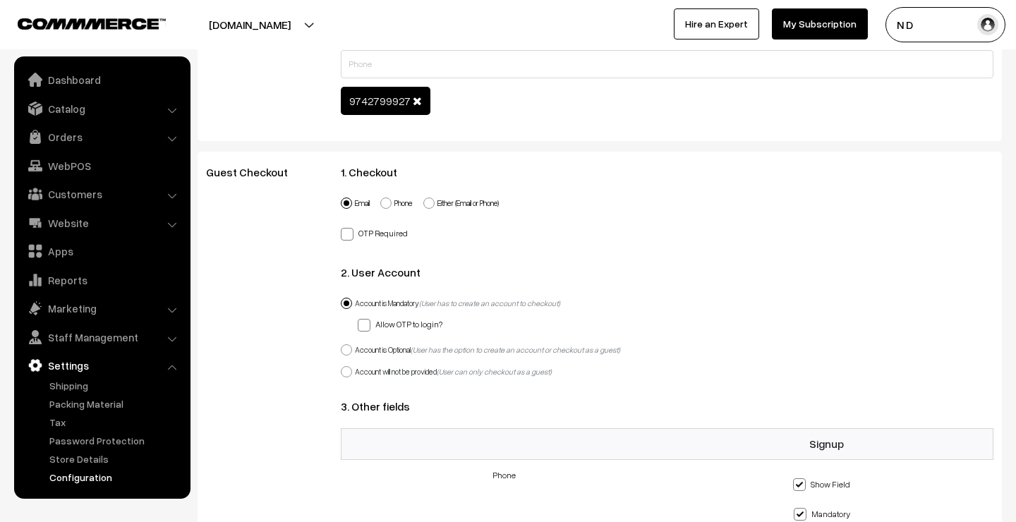
radio input "true"
click at [389, 204] on span at bounding box center [385, 202] width 11 height 11
click at [382, 200] on input "Phone" at bounding box center [377, 194] width 9 height 9
radio input "true"
click at [348, 237] on span at bounding box center [347, 234] width 13 height 13
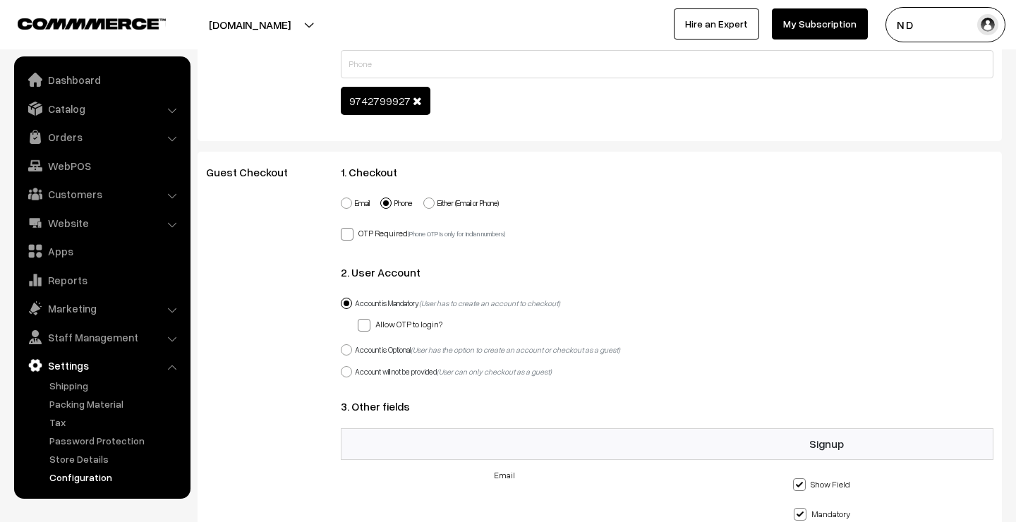
click at [348, 236] on input "OTP Required (Phone OTP is only for indian numbers)" at bounding box center [345, 231] width 9 height 9
click at [348, 237] on span at bounding box center [347, 234] width 13 height 13
click at [348, 236] on input "OTP Required (Phone OTP is only for indian numbers)" at bounding box center [345, 231] width 9 height 9
checkbox input "false"
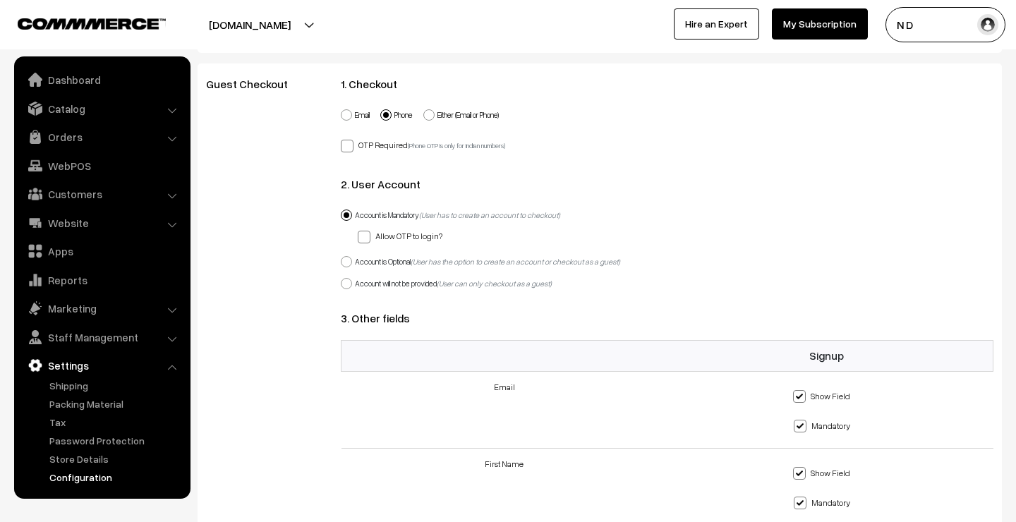
scroll to position [997, 0]
click at [373, 258] on label "Account is Optional (User has the option to create an account or checkout as a …" at bounding box center [480, 260] width 279 height 12
click at [343, 256] on input "Account is Optional (User has the option to create an account or checkout as a …" at bounding box center [338, 251] width 9 height 9
radio input "true"
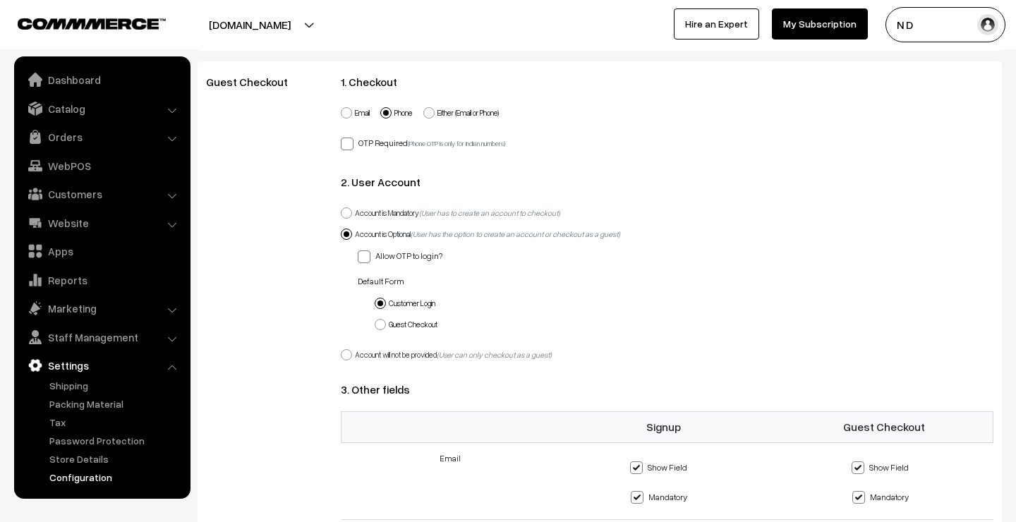
click at [382, 323] on span at bounding box center [379, 324] width 11 height 11
click at [377, 321] on input "Guest Checkout" at bounding box center [371, 316] width 9 height 9
radio input "true"
click at [382, 305] on span at bounding box center [379, 303] width 11 height 11
click at [377, 300] on input "Customer Login" at bounding box center [371, 295] width 9 height 9
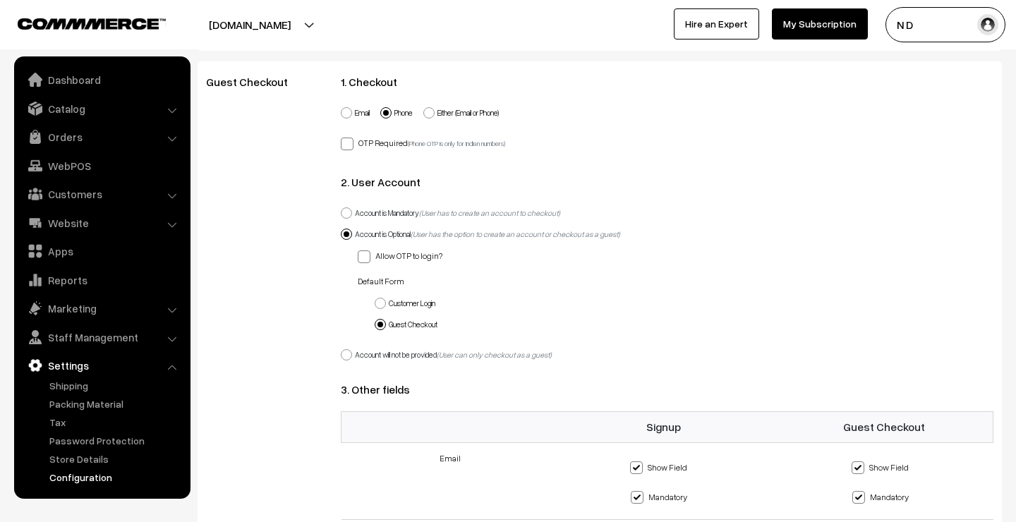
radio input "true"
click at [380, 322] on span at bounding box center [379, 324] width 11 height 11
click at [377, 321] on input "Guest Checkout" at bounding box center [371, 316] width 9 height 9
radio input "true"
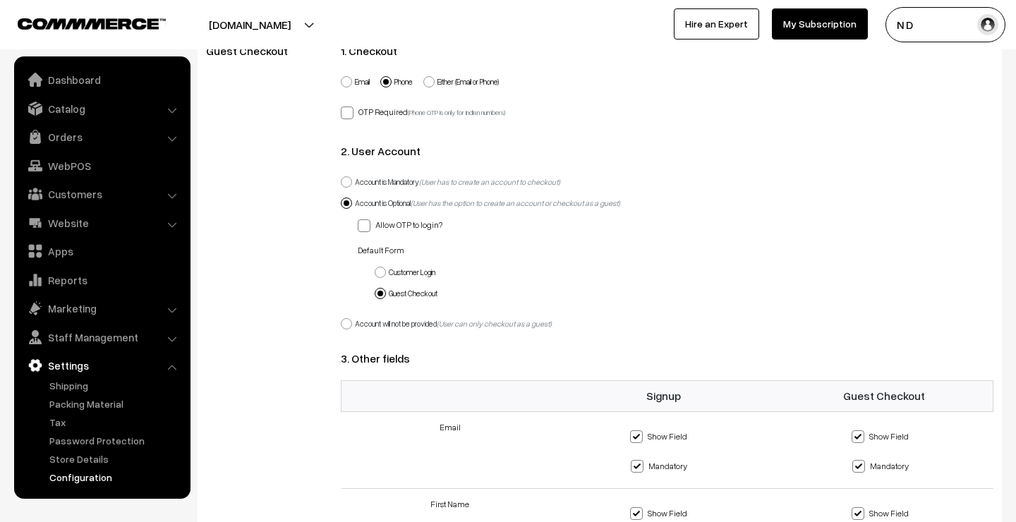
scroll to position [1034, 0]
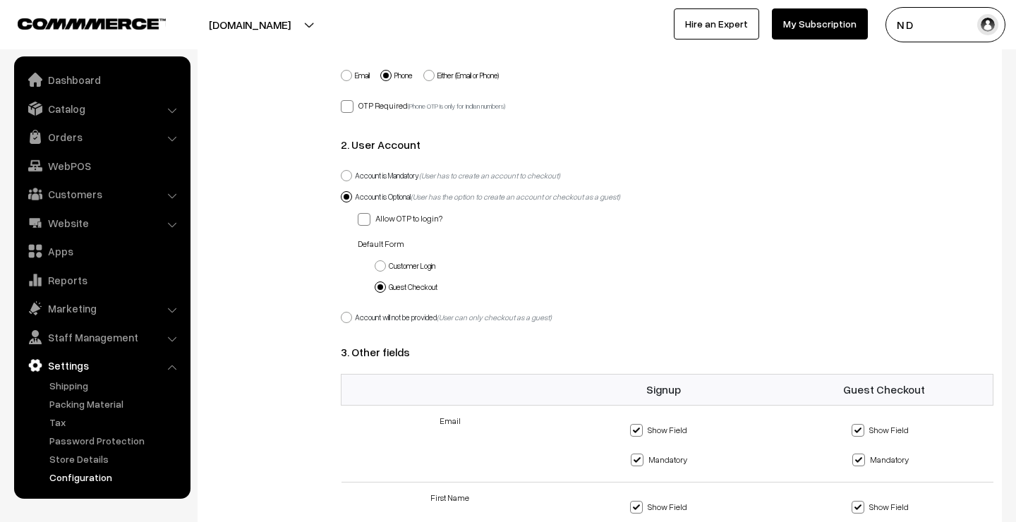
click at [349, 176] on span at bounding box center [346, 175] width 11 height 11
click at [343, 172] on input "Account is Mandatory (User has to create an account to checkout)" at bounding box center [338, 167] width 9 height 9
radio input "true"
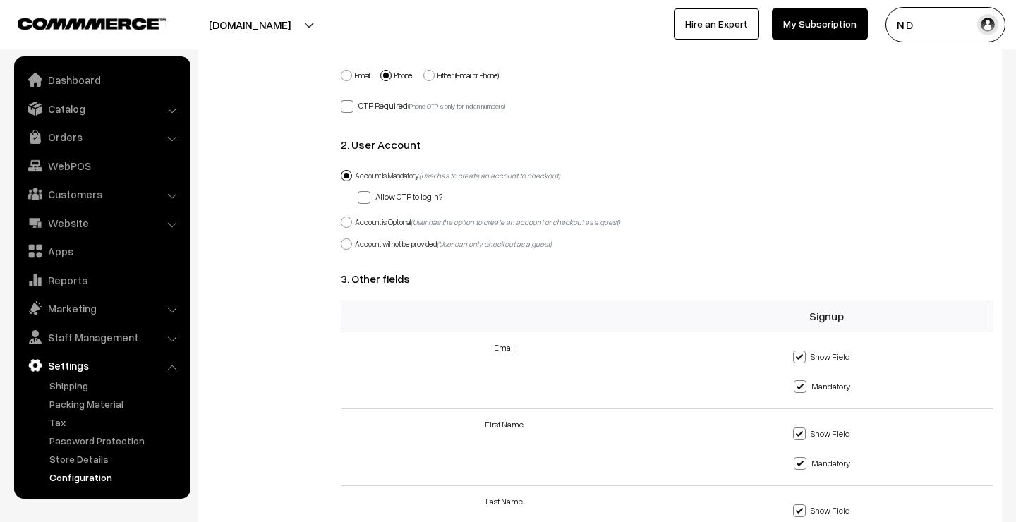
click at [349, 244] on span at bounding box center [346, 243] width 11 height 11
click at [343, 240] on input "Account will not be provided (User can only checkout as a guest)" at bounding box center [338, 235] width 9 height 9
radio input "true"
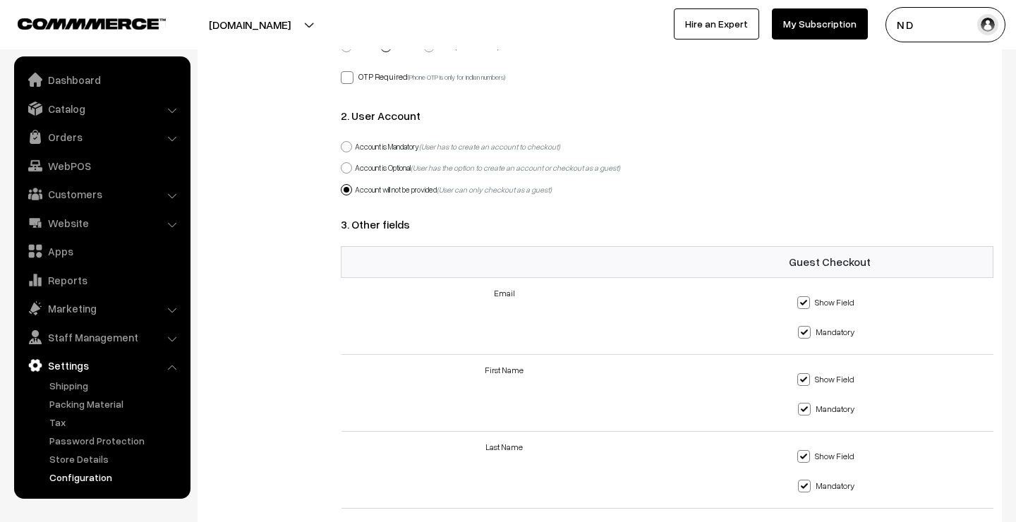
scroll to position [1165, 0]
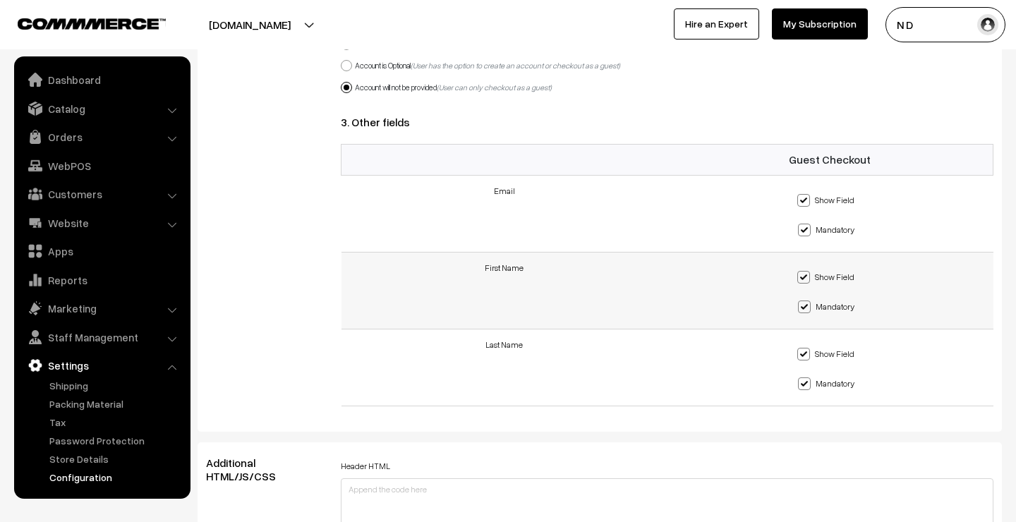
click at [804, 307] on span at bounding box center [804, 306] width 13 height 13
click at [800, 296] on input "Mandatory" at bounding box center [795, 291] width 9 height 9
checkbox input "false"
click at [804, 230] on span at bounding box center [804, 230] width 13 height 13
click at [800, 219] on input "Mandatory" at bounding box center [795, 214] width 9 height 9
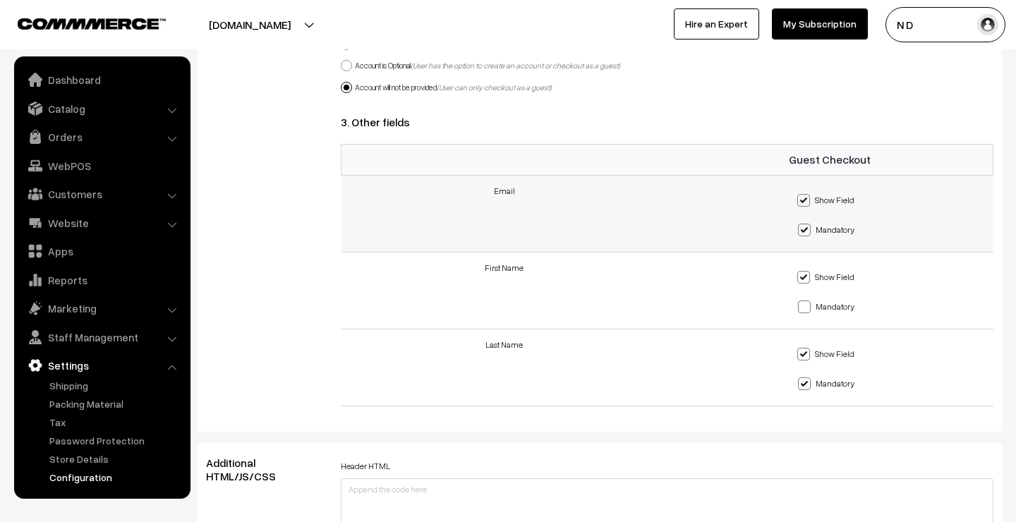
checkbox input "false"
click at [806, 381] on span at bounding box center [804, 383] width 13 height 13
click at [800, 373] on input "Mandatory" at bounding box center [795, 368] width 9 height 9
checkbox input "false"
click at [806, 351] on span at bounding box center [803, 354] width 13 height 13
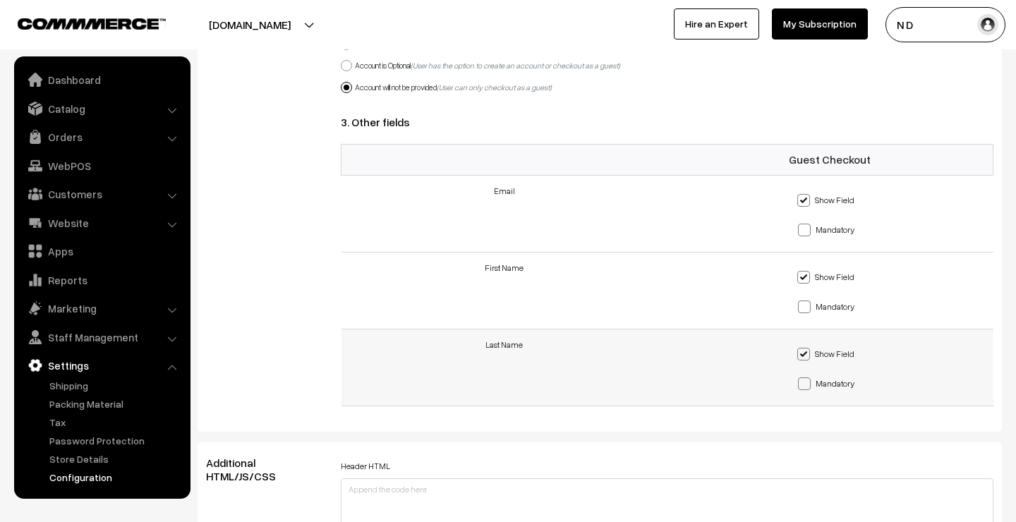
click at [799, 343] on input "Show Field" at bounding box center [794, 338] width 9 height 9
checkbox input "false"
click at [806, 276] on span at bounding box center [803, 277] width 13 height 13
click at [799, 267] on input "Show Field" at bounding box center [794, 261] width 9 height 9
checkbox input "false"
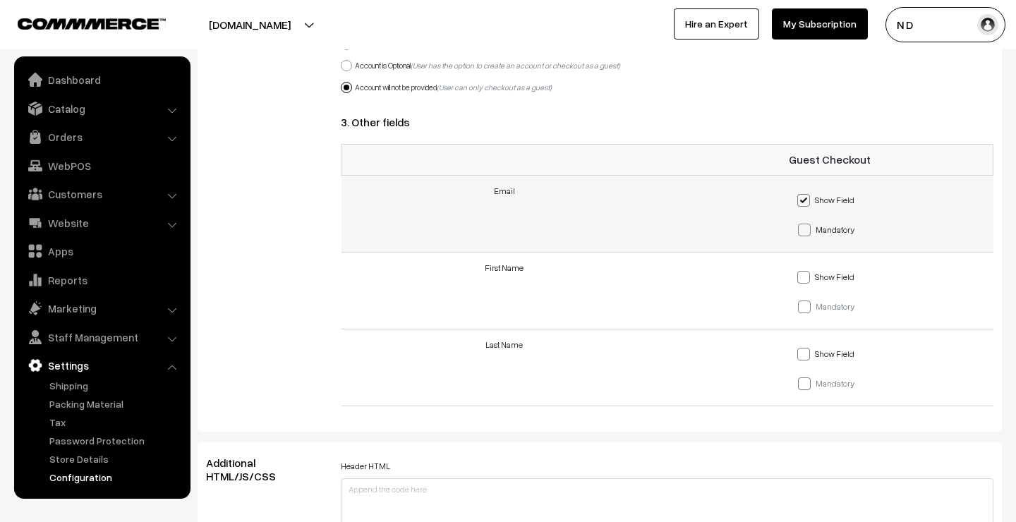
click at [808, 199] on span at bounding box center [803, 200] width 13 height 13
click at [799, 190] on input "Show Field" at bounding box center [794, 185] width 9 height 9
checkbox input "false"
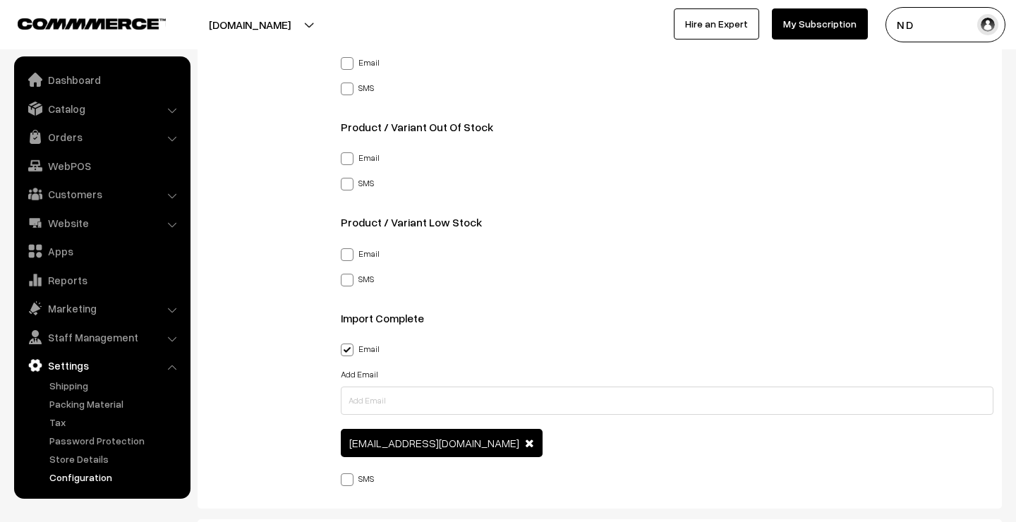
scroll to position [2241, 0]
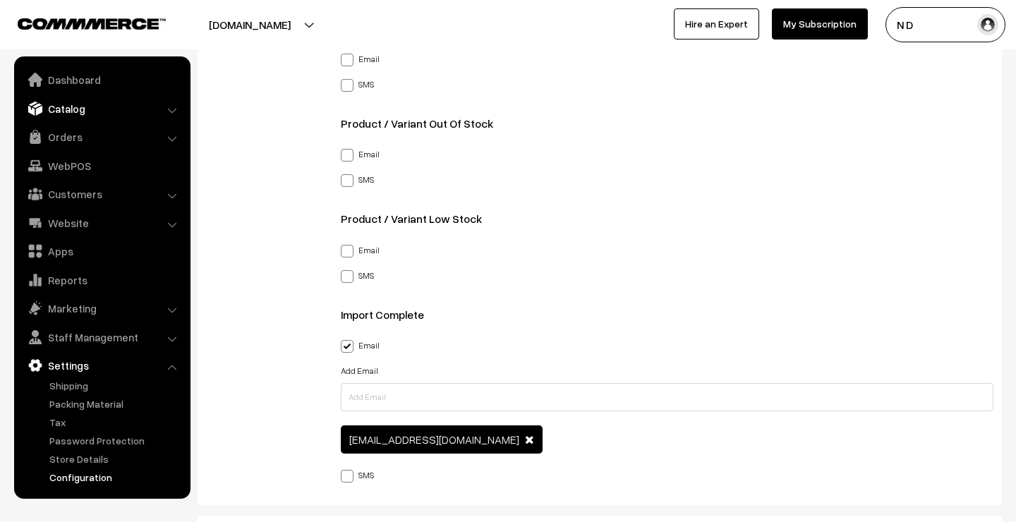
click at [111, 113] on link "Catalog" at bounding box center [102, 108] width 168 height 25
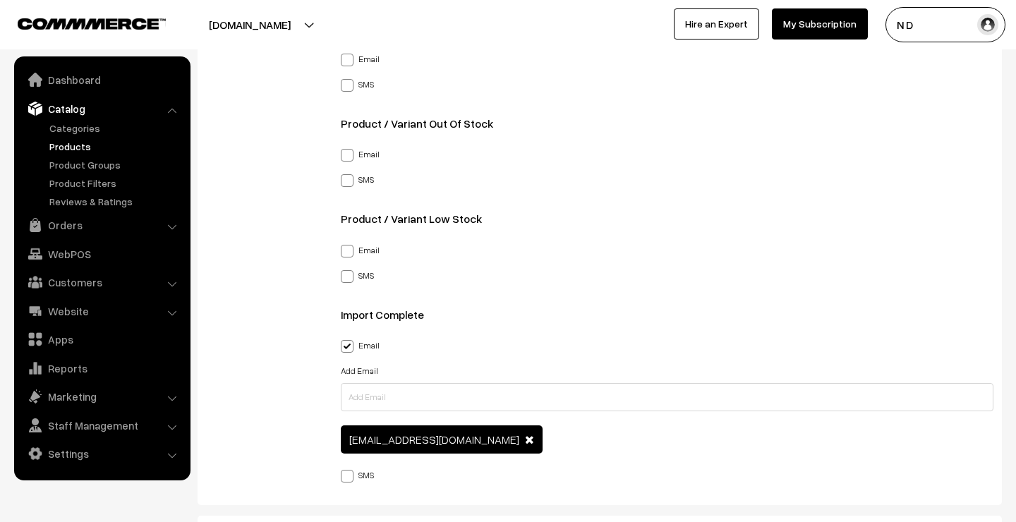
click at [79, 147] on link "Products" at bounding box center [116, 146] width 140 height 15
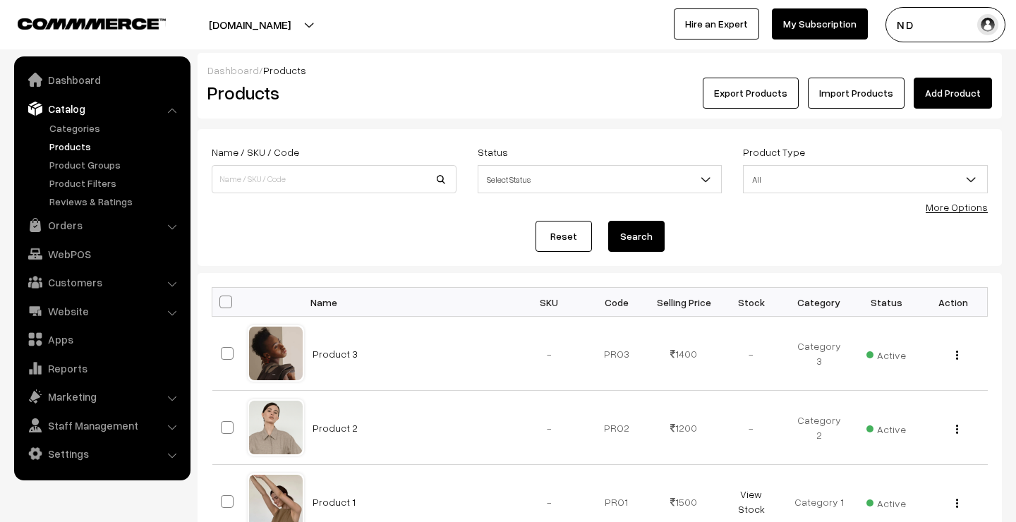
click at [884, 95] on link "Import Products" at bounding box center [856, 93] width 97 height 31
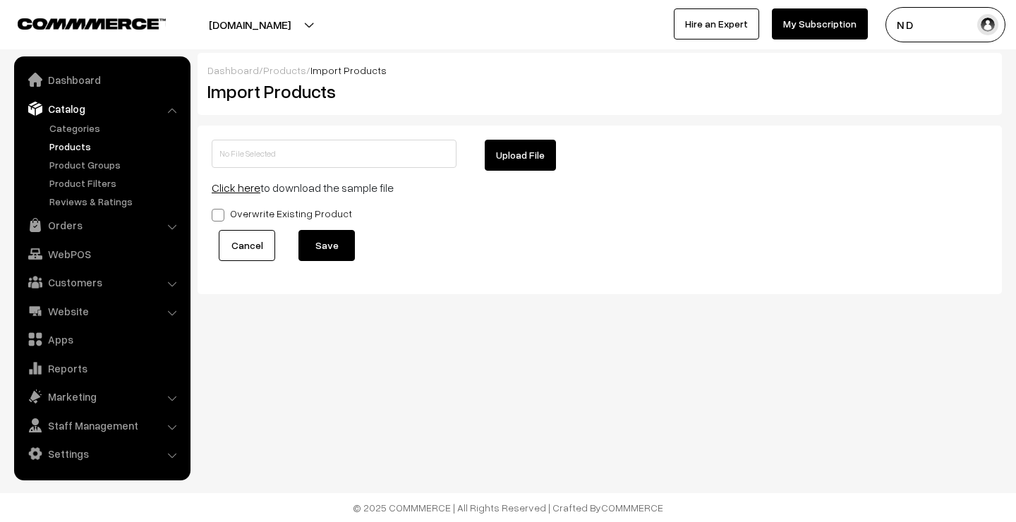
click at [262, 250] on link "Cancel" at bounding box center [247, 245] width 56 height 31
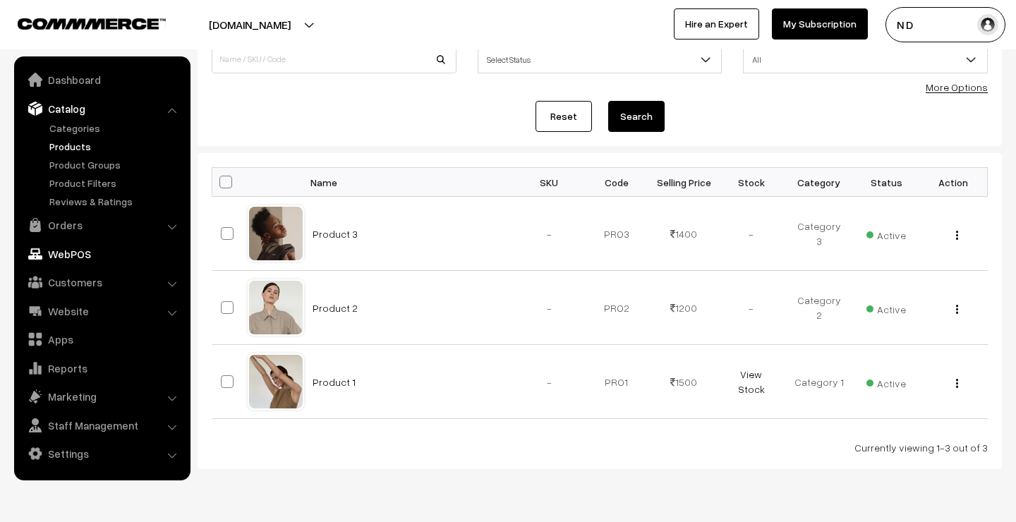
scroll to position [147, 0]
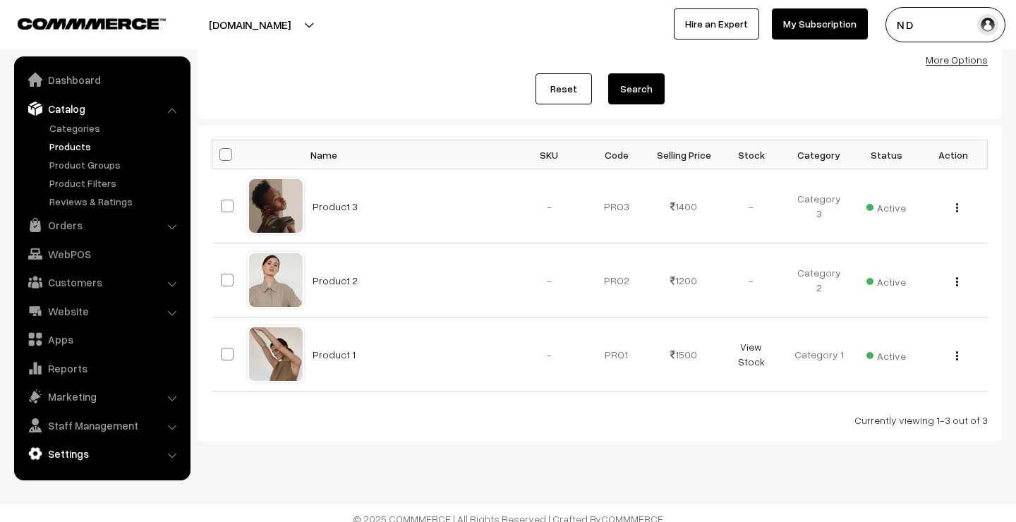
click at [93, 446] on link "Settings" at bounding box center [102, 453] width 168 height 25
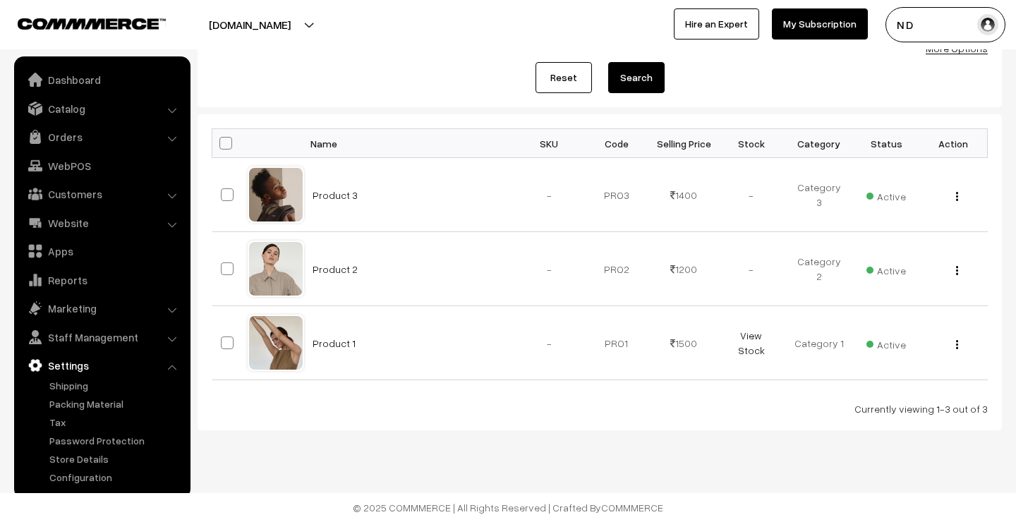
scroll to position [159, 0]
click at [84, 476] on link "Configuration" at bounding box center [116, 477] width 140 height 15
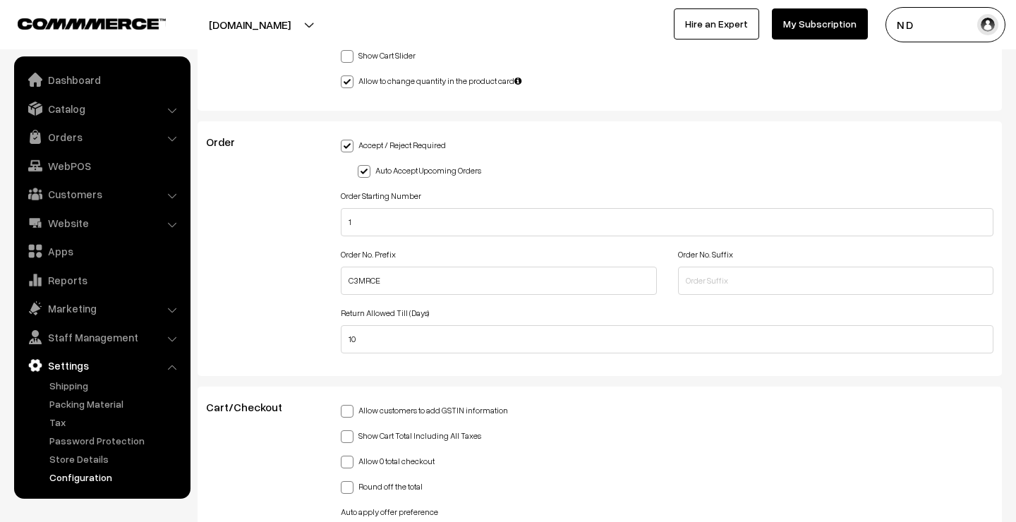
scroll to position [3002, 0]
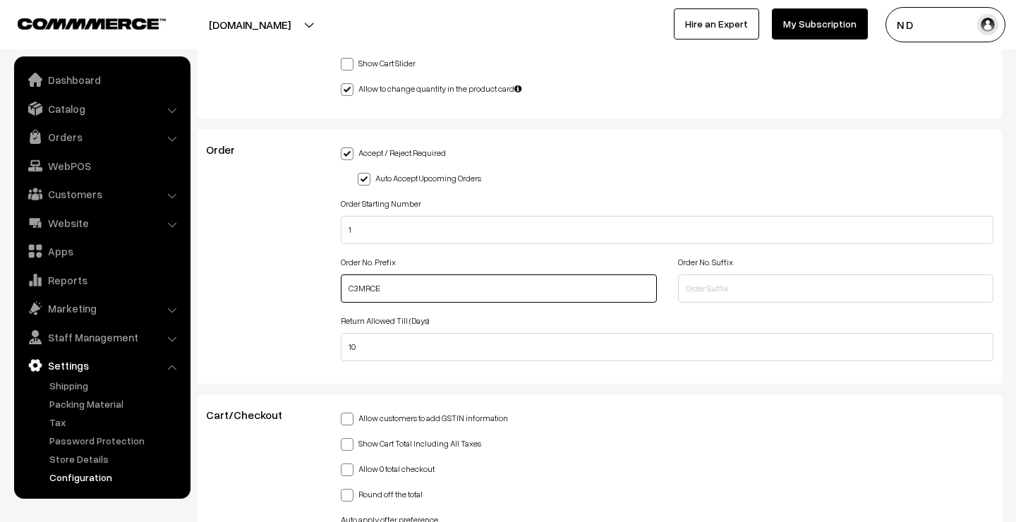
drag, startPoint x: 351, startPoint y: 284, endPoint x: 391, endPoint y: 284, distance: 39.5
click at [391, 284] on input "C3MRCE" at bounding box center [499, 288] width 316 height 28
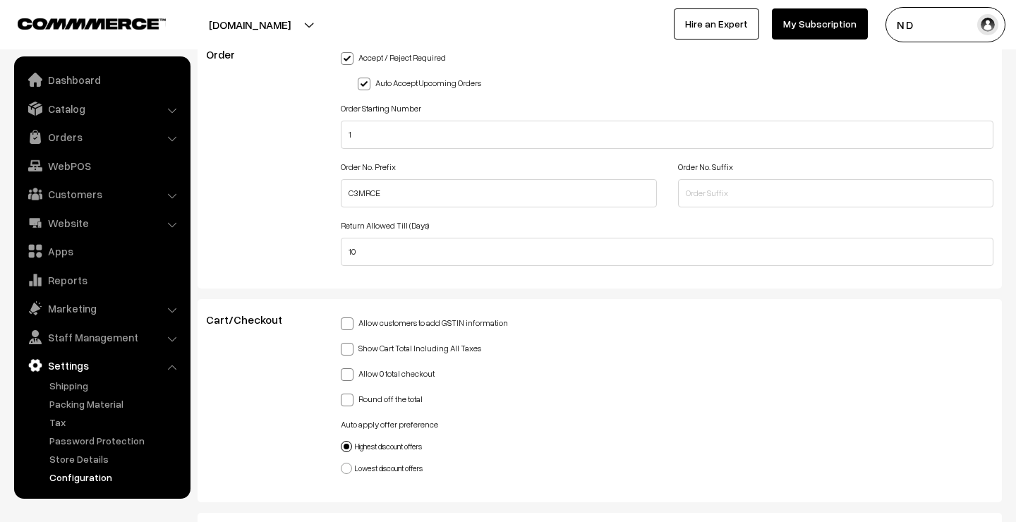
scroll to position [3113, 0]
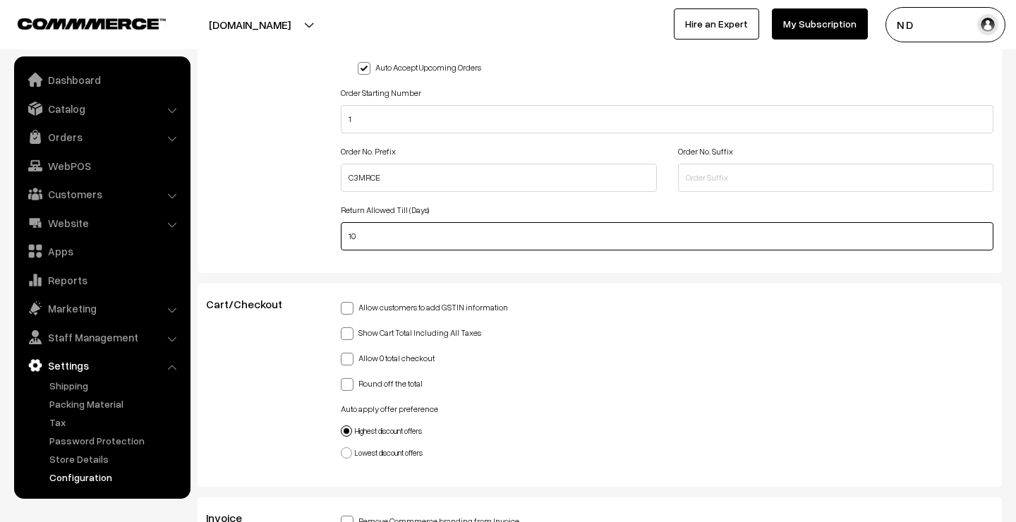
drag, startPoint x: 371, startPoint y: 240, endPoint x: 324, endPoint y: 238, distance: 46.6
click at [327, 238] on div "Order Accept / Reject Required Auto Accept Upcoming Orders Order Starting Numbe…" at bounding box center [599, 145] width 808 height 226
click at [302, 256] on div "Order" at bounding box center [262, 145] width 135 height 226
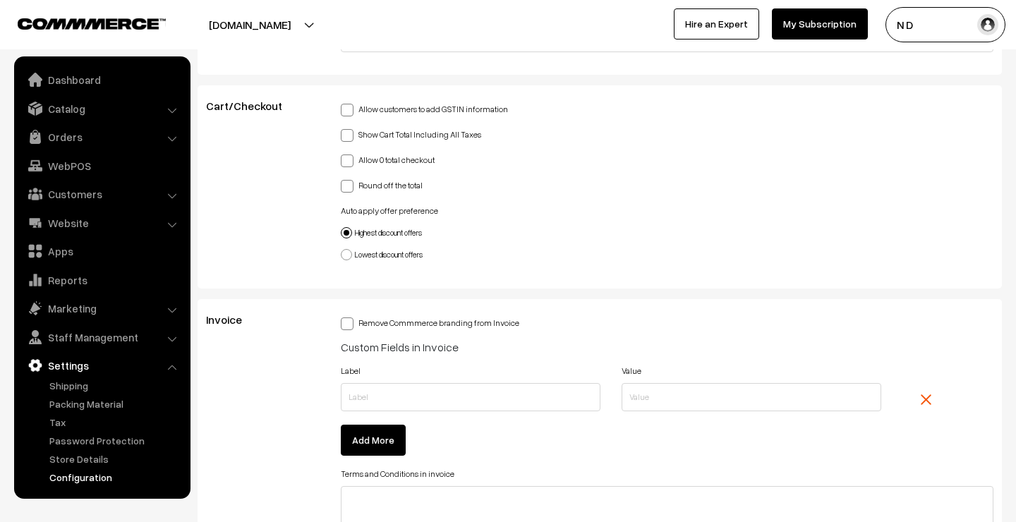
scroll to position [3267, 0]
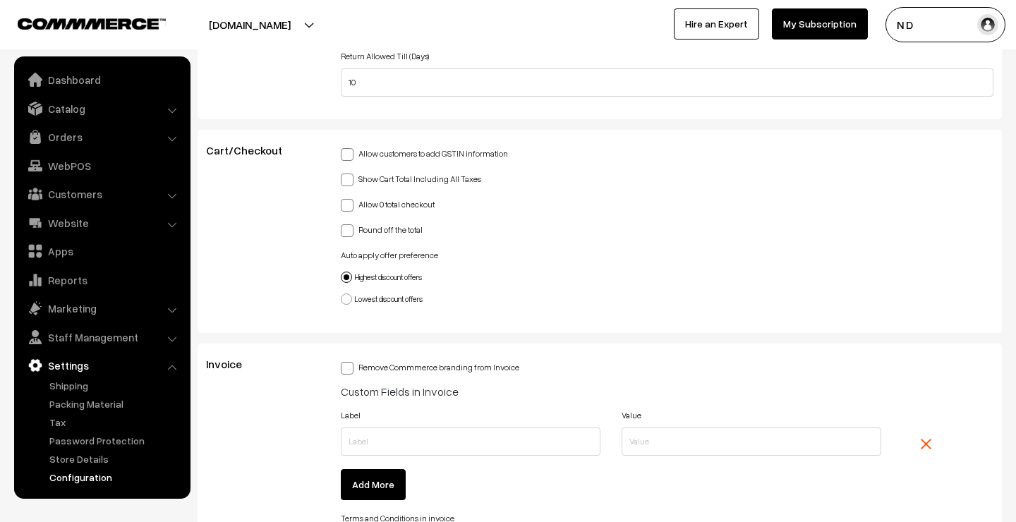
drag, startPoint x: 365, startPoint y: 154, endPoint x: 508, endPoint y: 157, distance: 143.9
click at [508, 157] on div "Allow customers to add GSTIN information" at bounding box center [667, 152] width 652 height 17
click at [508, 162] on div "Allow customers to add GSTIN information Show Cart Total Including All Taxes Al…" at bounding box center [667, 227] width 652 height 166
drag, startPoint x: 494, startPoint y: 181, endPoint x: 357, endPoint y: 176, distance: 137.6
click at [357, 176] on div "Show Cart Total Including All Taxes" at bounding box center [667, 177] width 652 height 17
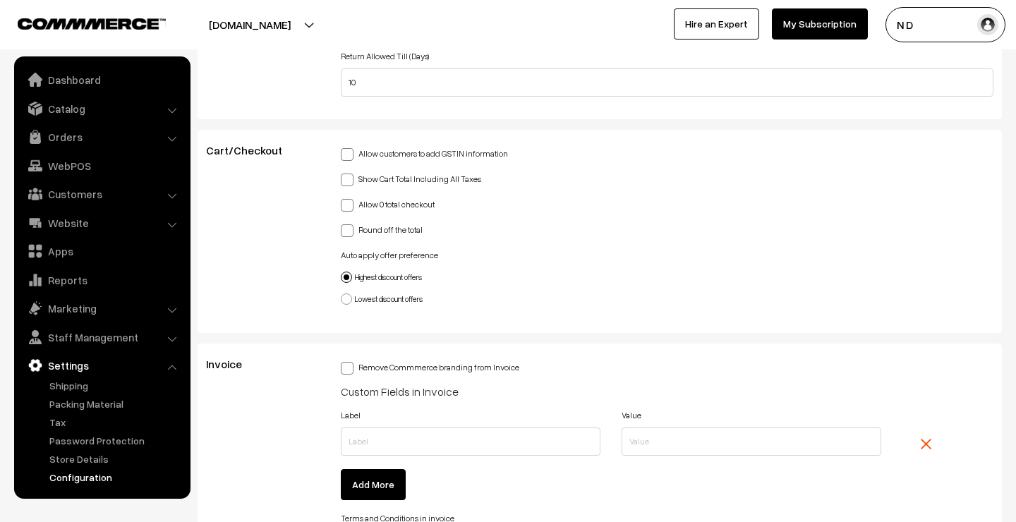
drag, startPoint x: 446, startPoint y: 202, endPoint x: 358, endPoint y: 203, distance: 87.5
click at [358, 203] on div "Allow 0 total checkout" at bounding box center [667, 203] width 652 height 17
click at [471, 207] on div "Allow 0 total checkout" at bounding box center [667, 203] width 652 height 17
drag, startPoint x: 432, startPoint y: 230, endPoint x: 360, endPoint y: 226, distance: 72.8
click at [360, 226] on div "Round off the total" at bounding box center [667, 228] width 652 height 17
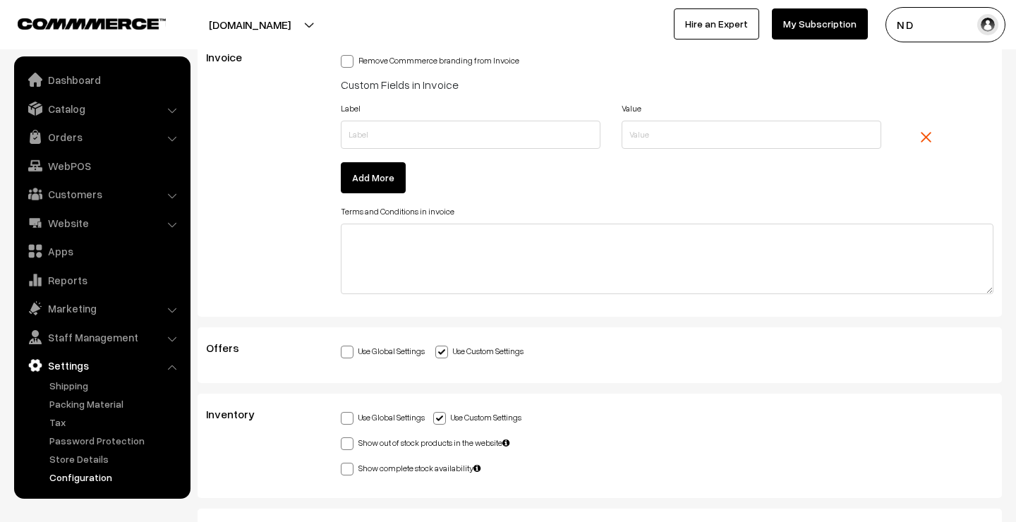
scroll to position [3582, 0]
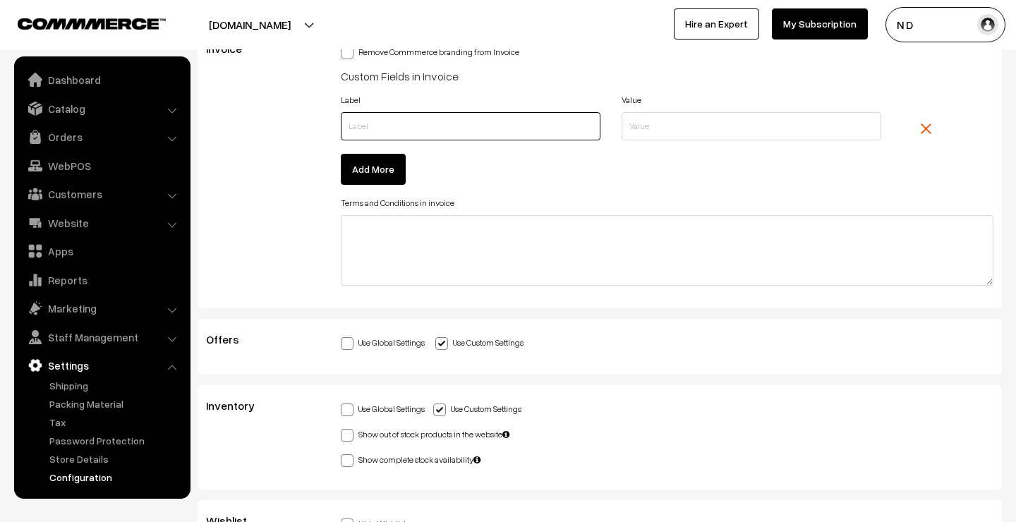
click at [378, 116] on input "text" at bounding box center [471, 126] width 260 height 28
type input "FSSAI"
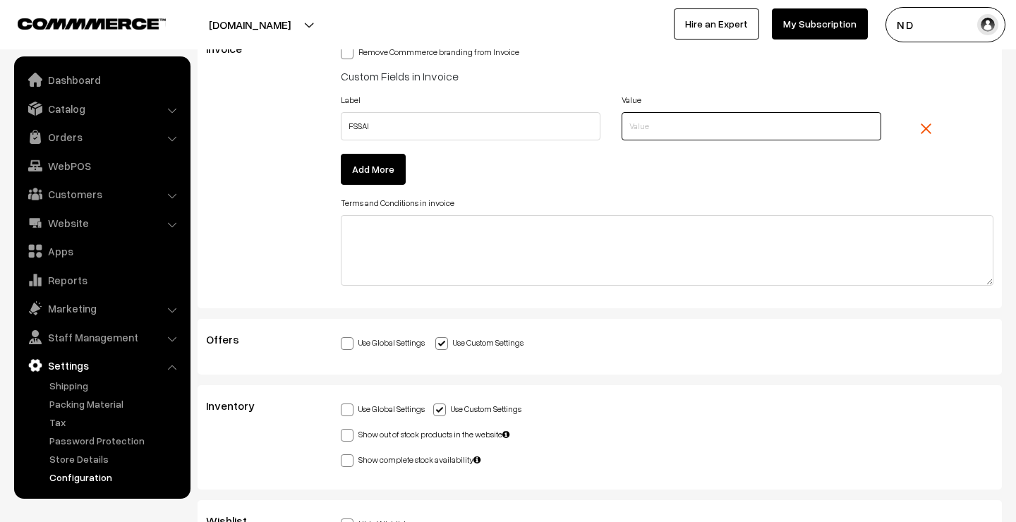
click at [688, 117] on input "text" at bounding box center [751, 126] width 260 height 28
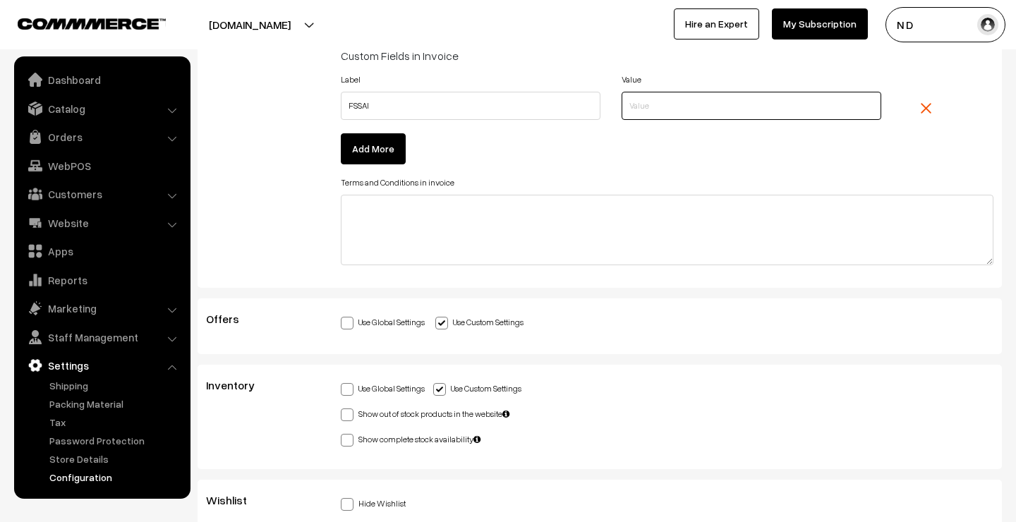
scroll to position [3600, 0]
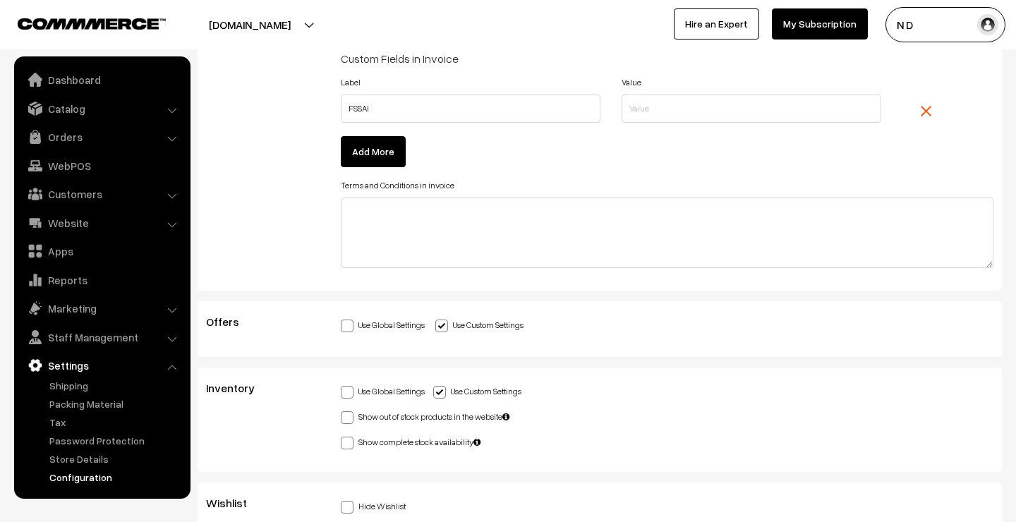
click at [382, 150] on button "Add More" at bounding box center [373, 151] width 65 height 31
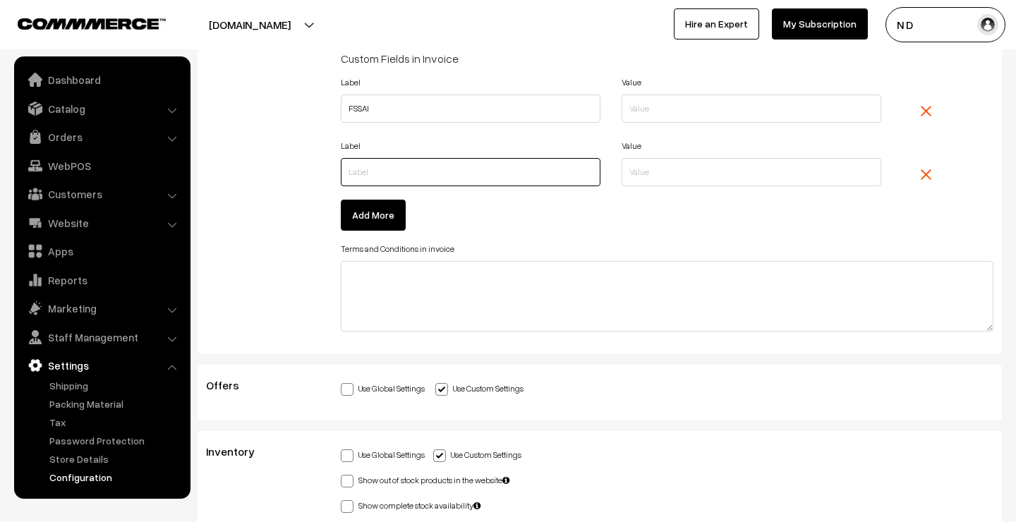
click at [385, 169] on input "text" at bounding box center [471, 172] width 260 height 28
type input "CIN"
click at [390, 218] on button "Add More" at bounding box center [373, 215] width 65 height 31
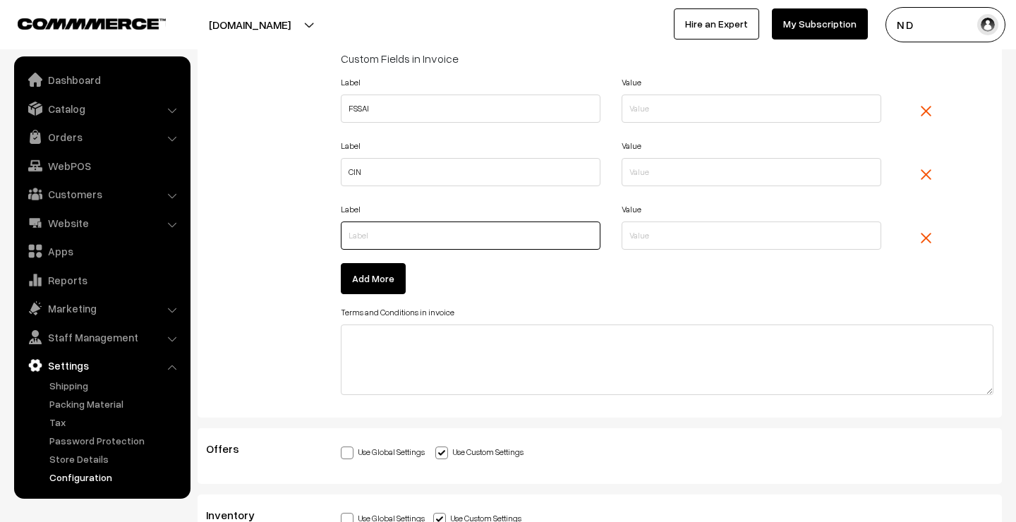
click at [396, 234] on input "text" at bounding box center [471, 235] width 260 height 28
type input "ISO CErti"
click at [926, 233] on img "button" at bounding box center [925, 238] width 11 height 11
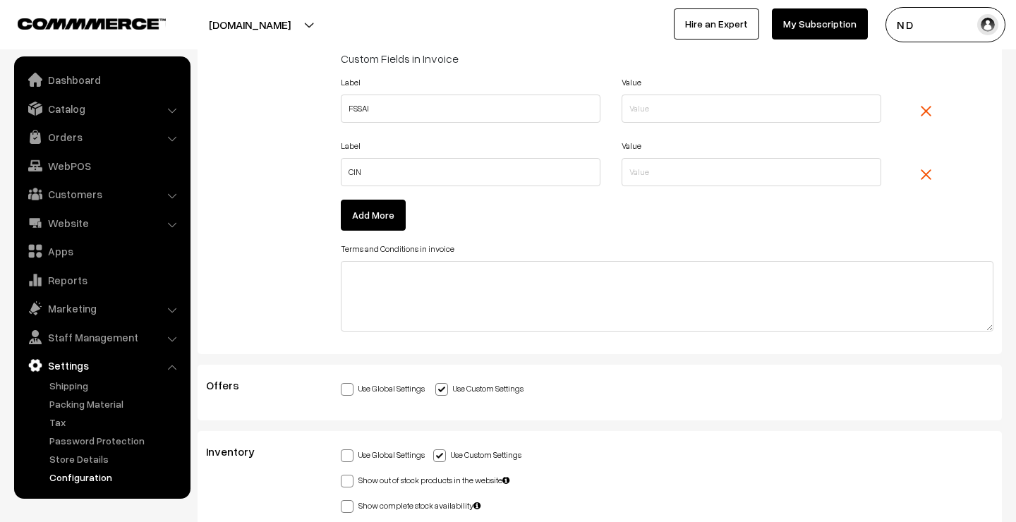
click at [925, 171] on img "button" at bounding box center [925, 174] width 11 height 11
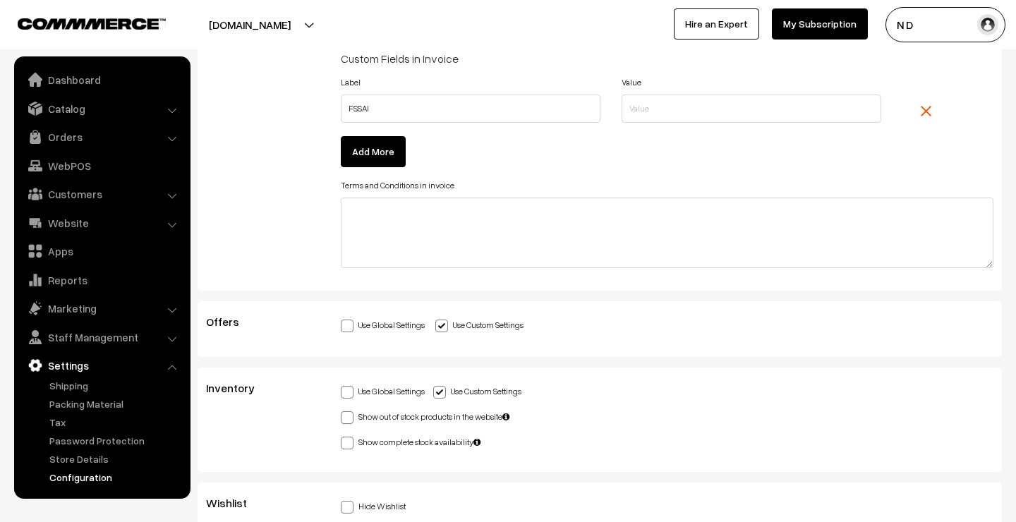
click at [928, 109] on img "button" at bounding box center [925, 111] width 11 height 11
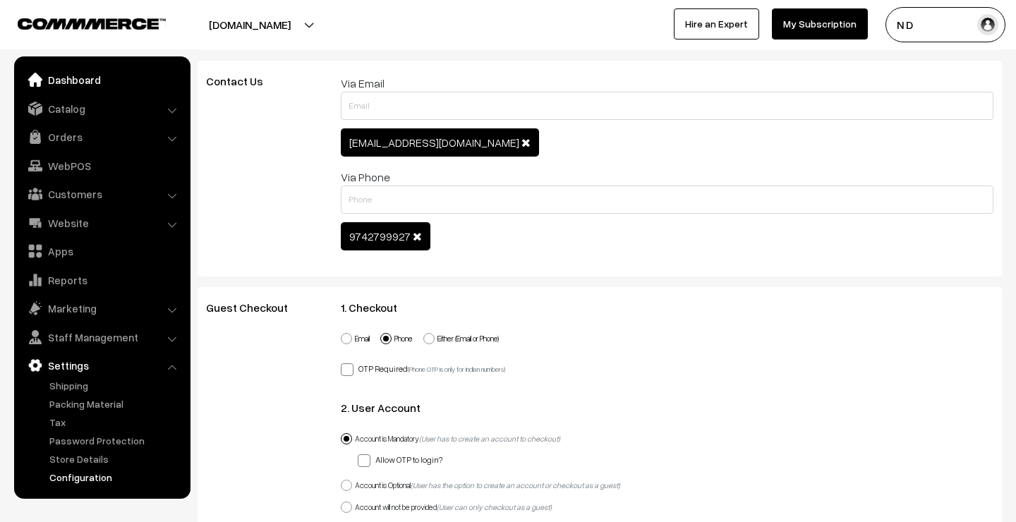
scroll to position [748, 0]
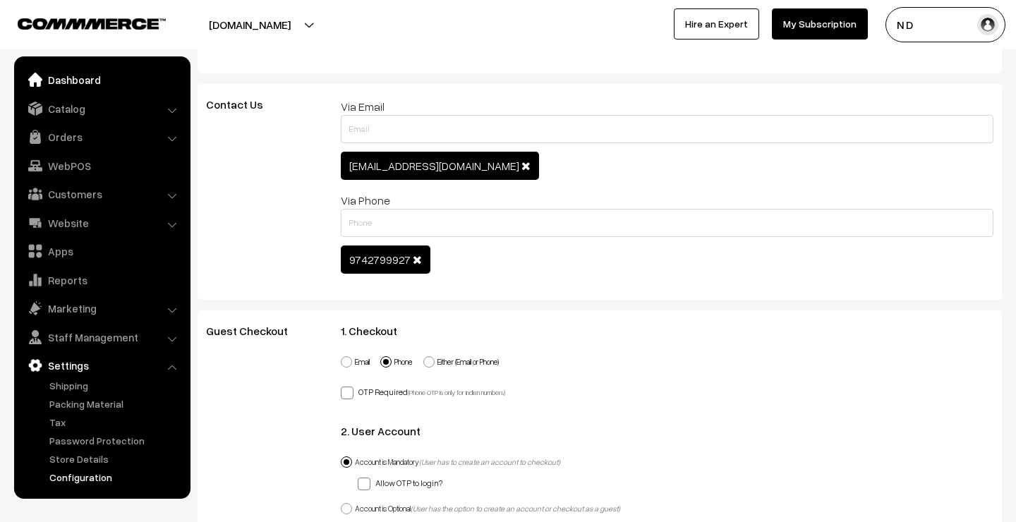
click at [84, 77] on link "Dashboard" at bounding box center [102, 79] width 168 height 25
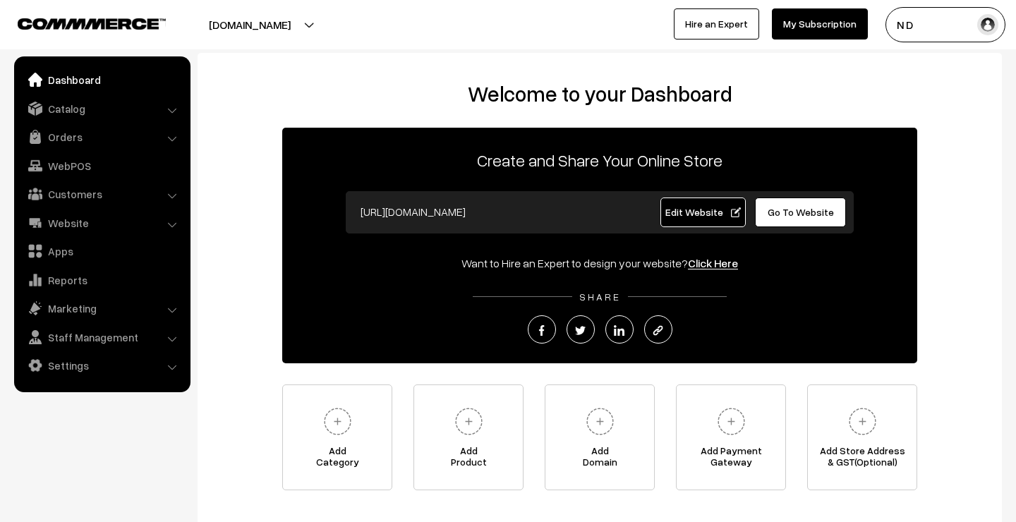
click at [714, 261] on link "Click Here" at bounding box center [713, 263] width 50 height 14
click at [694, 265] on link "Click Here" at bounding box center [713, 263] width 50 height 14
click at [136, 137] on link "Orders" at bounding box center [102, 136] width 168 height 25
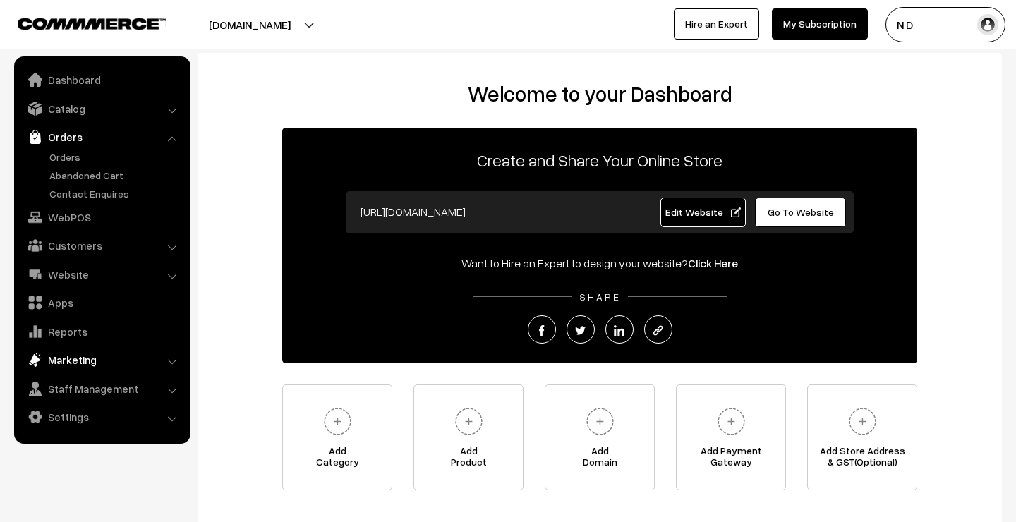
click at [128, 360] on link "Marketing" at bounding box center [102, 359] width 168 height 25
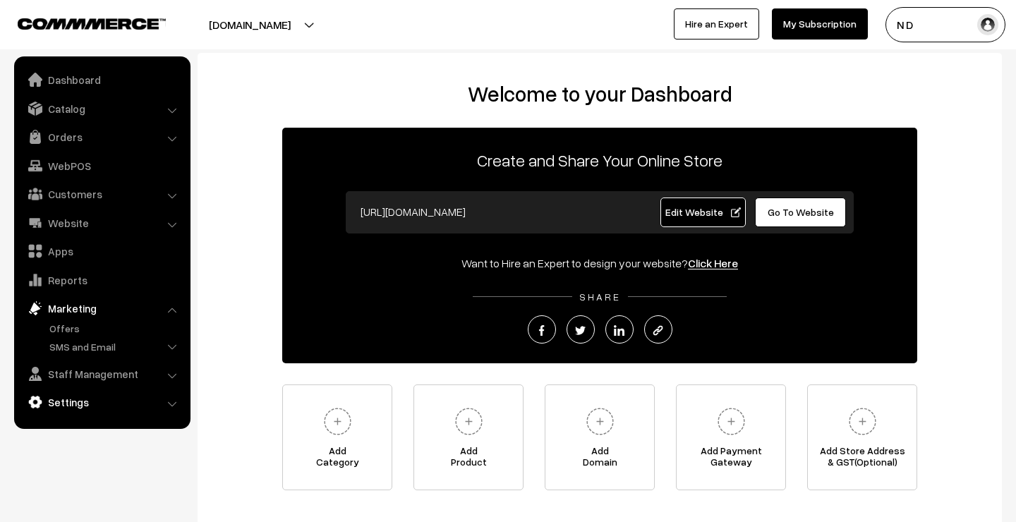
click at [114, 396] on link "Settings" at bounding box center [102, 401] width 168 height 25
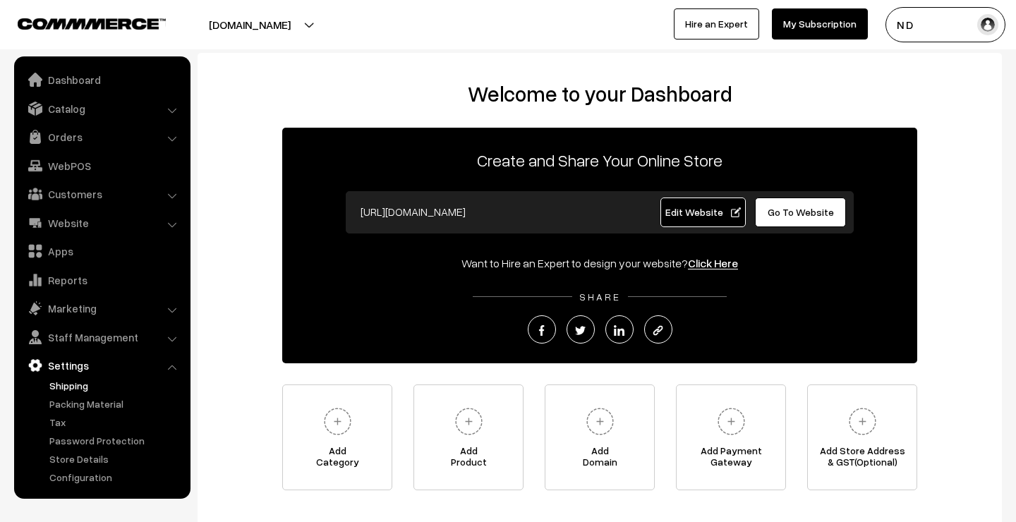
click at [90, 379] on link "Shipping" at bounding box center [116, 385] width 140 height 15
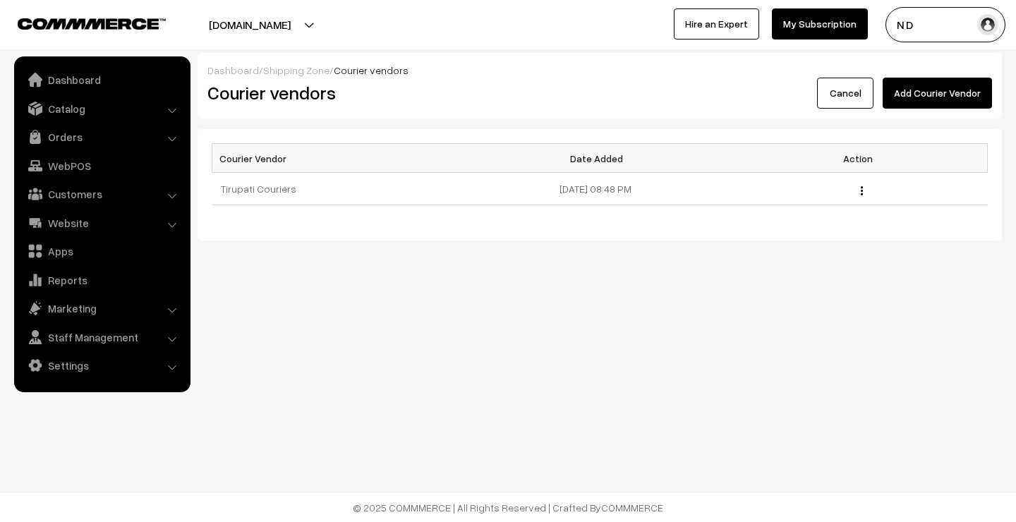
click at [928, 91] on button "Add Courier Vendor" at bounding box center [936, 93] width 109 height 31
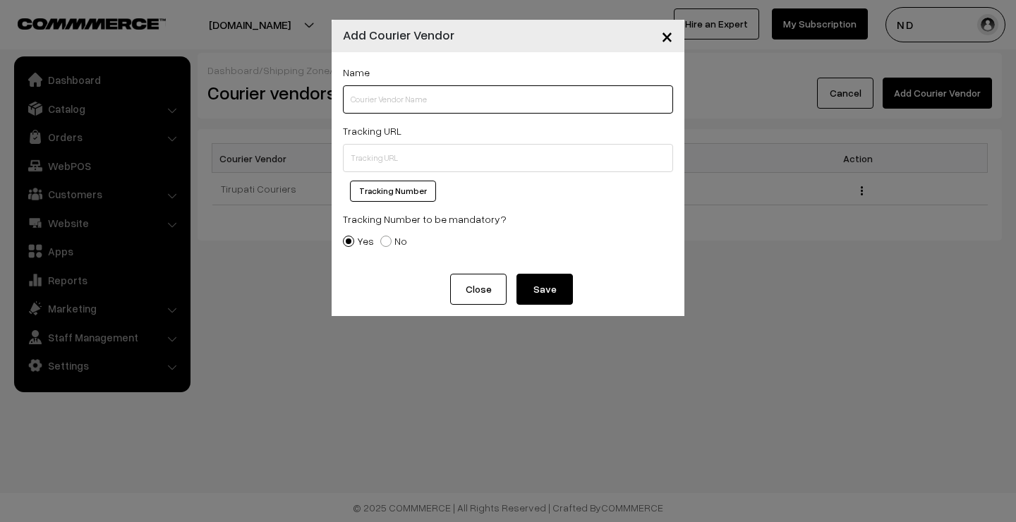
click at [439, 96] on input "text" at bounding box center [508, 99] width 330 height 28
type input "Self pick up"
click at [385, 240] on span at bounding box center [385, 241] width 11 height 11
click at [382, 236] on input "No" at bounding box center [377, 230] width 9 height 9
radio input "true"
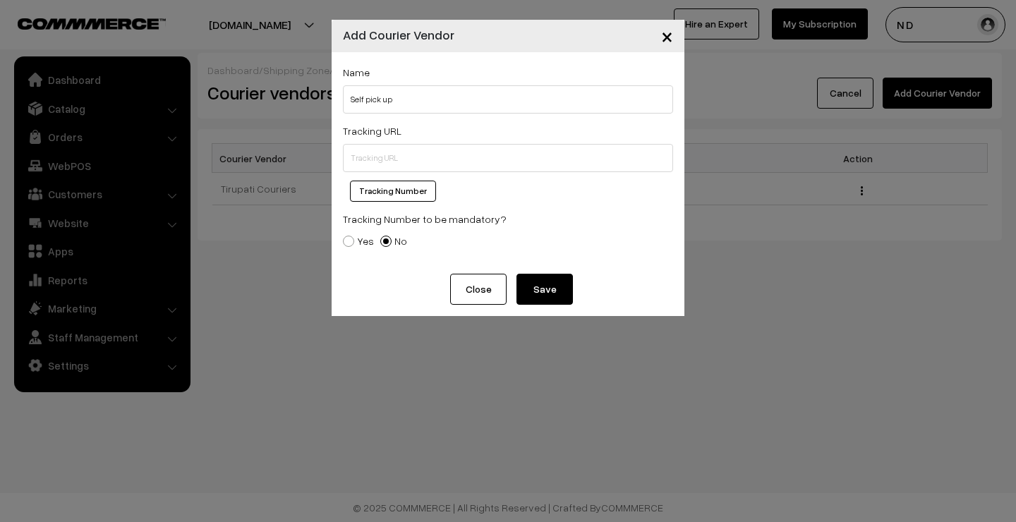
click at [548, 286] on button "Save" at bounding box center [544, 289] width 56 height 31
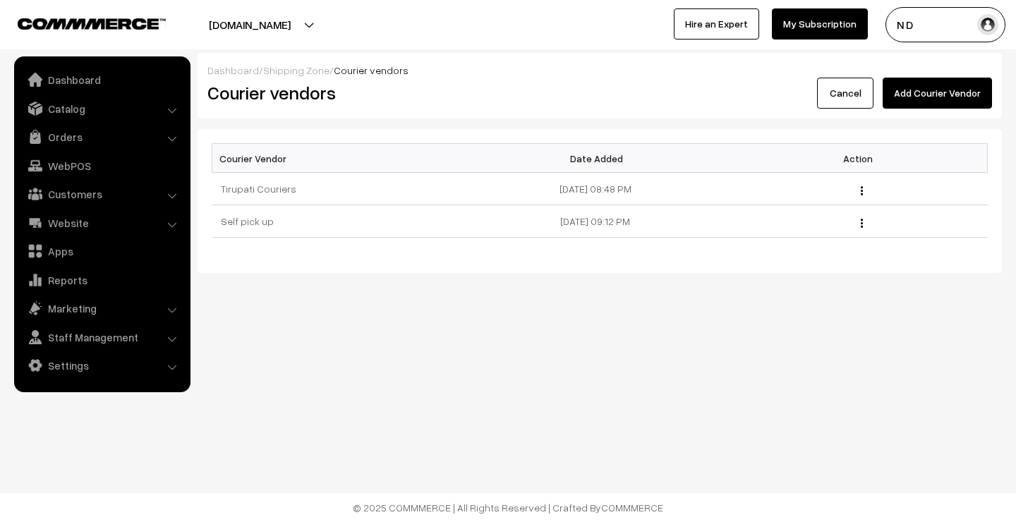
click at [936, 96] on button "Add Courier Vendor" at bounding box center [936, 93] width 109 height 31
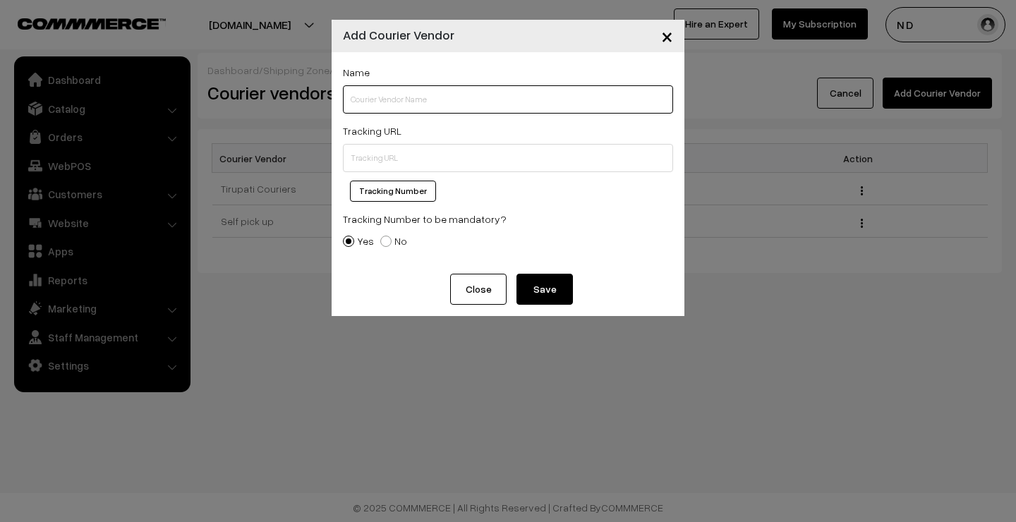
click at [456, 95] on input "text" at bounding box center [508, 99] width 330 height 28
type input "Visiting your home"
click at [387, 240] on span at bounding box center [385, 241] width 11 height 11
click at [382, 236] on input "No" at bounding box center [377, 230] width 9 height 9
radio input "true"
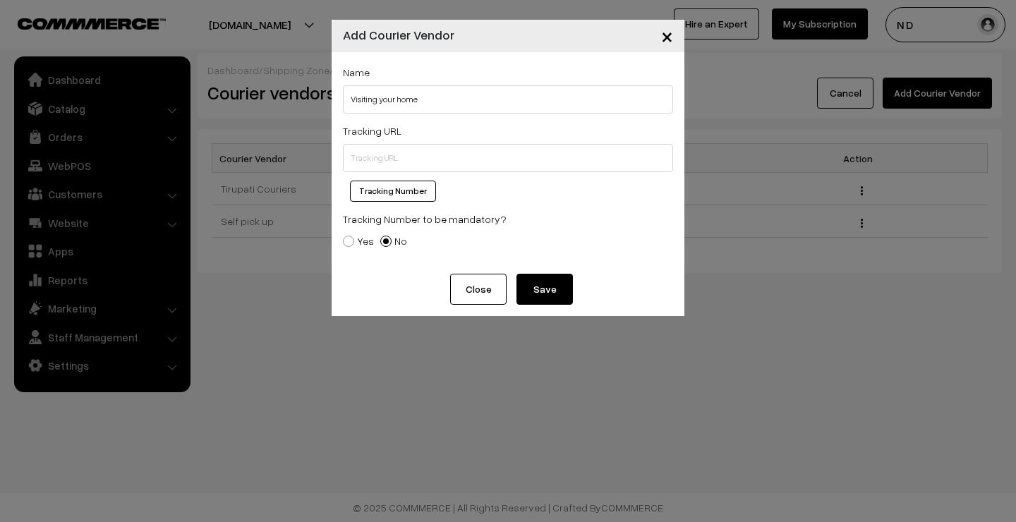
click at [545, 289] on button "Save" at bounding box center [544, 289] width 56 height 31
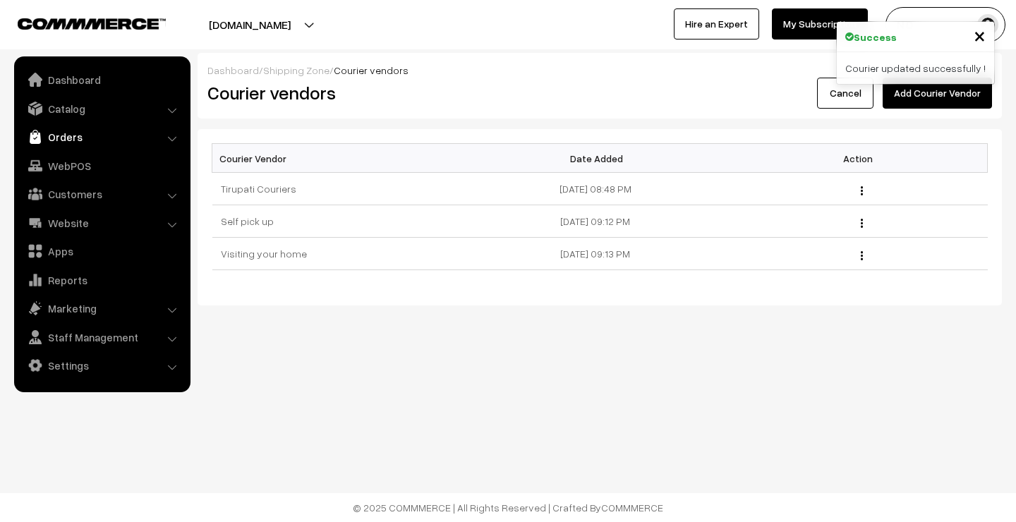
click at [88, 139] on link "Orders" at bounding box center [102, 136] width 168 height 25
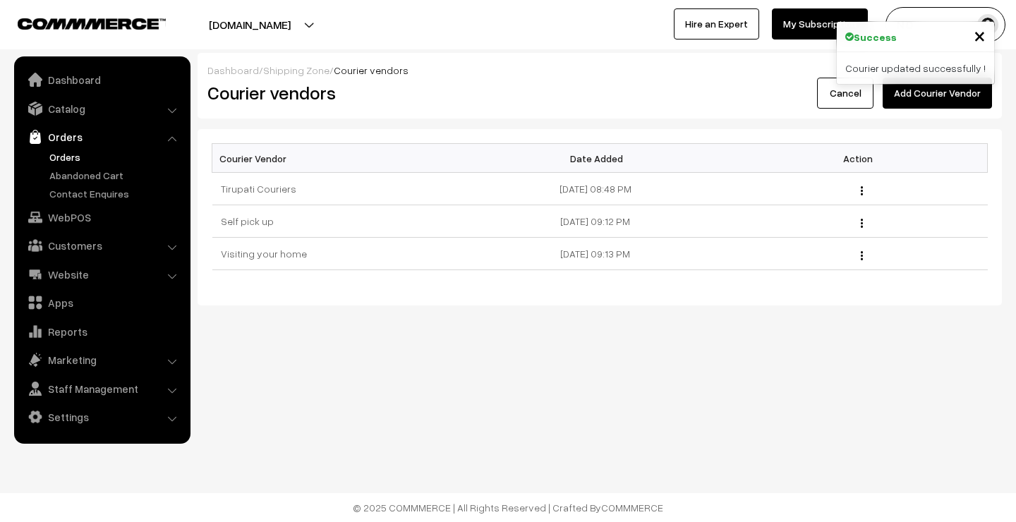
click at [79, 160] on link "Orders" at bounding box center [116, 157] width 140 height 15
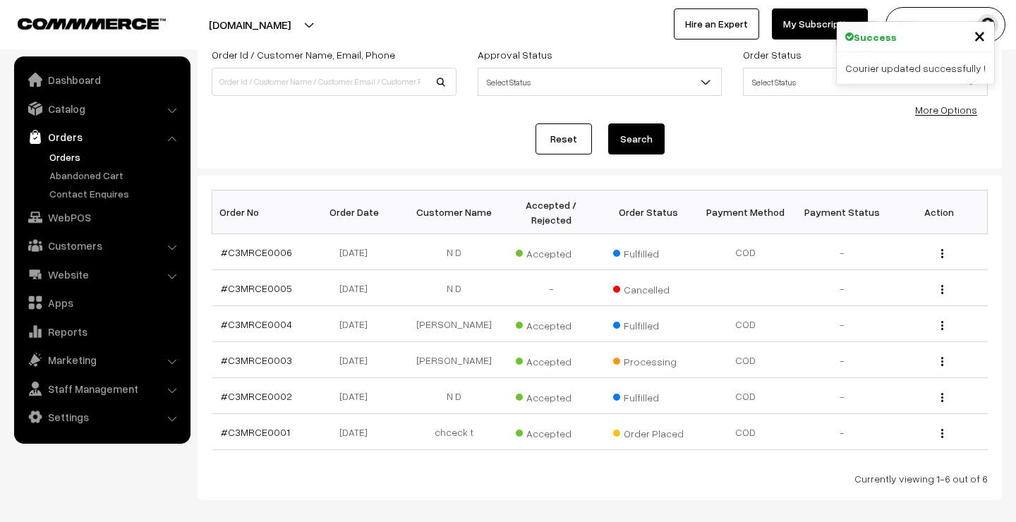
scroll to position [115, 0]
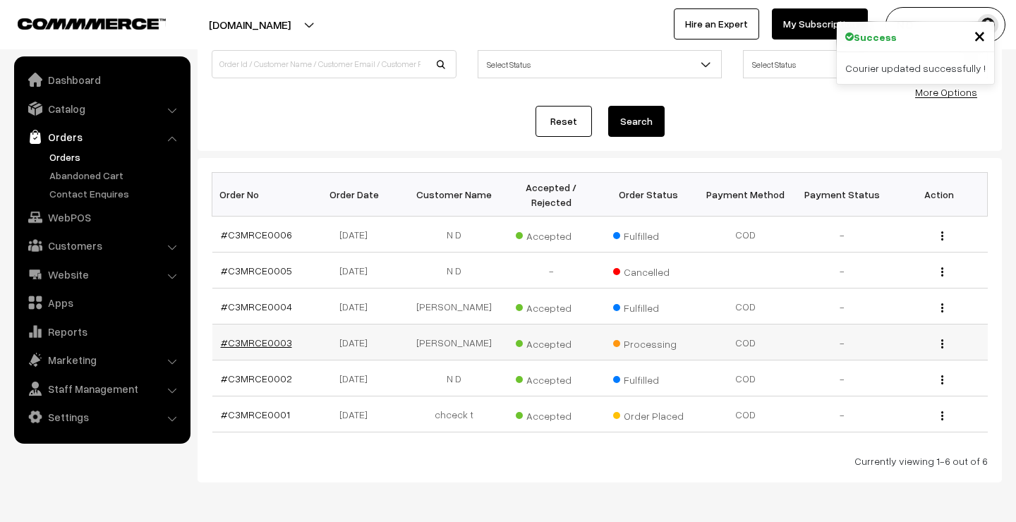
click at [269, 341] on link "#C3MRCE0003" at bounding box center [256, 342] width 71 height 12
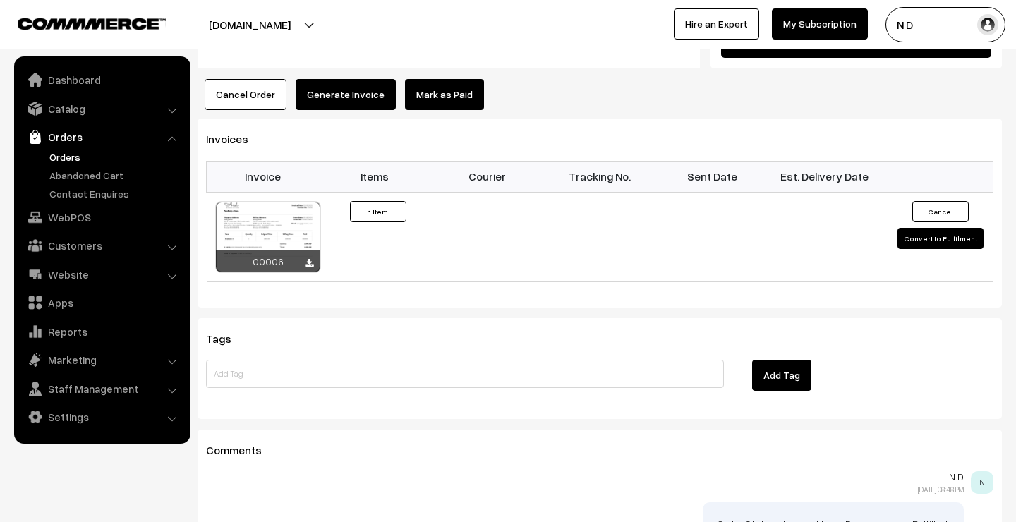
scroll to position [915, 0]
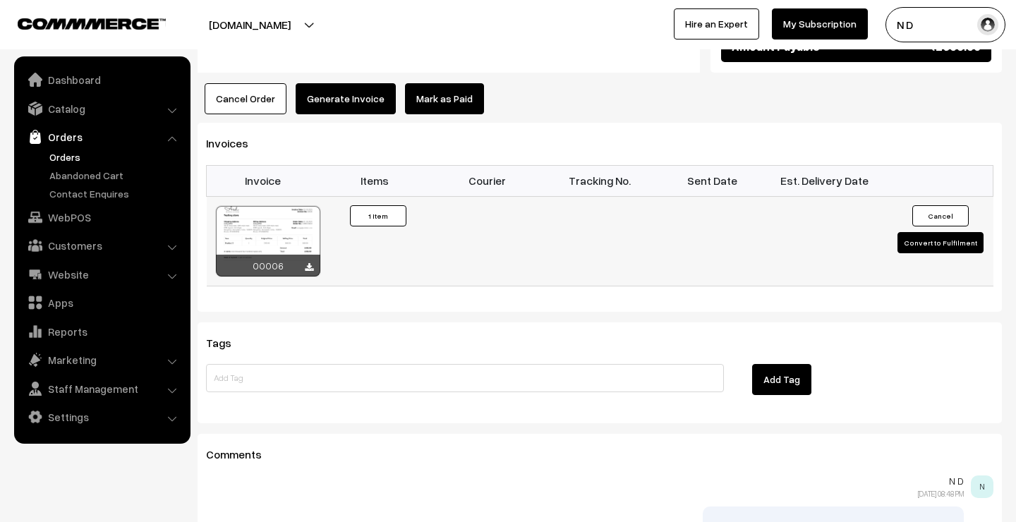
click at [937, 242] on button "Convert to Fulfilment" at bounding box center [940, 242] width 86 height 21
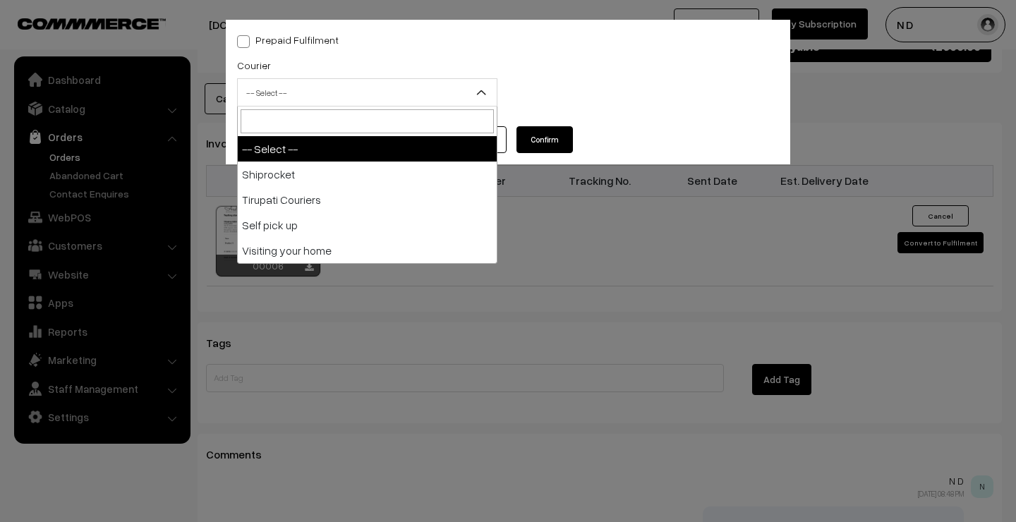
click at [417, 88] on span "-- Select --" at bounding box center [367, 92] width 259 height 25
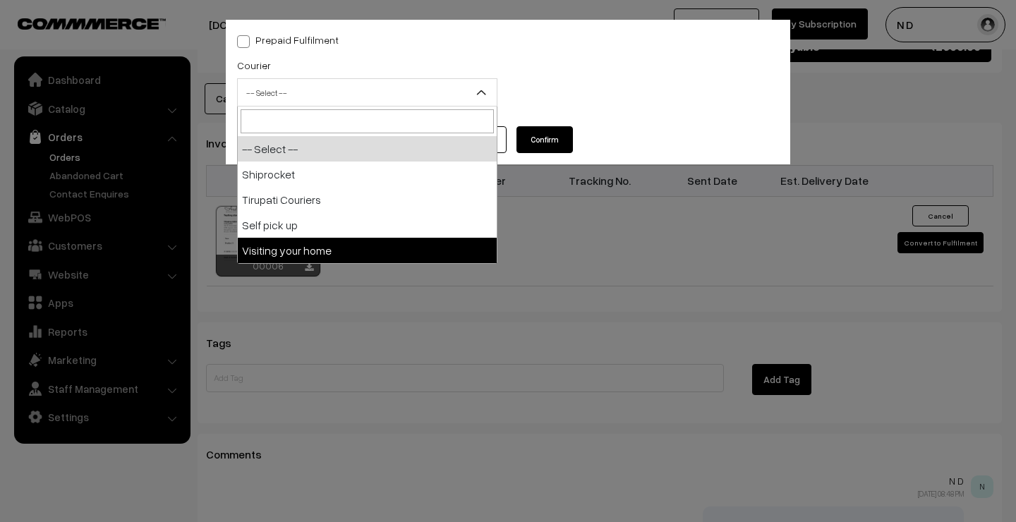
select select "4"
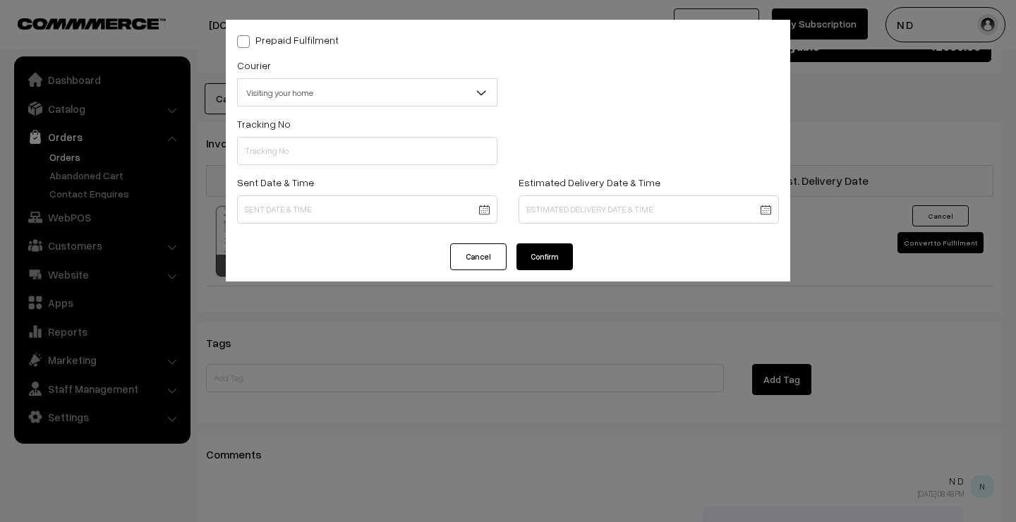
click at [479, 255] on button "Cancel" at bounding box center [478, 256] width 56 height 27
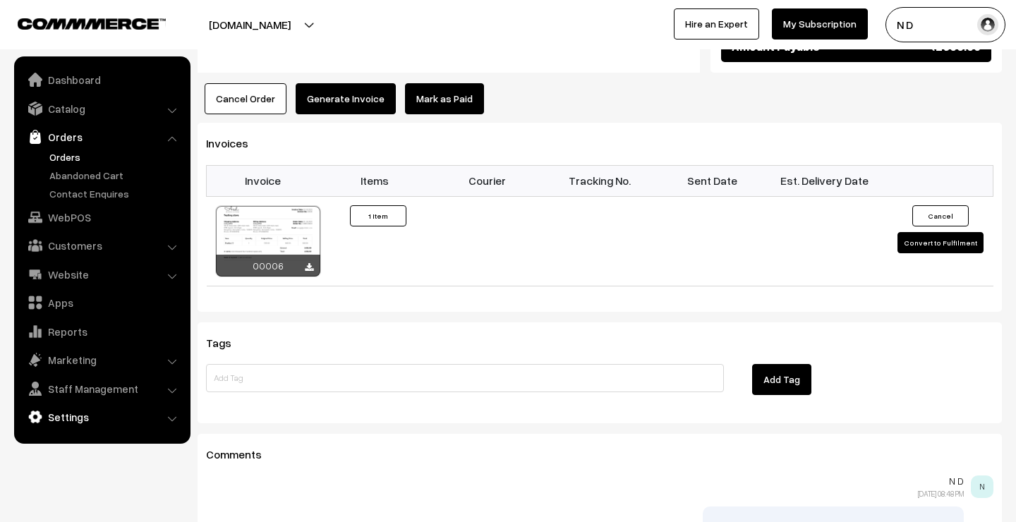
click at [102, 413] on link "Settings" at bounding box center [102, 416] width 168 height 25
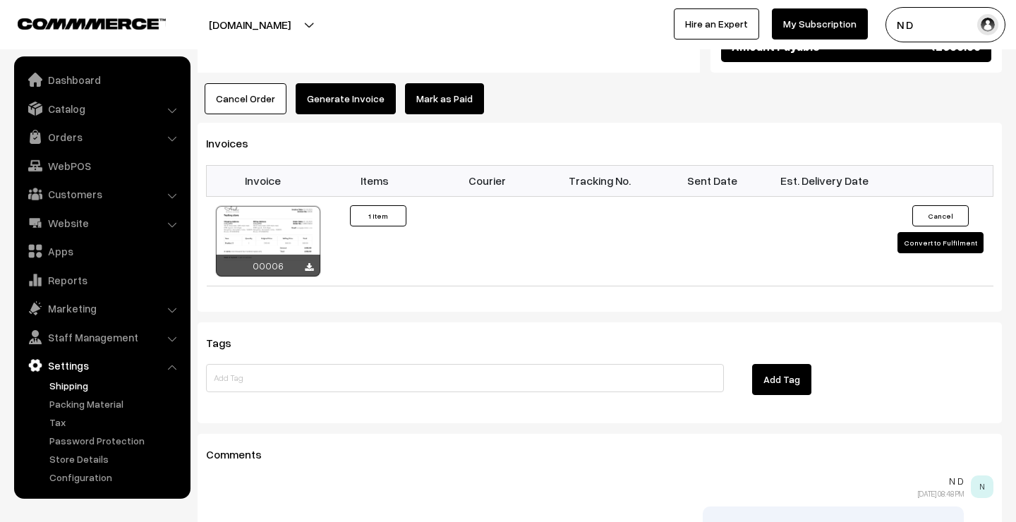
click at [83, 380] on link "Shipping" at bounding box center [116, 385] width 140 height 15
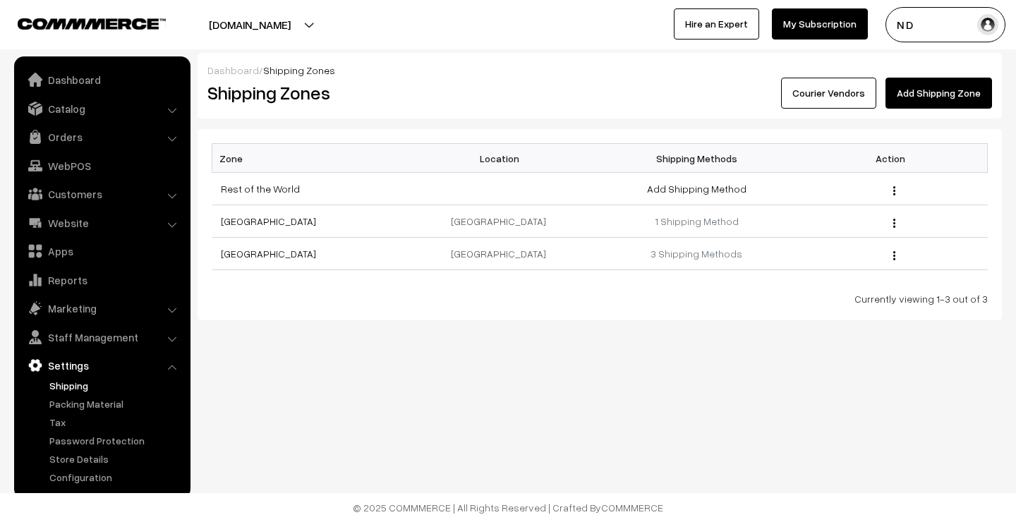
click at [942, 97] on link "Add Shipping Zone" at bounding box center [938, 93] width 106 height 31
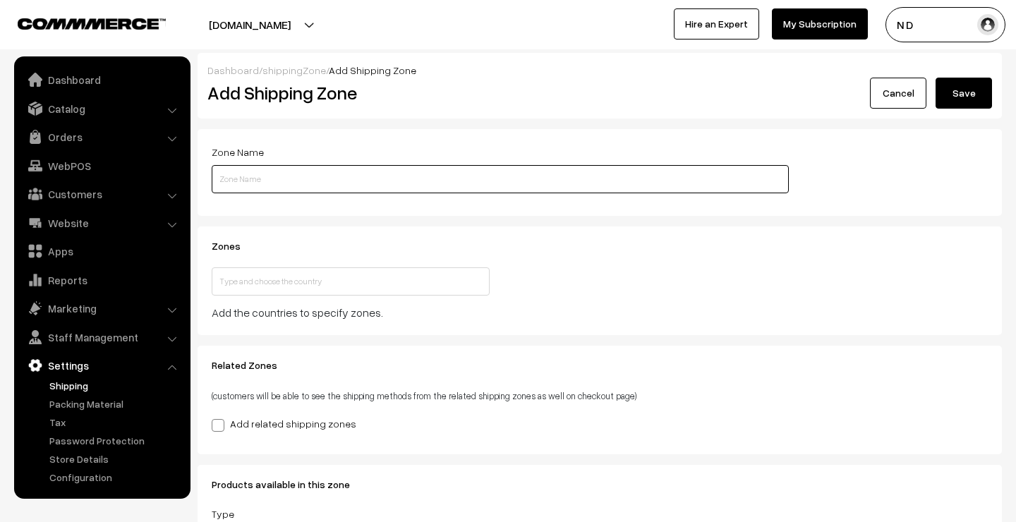
click at [312, 175] on input "text" at bounding box center [500, 179] width 577 height 28
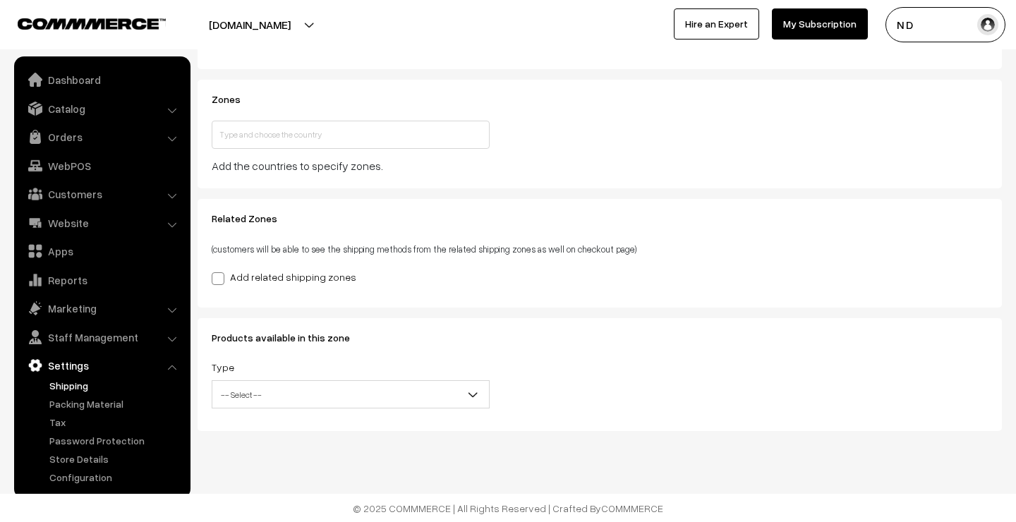
scroll to position [146, 0]
type input "Home Visits - [GEOGRAPHIC_DATA]"
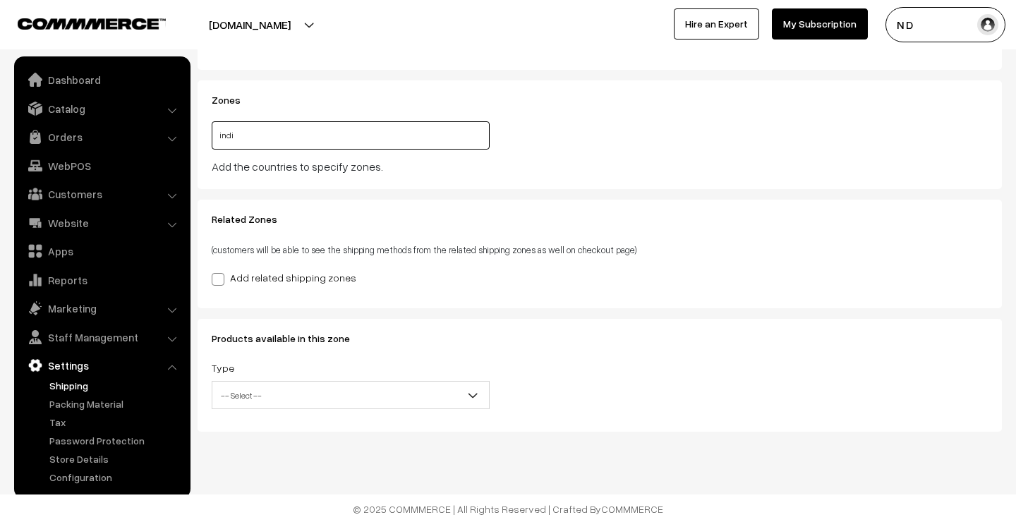
type input "india"
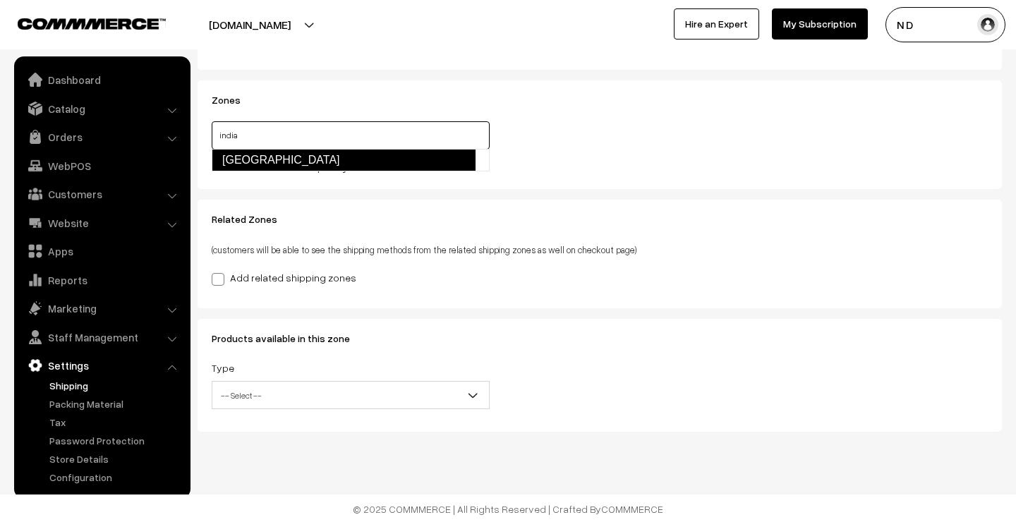
click at [268, 160] on link "[GEOGRAPHIC_DATA]" at bounding box center [344, 160] width 264 height 23
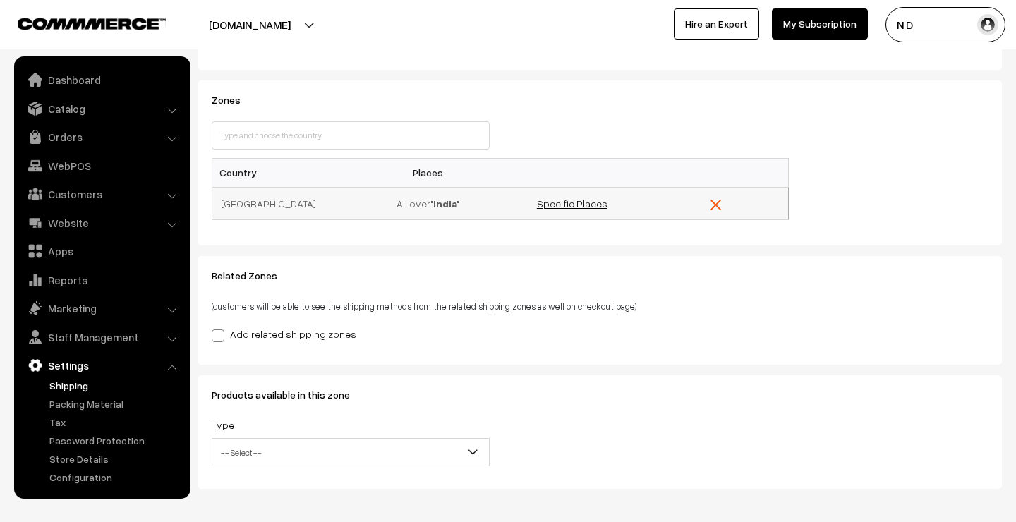
click at [568, 202] on link "Specific Places" at bounding box center [572, 203] width 71 height 12
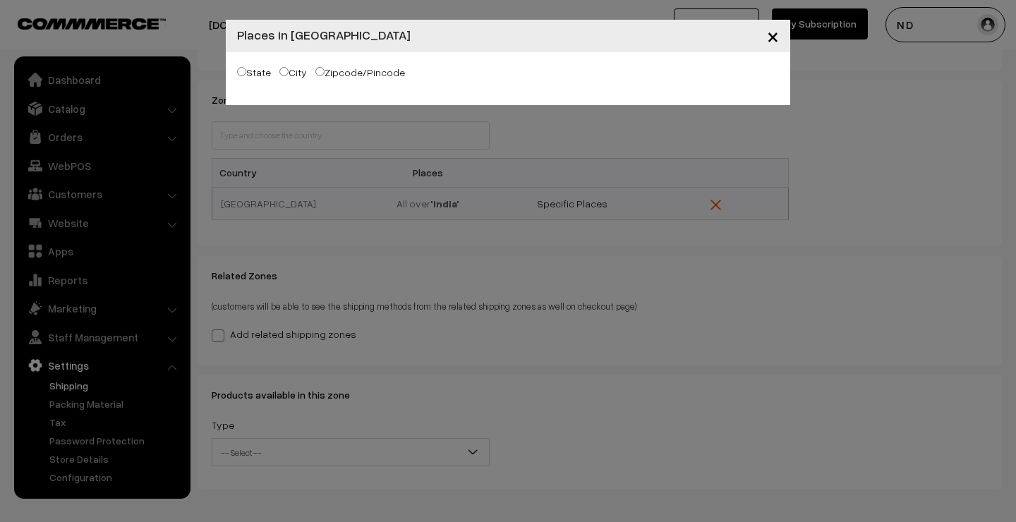
click at [279, 71] on input "City" at bounding box center [283, 71] width 9 height 9
radio input "true"
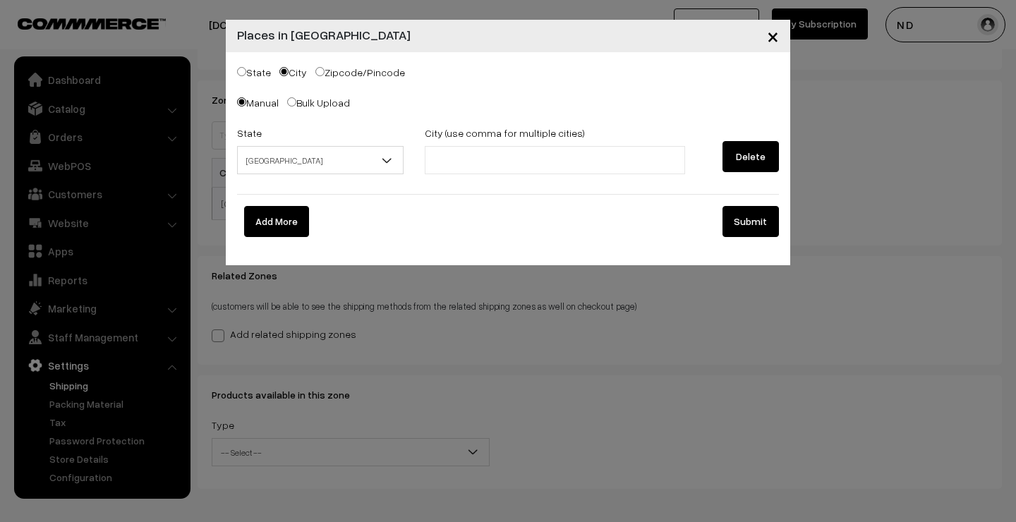
click at [362, 158] on span "[GEOGRAPHIC_DATA]" at bounding box center [320, 160] width 165 height 25
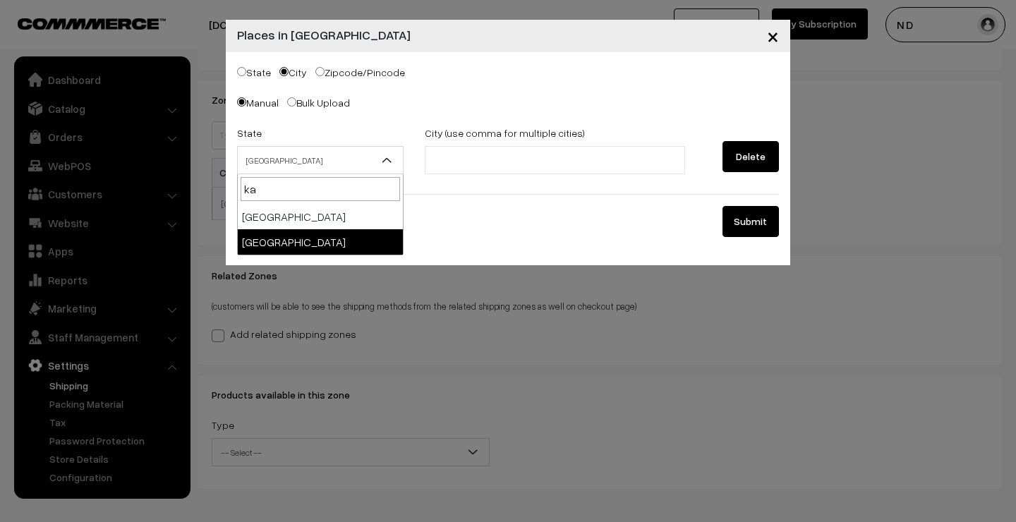
type input "ka"
select select "[GEOGRAPHIC_DATA]"
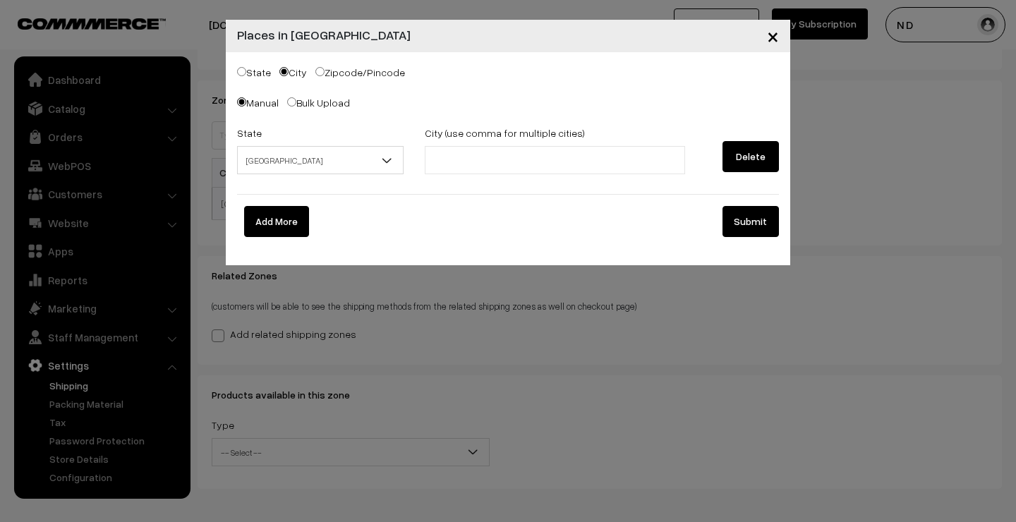
click at [458, 154] on input "text" at bounding box center [490, 160] width 123 height 15
type input "[GEOGRAPHIC_DATA]"
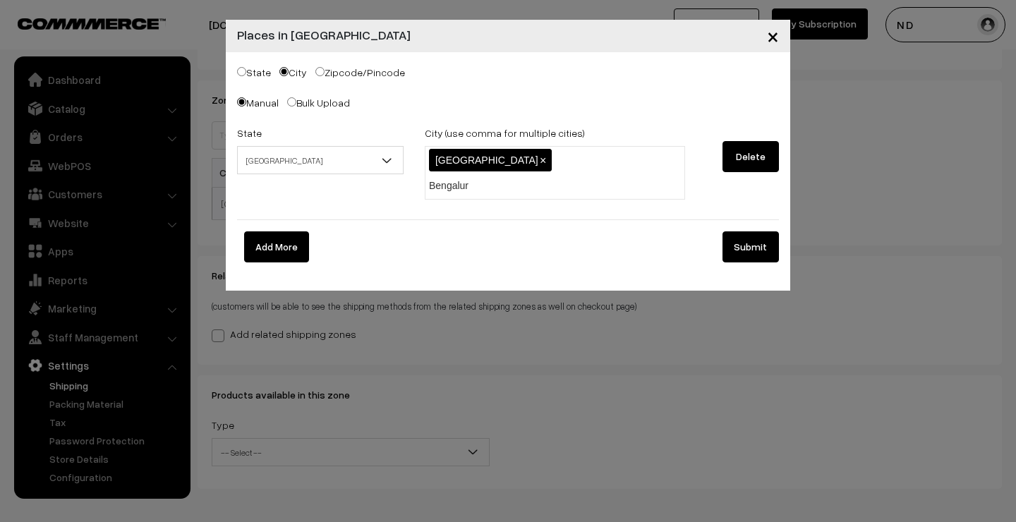
type input "[GEOGRAPHIC_DATA]"
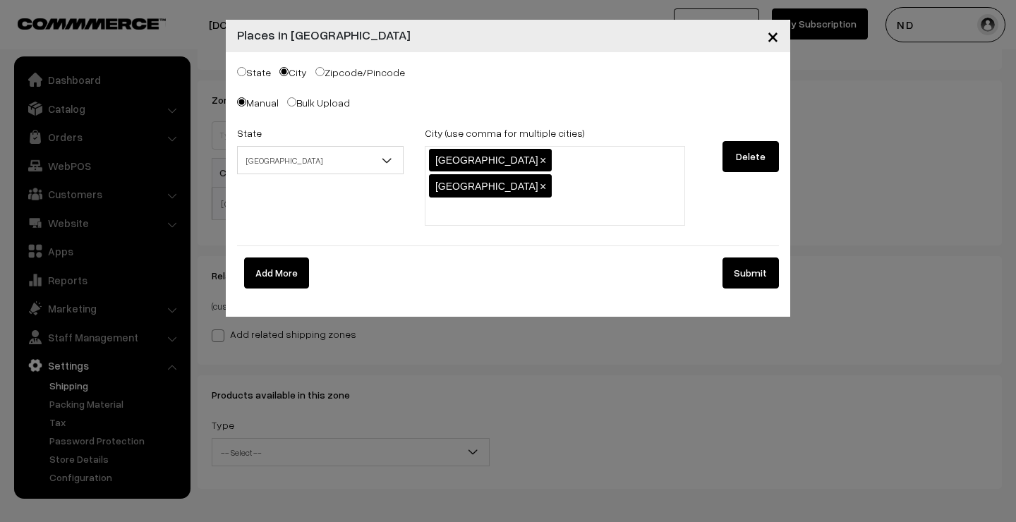
click at [769, 257] on button "Submit" at bounding box center [750, 272] width 56 height 31
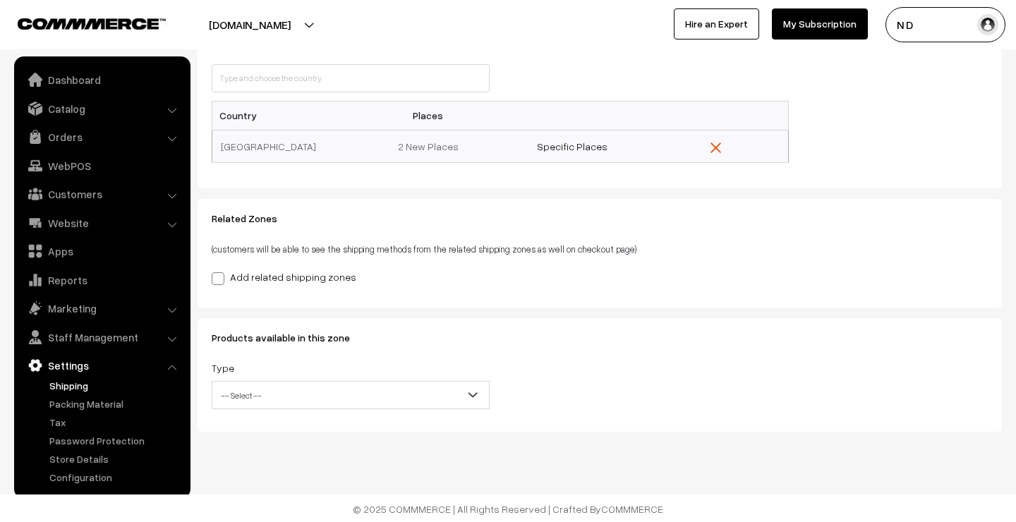
scroll to position [202, 0]
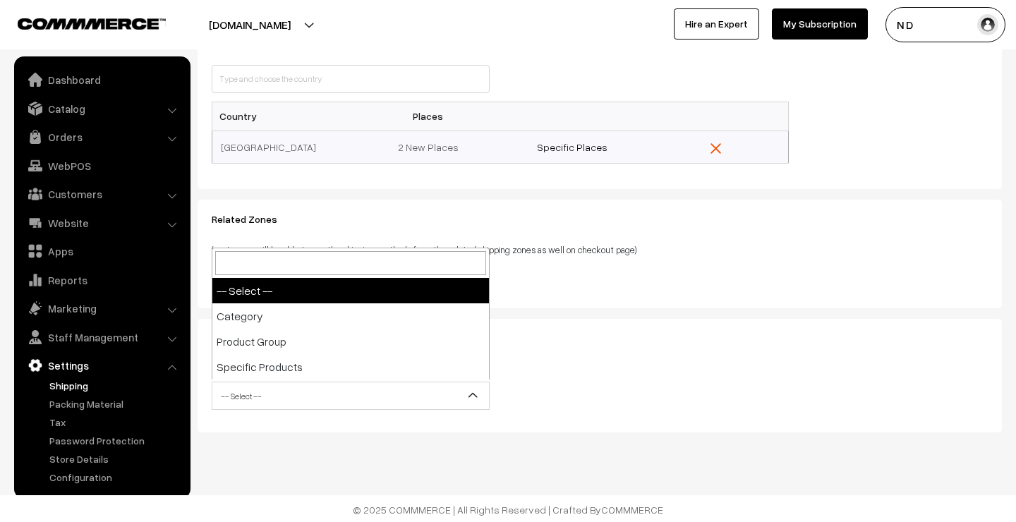
click at [304, 388] on span "-- Select --" at bounding box center [350, 396] width 276 height 25
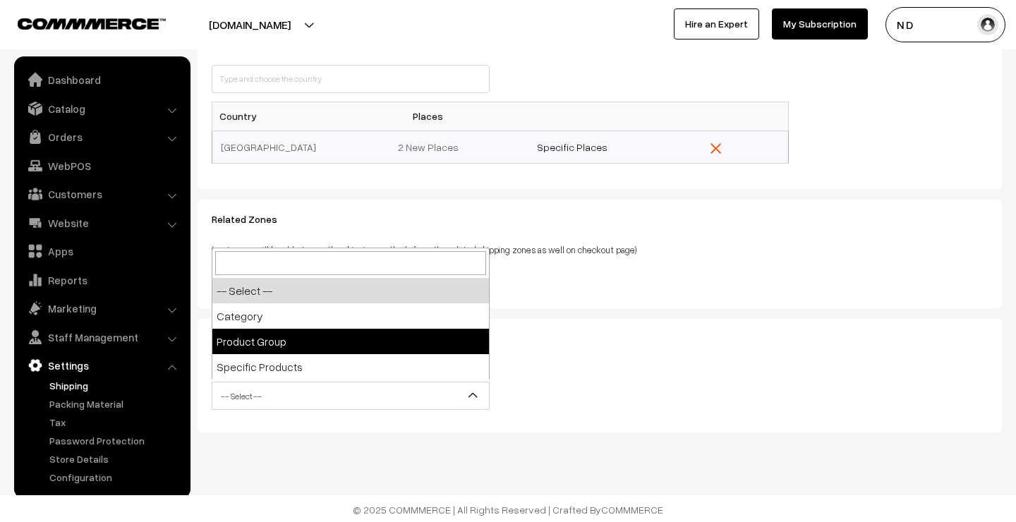
click at [547, 349] on div "Products available in this zone Type -- Select -- Category Product Group Specif…" at bounding box center [500, 375] width 598 height 85
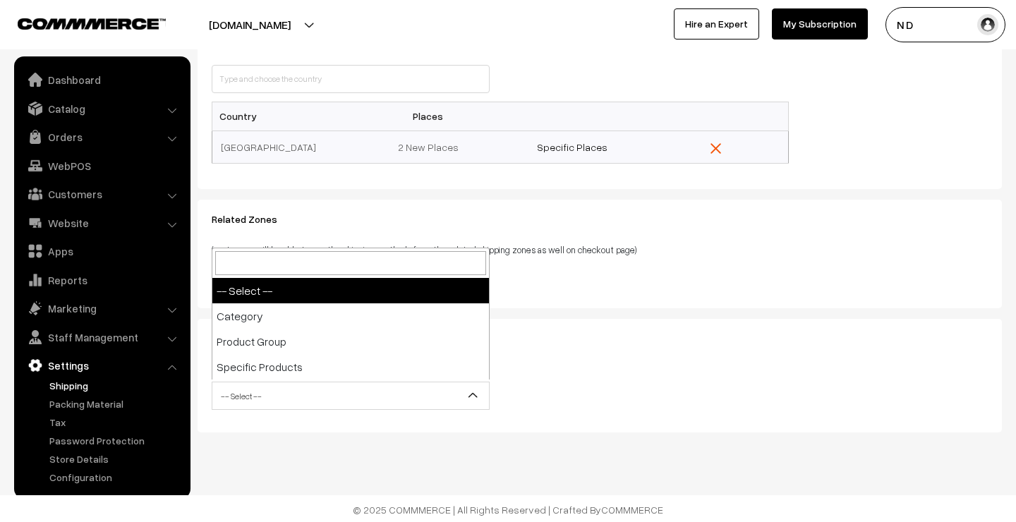
click at [317, 400] on span "-- Select --" at bounding box center [350, 396] width 276 height 25
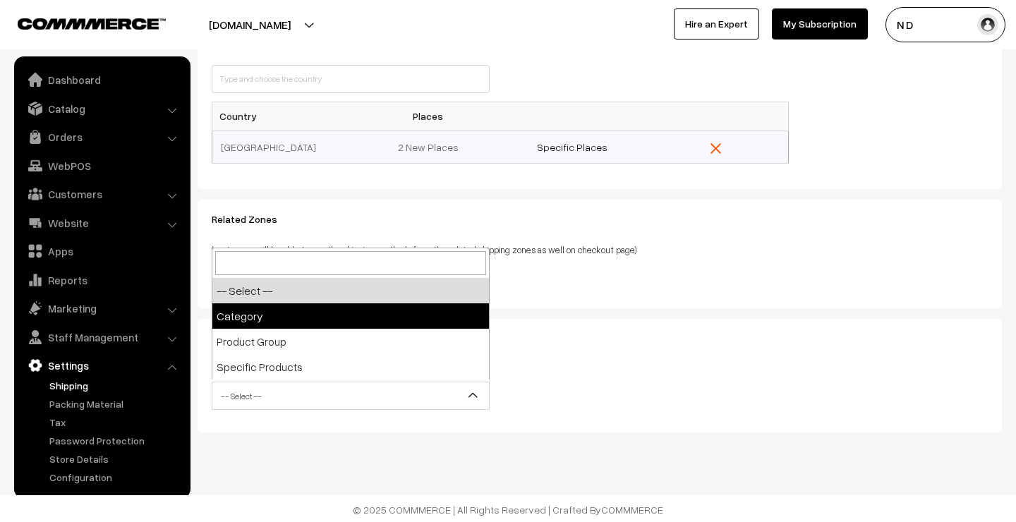
select select "category"
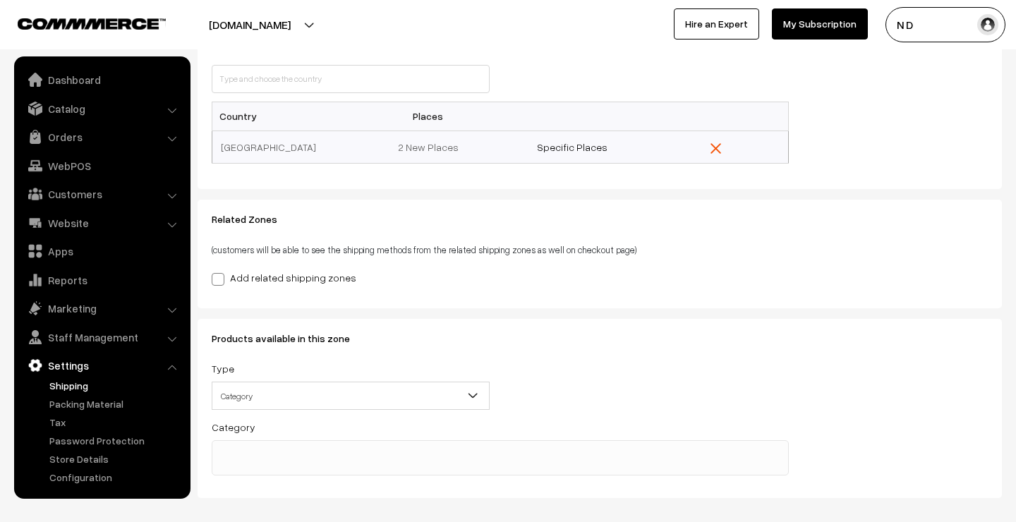
click at [281, 451] on ul at bounding box center [499, 450] width 575 height 18
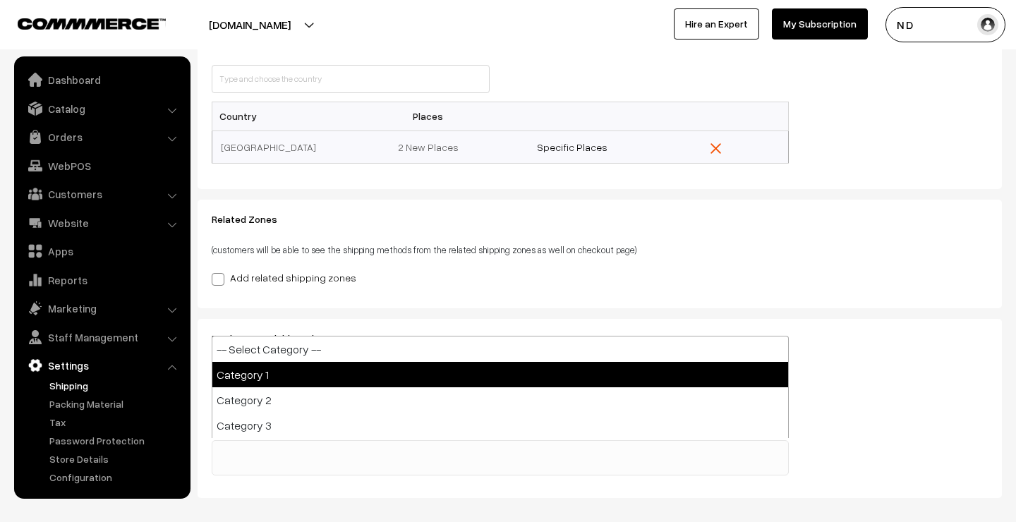
select select "1"
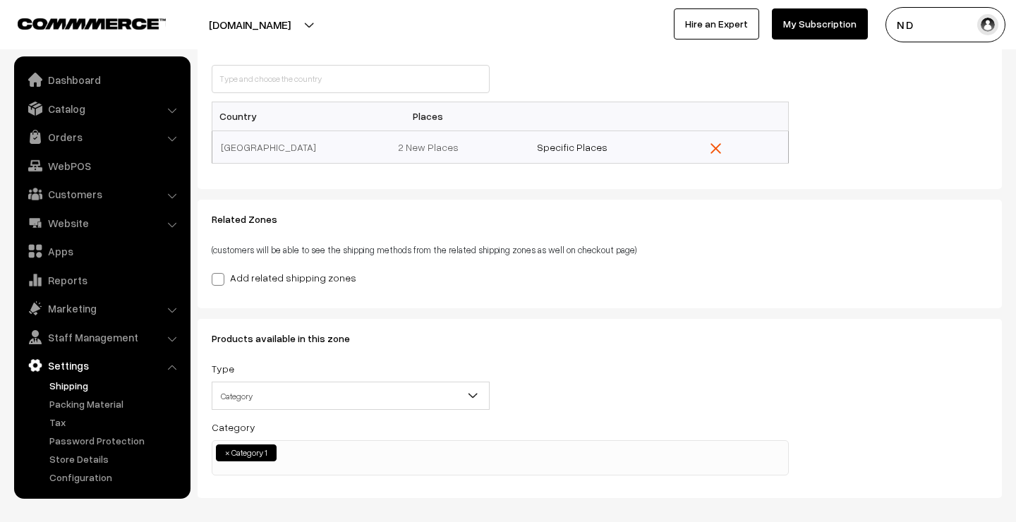
click at [790, 290] on div "Related Zones (customers will be able to see the shipping methods from the rela…" at bounding box center [500, 254] width 598 height 80
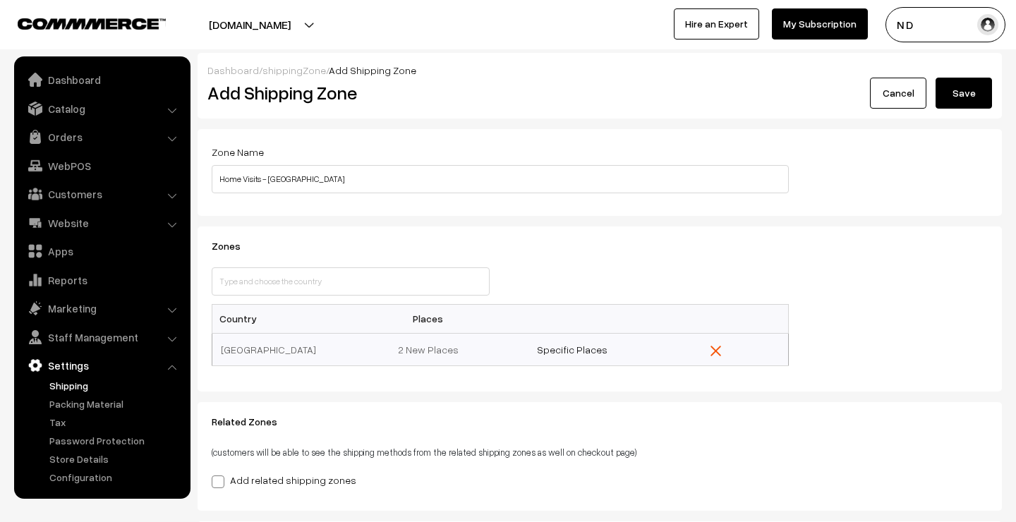
scroll to position [0, 0]
click at [963, 97] on button "Save" at bounding box center [963, 93] width 56 height 31
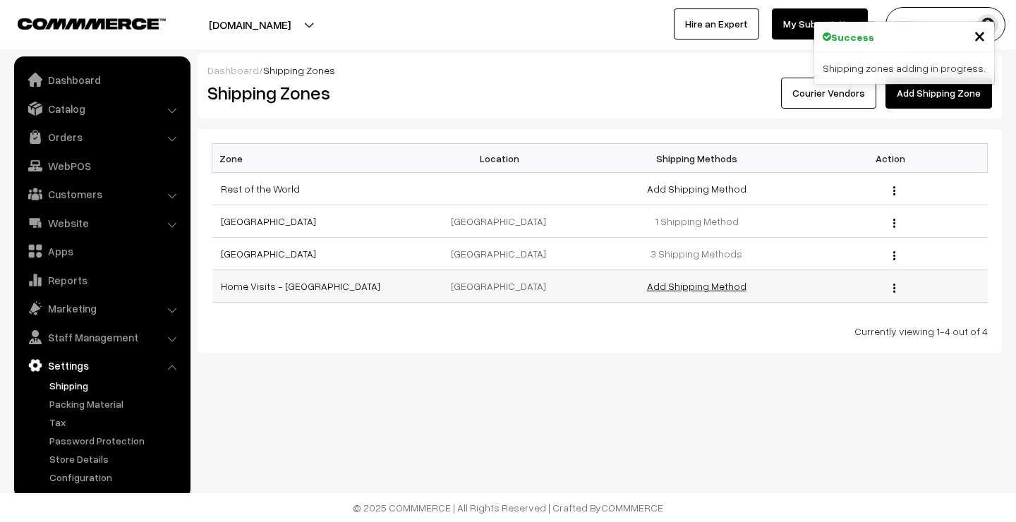
click at [705, 286] on link "Add Shipping Method" at bounding box center [696, 286] width 99 height 12
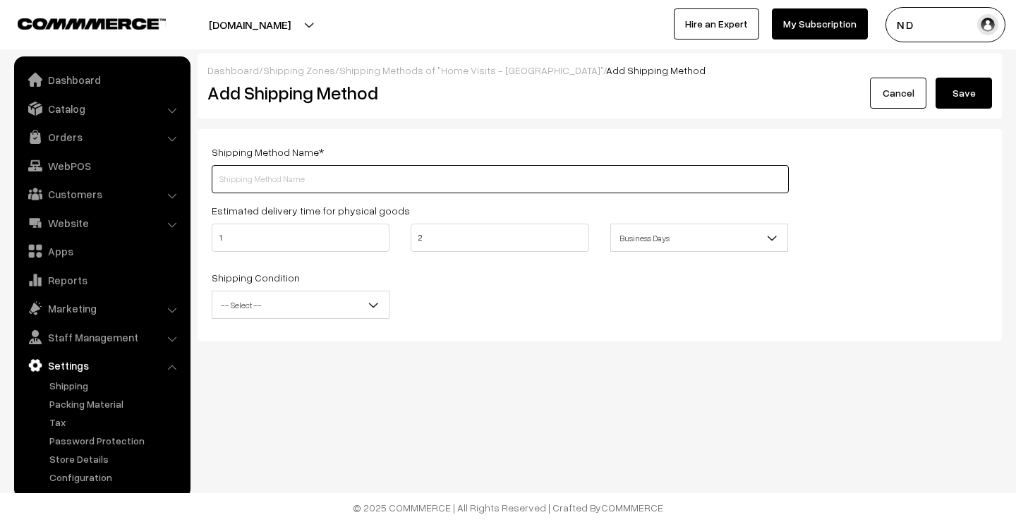
click at [348, 181] on input "text" at bounding box center [500, 179] width 577 height 28
type input "Home Visit - [GEOGRAPHIC_DATA]"
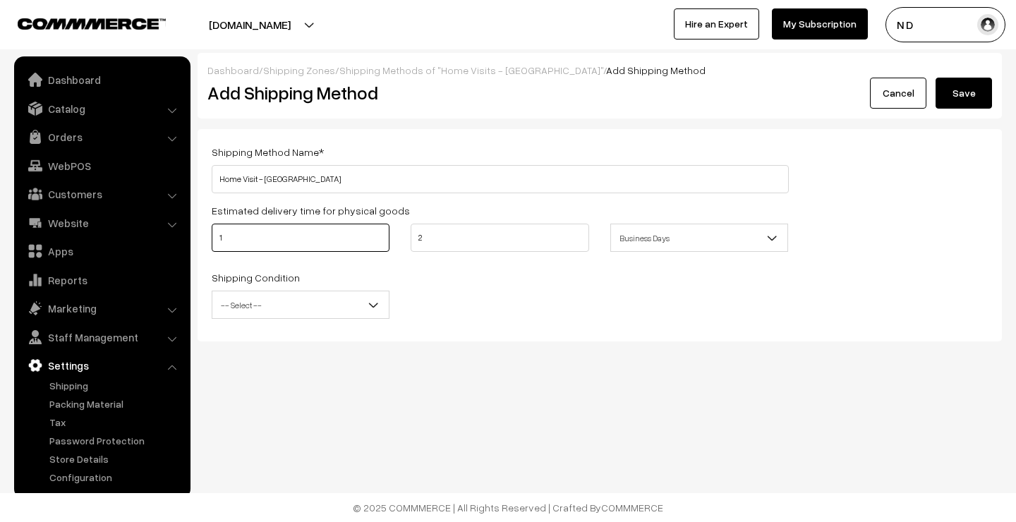
click at [281, 232] on input "1" at bounding box center [301, 238] width 178 height 28
click at [324, 303] on span "-- Select --" at bounding box center [300, 305] width 176 height 25
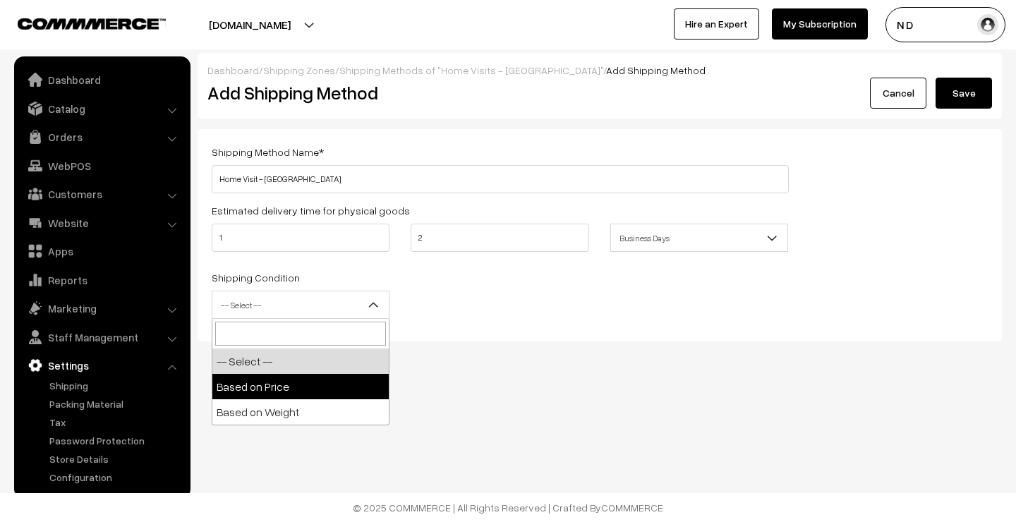
select select "price"
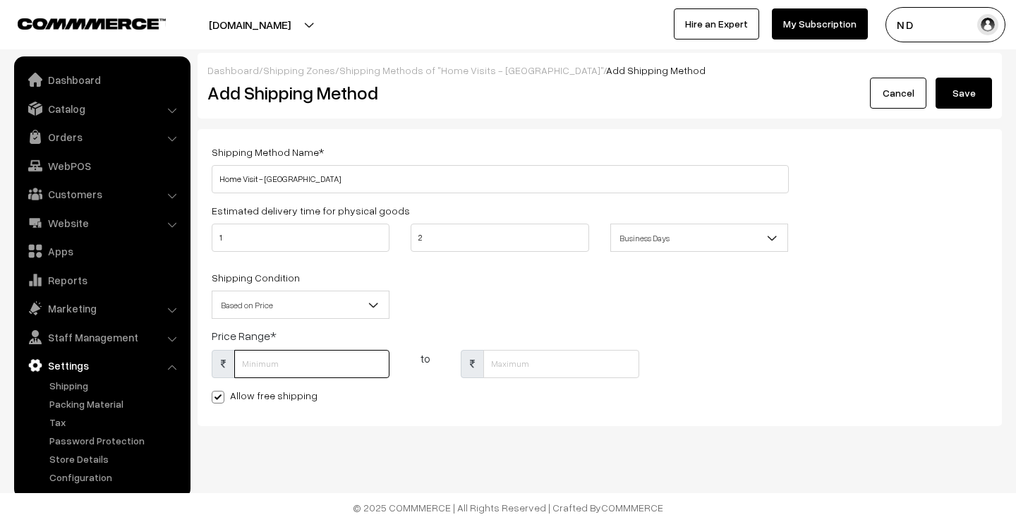
click at [255, 364] on input "text" at bounding box center [311, 364] width 155 height 28
type input "1"
click at [513, 364] on input "text" at bounding box center [560, 364] width 155 height 28
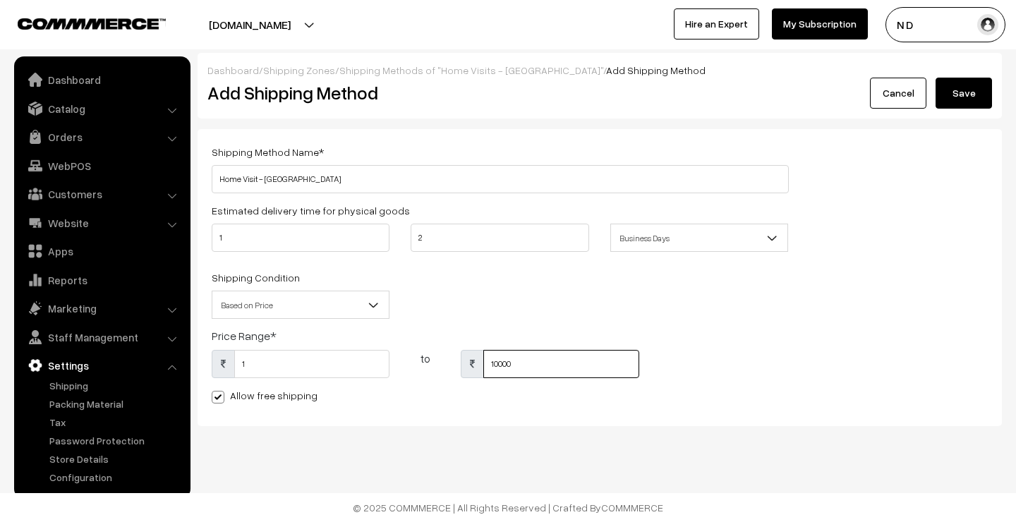
type input "10000"
click at [372, 415] on div "Shipping Method Name * Home Visit - Bangalore Estimated delivery time for physi…" at bounding box center [599, 277] width 804 height 297
click at [960, 97] on button "Save" at bounding box center [963, 93] width 56 height 31
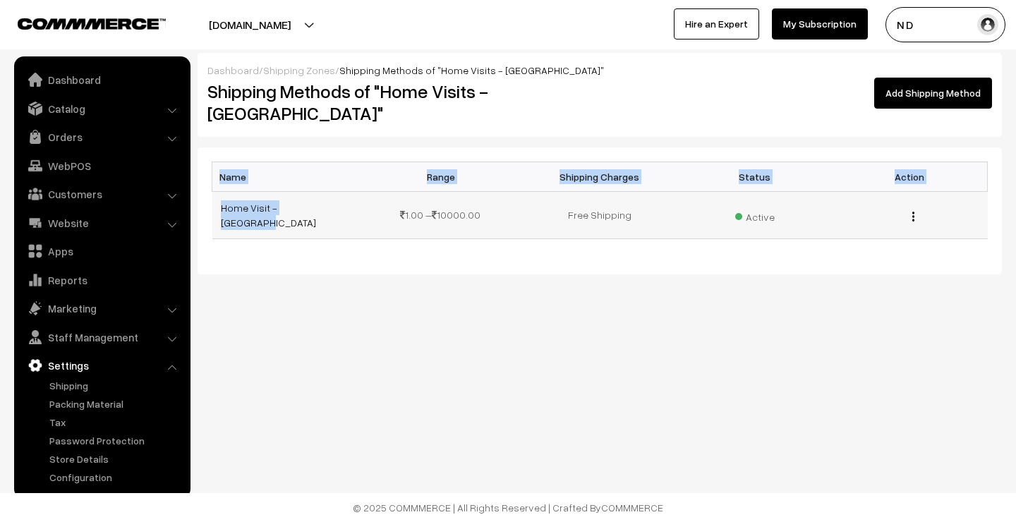
drag, startPoint x: 211, startPoint y: 187, endPoint x: 319, endPoint y: 190, distance: 108.7
click at [319, 190] on div "Name Range Shipping Charges Status Action Home Visit - [GEOGRAPHIC_DATA] 1.00 –…" at bounding box center [599, 210] width 804 height 126
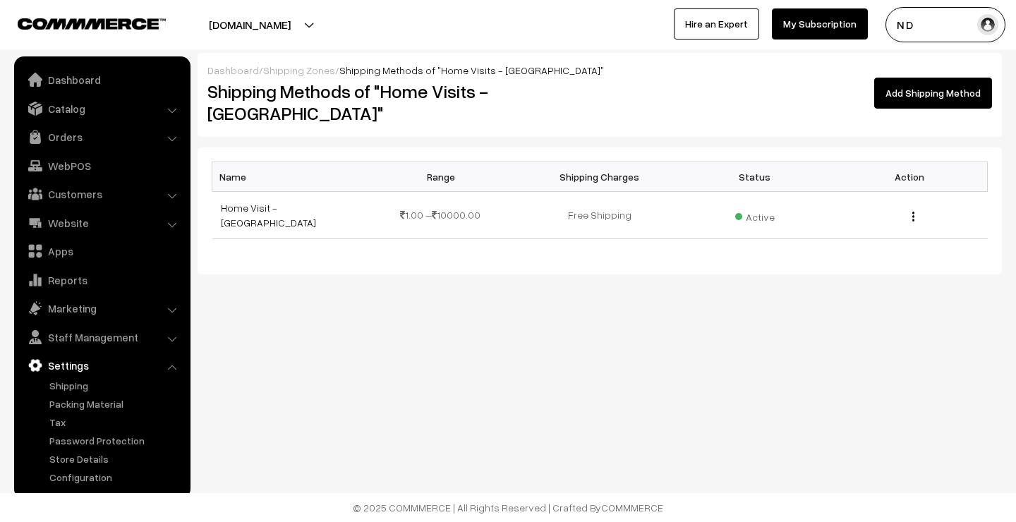
click at [325, 250] on div "Dashboard / Shipping Zones / Shipping Methods of "Home Visits - [GEOGRAPHIC_DAT…" at bounding box center [508, 183] width 1016 height 366
click at [446, 311] on div "Dashboard / Shipping Zones / Shipping Methods of "Home Visits - [GEOGRAPHIC_DAT…" at bounding box center [508, 183] width 1016 height 366
click at [282, 69] on link "Shipping Zones" at bounding box center [299, 70] width 72 height 12
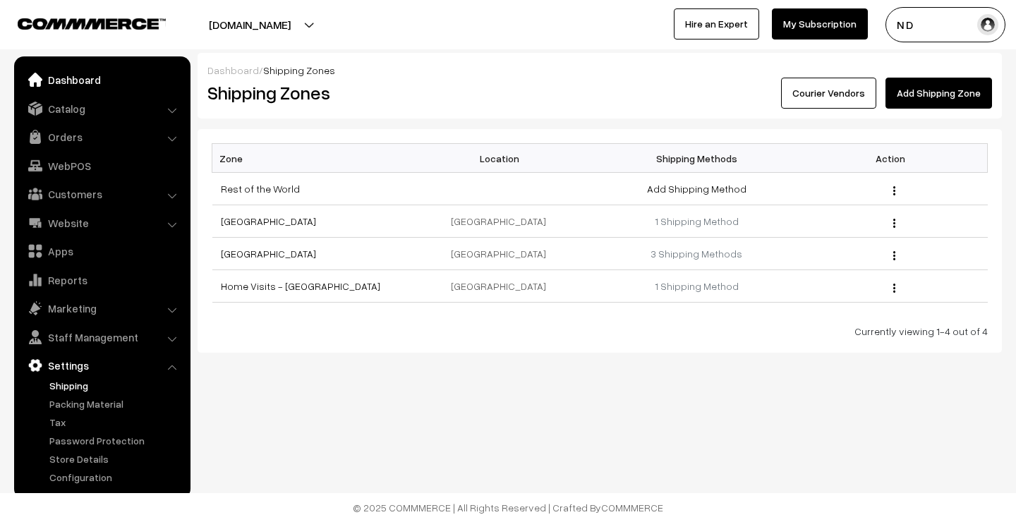
click at [99, 80] on link "Dashboard" at bounding box center [102, 79] width 168 height 25
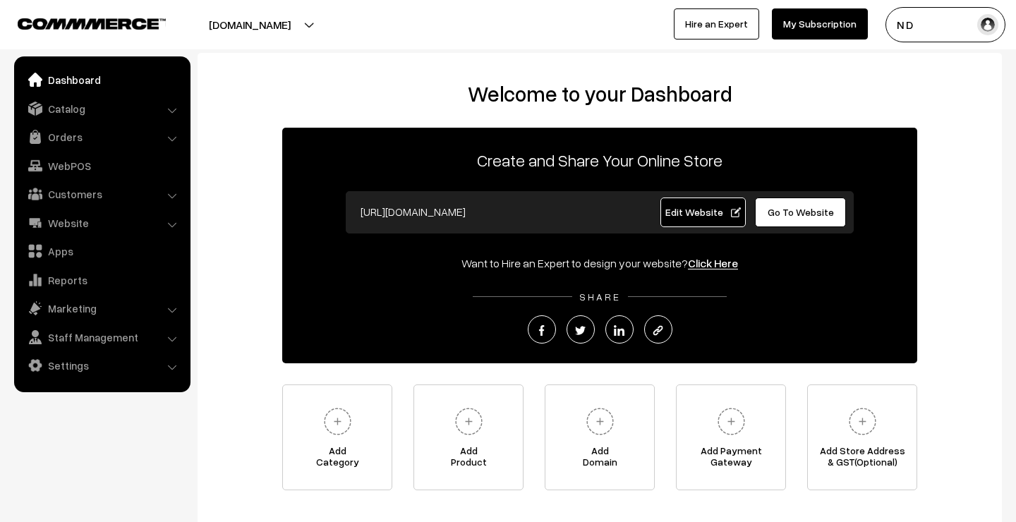
click at [247, 372] on div "Welcome to your Dashboard Create and Share Your Online Store [URL][DOMAIN_NAME]…" at bounding box center [600, 285] width 776 height 409
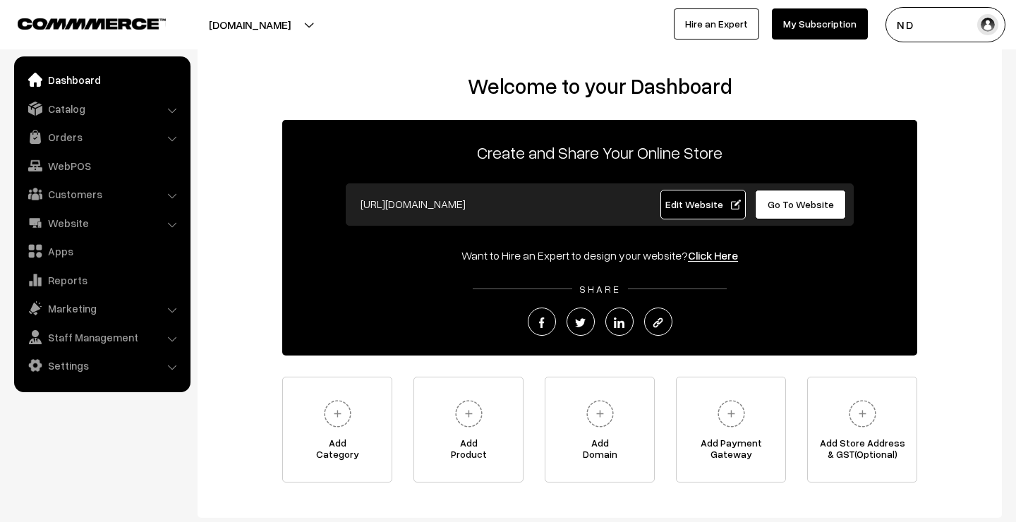
scroll to position [8, 0]
click at [247, 363] on div "Welcome to your Dashboard Create and Share Your Online Store [URL][DOMAIN_NAME]…" at bounding box center [600, 277] width 776 height 409
click at [70, 365] on link "Settings" at bounding box center [102, 365] width 168 height 25
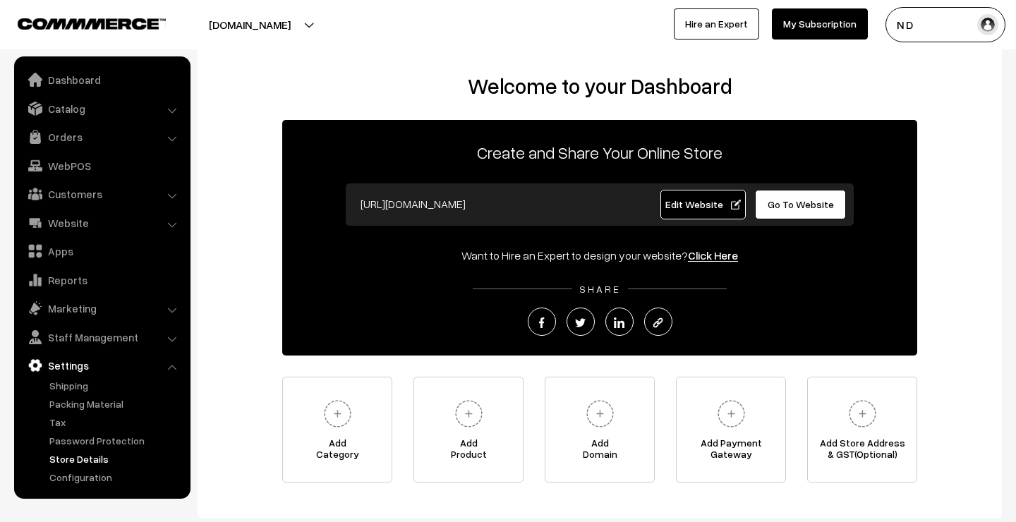
click at [90, 451] on link "Store Details" at bounding box center [116, 458] width 140 height 15
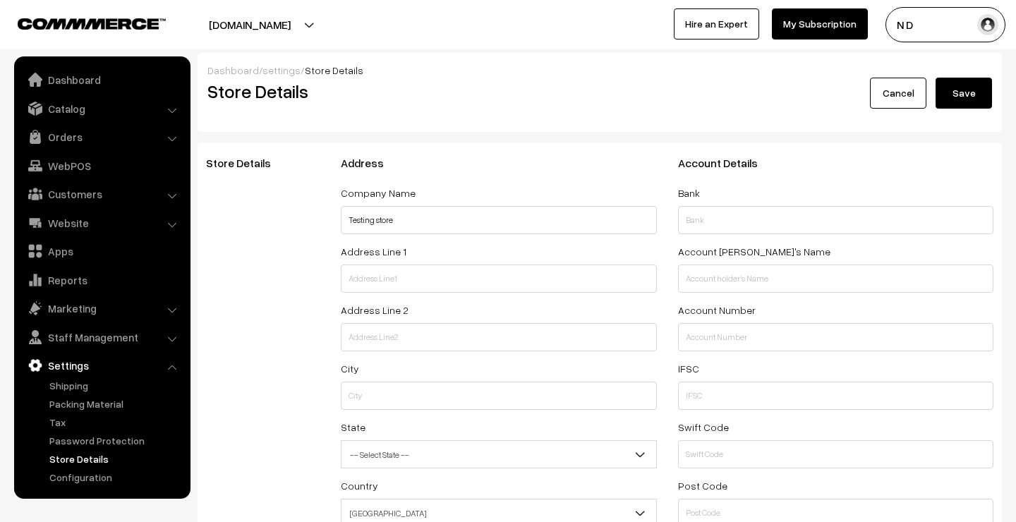
select select "99"
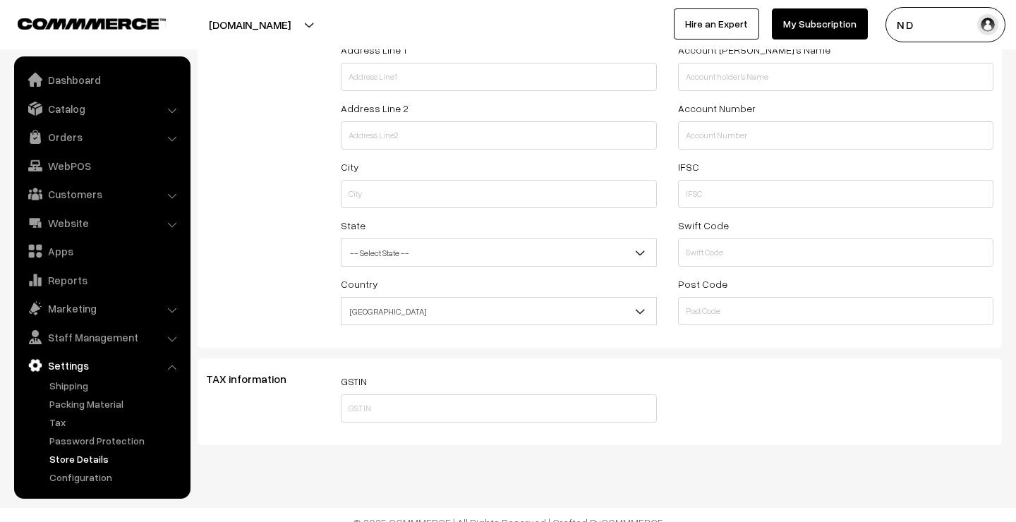
scroll to position [217, 0]
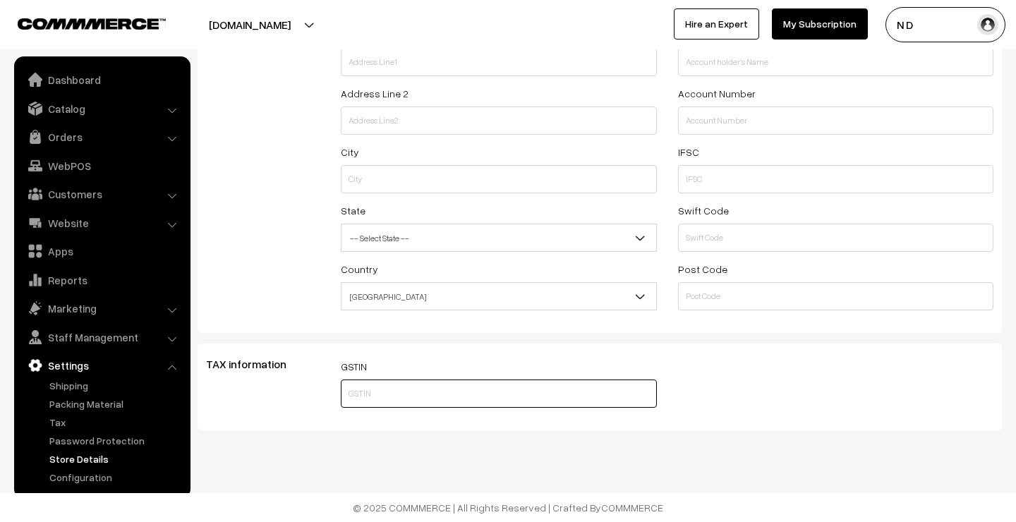
click at [382, 398] on input "text" at bounding box center [499, 393] width 316 height 28
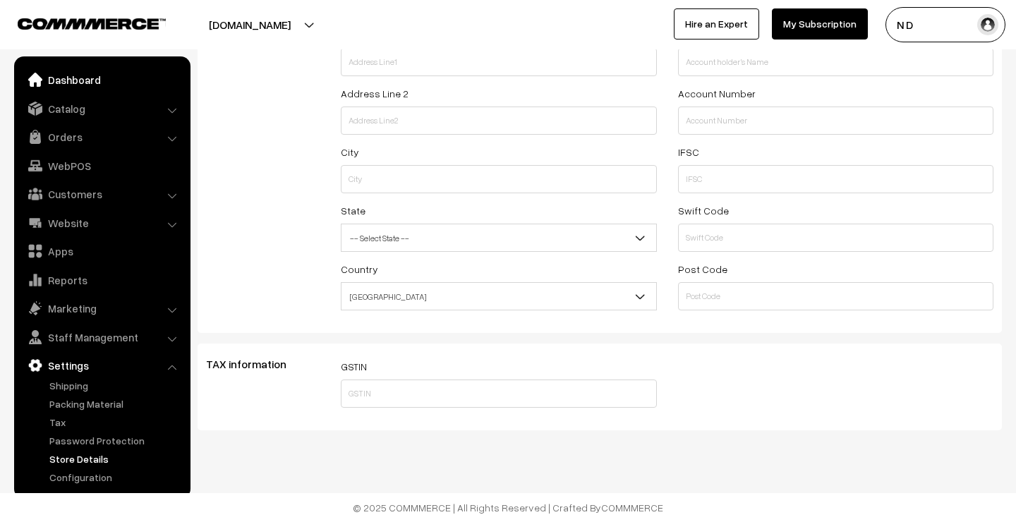
click at [72, 85] on link "Dashboard" at bounding box center [102, 79] width 168 height 25
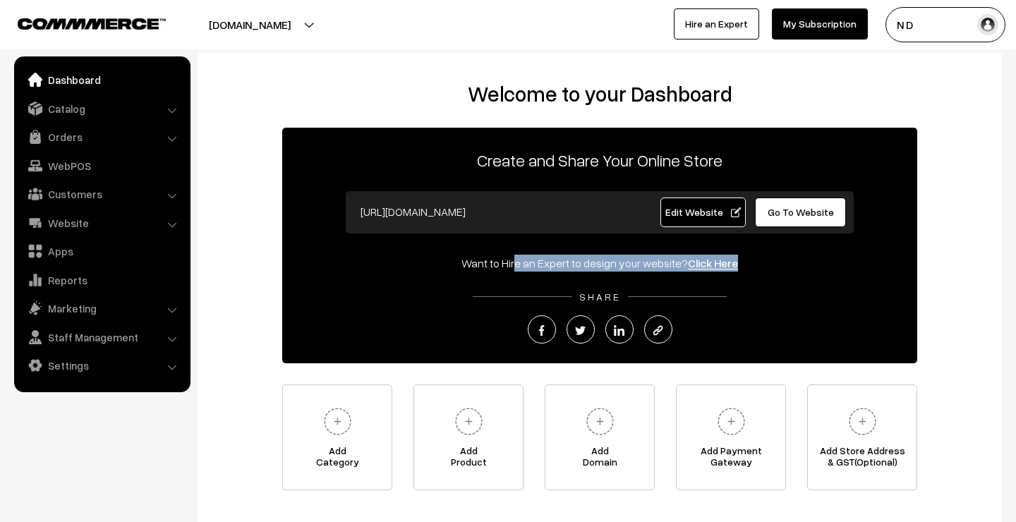
drag, startPoint x: 460, startPoint y: 265, endPoint x: 673, endPoint y: 268, distance: 213.0
click at [673, 269] on div "Want to Hire an Expert to design your website? Click Here" at bounding box center [599, 263] width 635 height 17
click at [712, 262] on link "Click Here" at bounding box center [713, 263] width 50 height 14
click at [97, 140] on link "Orders" at bounding box center [102, 136] width 168 height 25
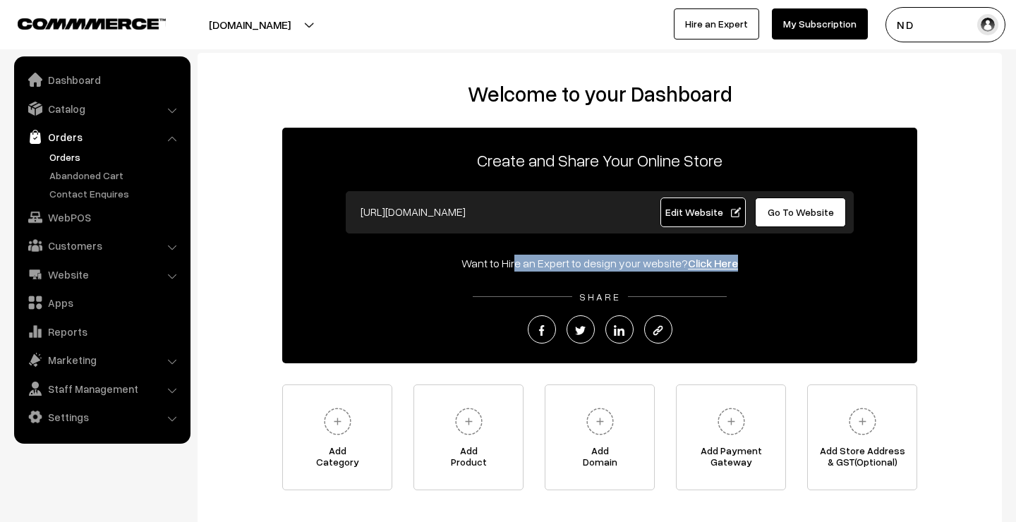
click at [89, 158] on link "Orders" at bounding box center [116, 157] width 140 height 15
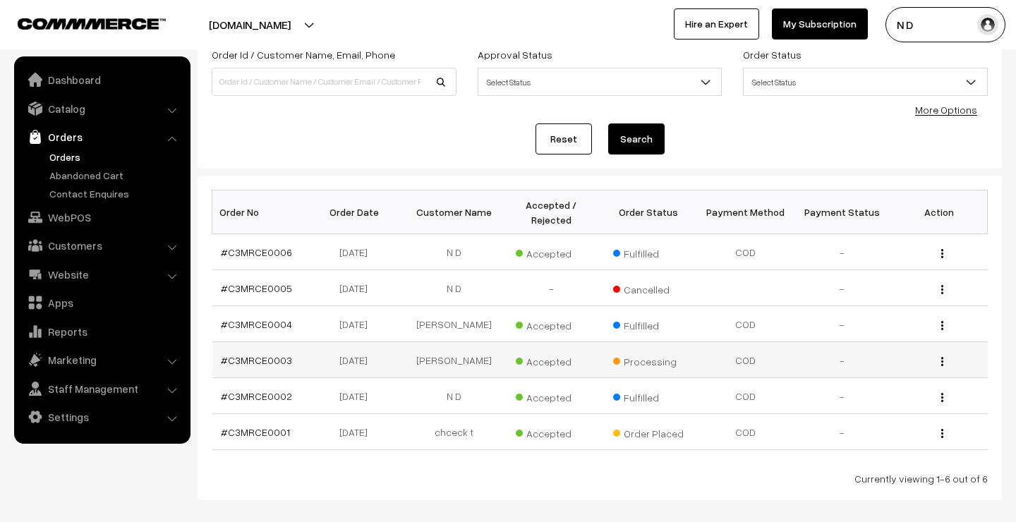
scroll to position [102, 0]
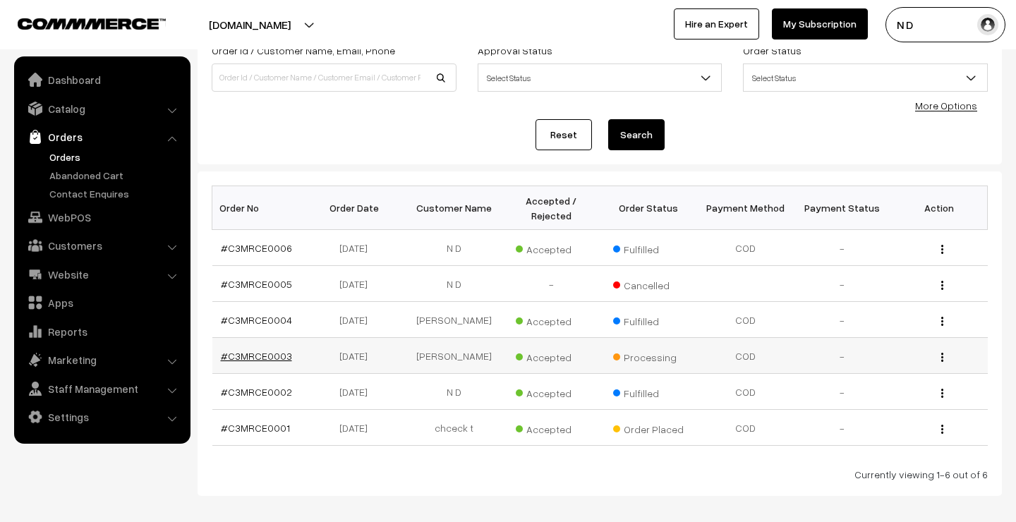
click at [261, 355] on link "#C3MRCE0003" at bounding box center [256, 356] width 71 height 12
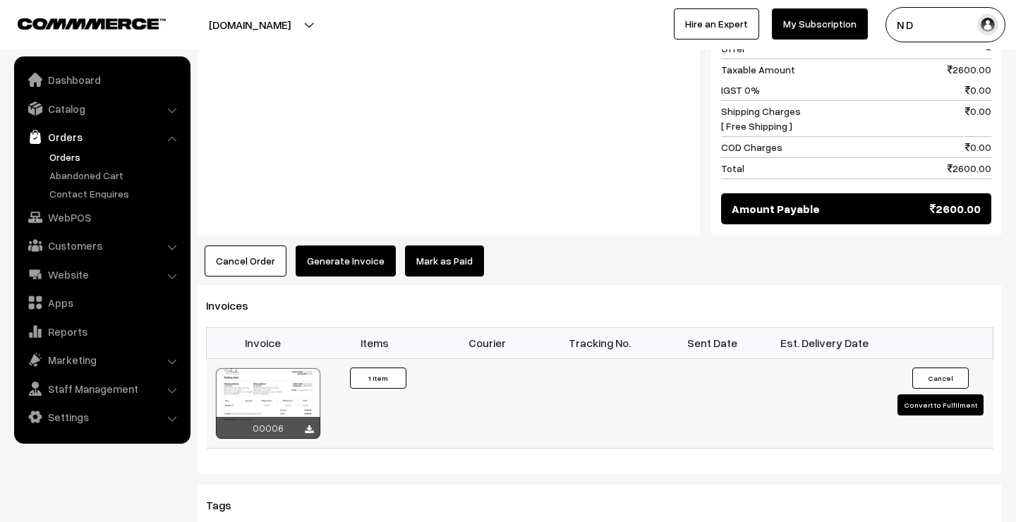
scroll to position [755, 0]
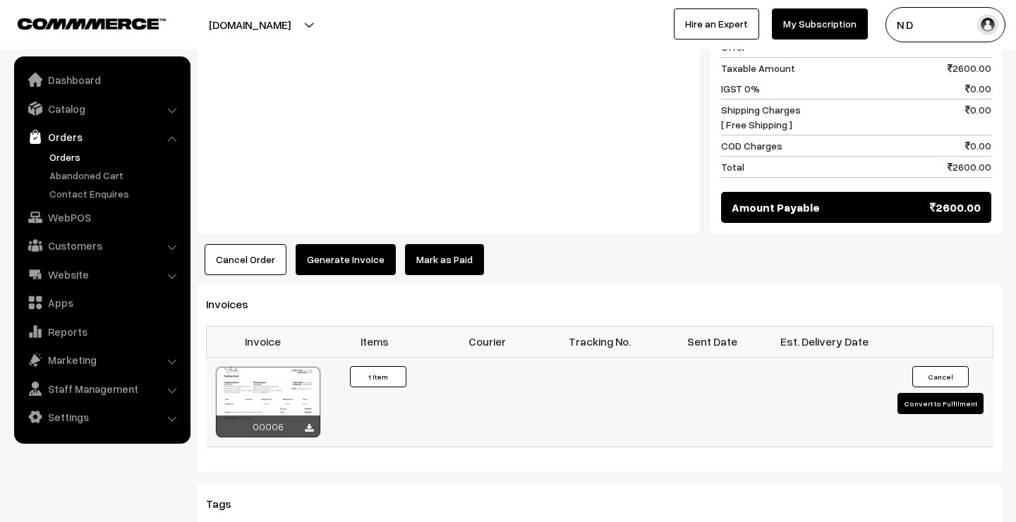
click at [937, 396] on button "Convert to Fulfilment" at bounding box center [940, 403] width 86 height 21
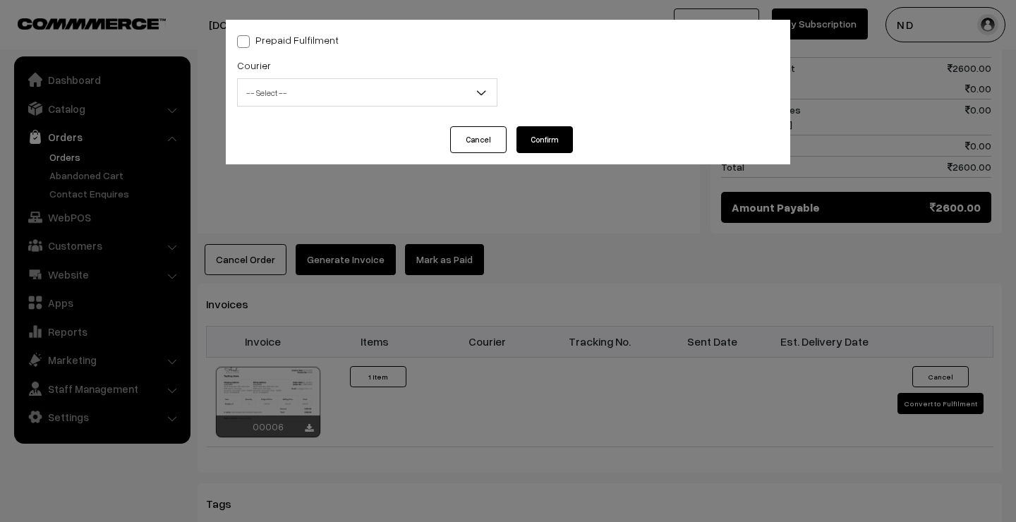
drag, startPoint x: 252, startPoint y: 39, endPoint x: 328, endPoint y: 41, distance: 75.5
click at [328, 41] on label "Prepaid Fulfilment" at bounding box center [288, 39] width 102 height 15
click at [246, 41] on input "Prepaid Fulfilment" at bounding box center [241, 39] width 9 height 9
checkbox input "true"
click at [478, 141] on button "Cancel" at bounding box center [478, 139] width 56 height 27
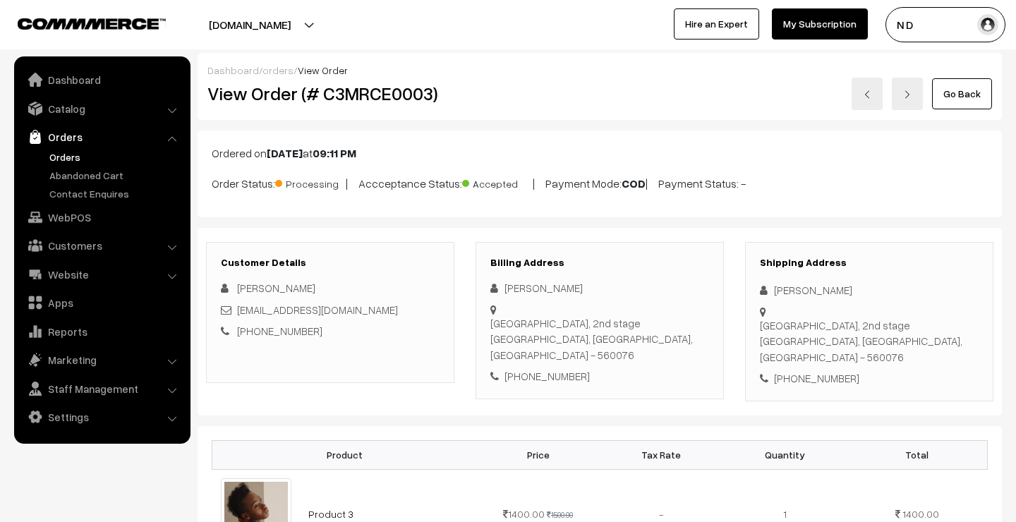
scroll to position [0, 0]
drag, startPoint x: 643, startPoint y: 183, endPoint x: 664, endPoint y: 183, distance: 21.2
click at [645, 183] on b "COD" at bounding box center [633, 183] width 24 height 14
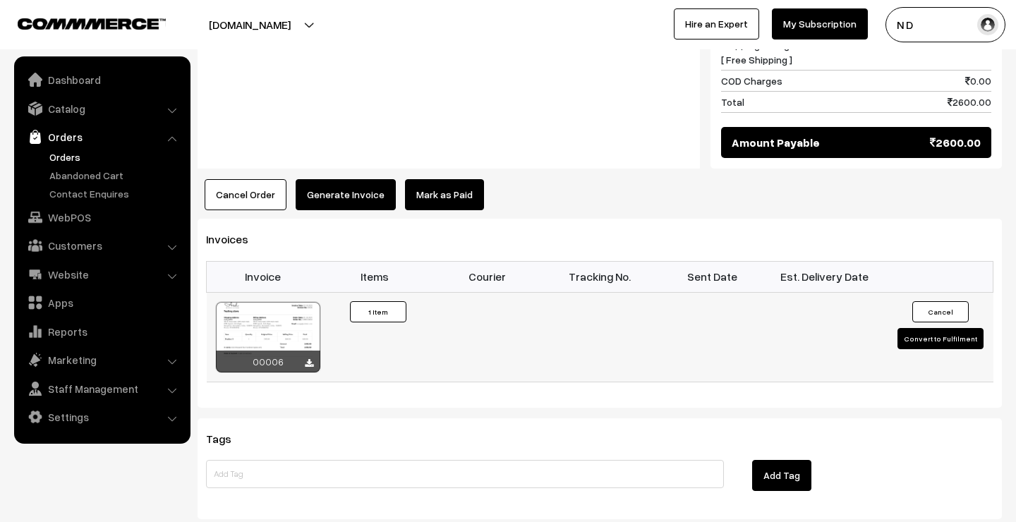
scroll to position [848, 0]
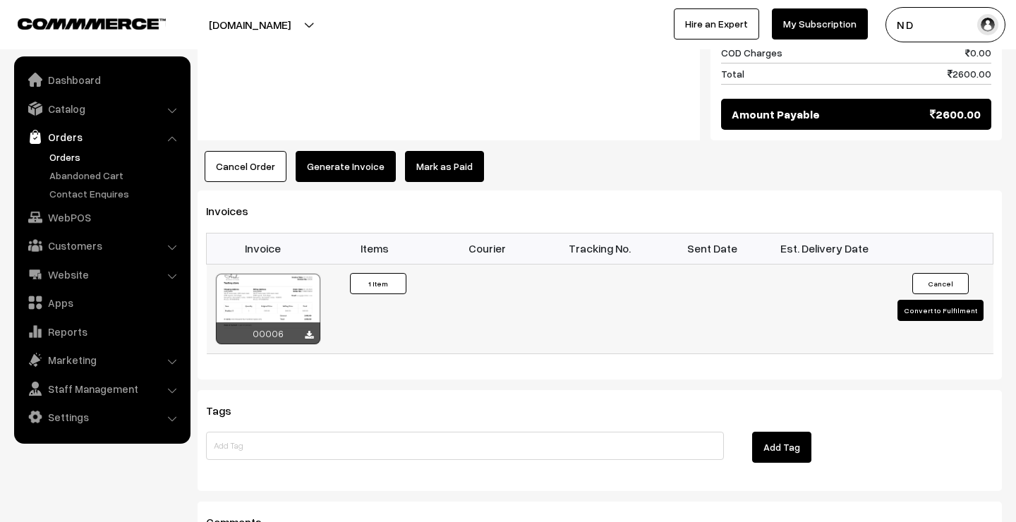
click at [922, 306] on button "Convert to Fulfilment" at bounding box center [940, 310] width 86 height 21
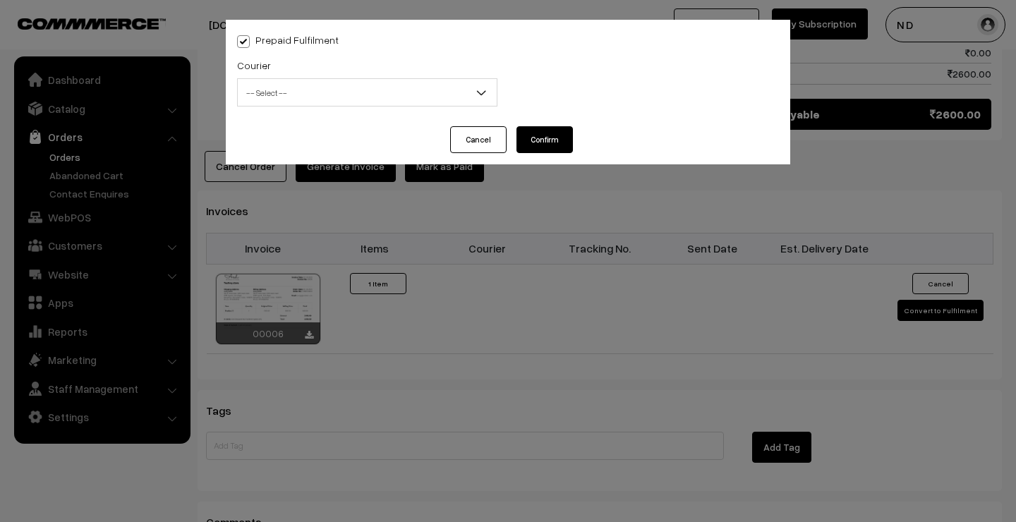
click at [500, 142] on button "Cancel" at bounding box center [478, 139] width 56 height 27
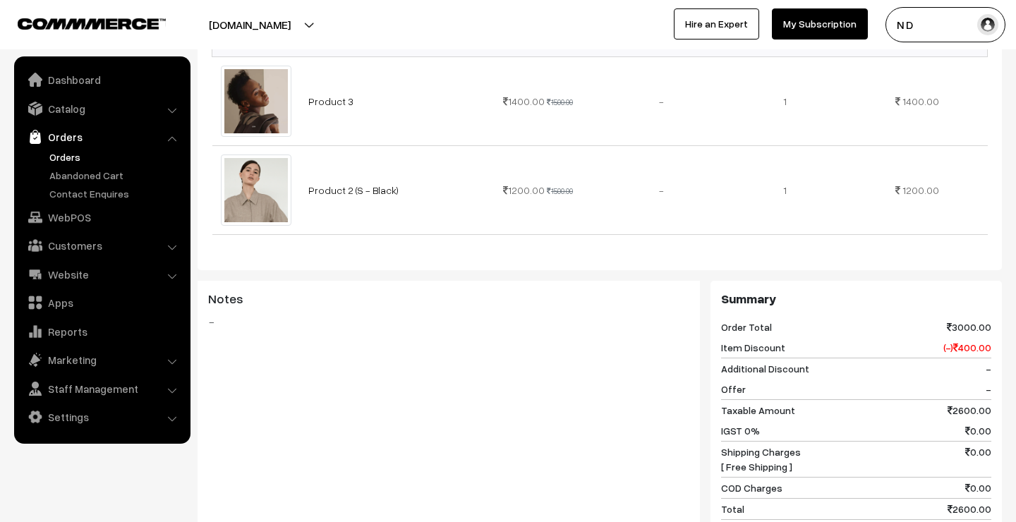
scroll to position [423, 0]
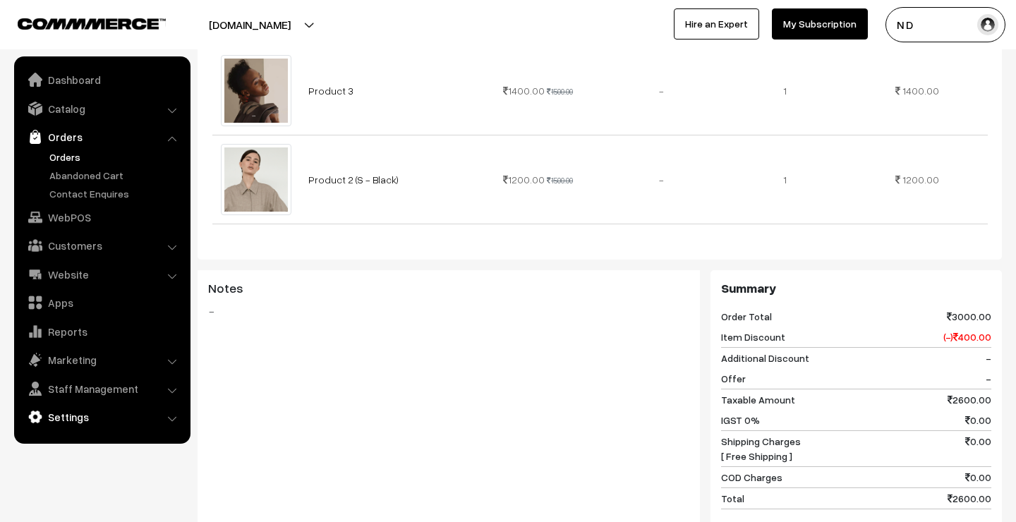
click at [116, 418] on link "Settings" at bounding box center [102, 416] width 168 height 25
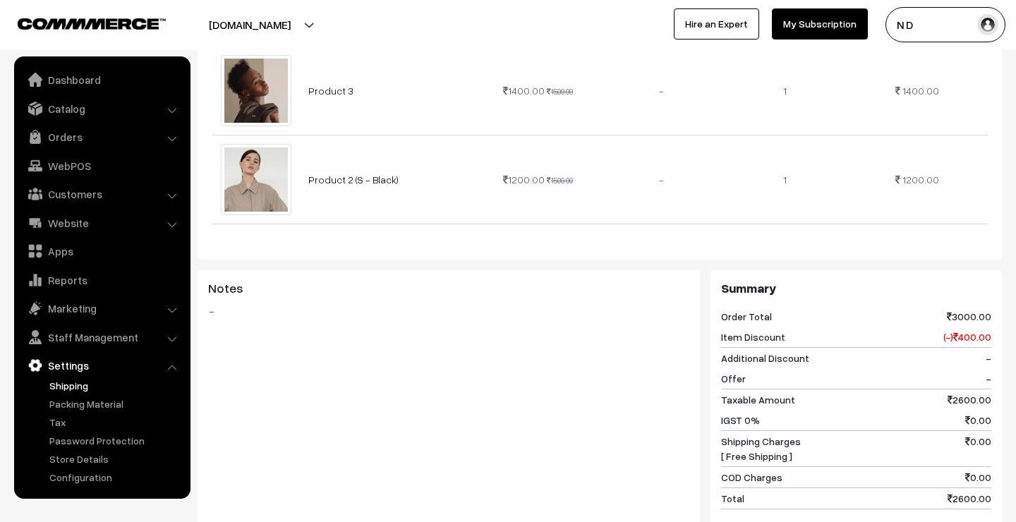
click at [106, 386] on link "Shipping" at bounding box center [116, 385] width 140 height 15
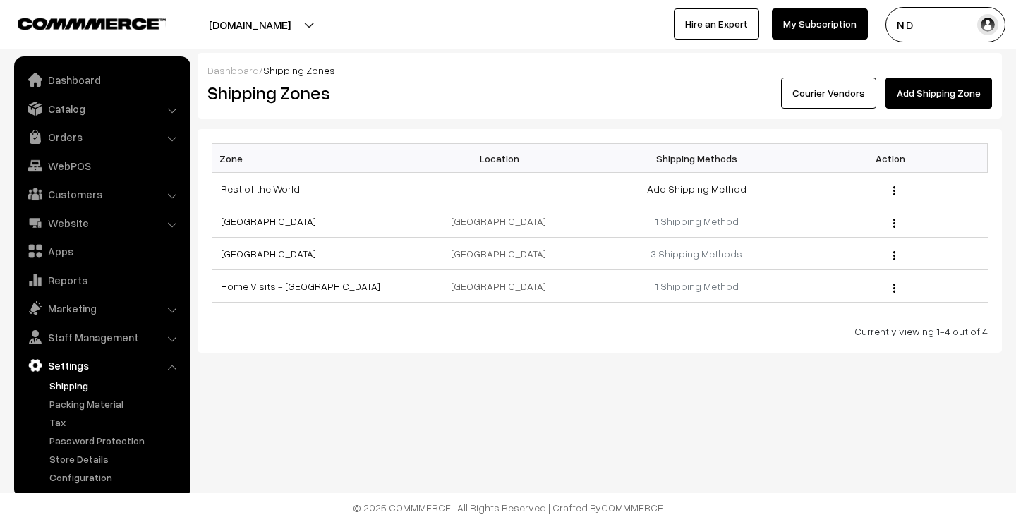
click at [858, 93] on link "Courier Vendors" at bounding box center [828, 93] width 95 height 31
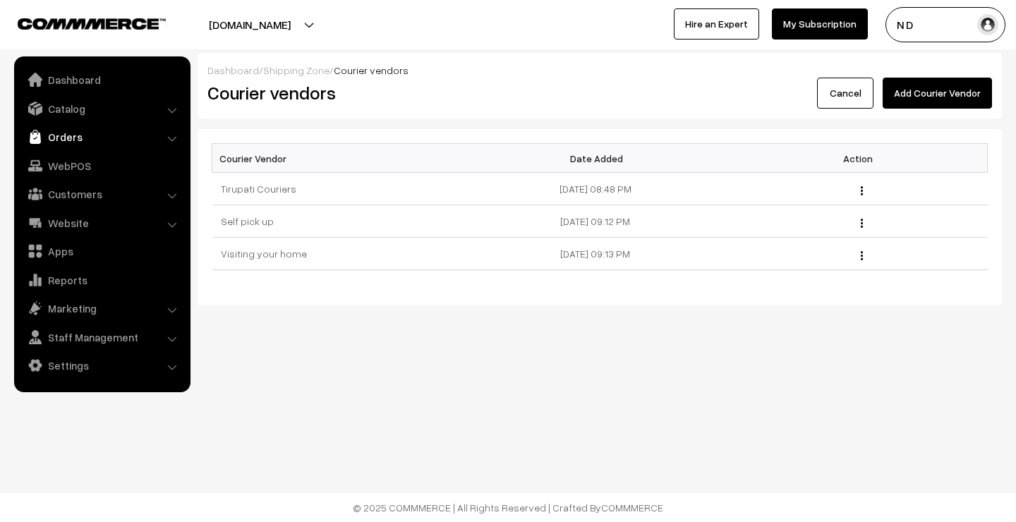
click at [106, 133] on link "Orders" at bounding box center [102, 136] width 168 height 25
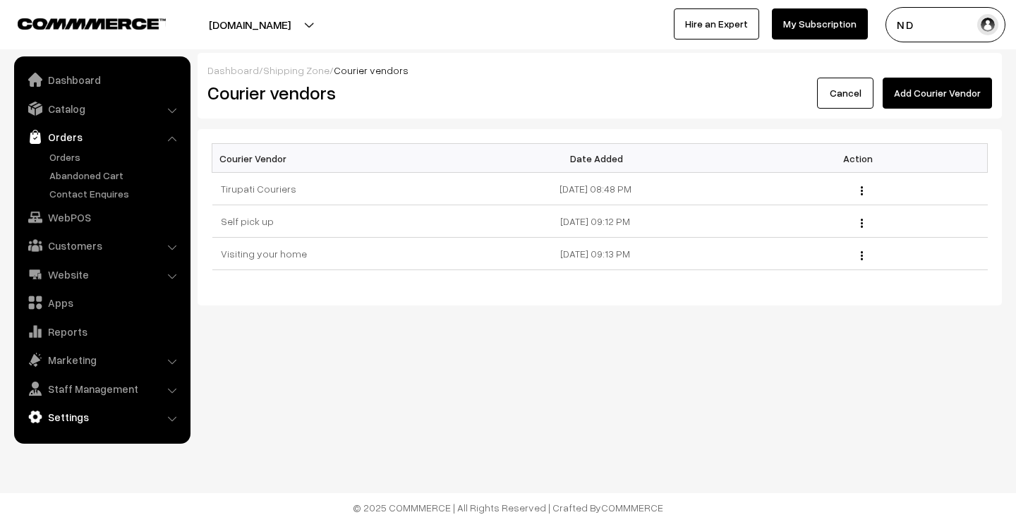
click at [90, 415] on link "Settings" at bounding box center [102, 416] width 168 height 25
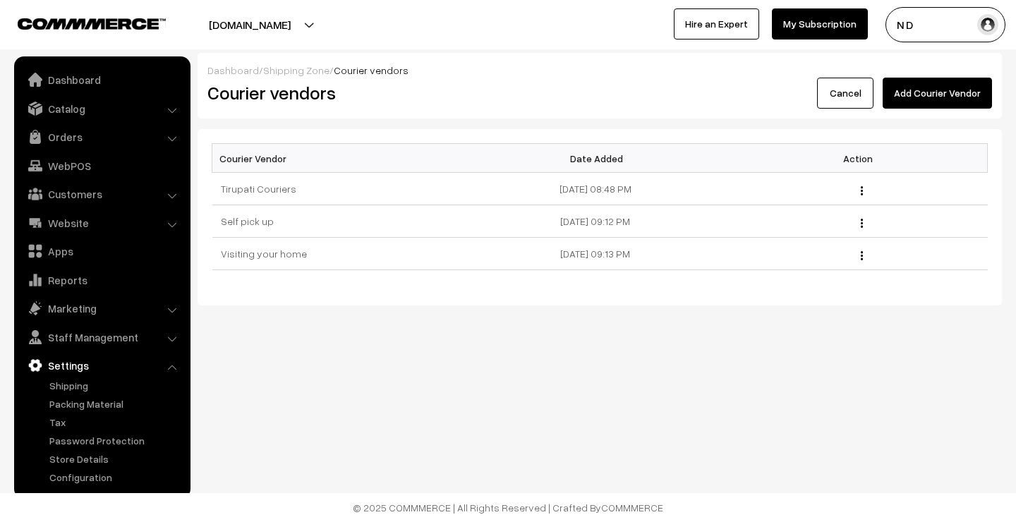
click at [812, 142] on div "Courier Vendor Date Added Action Tirupati Couriers 03-10-2025 08:48 PM Edit Del…" at bounding box center [599, 217] width 804 height 176
click at [303, 70] on link "Shipping Zone" at bounding box center [296, 70] width 66 height 12
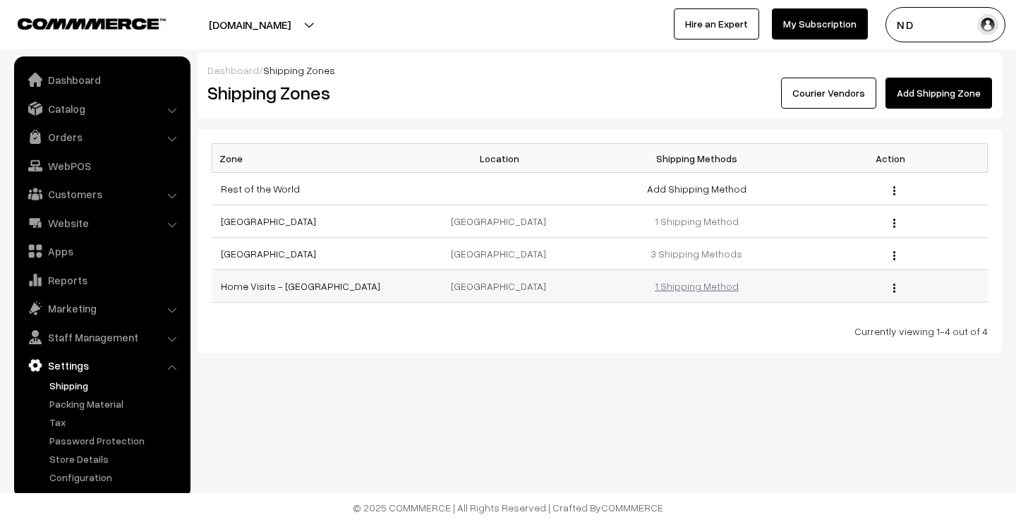
click at [715, 288] on link "1 Shipping Method" at bounding box center [696, 286] width 84 height 12
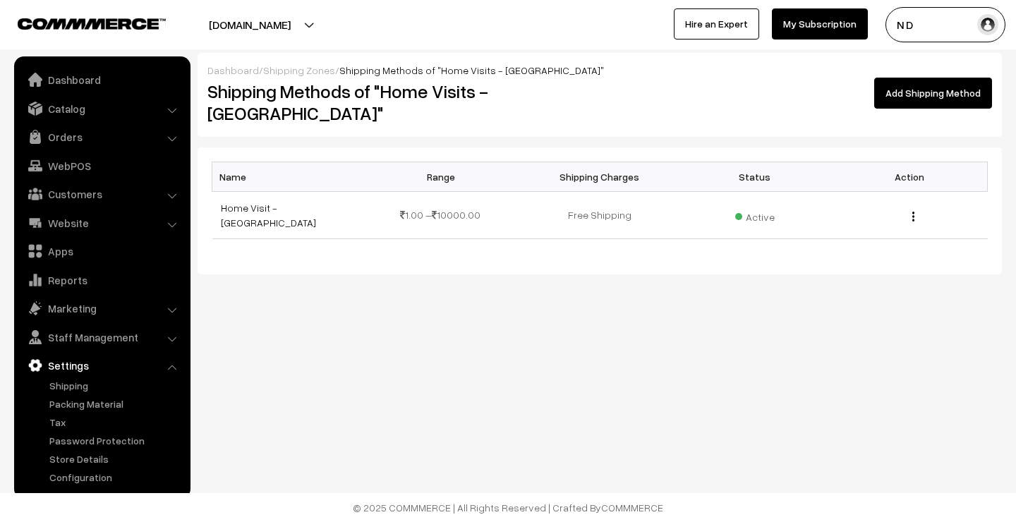
click at [944, 89] on link "Add Shipping Method" at bounding box center [933, 93] width 118 height 31
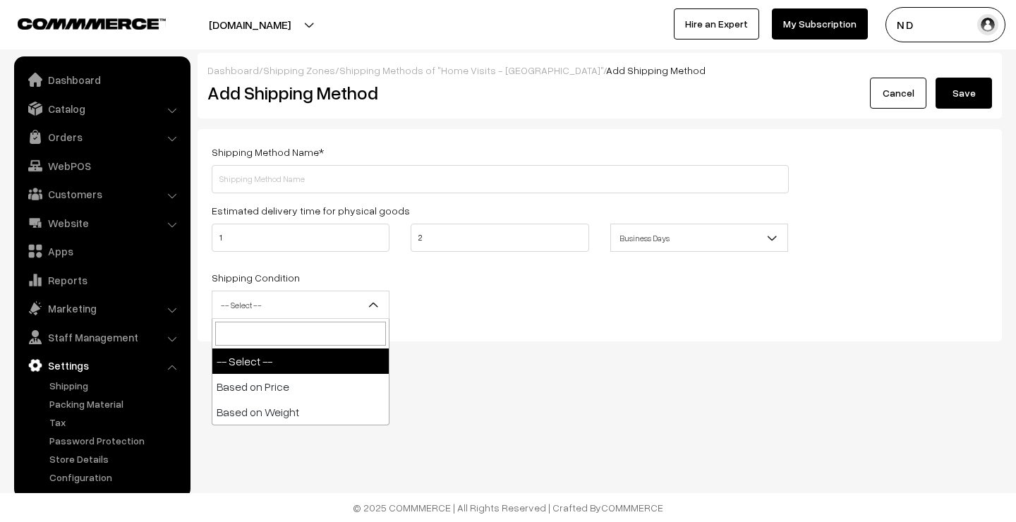
click at [320, 301] on span "-- Select --" at bounding box center [300, 305] width 176 height 25
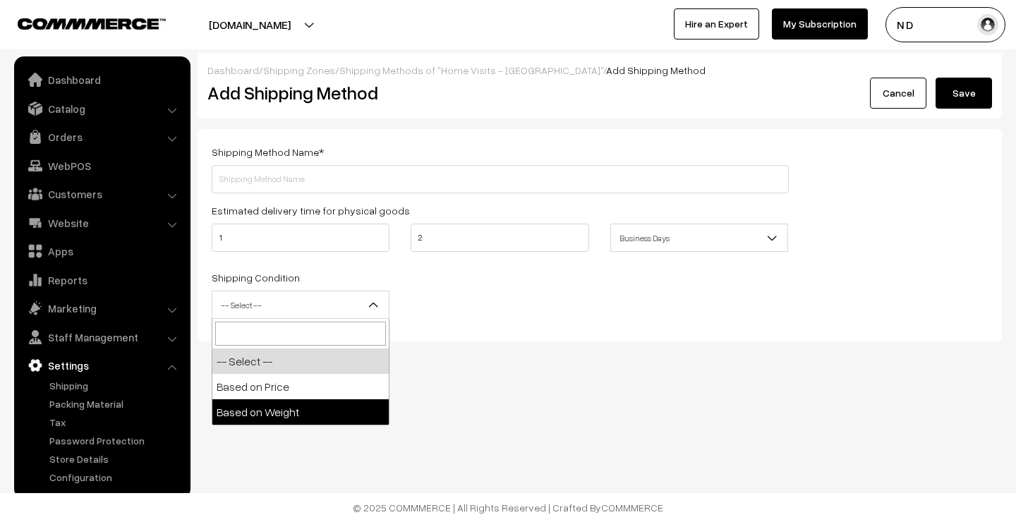
select select "weight"
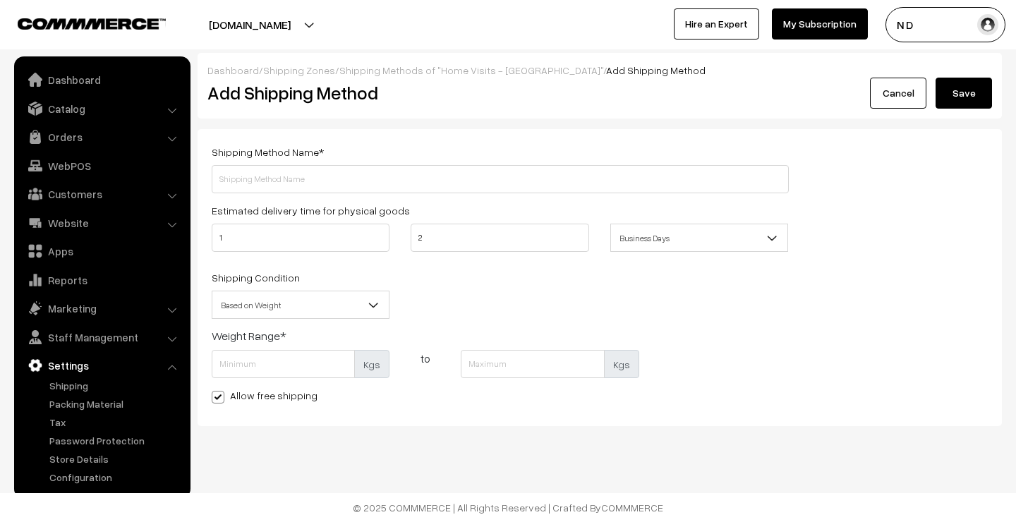
click at [406, 18] on div at bounding box center [251, 24] width 494 height 35
